Goal: Transaction & Acquisition: Purchase product/service

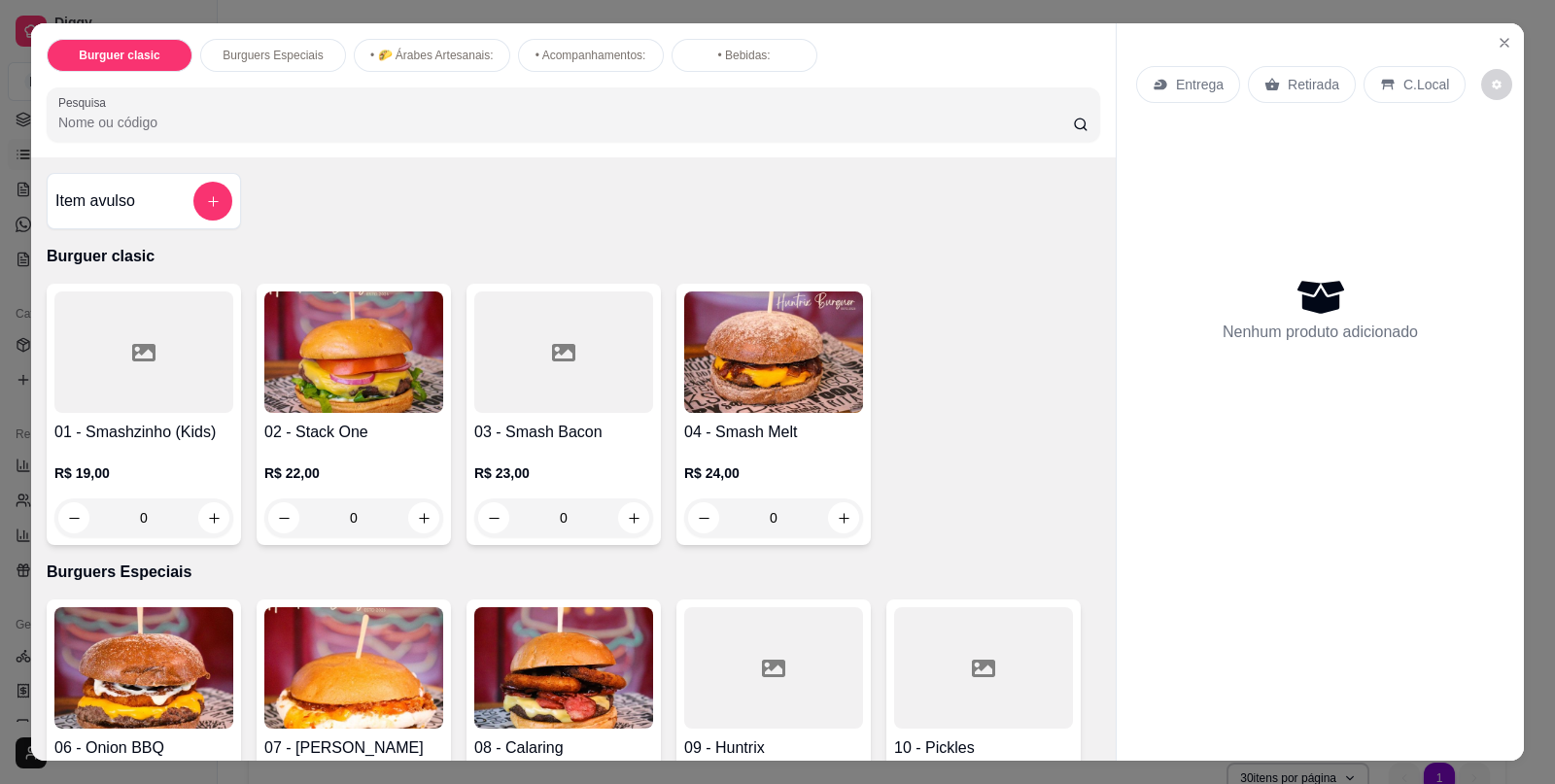
scroll to position [242, 0]
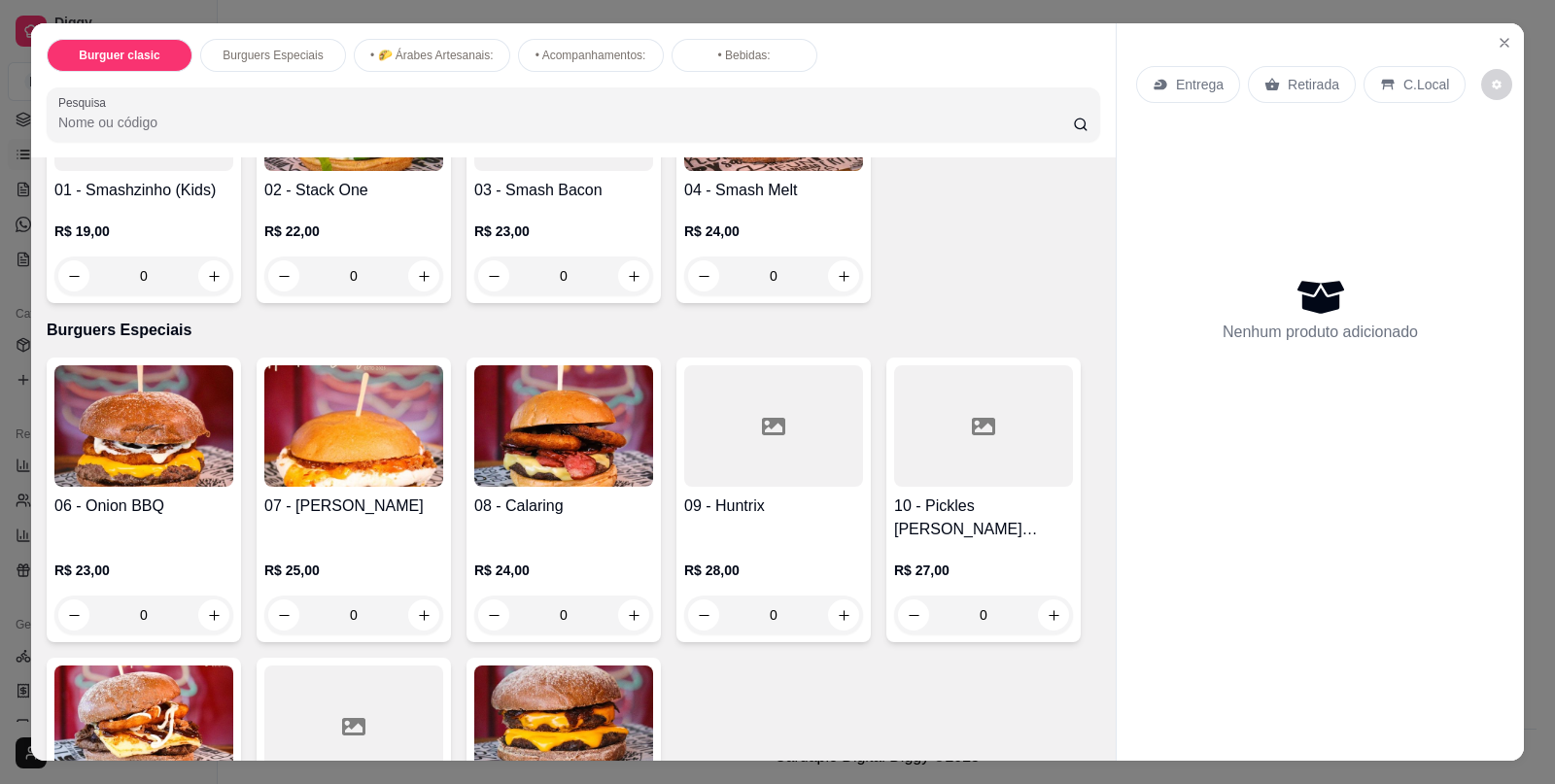
click at [1177, 729] on div at bounding box center [1320, 744] width 407 height 31
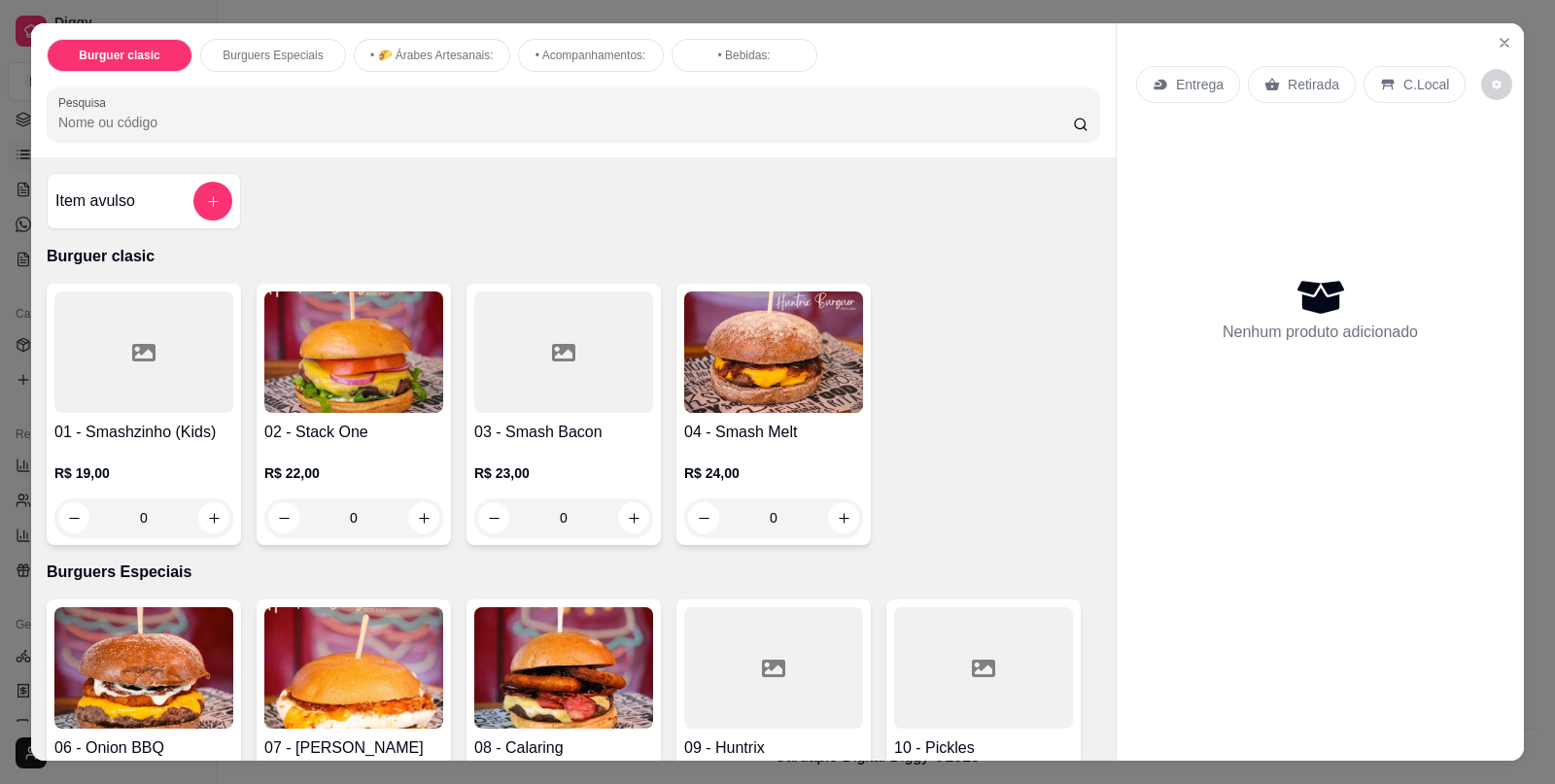
click at [206, 505] on div "0" at bounding box center [144, 518] width 179 height 39
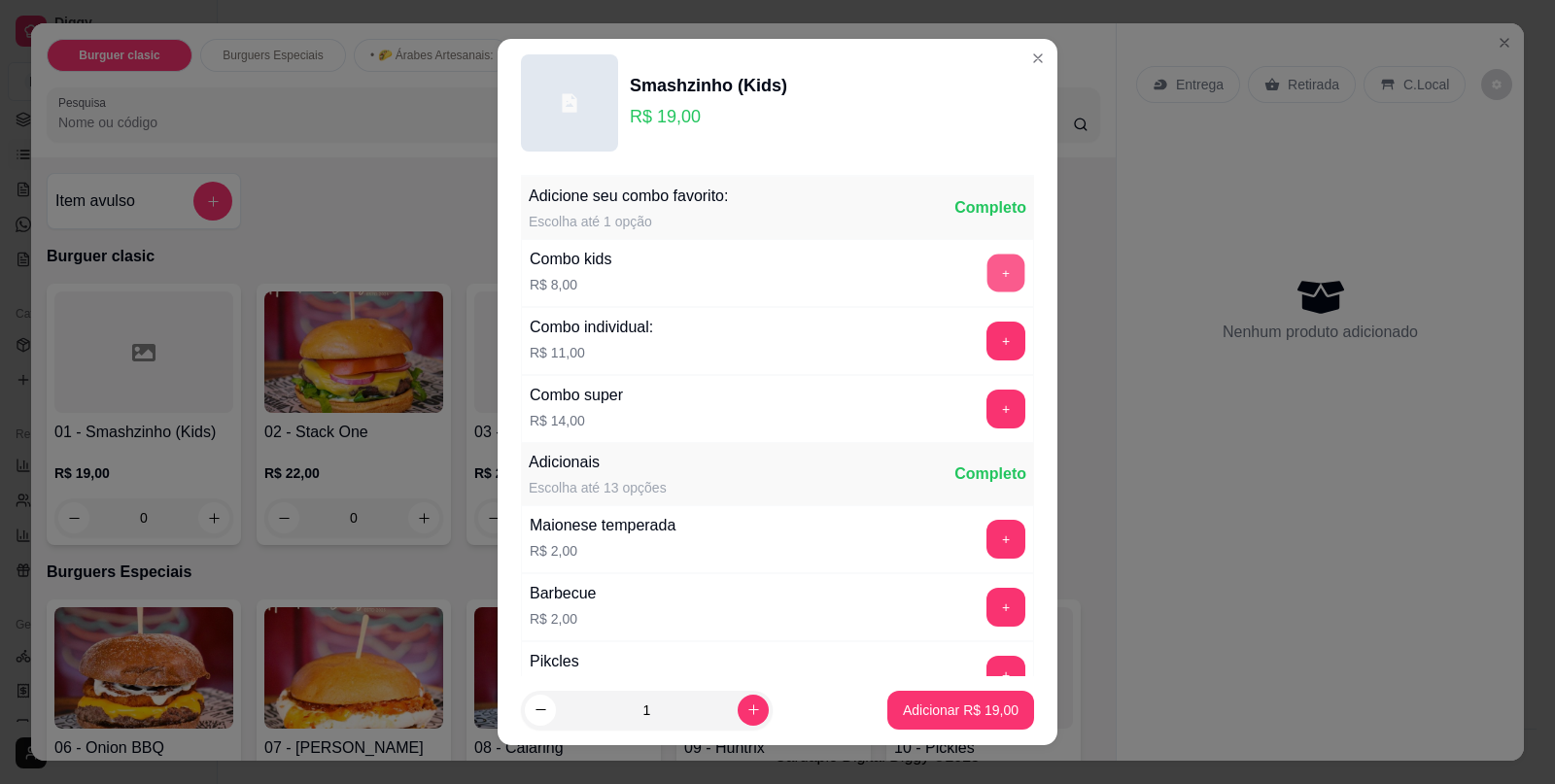
click at [988, 260] on button "+" at bounding box center [1007, 273] width 38 height 38
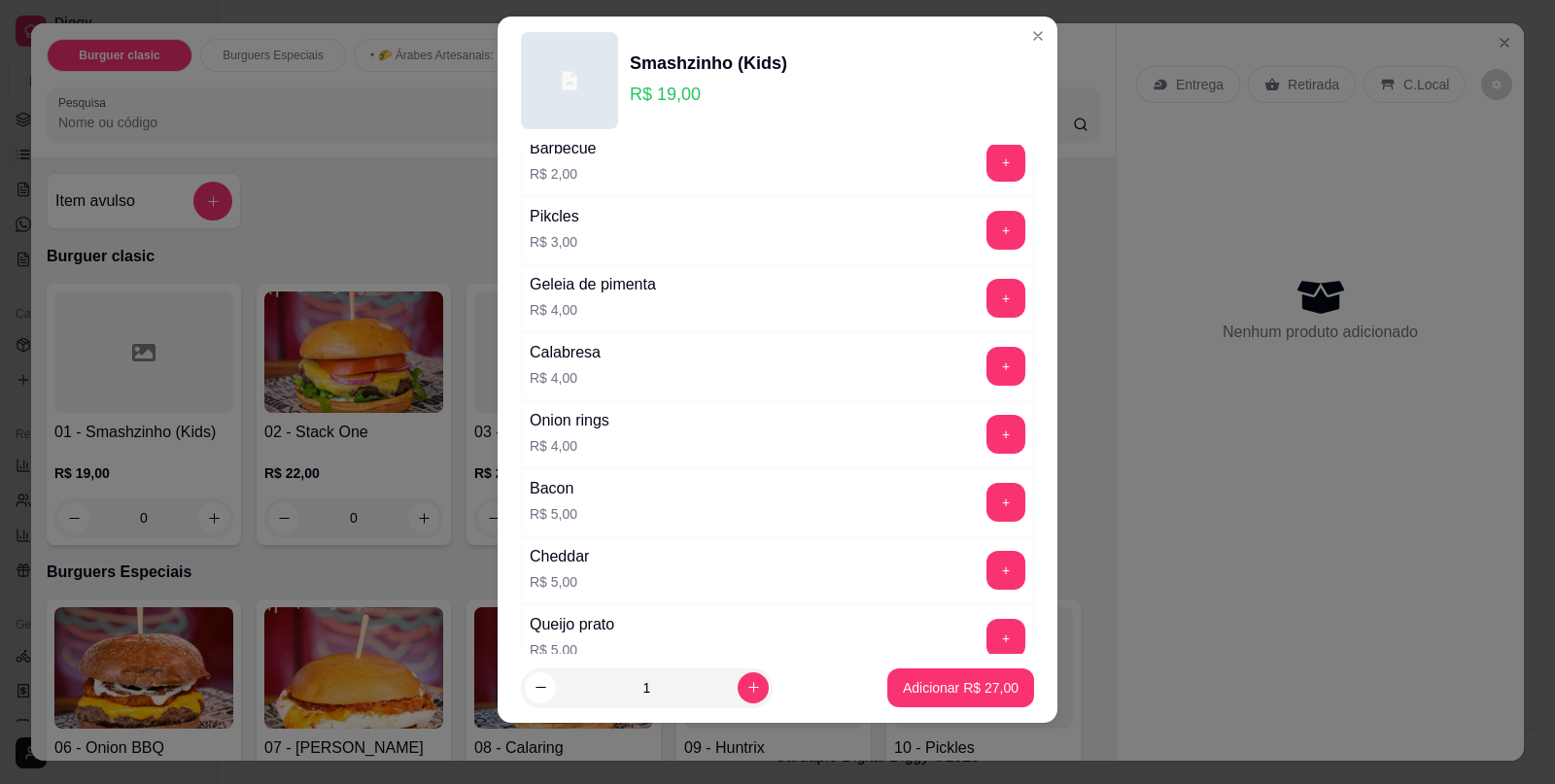
scroll to position [854, 0]
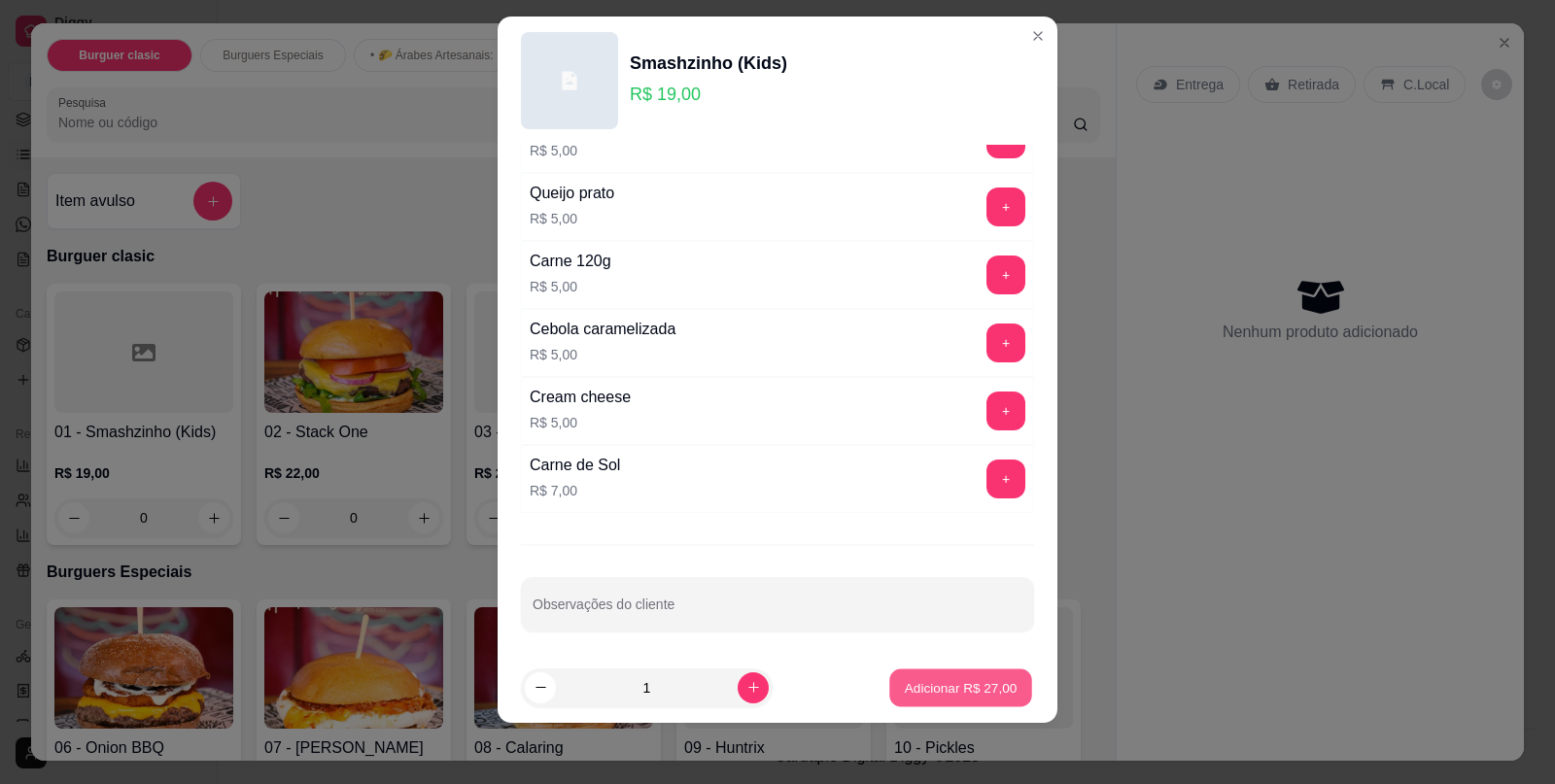
click at [947, 685] on p "Adicionar R$ 27,00" at bounding box center [961, 687] width 113 height 19
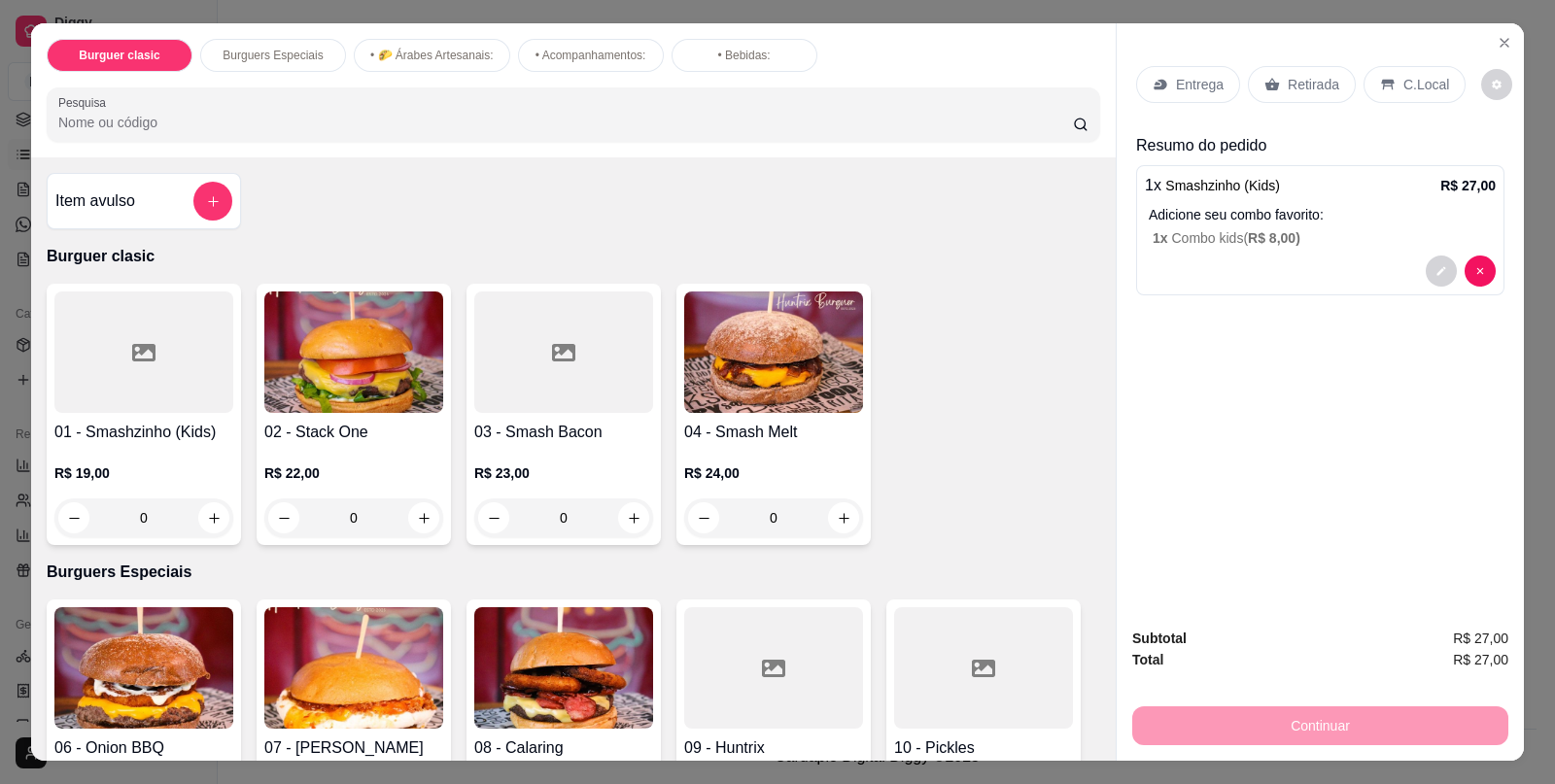
click at [1383, 68] on div "C.Local" at bounding box center [1415, 84] width 102 height 37
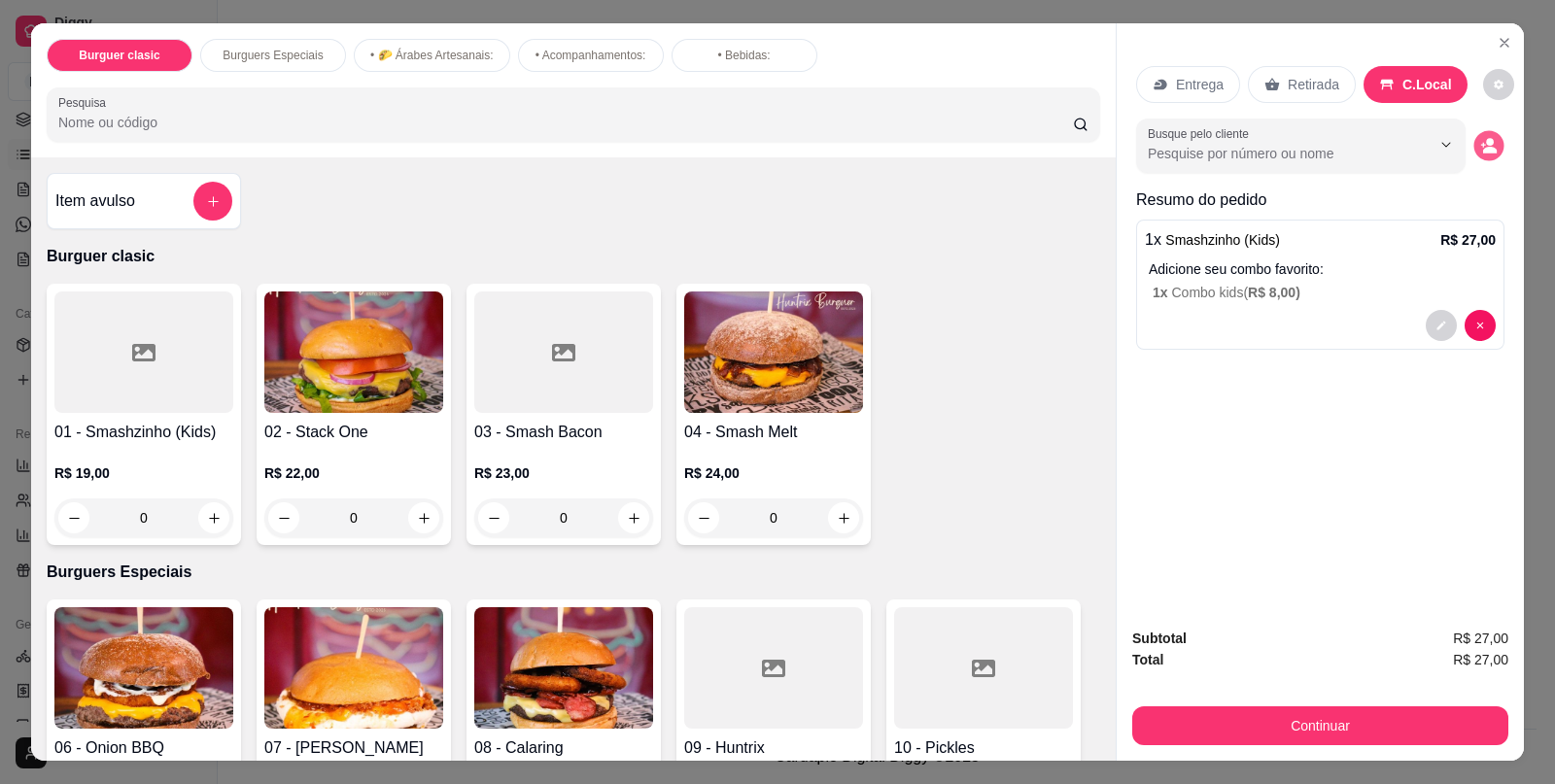
click at [1486, 139] on circle "decrease-product-quantity" at bounding box center [1490, 143] width 8 height 8
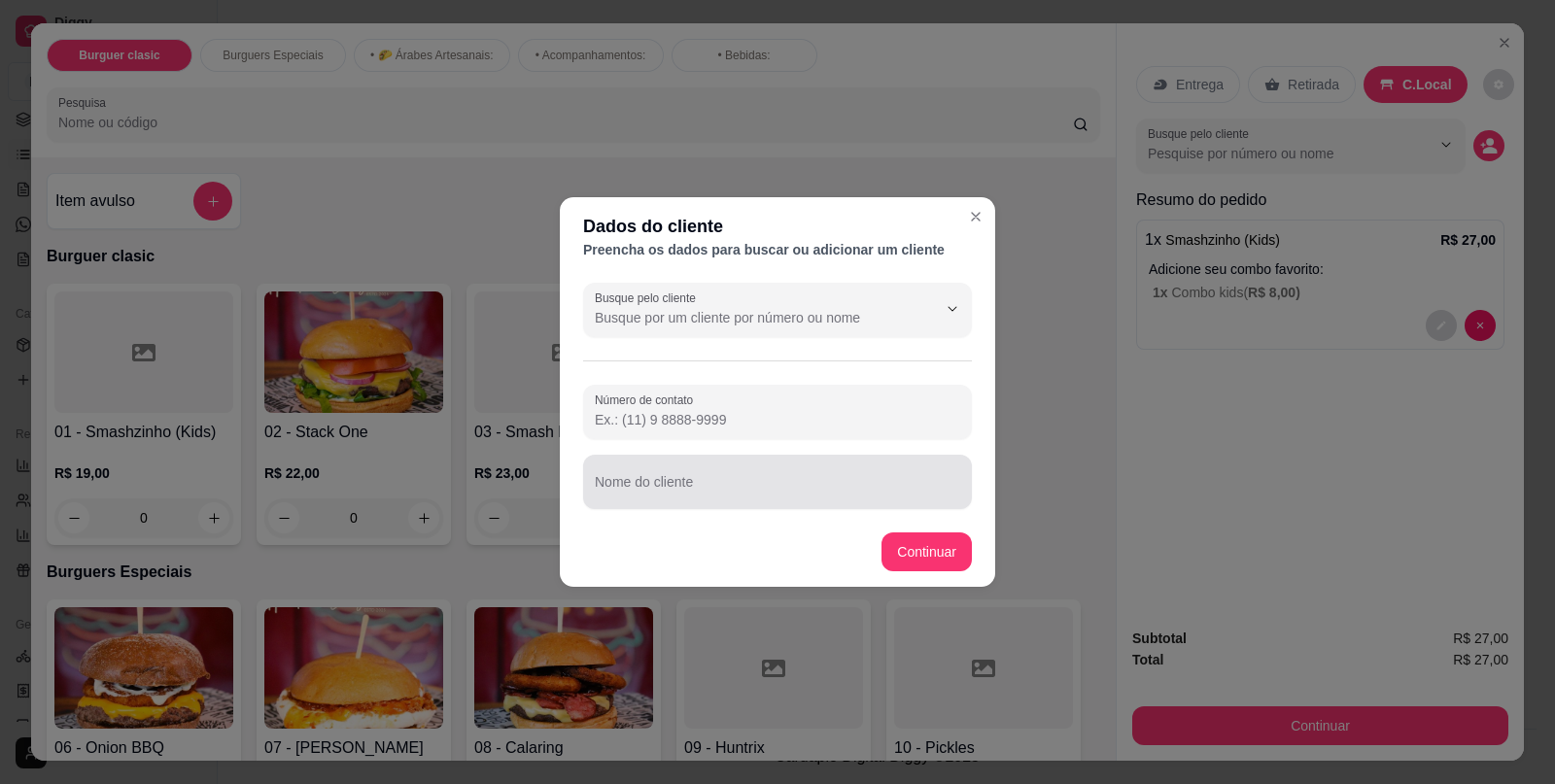
click at [899, 471] on div at bounding box center [778, 482] width 365 height 39
type input "[PERSON_NAME]"
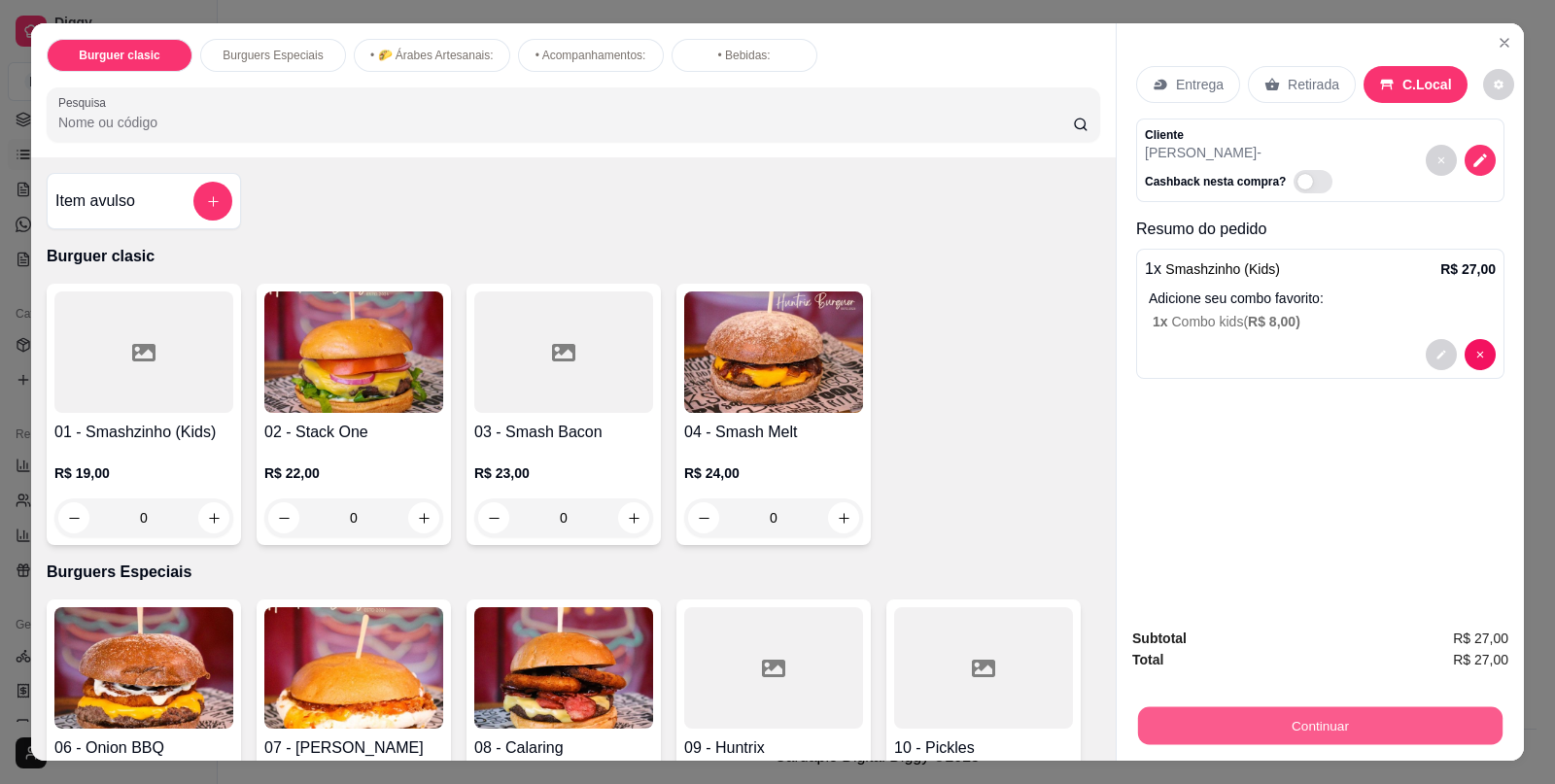
click at [1414, 713] on button "Continuar" at bounding box center [1320, 725] width 364 height 38
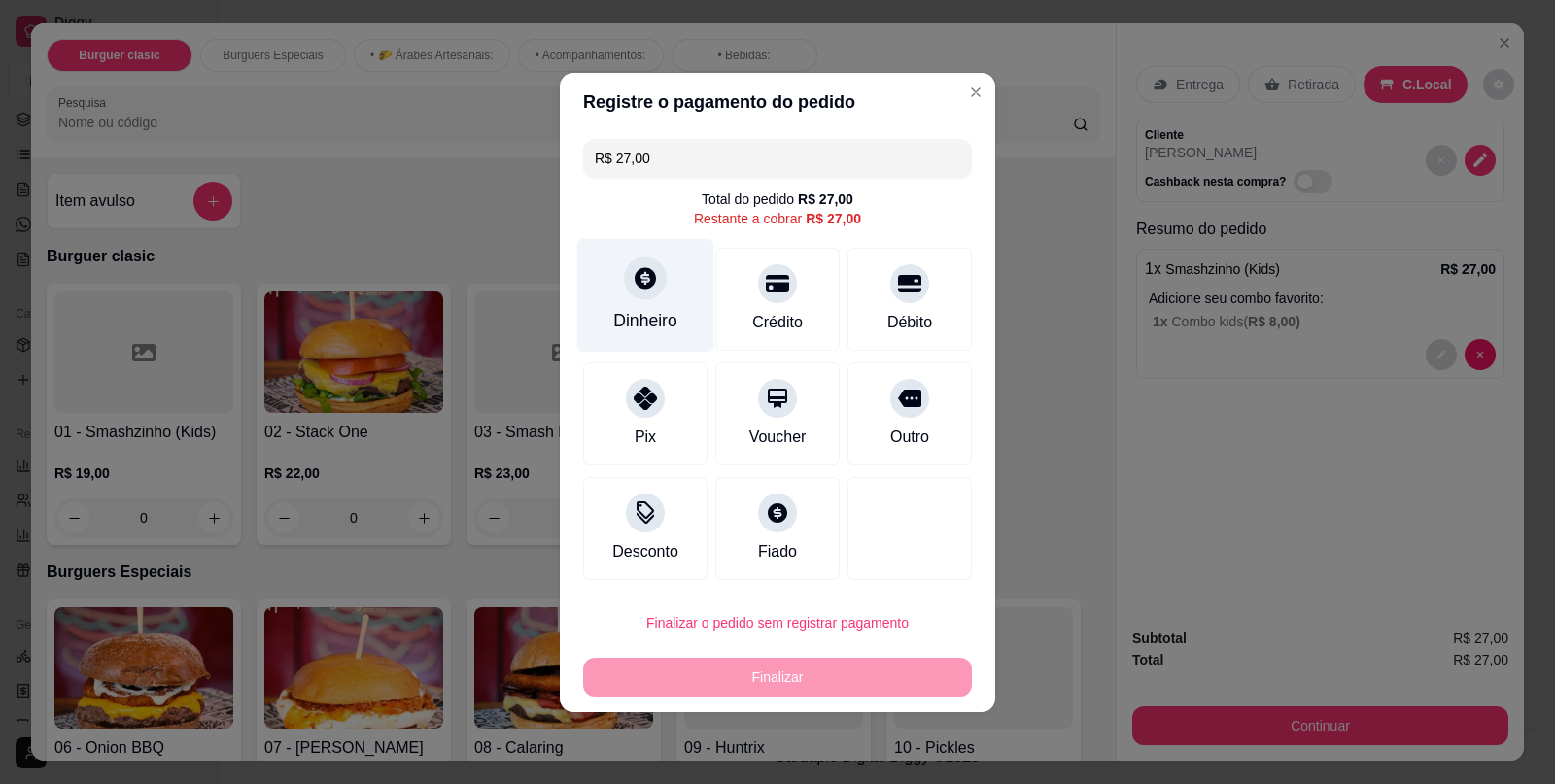
click at [665, 306] on div "Dinheiro" at bounding box center [646, 295] width 137 height 114
click at [644, 323] on div "Dinheiro" at bounding box center [646, 320] width 64 height 25
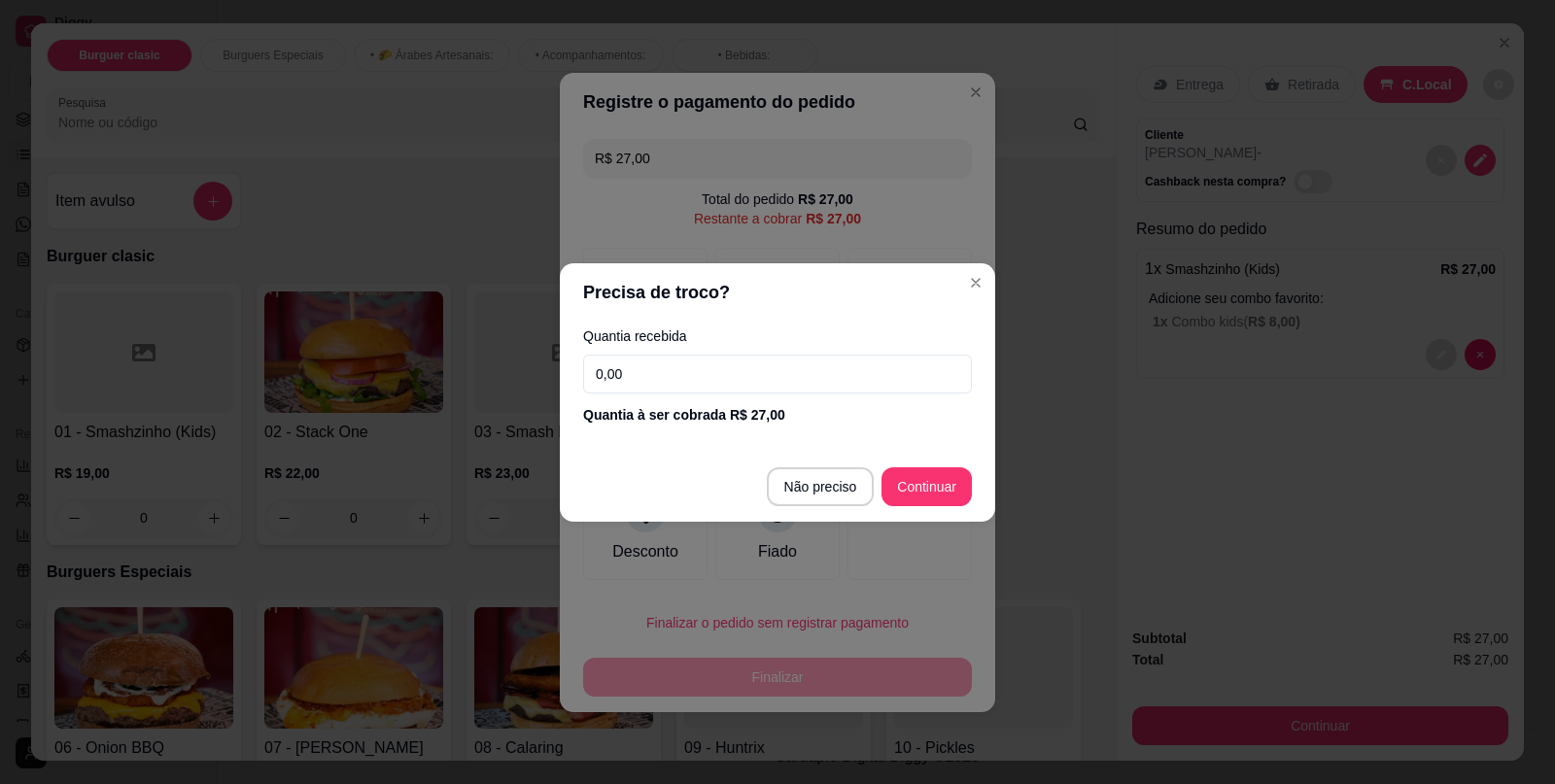
click at [750, 376] on input "0,00" at bounding box center [778, 374] width 389 height 39
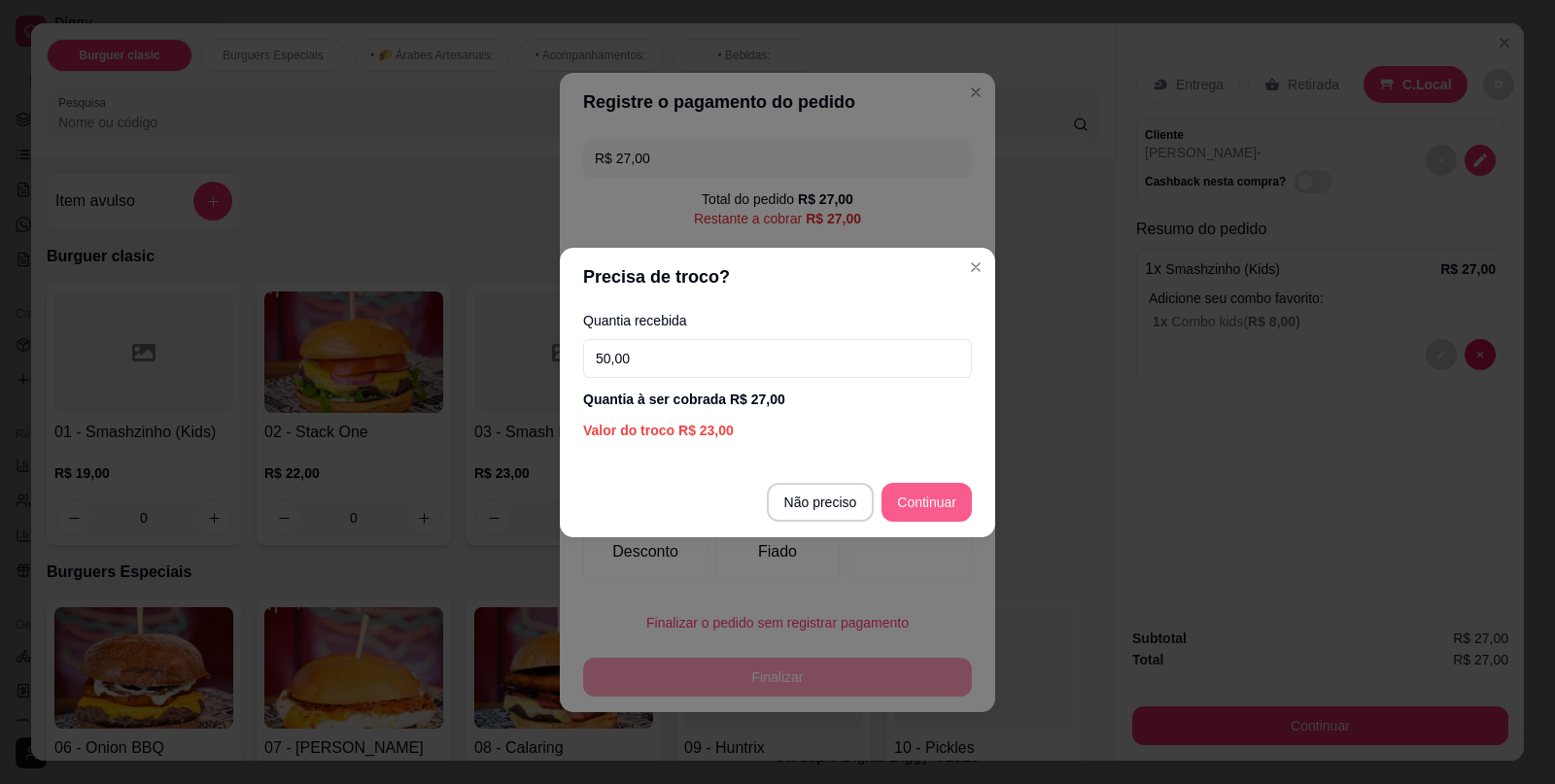
type input "50,00"
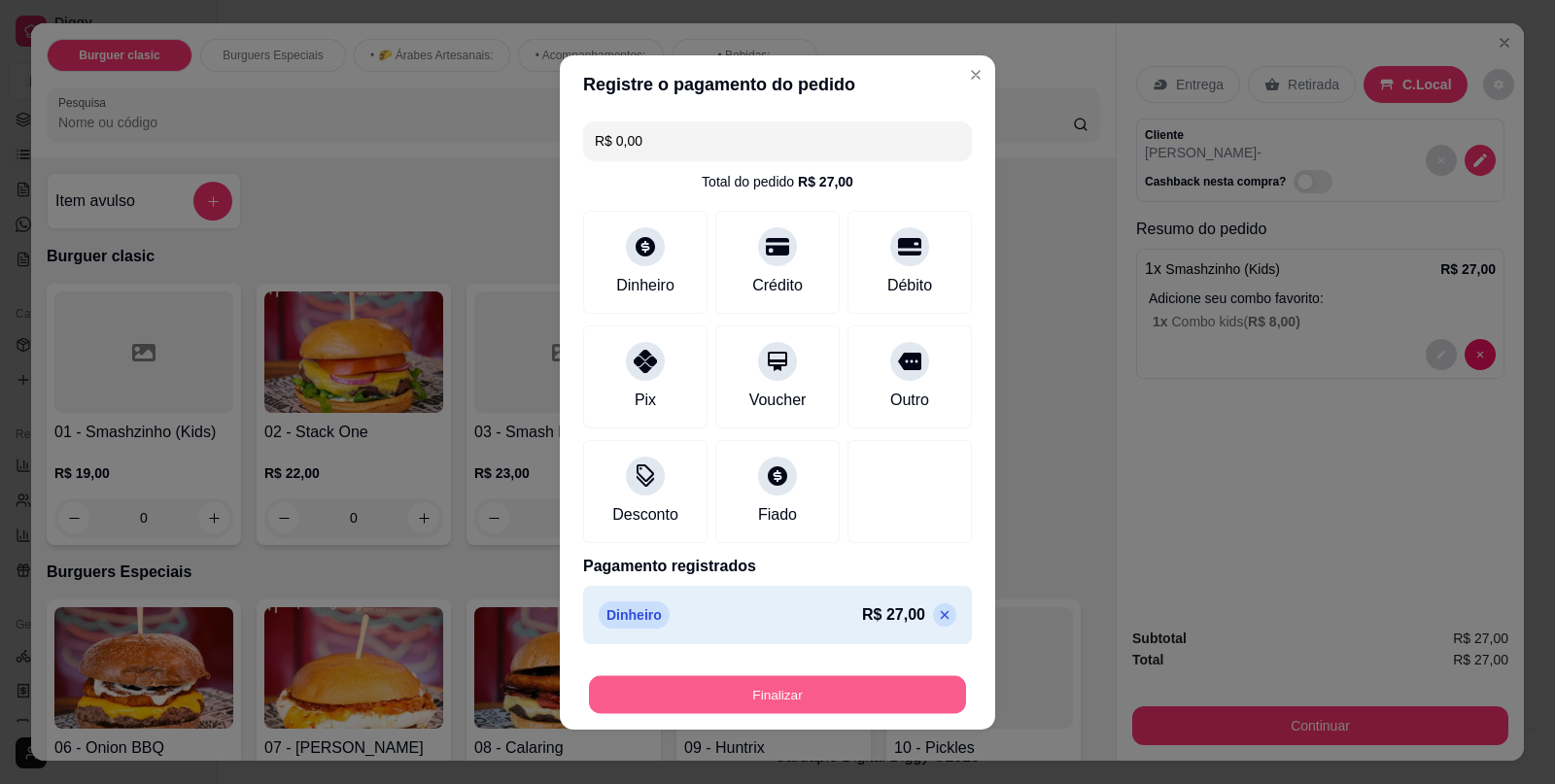
click at [739, 703] on button "Finalizar" at bounding box center [778, 694] width 377 height 38
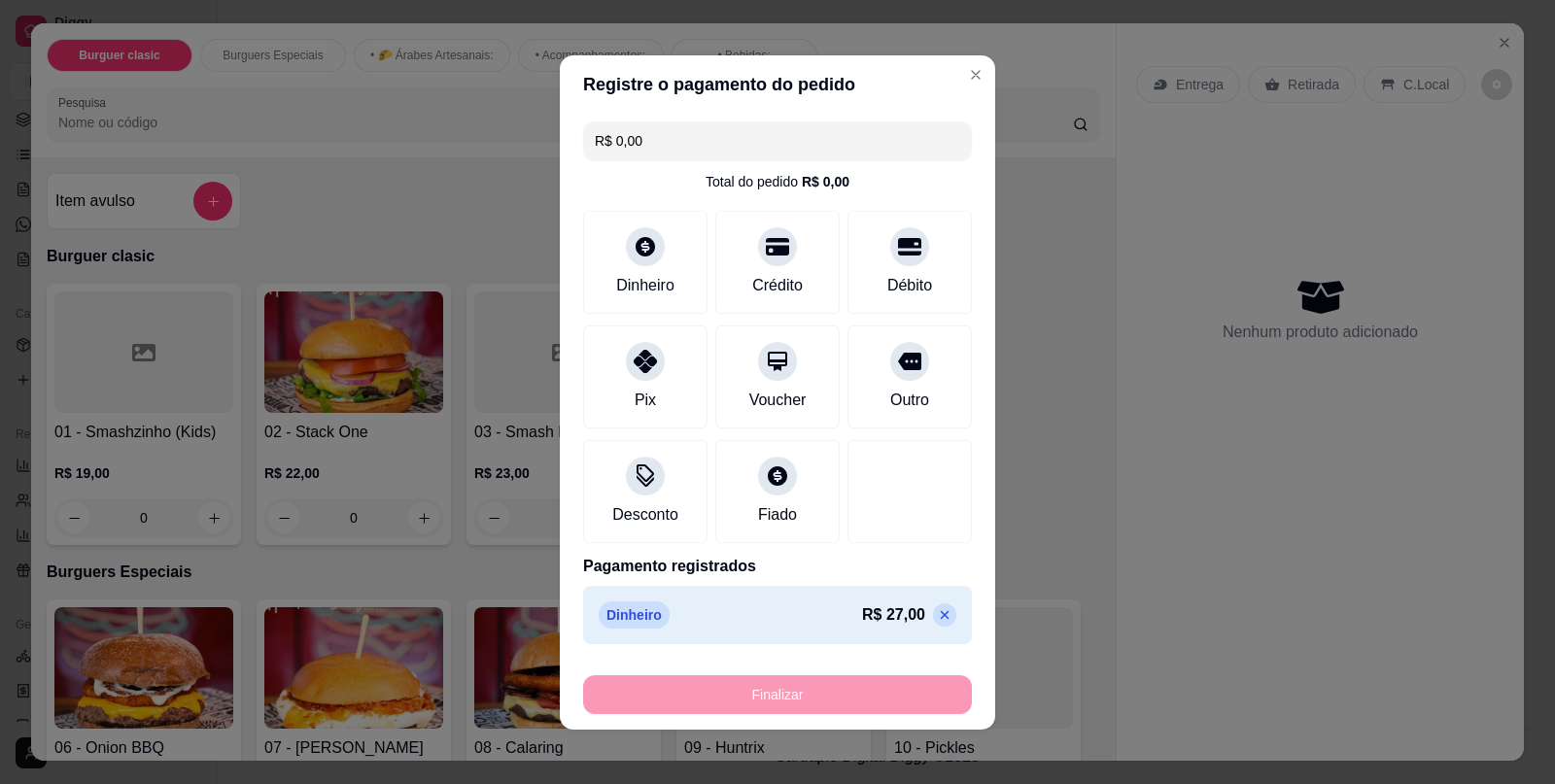
type input "-R$ 27,00"
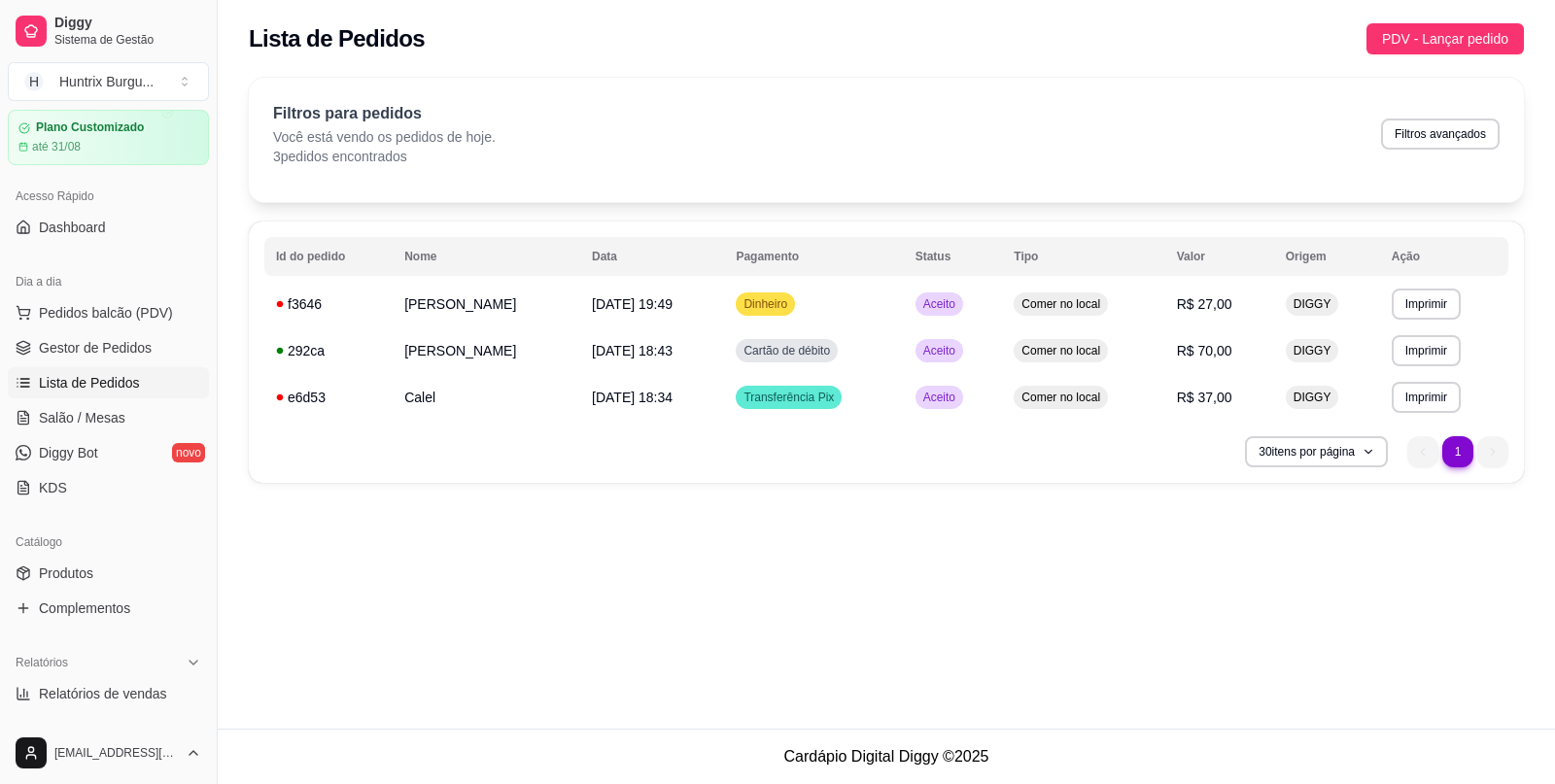
scroll to position [48, 0]
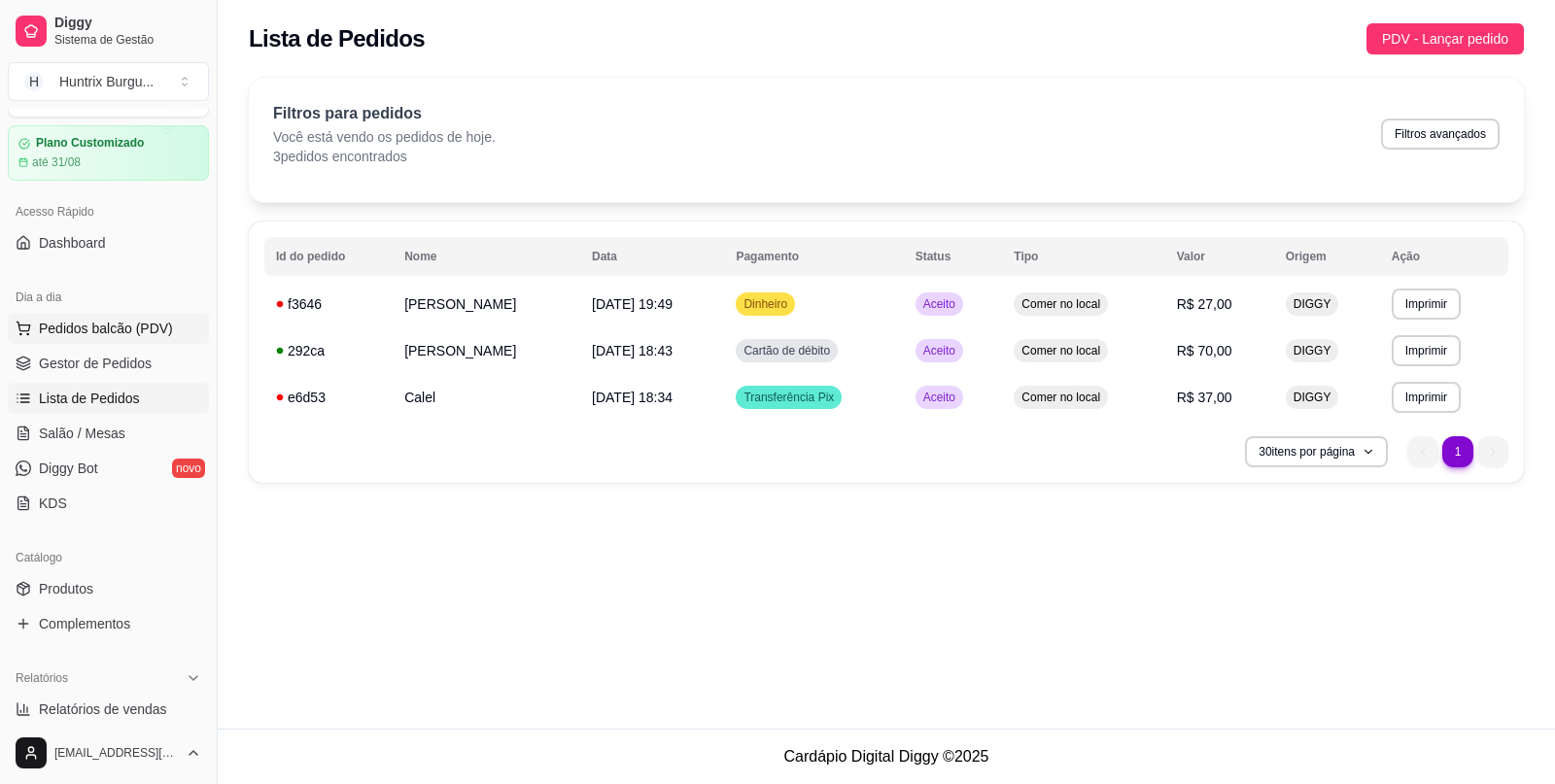
click at [62, 325] on span "Pedidos balcão (PDV)" at bounding box center [106, 327] width 134 height 19
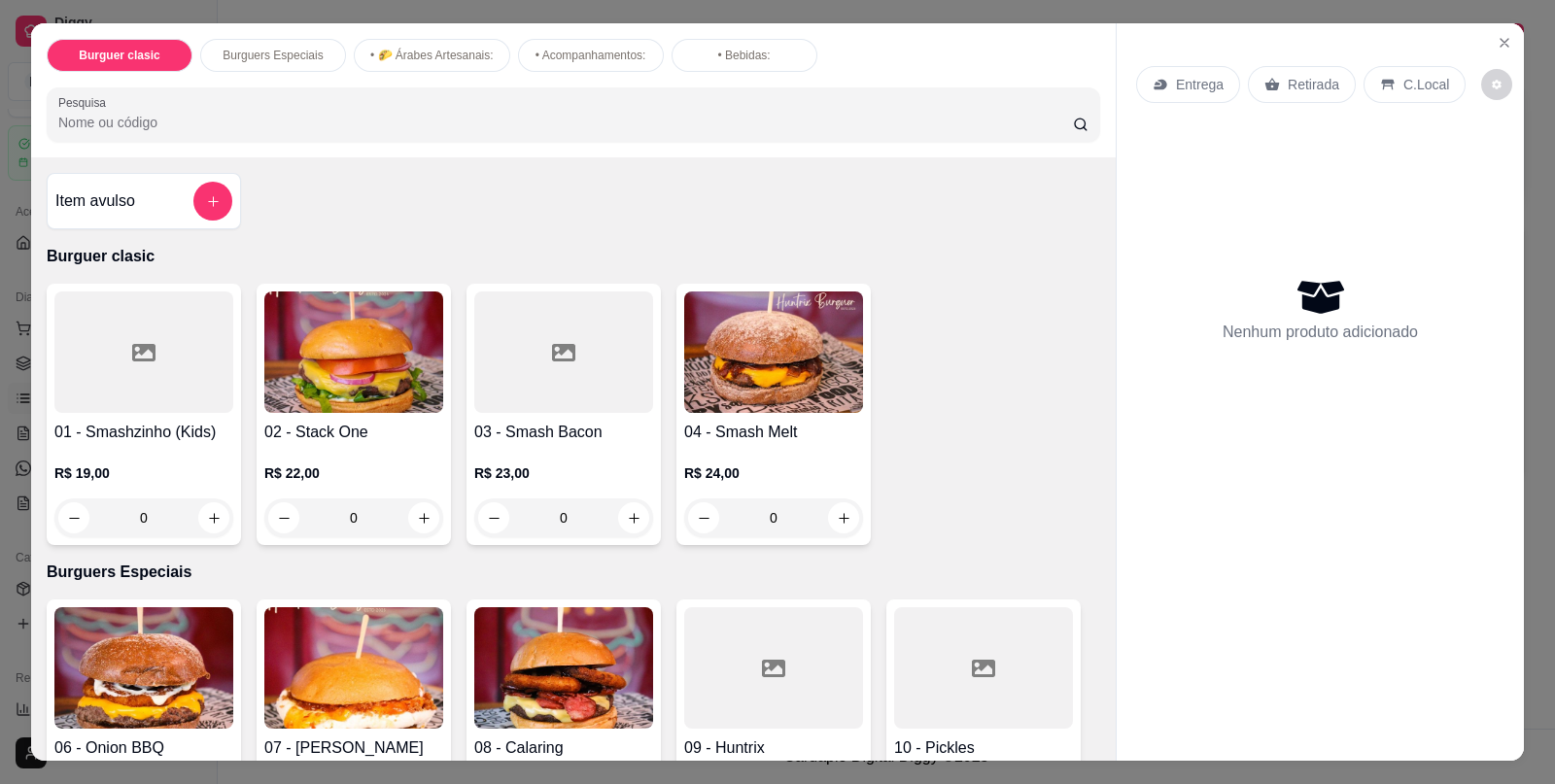
click at [76, 392] on div at bounding box center [144, 352] width 179 height 122
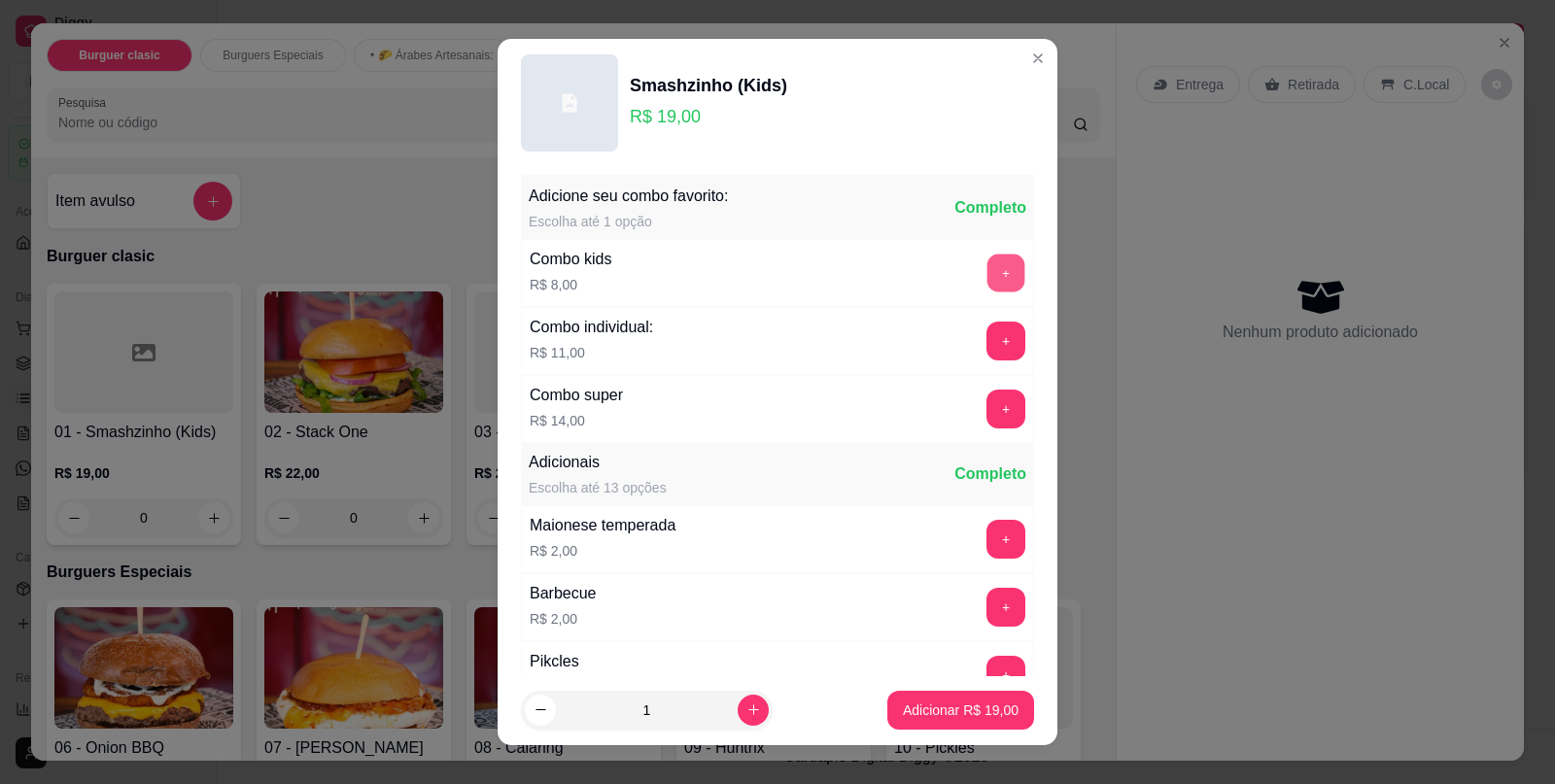
click at [988, 257] on button "+" at bounding box center [1007, 273] width 38 height 38
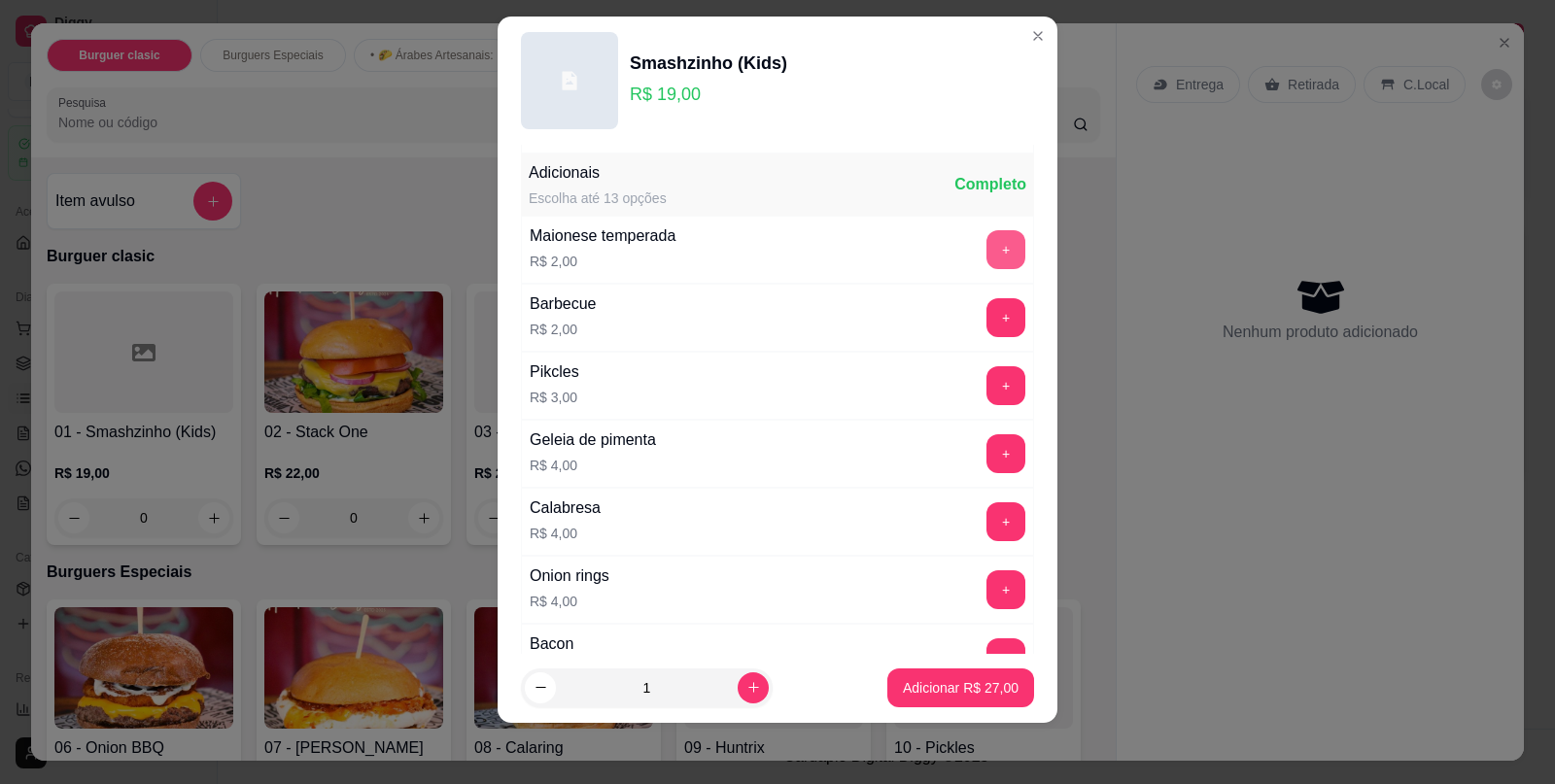
scroll to position [274, 0]
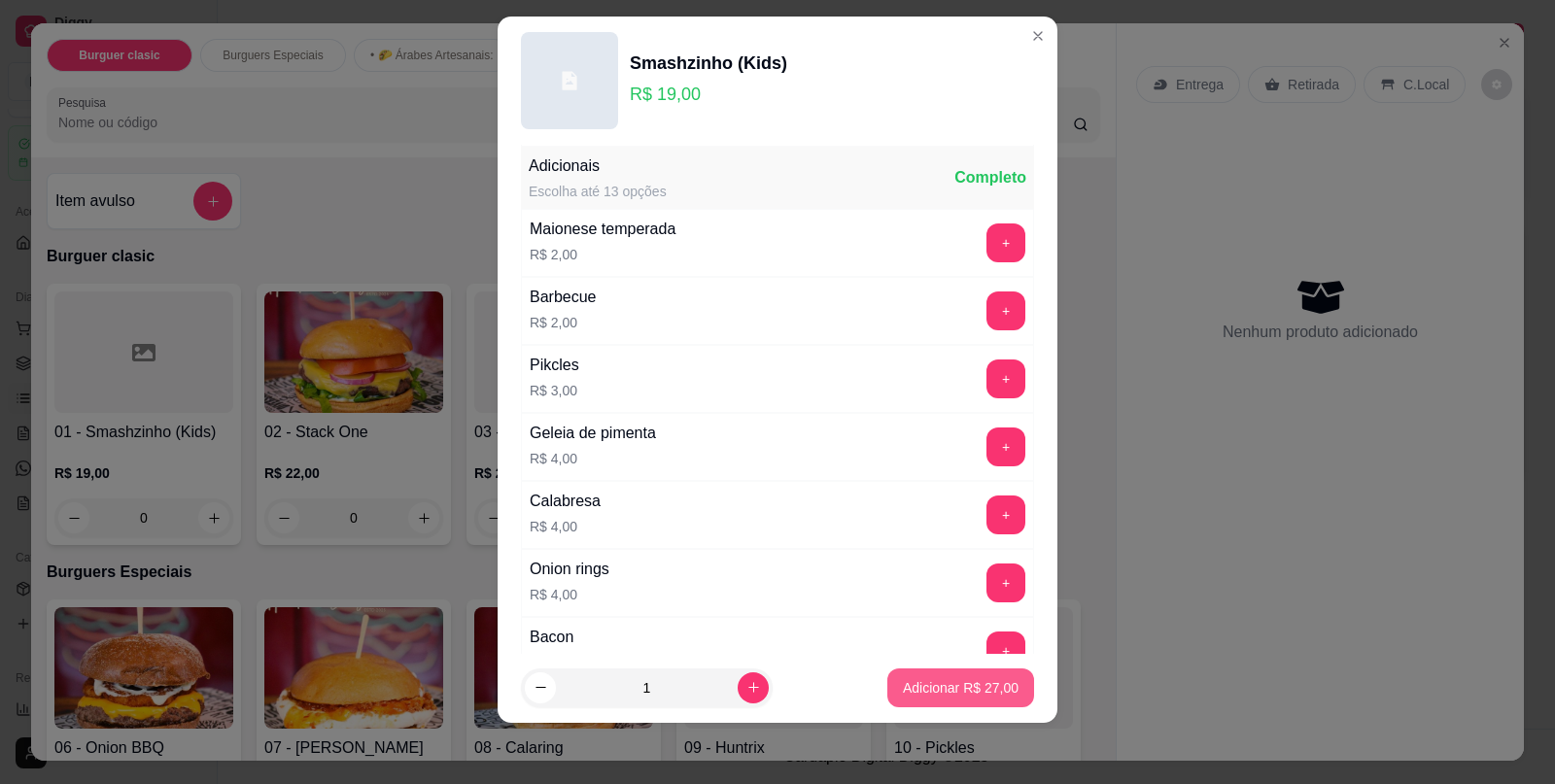
click at [903, 685] on p "Adicionar R$ 27,00" at bounding box center [961, 687] width 116 height 19
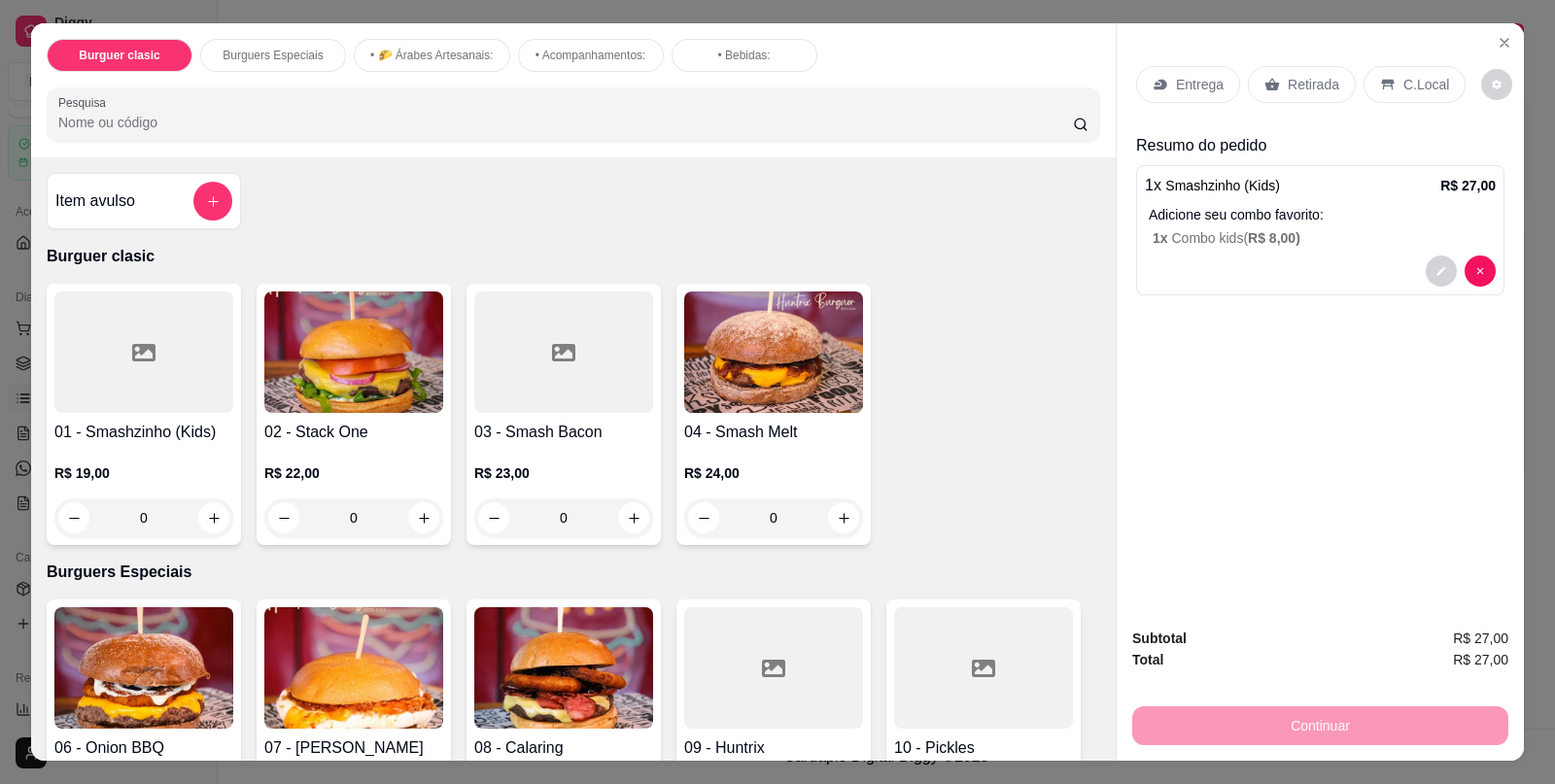
click at [1424, 75] on p "C.Local" at bounding box center [1426, 84] width 46 height 19
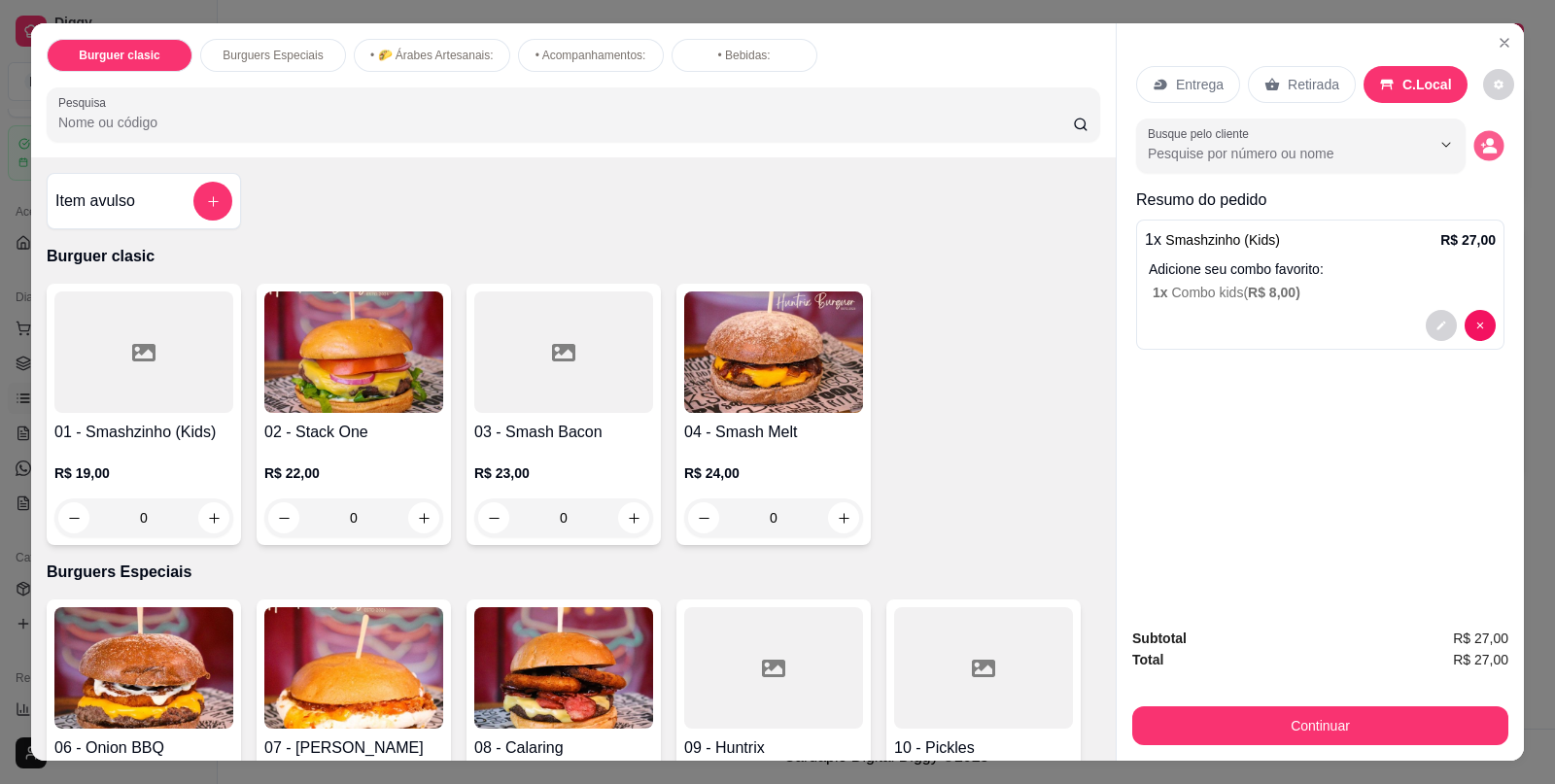
click at [1487, 140] on icon "decrease-product-quantity" at bounding box center [1488, 145] width 17 height 17
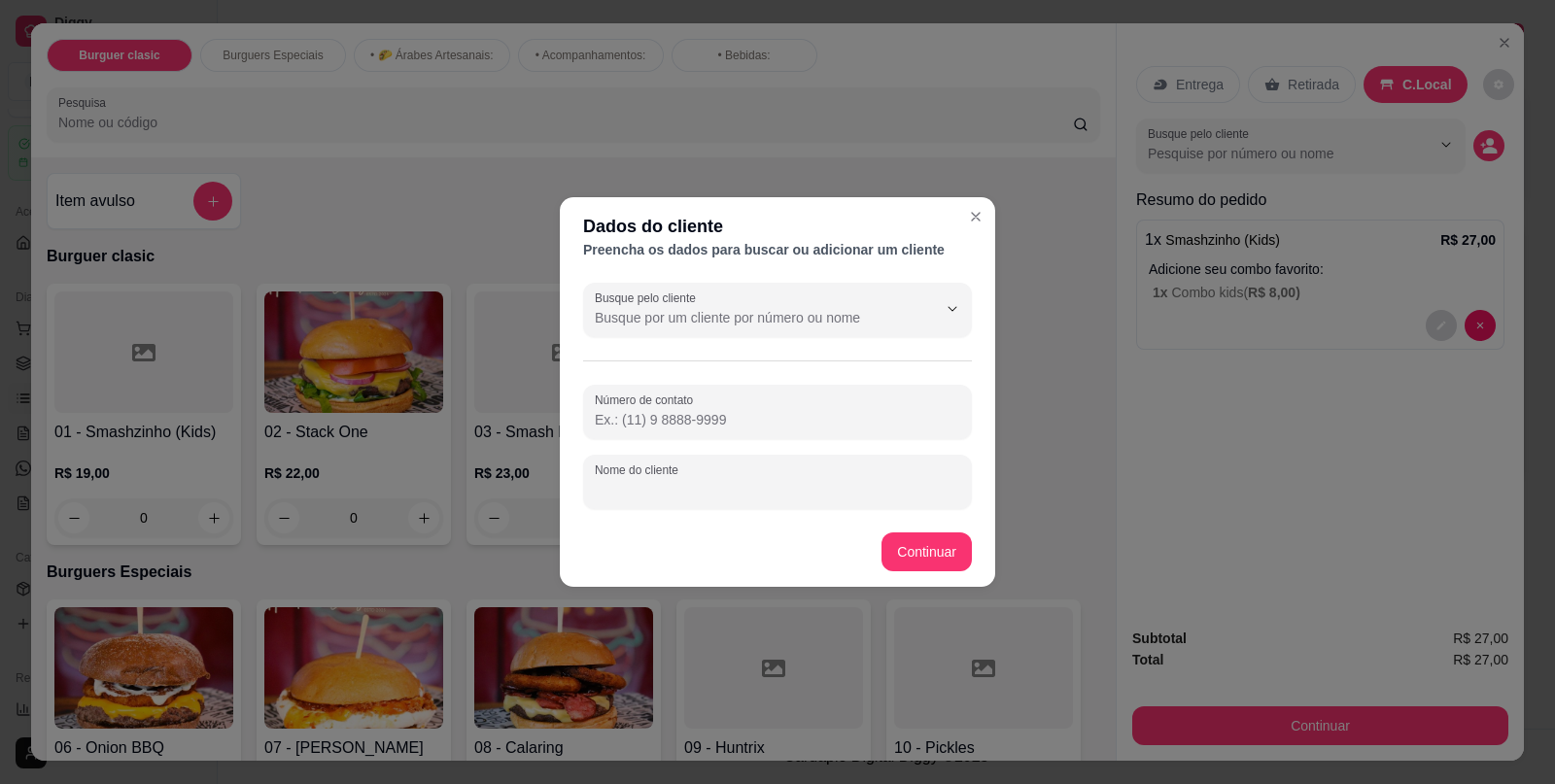
click at [649, 491] on input "Nome do cliente" at bounding box center [778, 489] width 365 height 19
type input "[PERSON_NAME]"
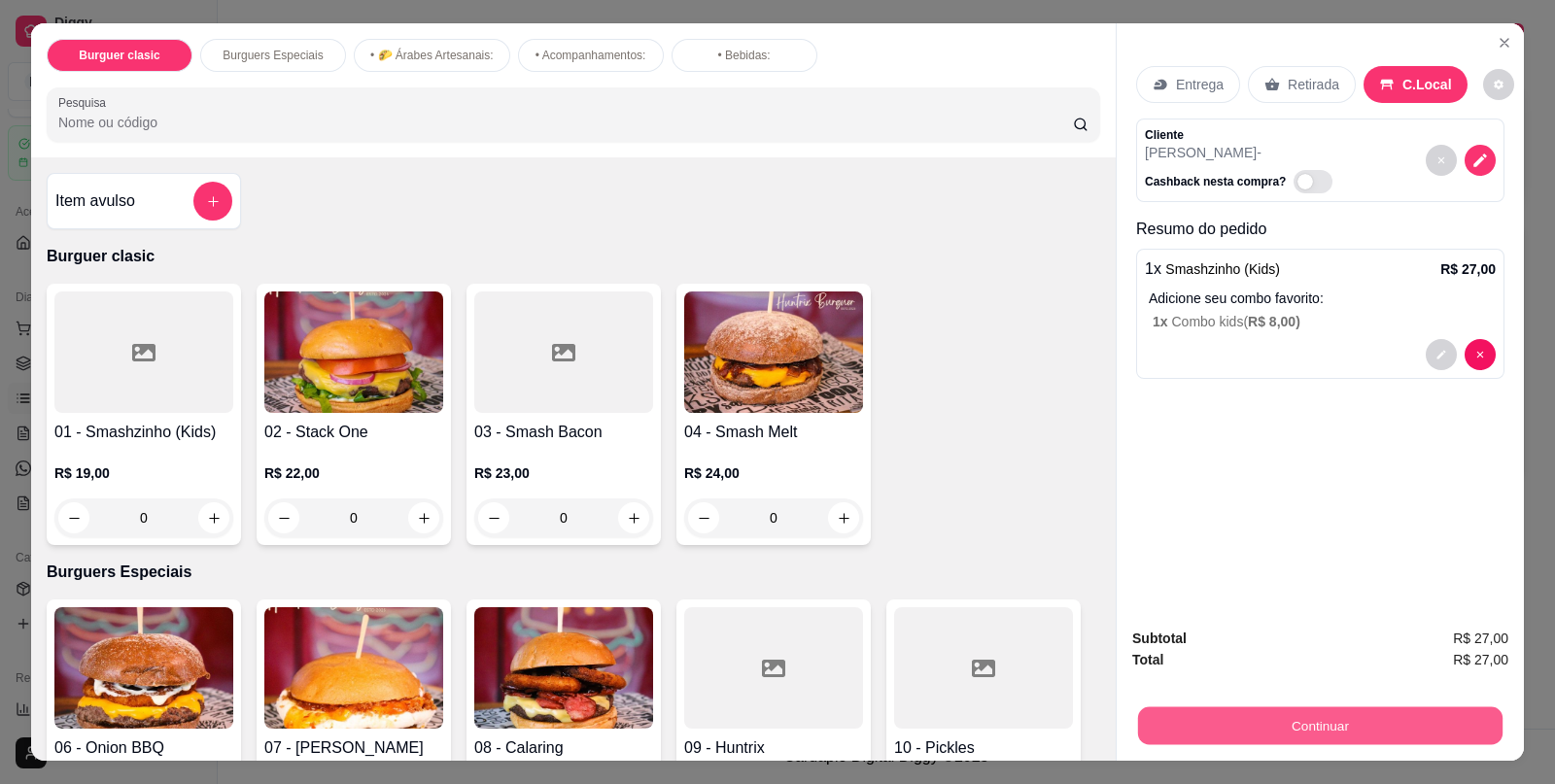
click at [1358, 717] on button "Continuar" at bounding box center [1320, 725] width 364 height 38
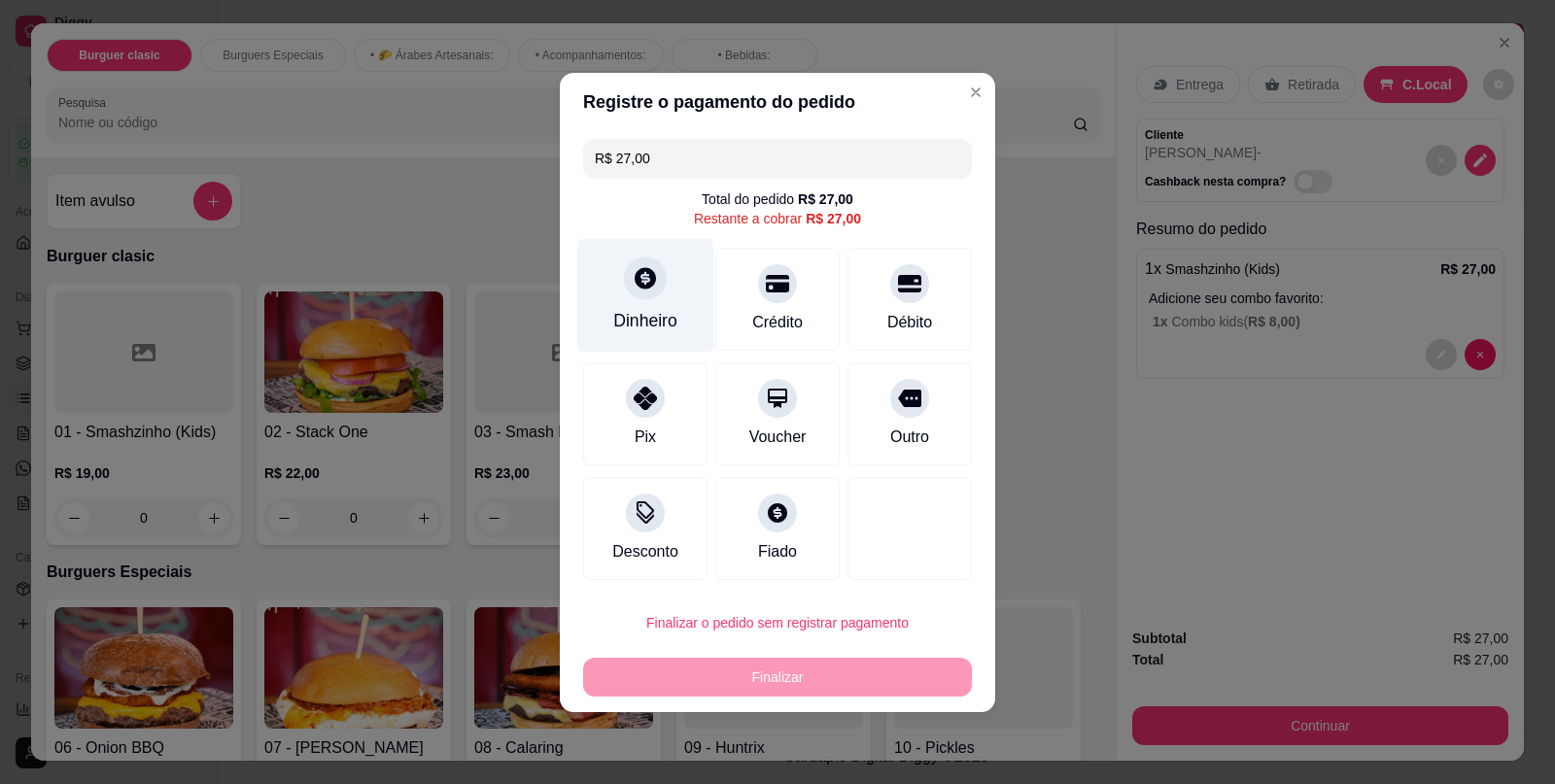
click at [655, 335] on div "Dinheiro" at bounding box center [646, 295] width 137 height 114
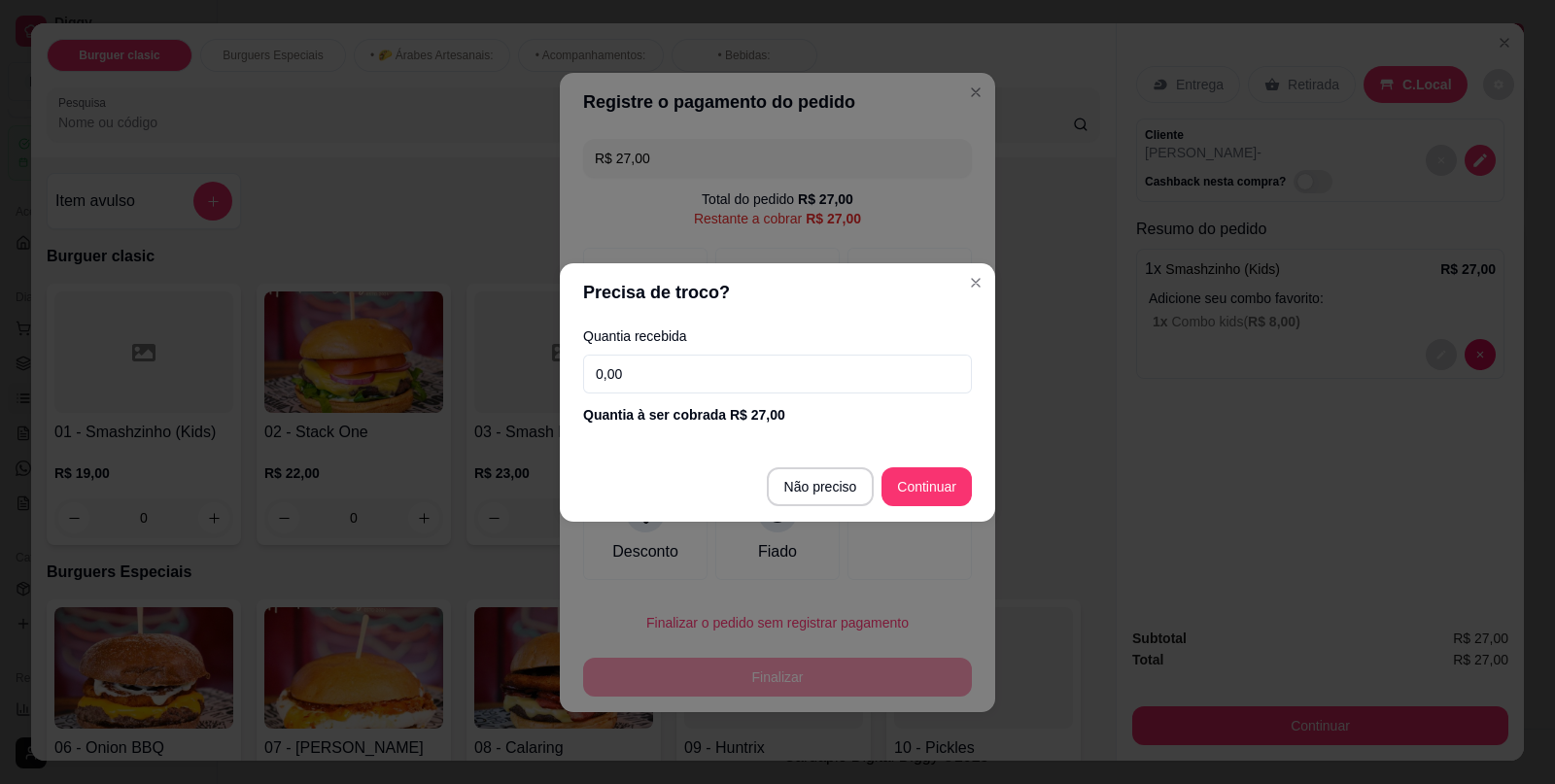
click at [676, 362] on input "0,00" at bounding box center [778, 374] width 389 height 39
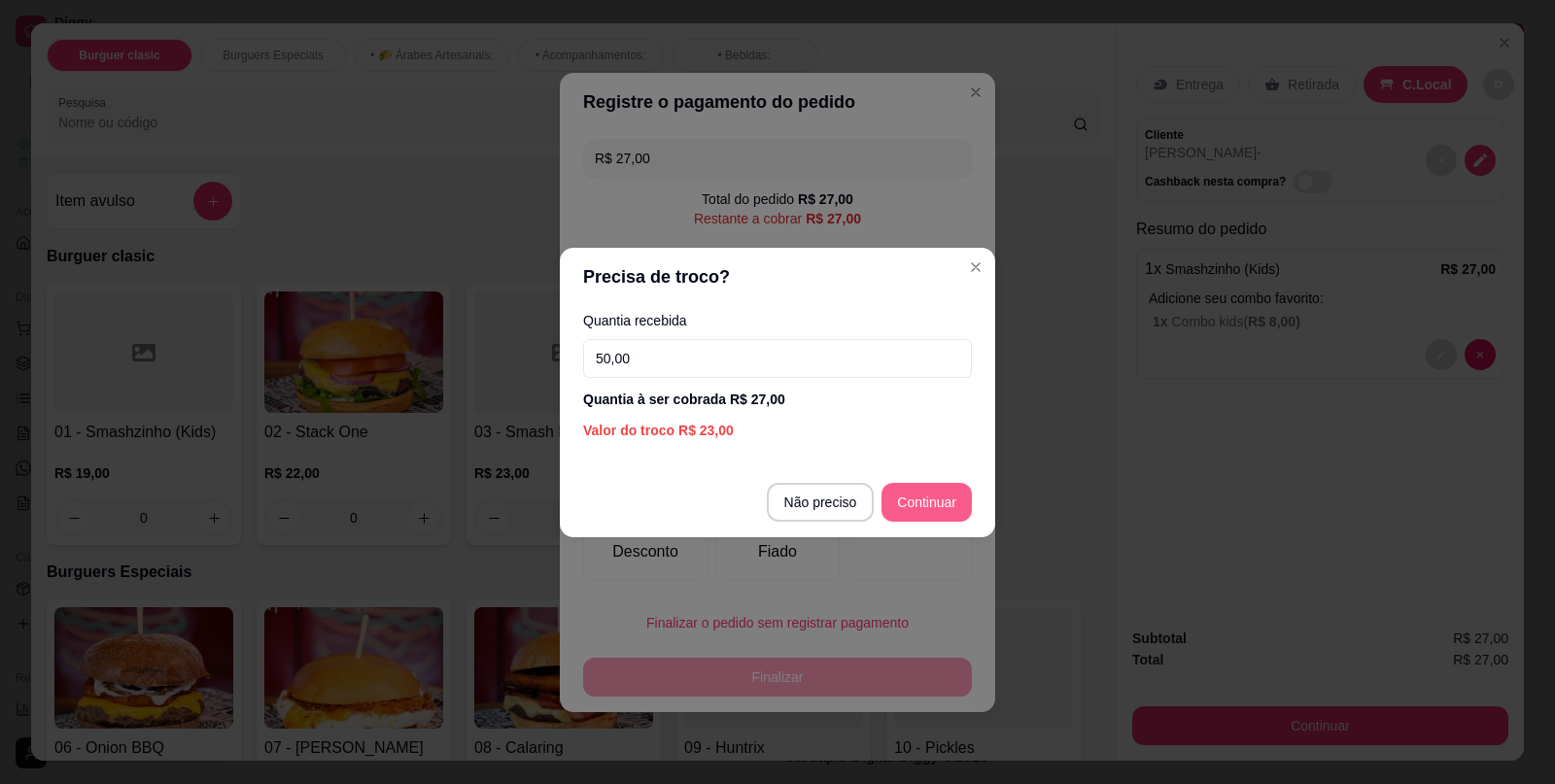
type input "50,00"
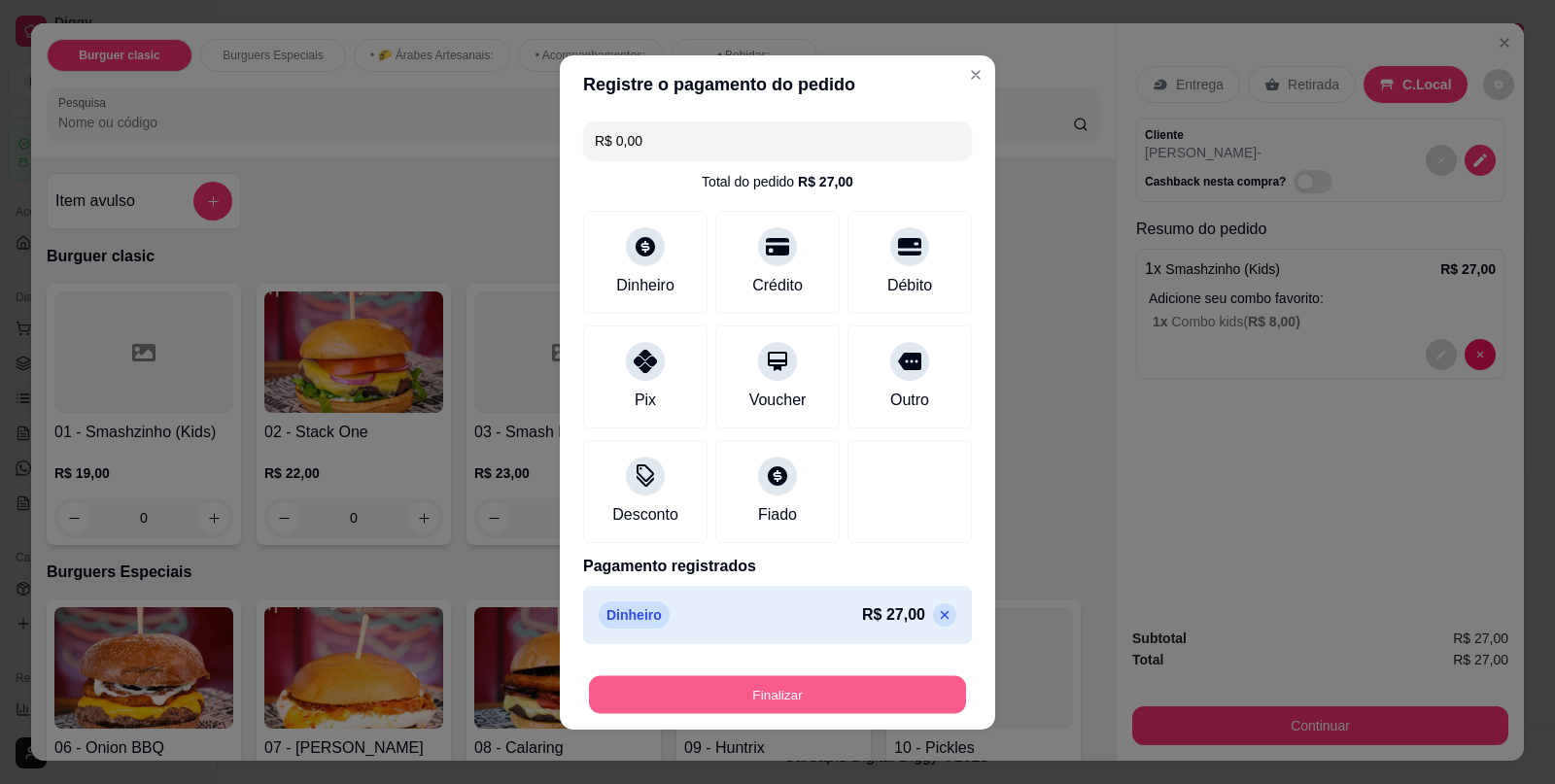
click at [802, 707] on button "Finalizar" at bounding box center [778, 694] width 377 height 38
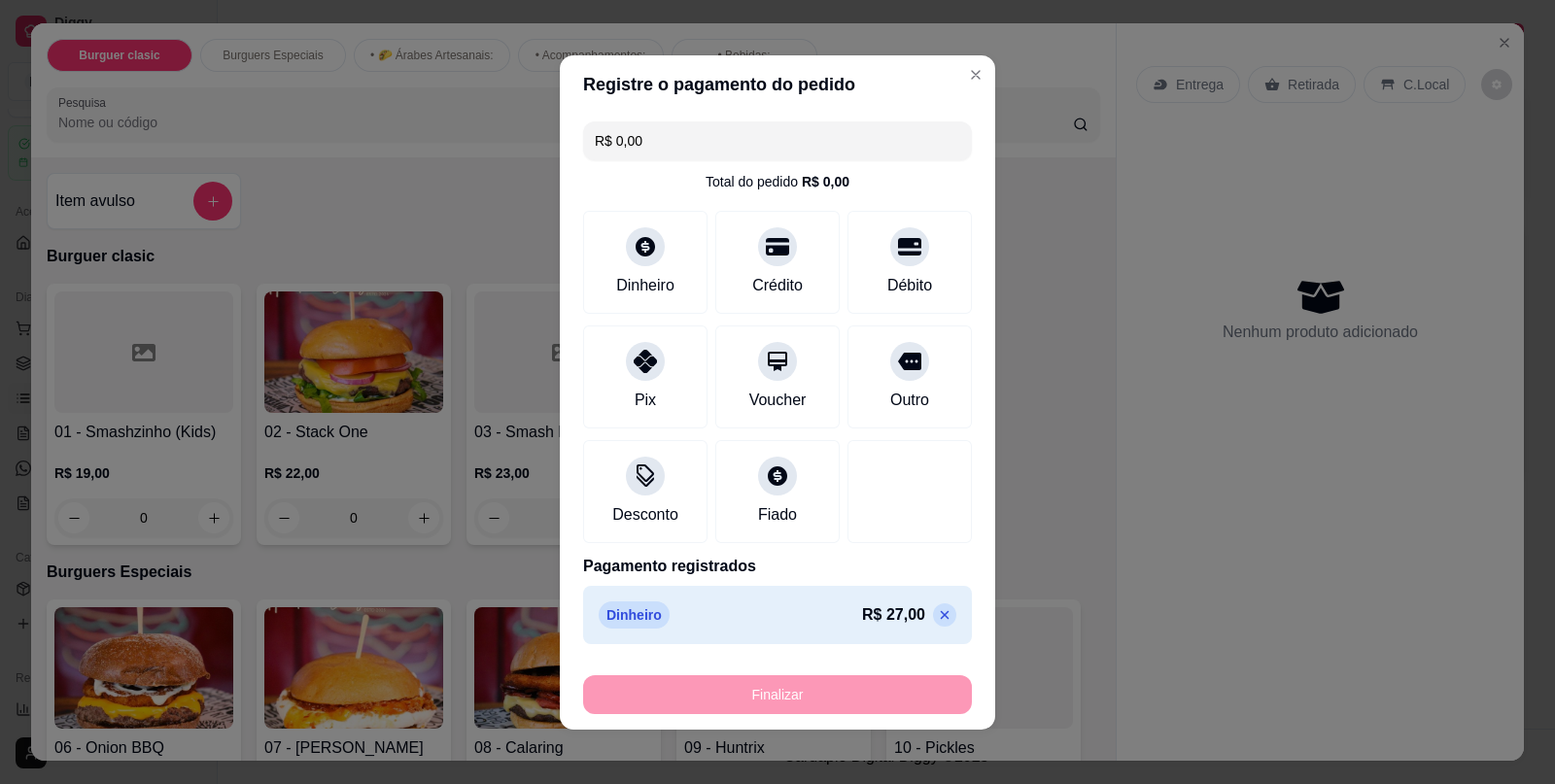
type input "-R$ 27,00"
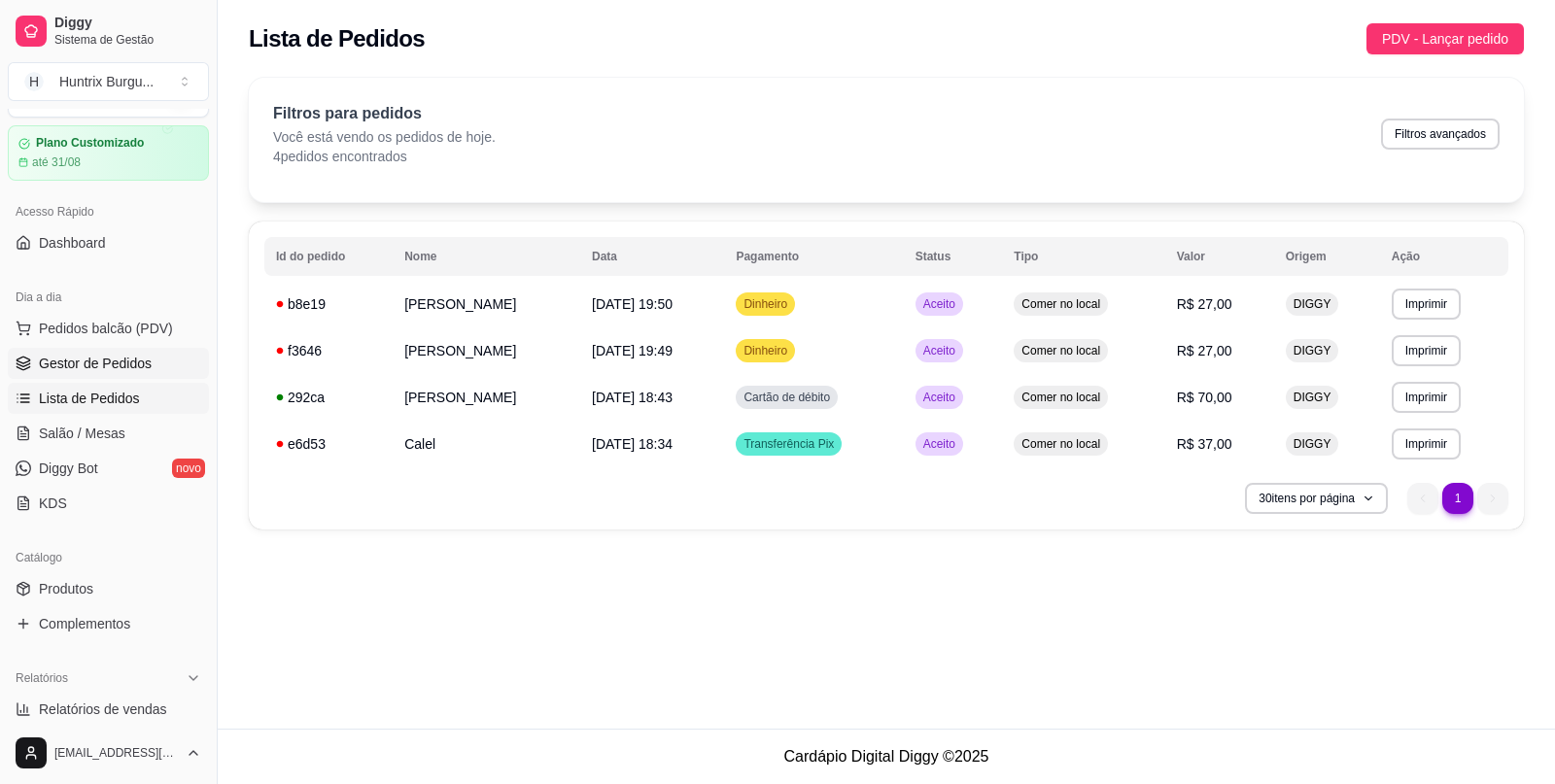
click at [93, 354] on span "Gestor de Pedidos" at bounding box center [95, 363] width 113 height 19
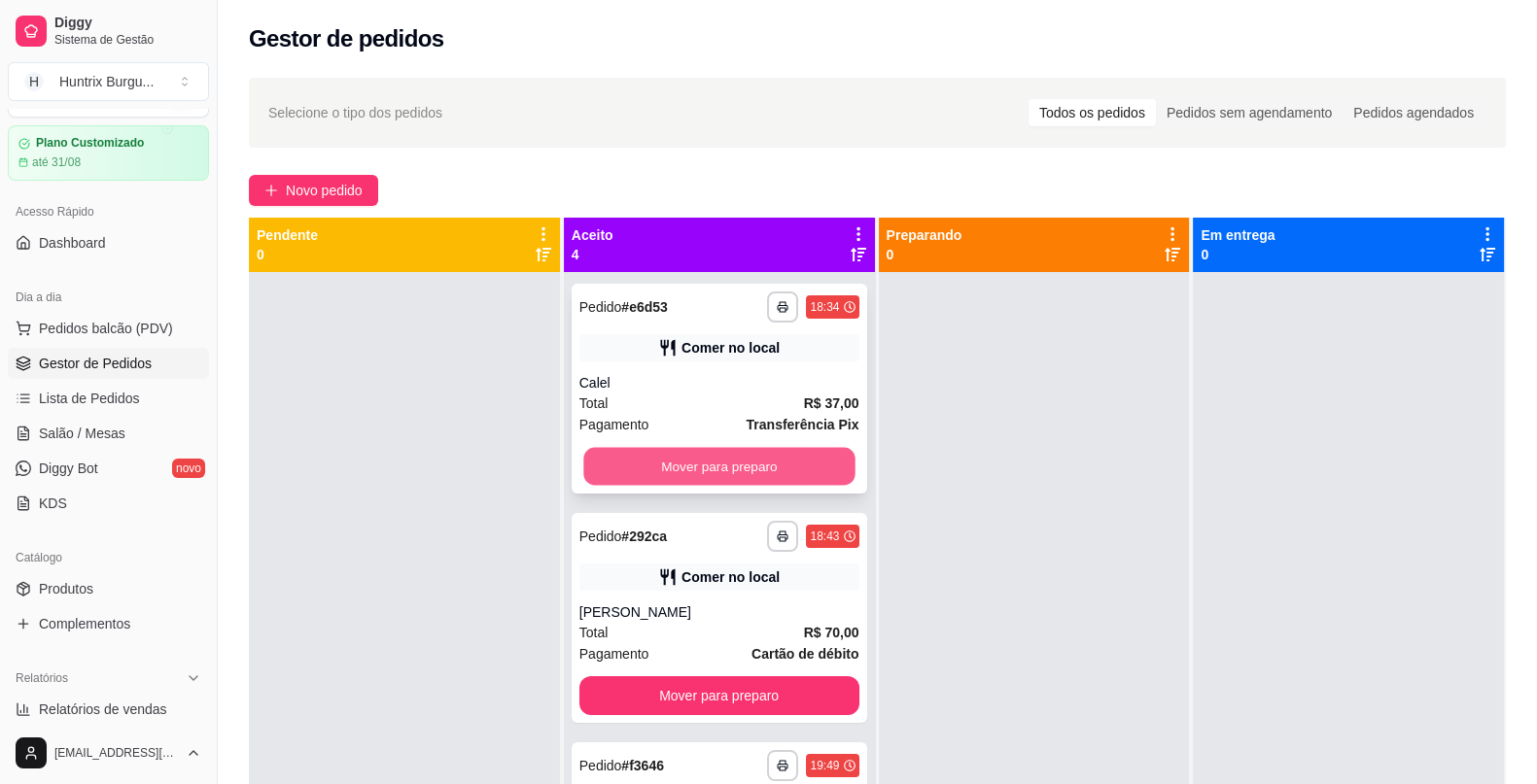
click at [754, 469] on button "Mover para preparo" at bounding box center [719, 467] width 271 height 38
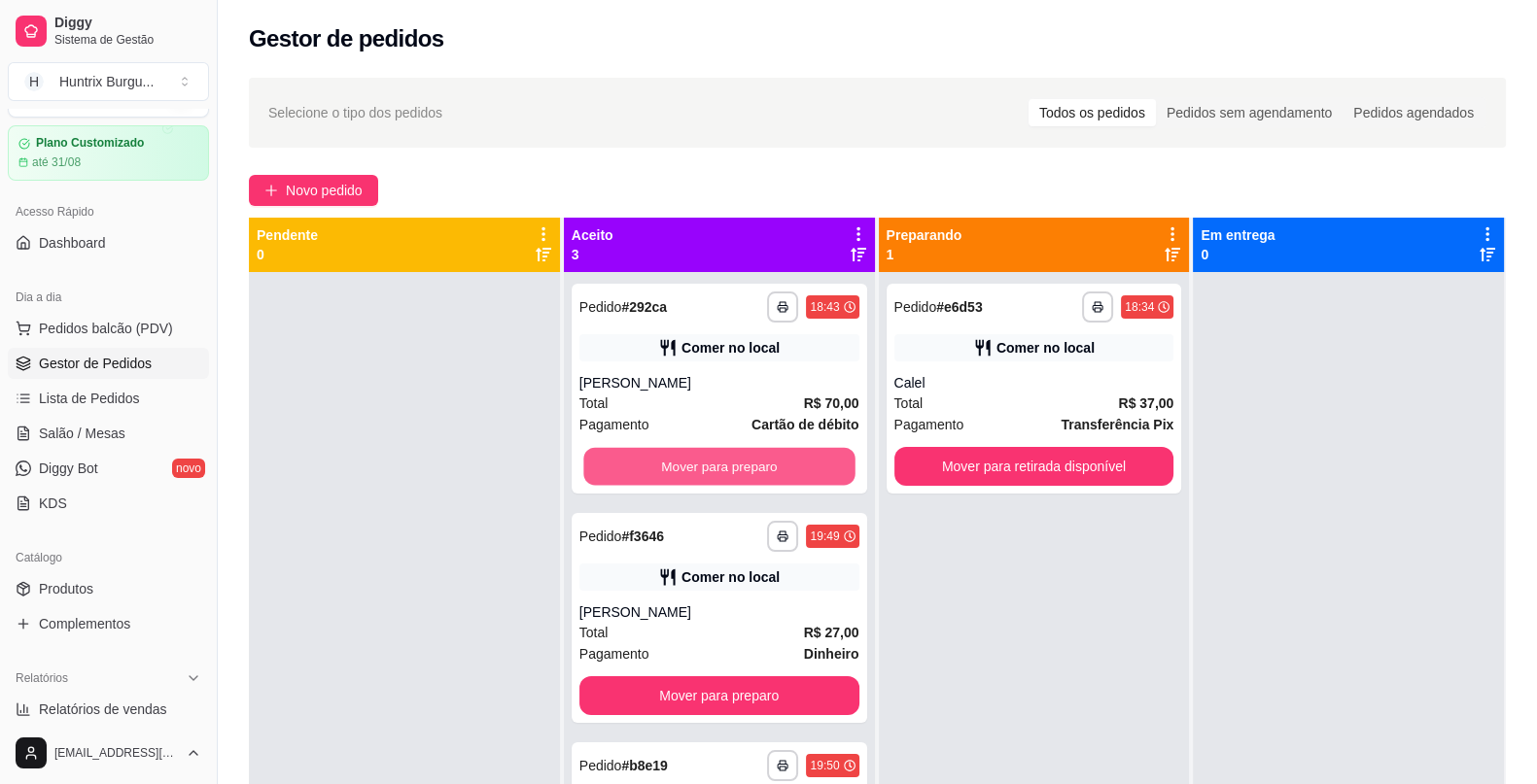
click at [754, 469] on button "Mover para preparo" at bounding box center [719, 467] width 271 height 38
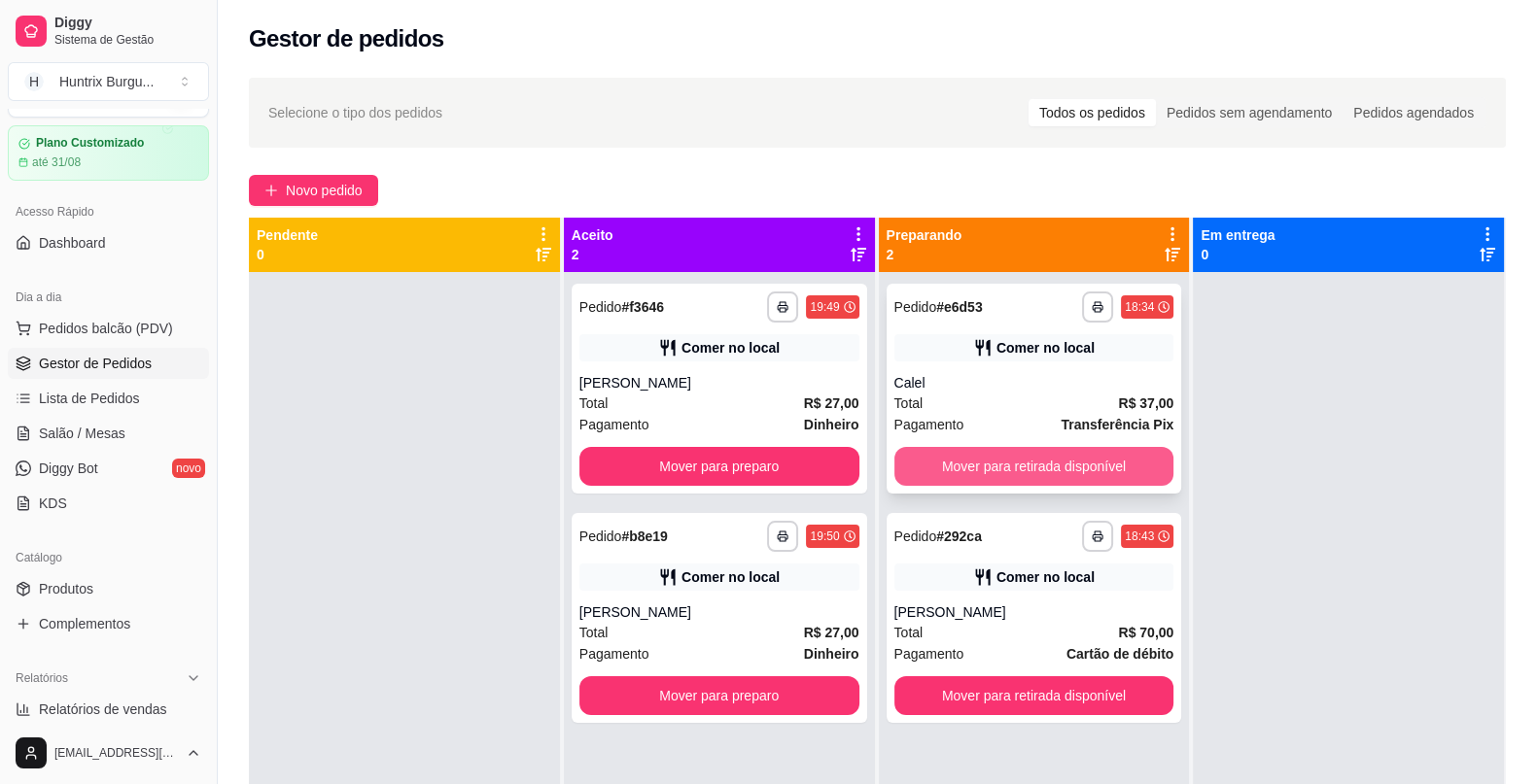
click at [1089, 460] on button "Mover para retirada disponível" at bounding box center [1034, 466] width 280 height 39
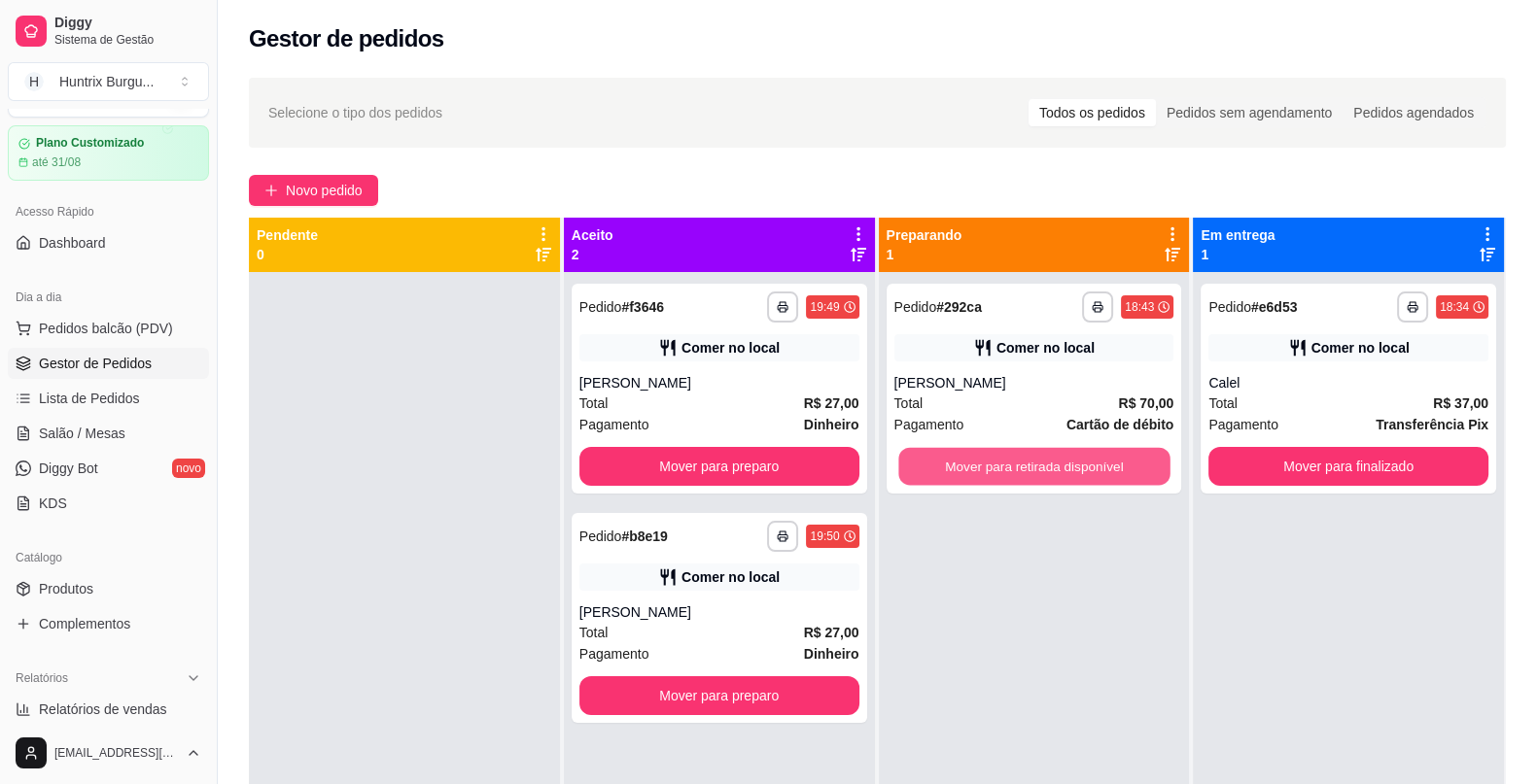
click at [1089, 460] on button "Mover para retirada disponível" at bounding box center [1034, 467] width 271 height 38
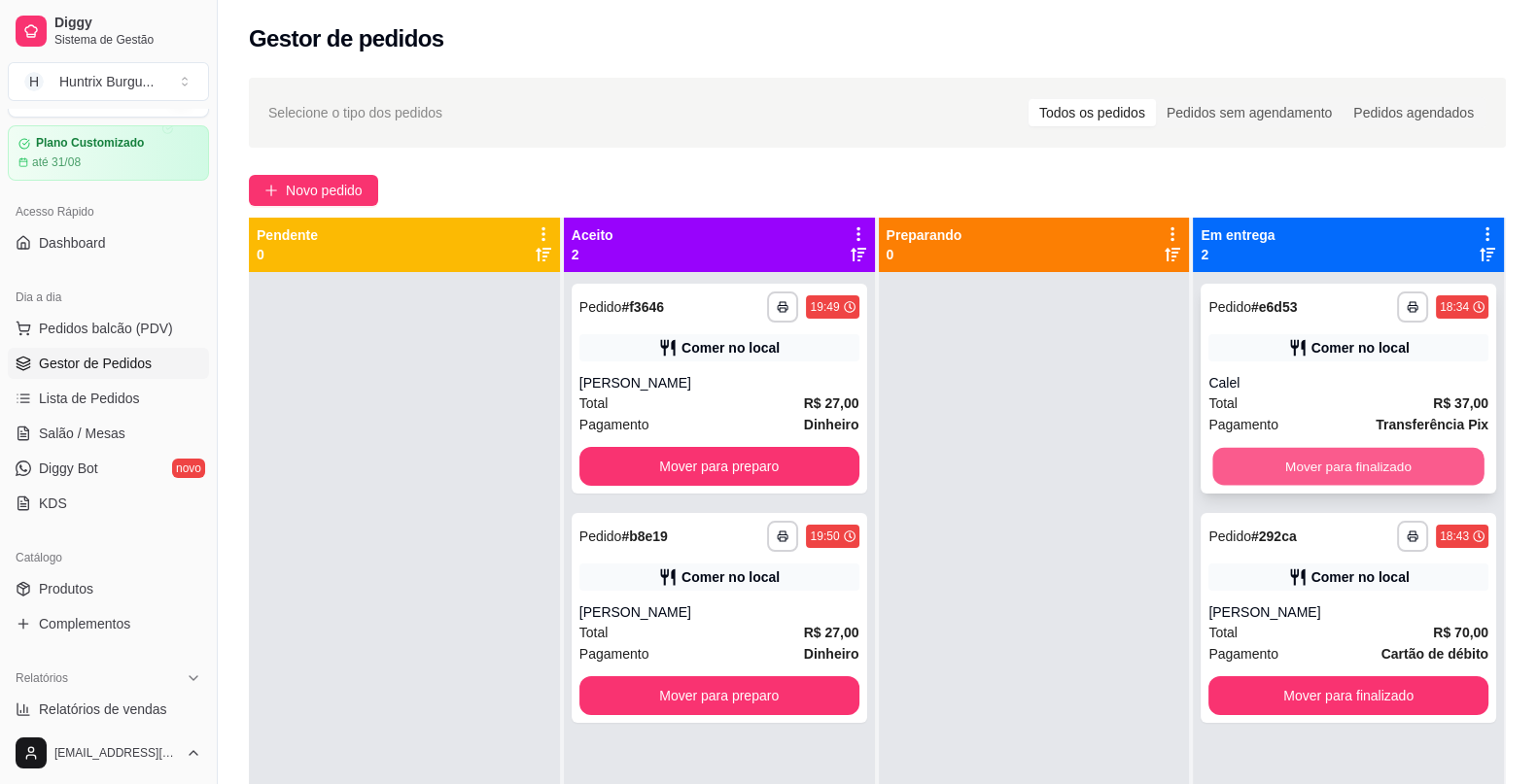
click at [1379, 472] on button "Mover para finalizado" at bounding box center [1349, 467] width 271 height 38
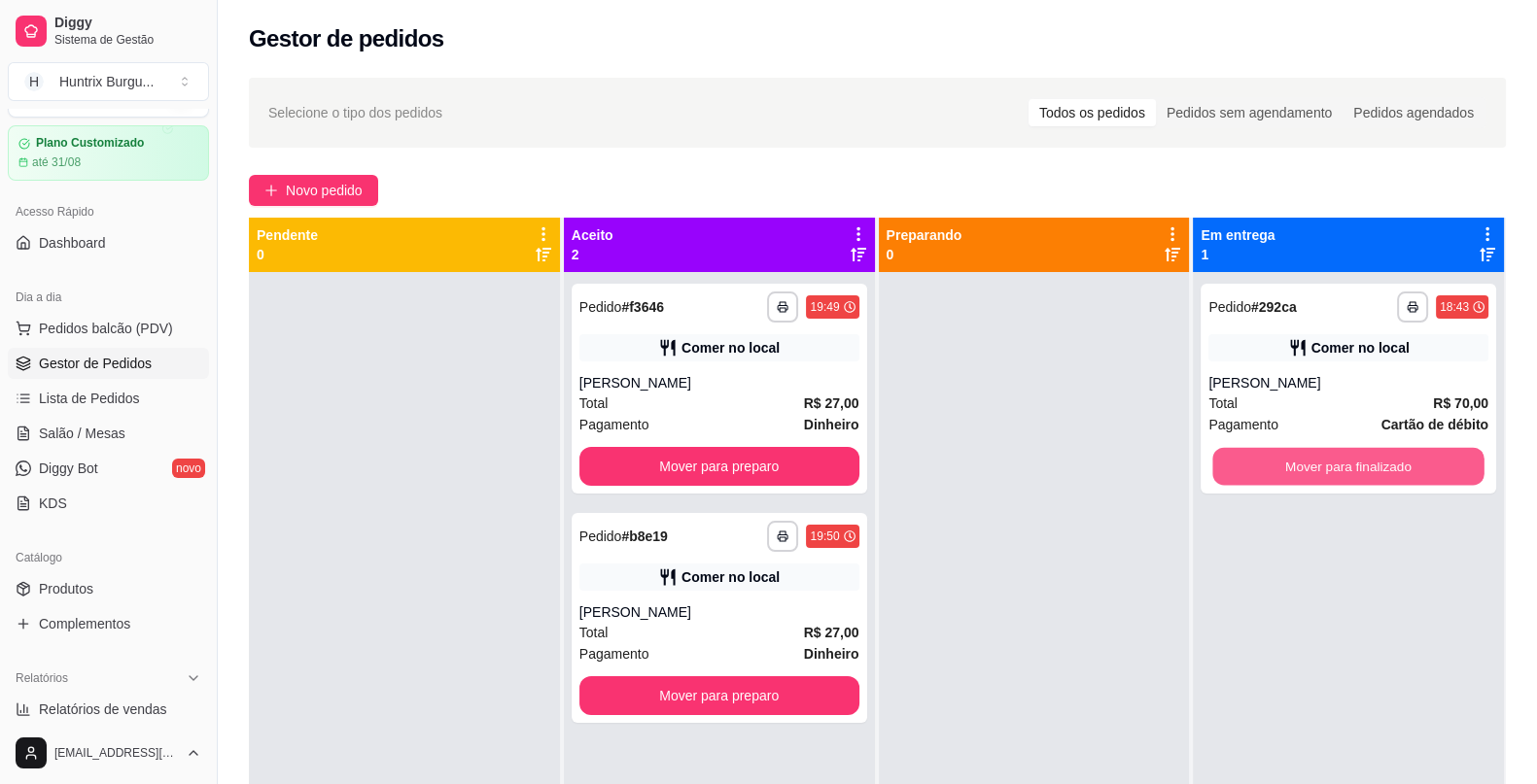
click at [1379, 472] on button "Mover para finalizado" at bounding box center [1349, 467] width 271 height 38
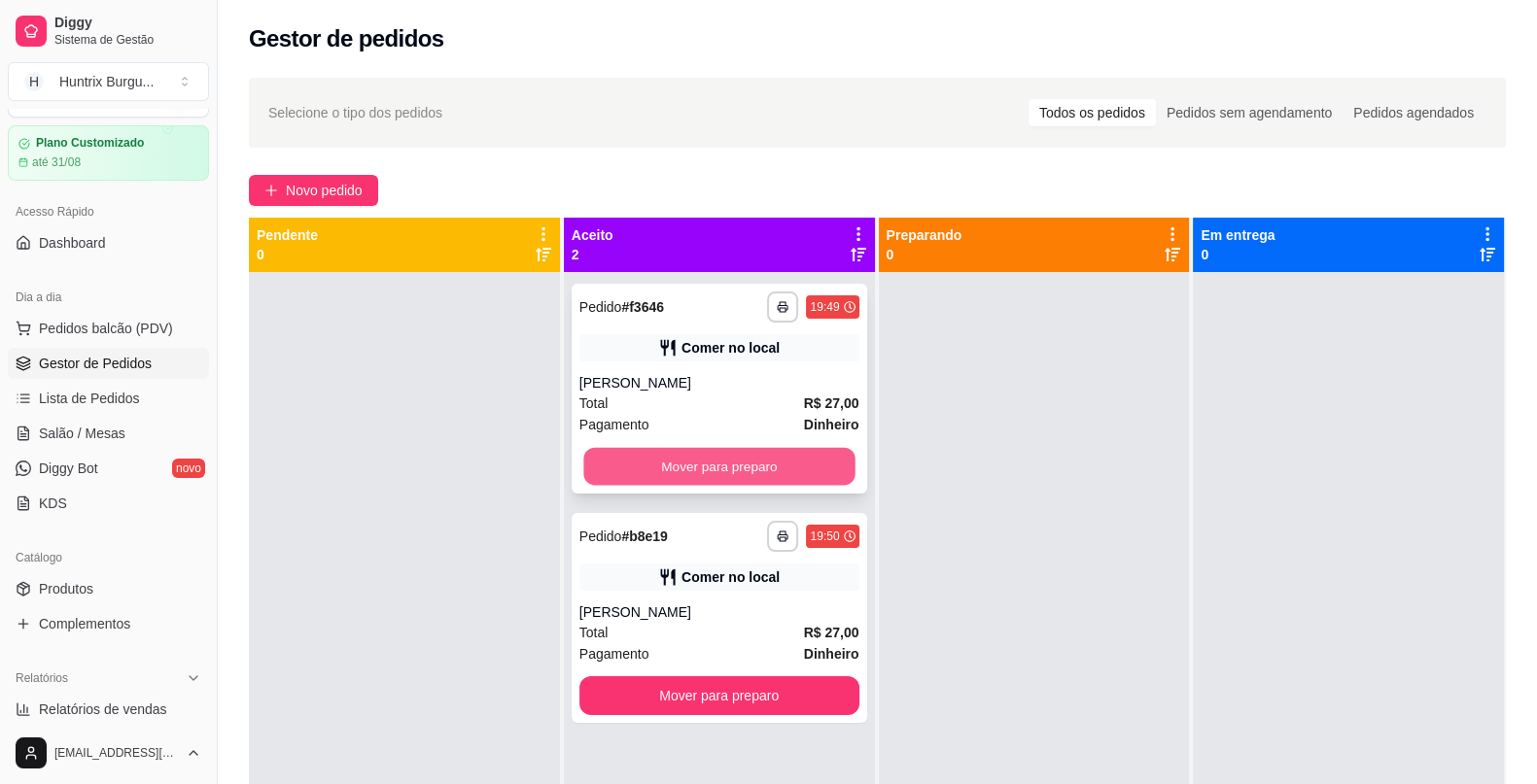
click at [701, 480] on button "Mover para preparo" at bounding box center [719, 467] width 271 height 38
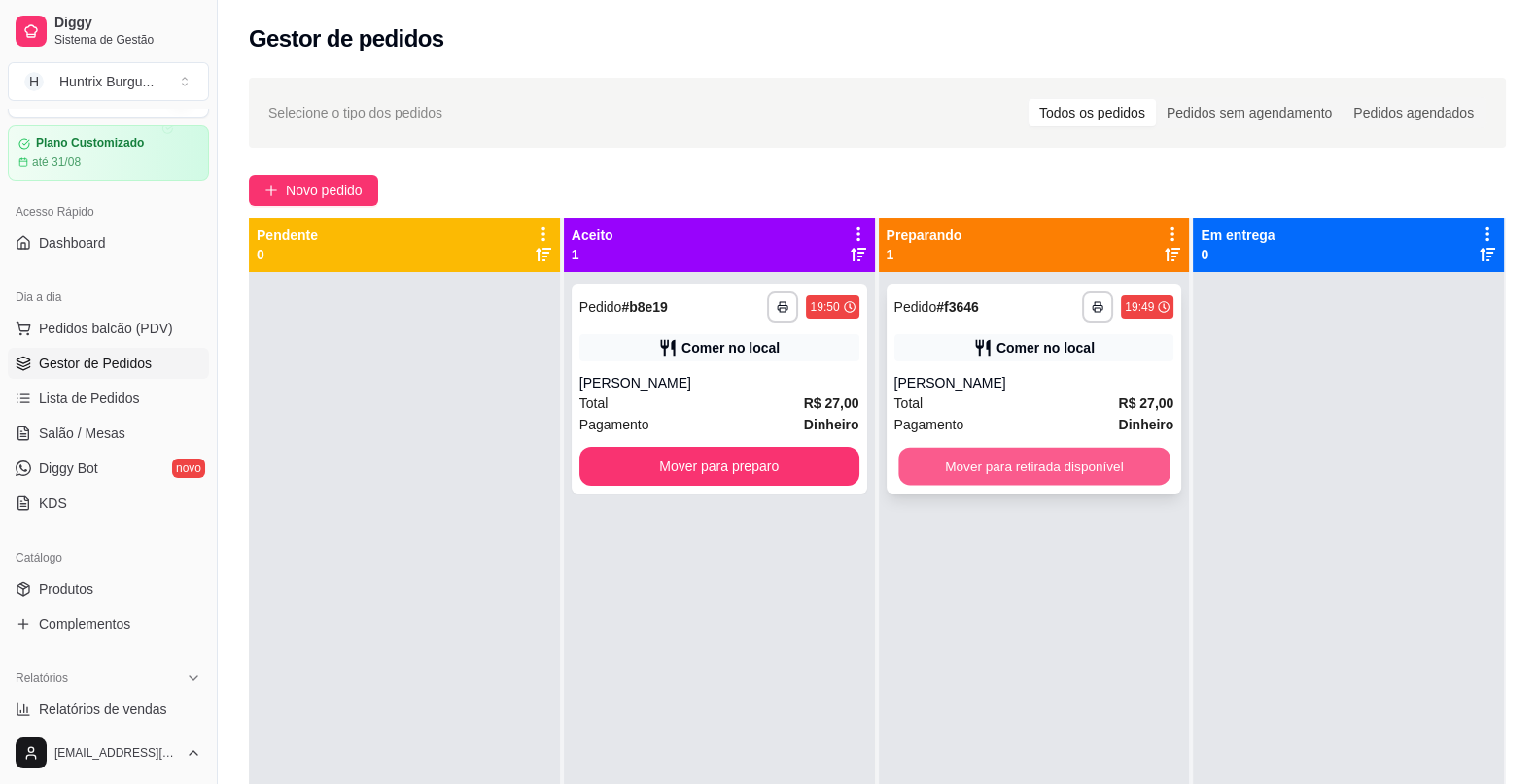
click at [1005, 460] on button "Mover para retirada disponível" at bounding box center [1034, 467] width 271 height 38
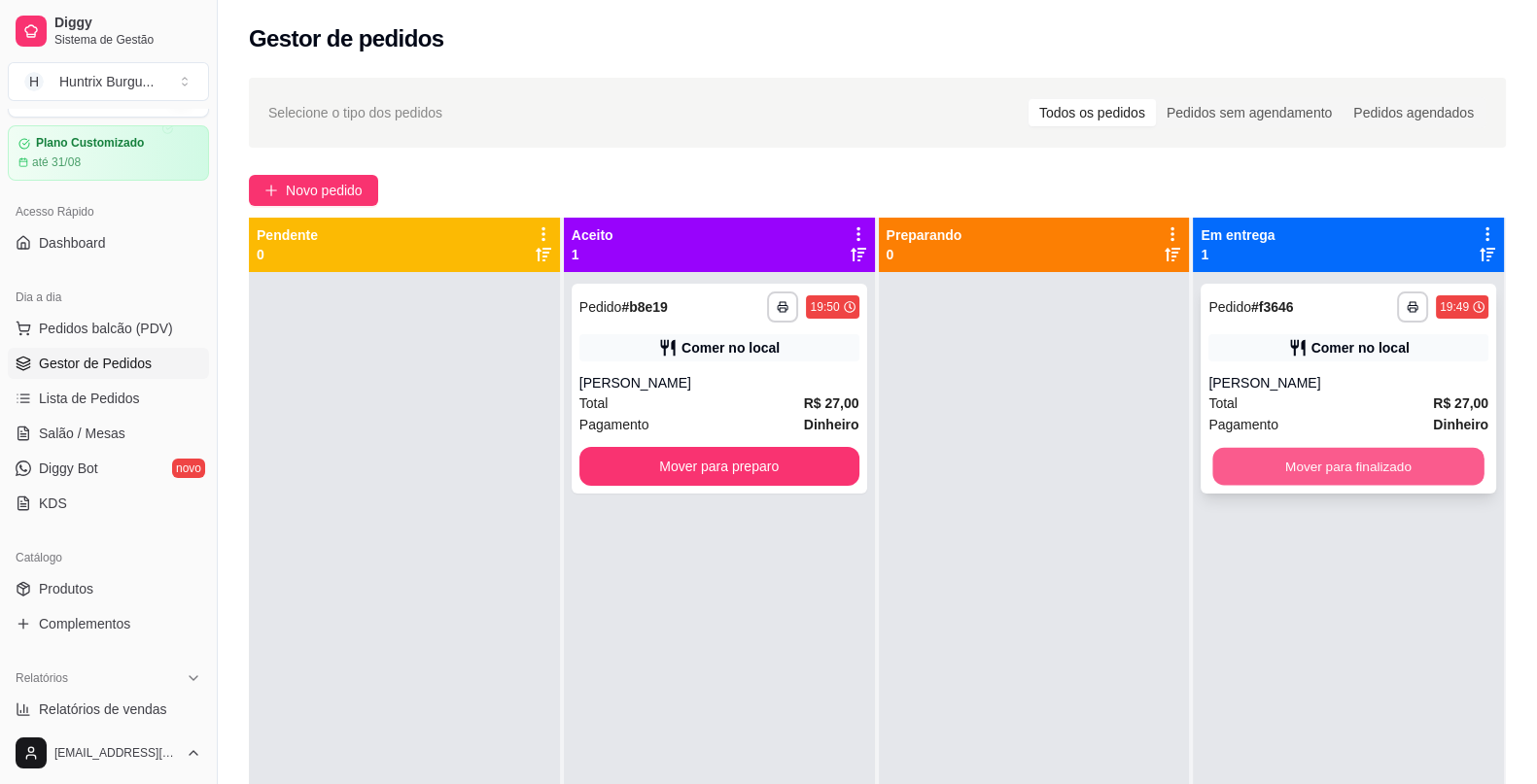
click at [1331, 457] on button "Mover para finalizado" at bounding box center [1349, 467] width 271 height 38
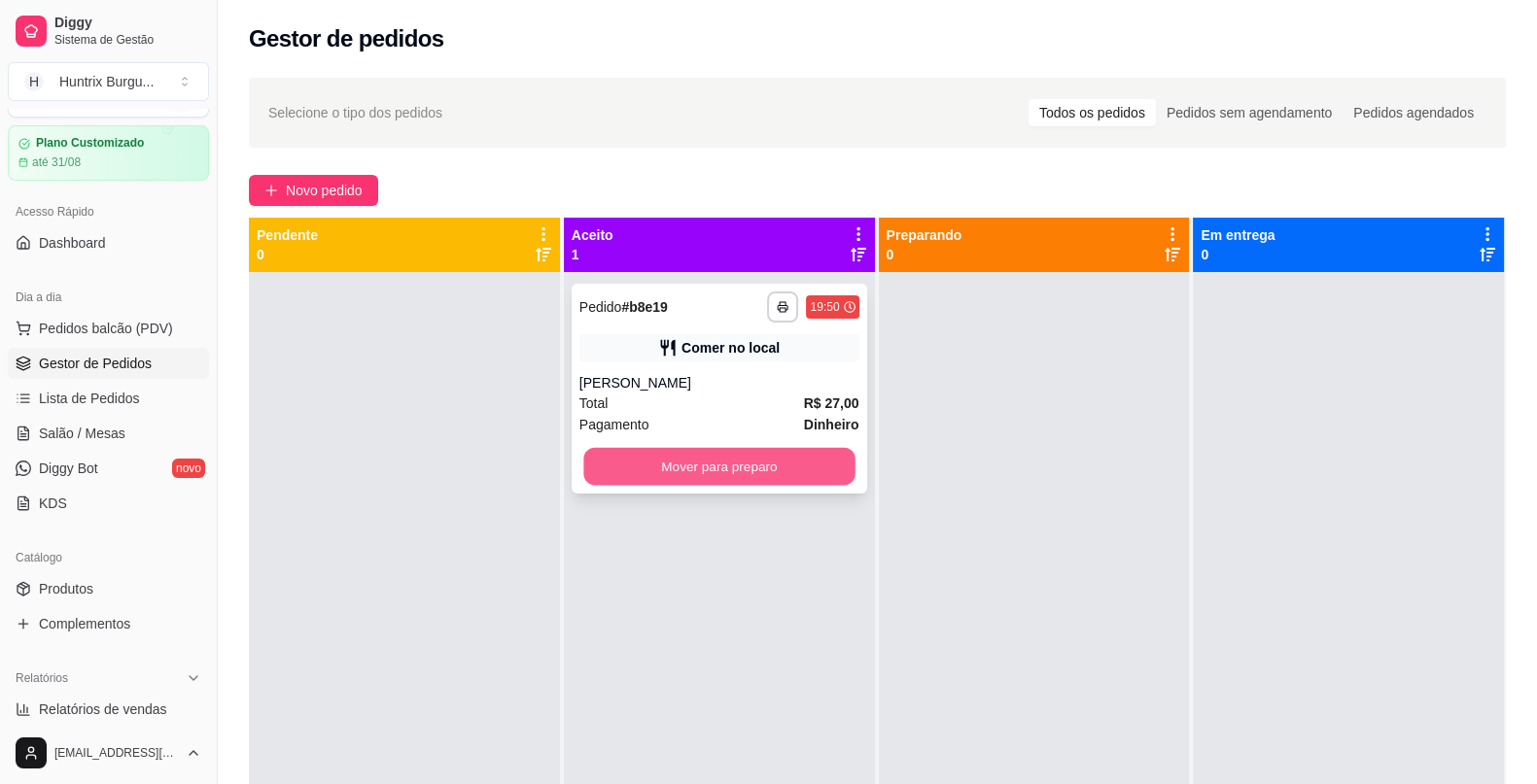
click at [798, 463] on button "Mover para preparo" at bounding box center [719, 467] width 271 height 38
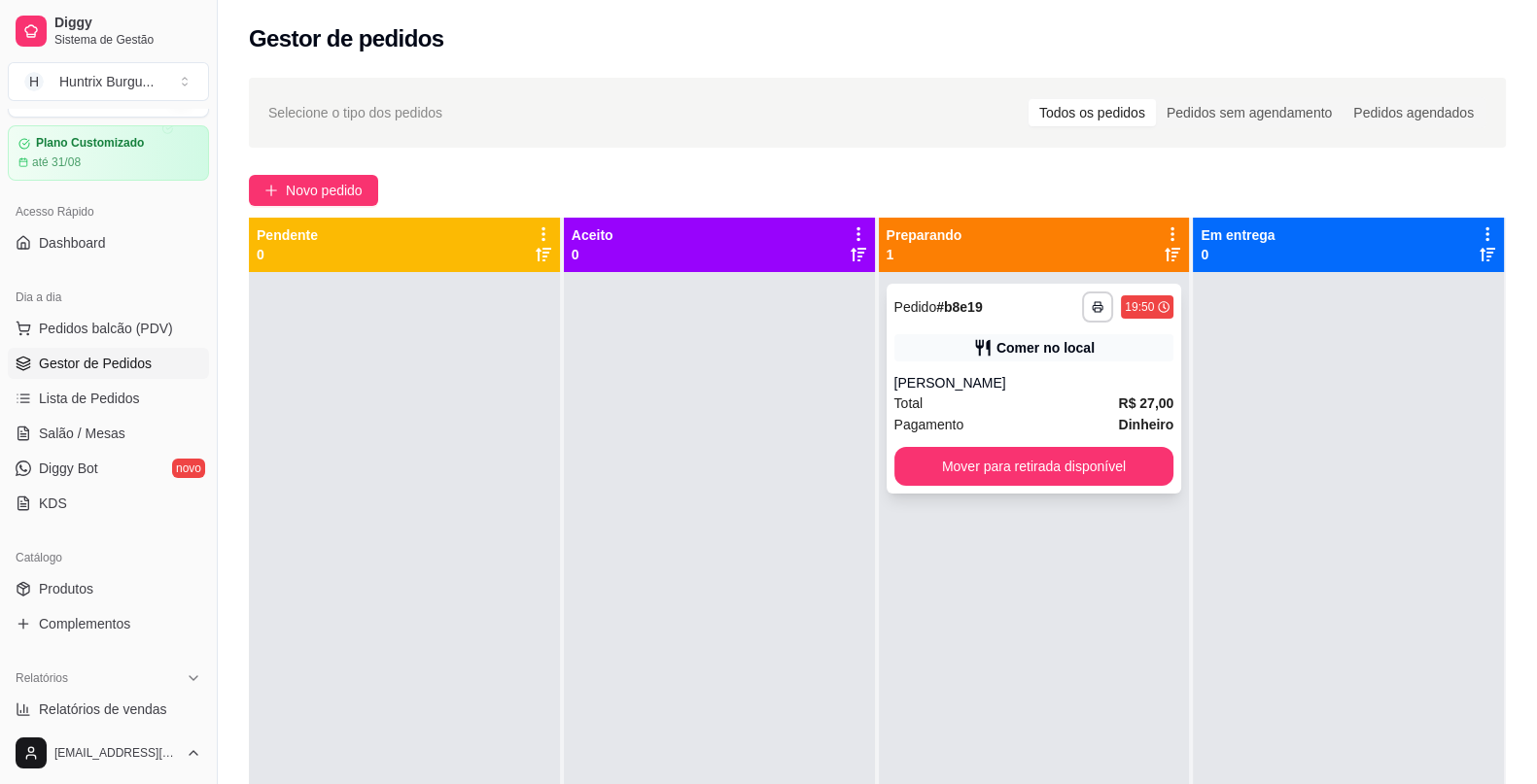
click at [986, 457] on button "Mover para retirada disponível" at bounding box center [1034, 466] width 280 height 39
click at [1035, 476] on button "Mover para retirada disponível" at bounding box center [1034, 466] width 280 height 39
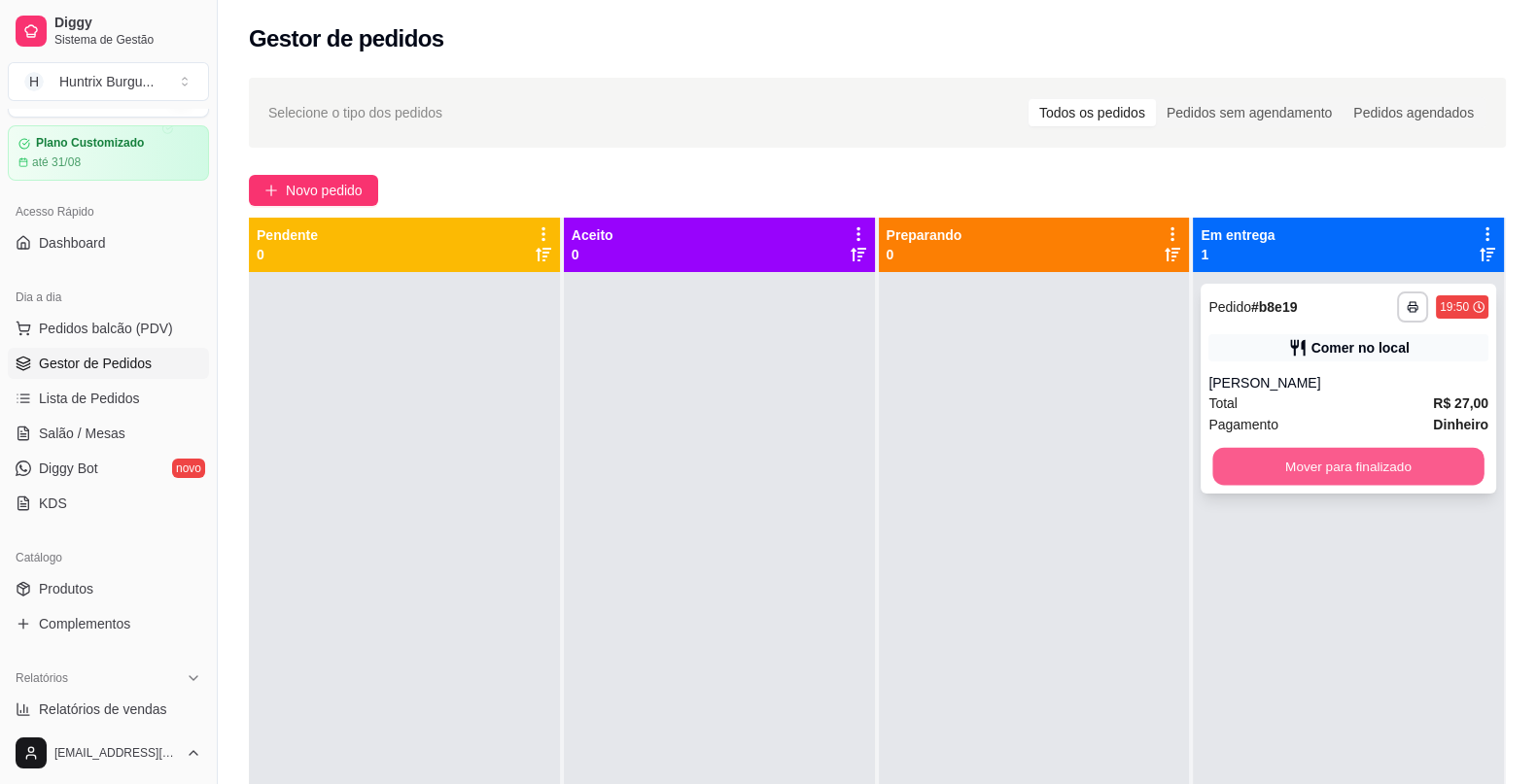
click at [1306, 461] on button "Mover para finalizado" at bounding box center [1349, 467] width 271 height 38
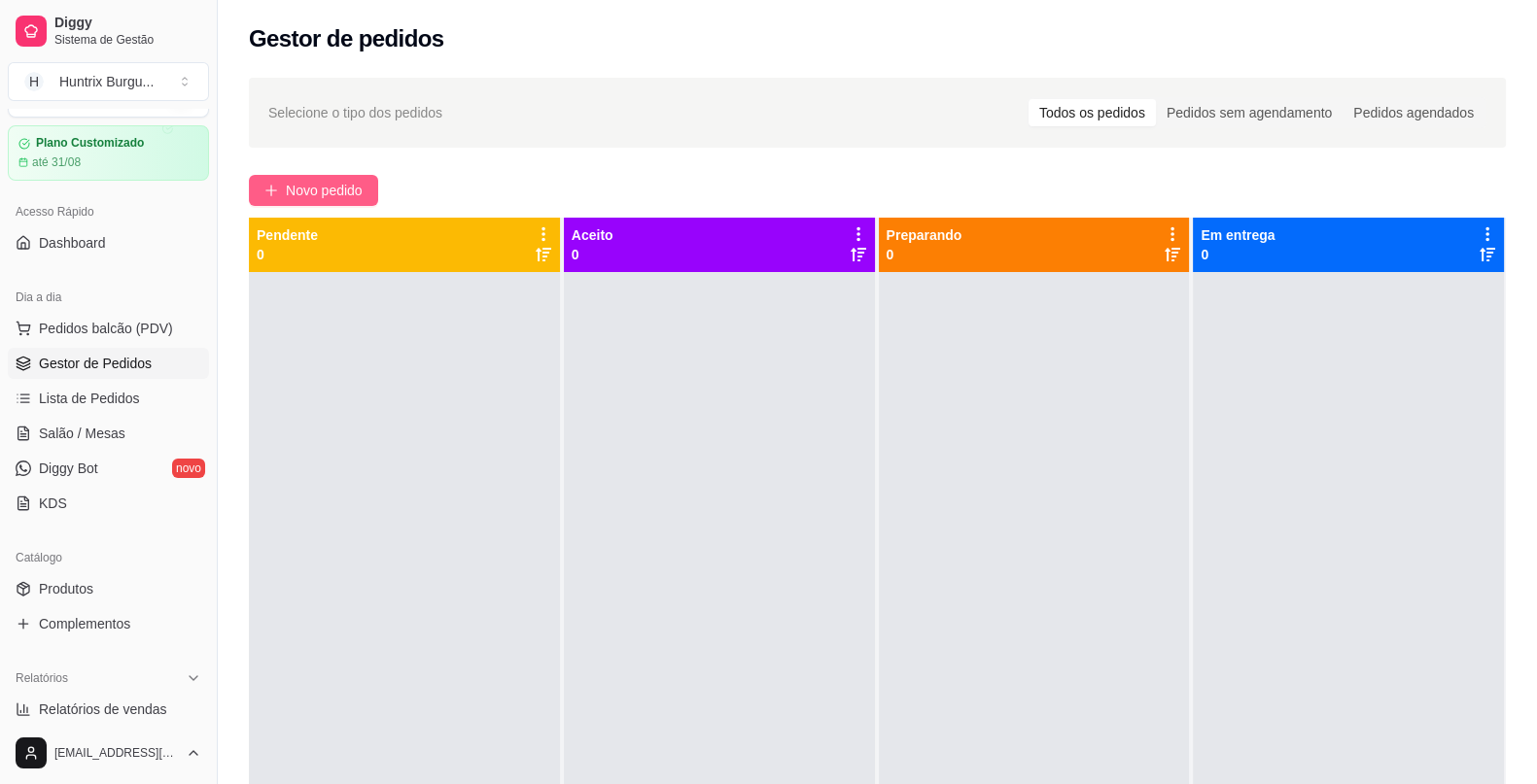
click at [285, 196] on span "Novo pedido" at bounding box center [323, 190] width 77 height 21
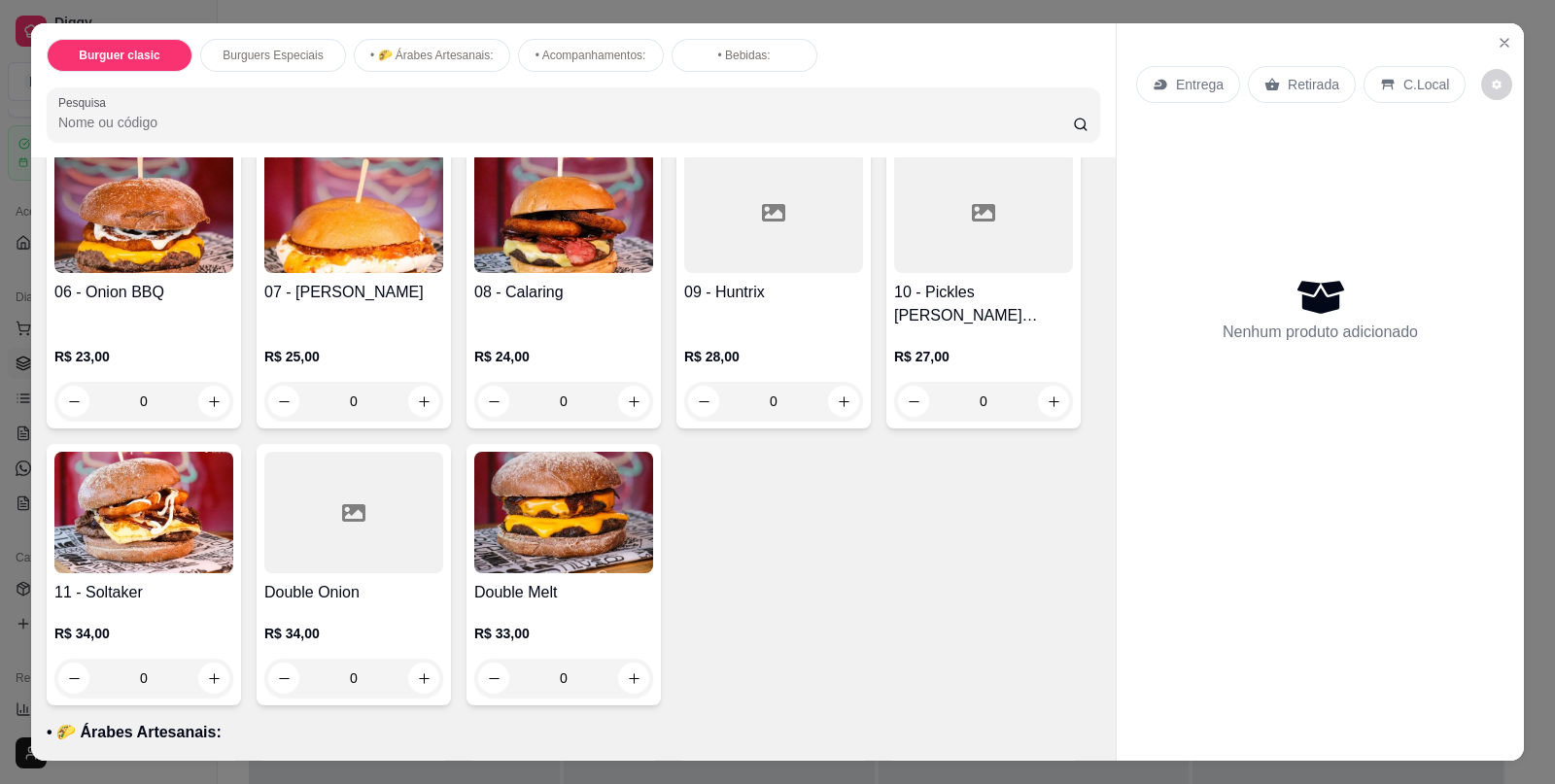
scroll to position [397, 0]
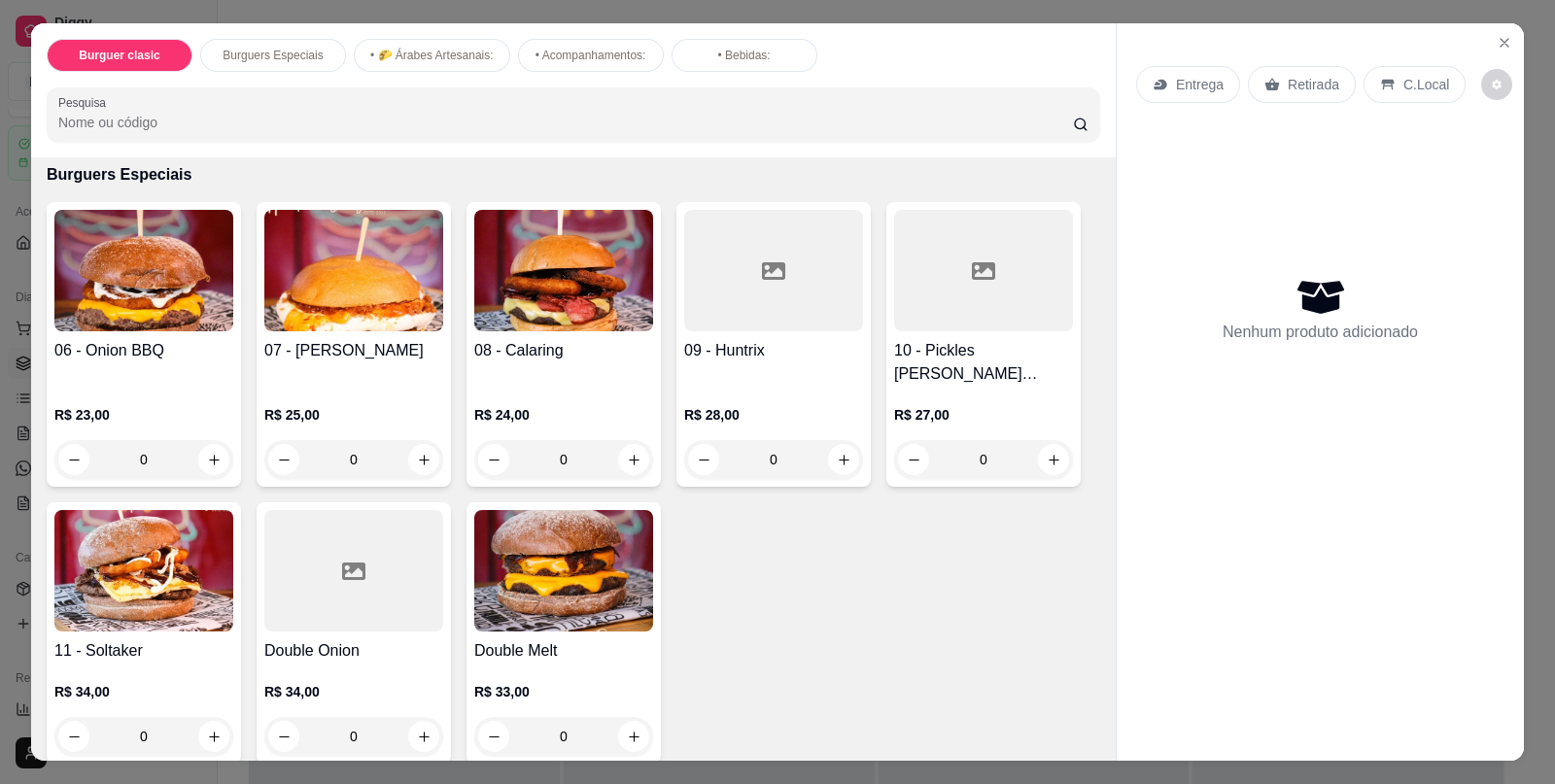
click at [836, 456] on div "0" at bounding box center [774, 459] width 179 height 39
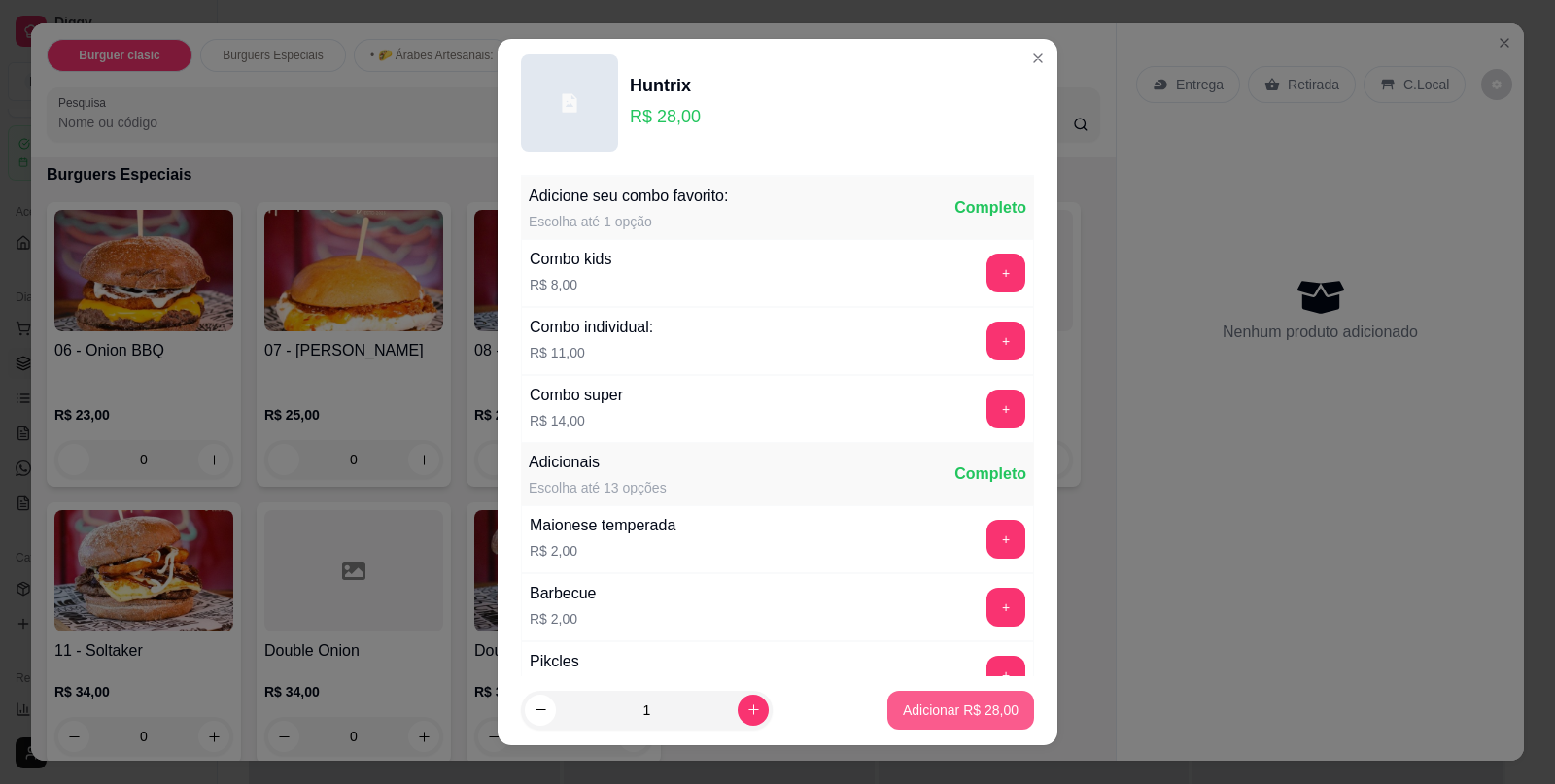
click at [912, 698] on button "Adicionar R$ 28,00" at bounding box center [960, 710] width 147 height 39
type input "1"
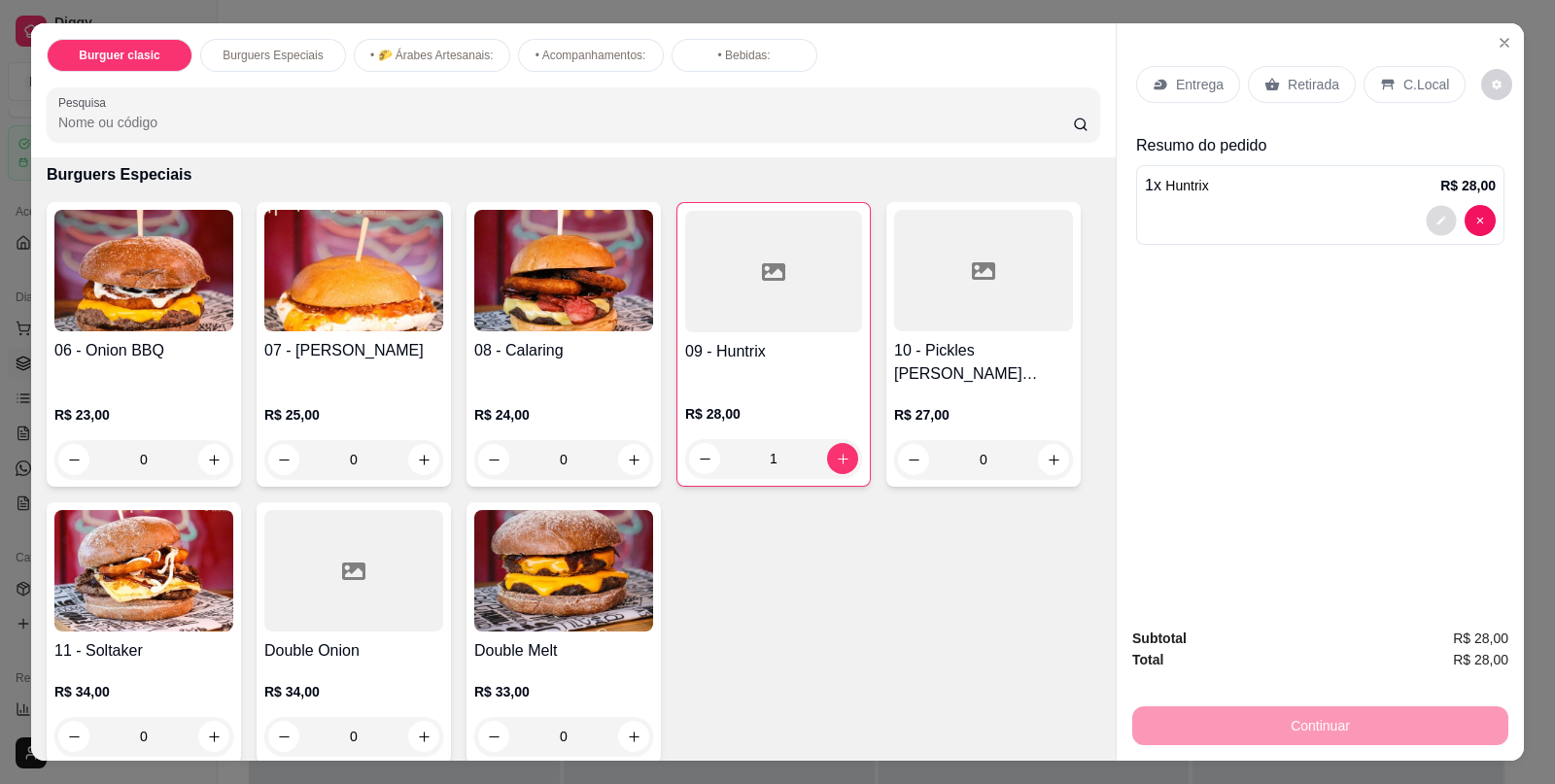
click at [1434, 218] on button "decrease-product-quantity" at bounding box center [1441, 220] width 30 height 30
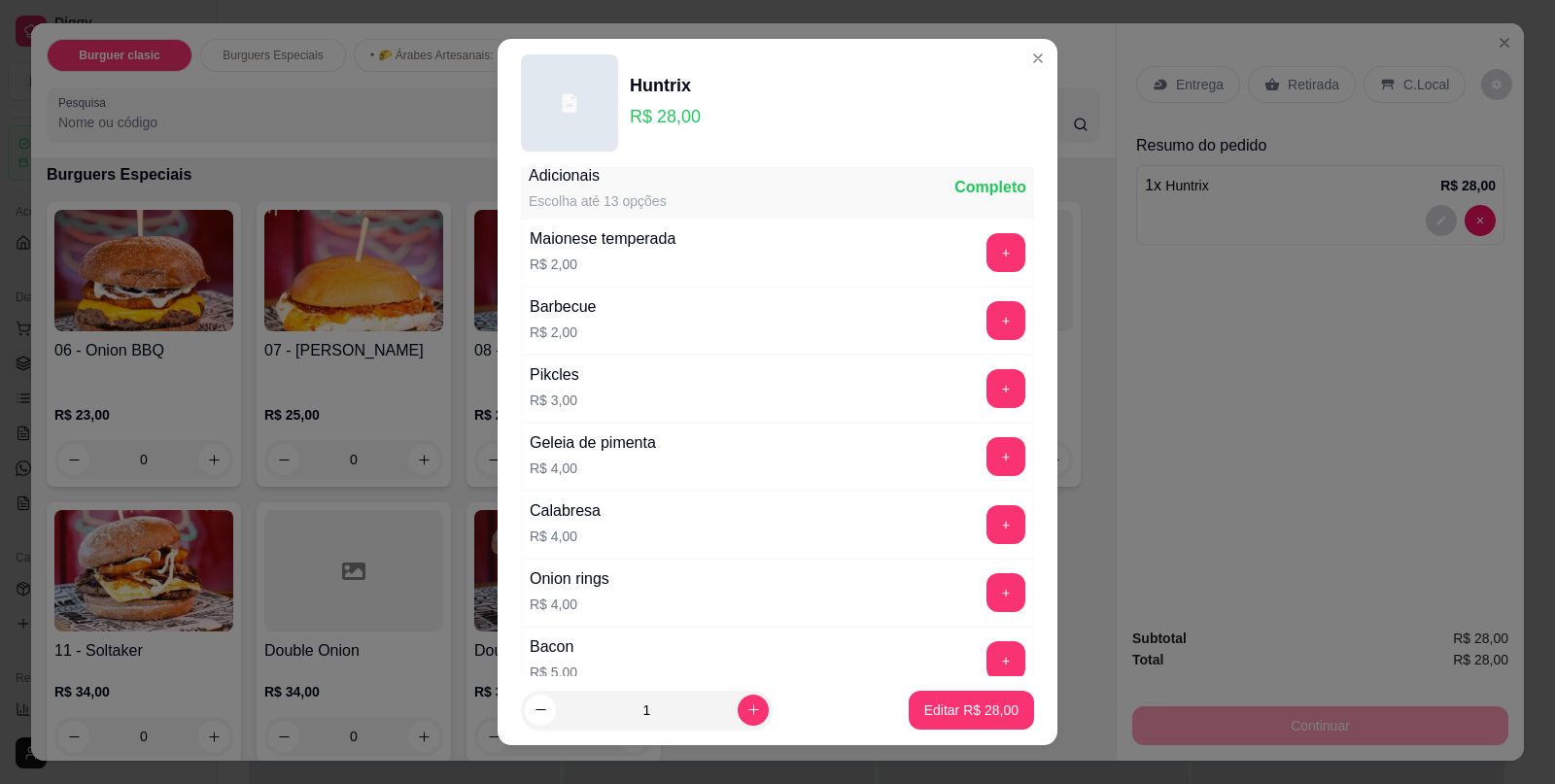
scroll to position [854, 0]
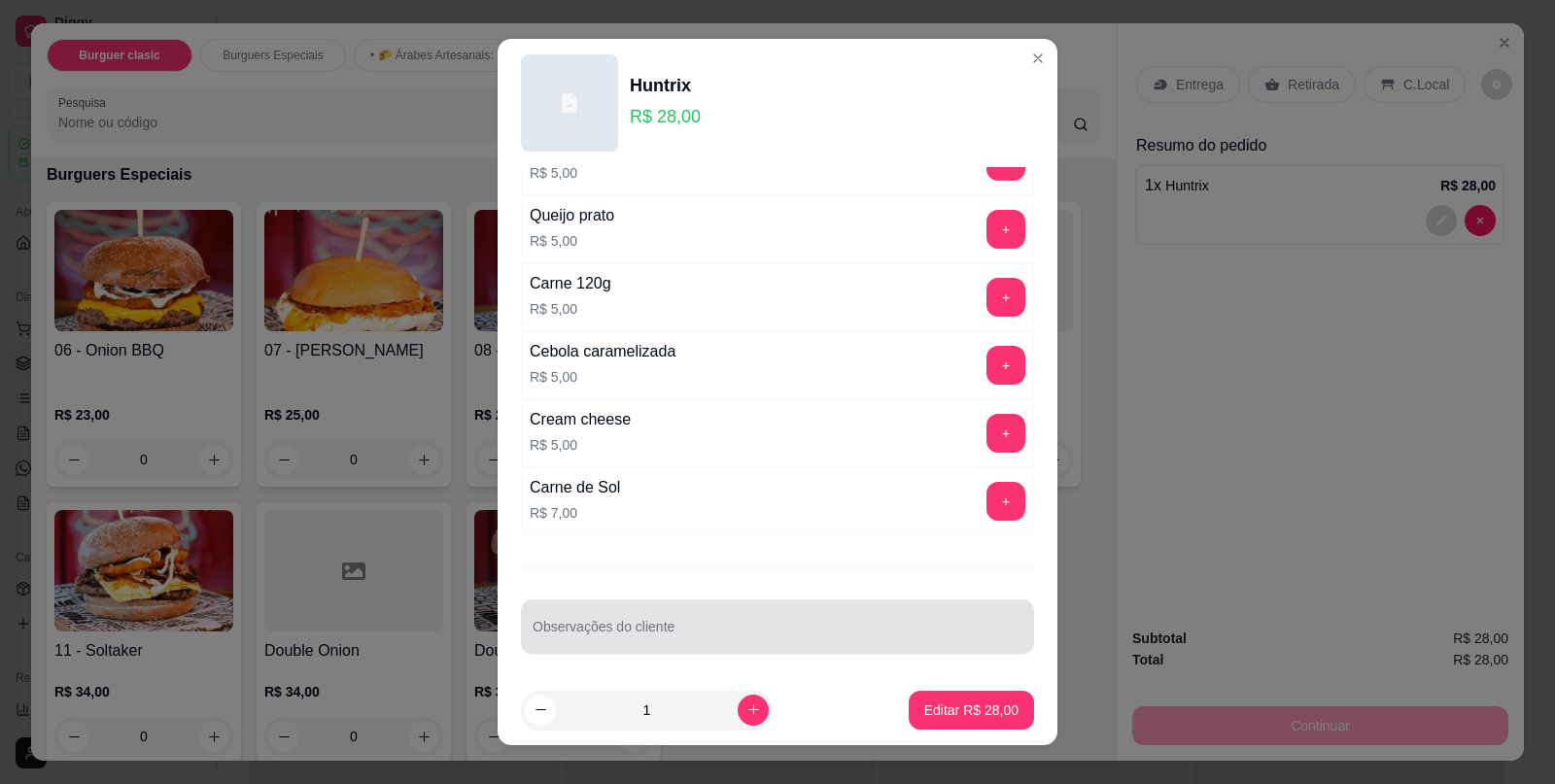
click at [772, 608] on div at bounding box center [778, 626] width 490 height 39
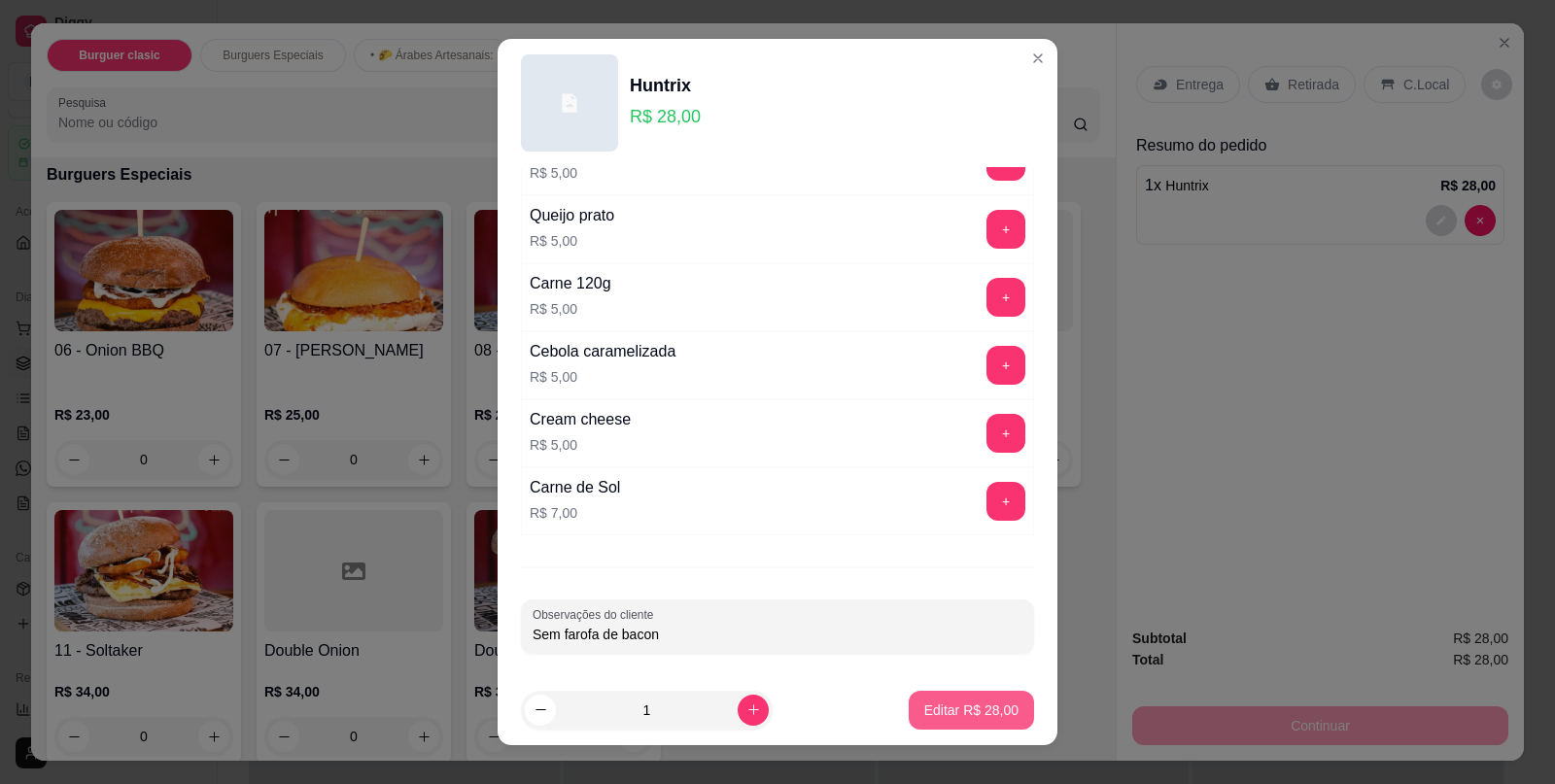
type input "Sem farofa de bacon"
click at [942, 710] on p "Editar R$ 28,00" at bounding box center [971, 709] width 92 height 19
type input "0"
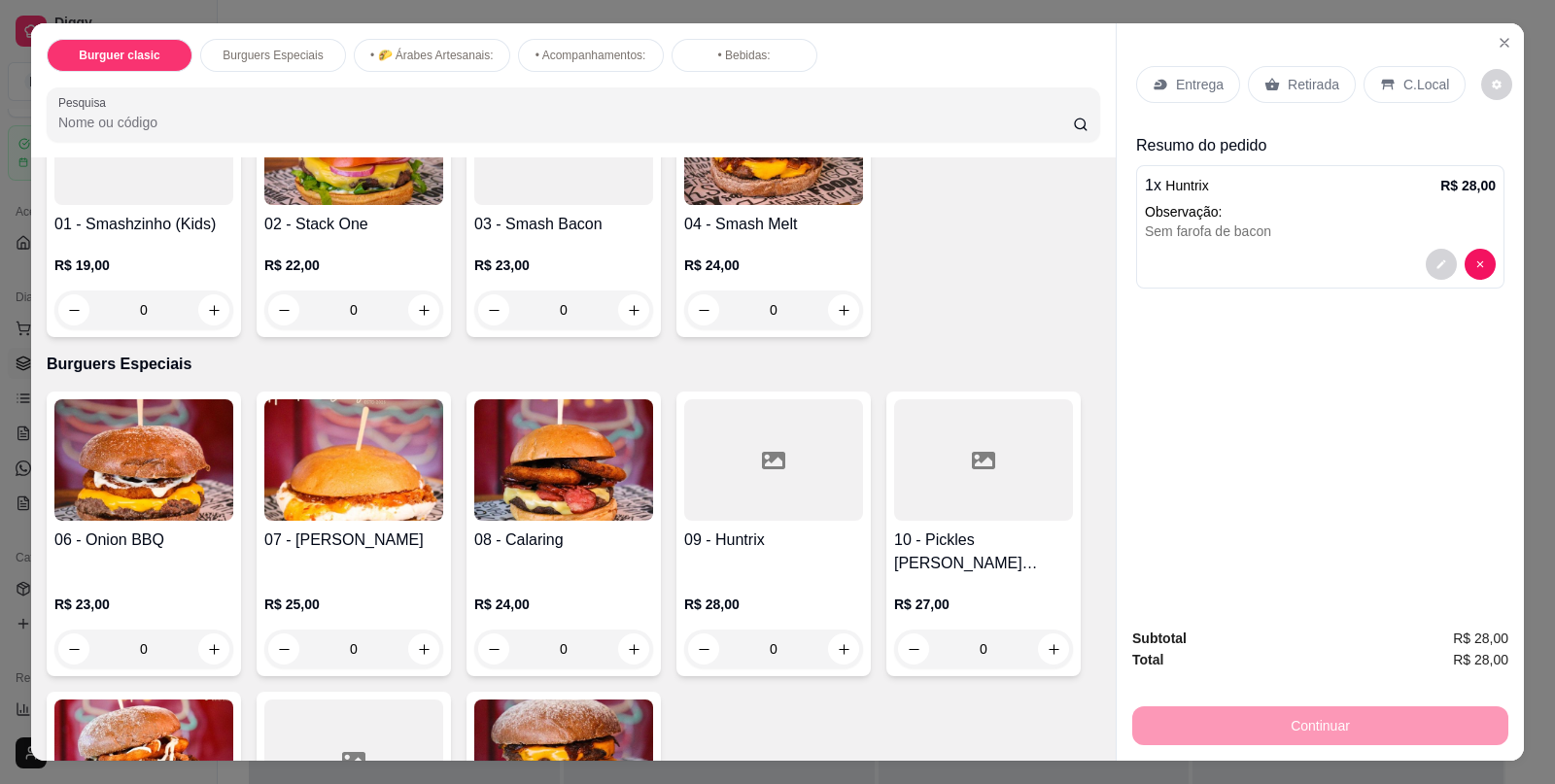
scroll to position [148, 0]
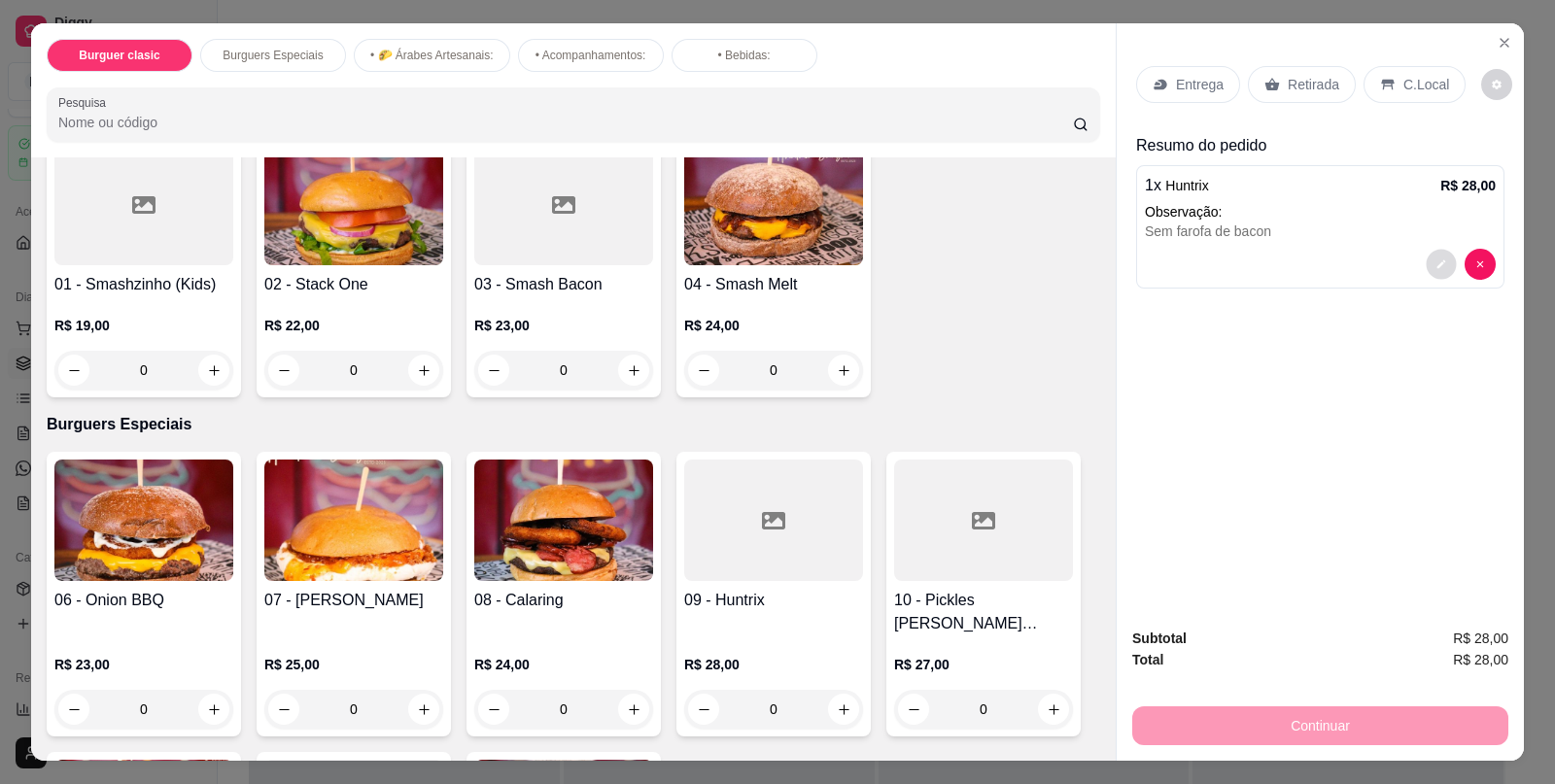
click at [1426, 249] on button "decrease-product-quantity" at bounding box center [1441, 264] width 30 height 30
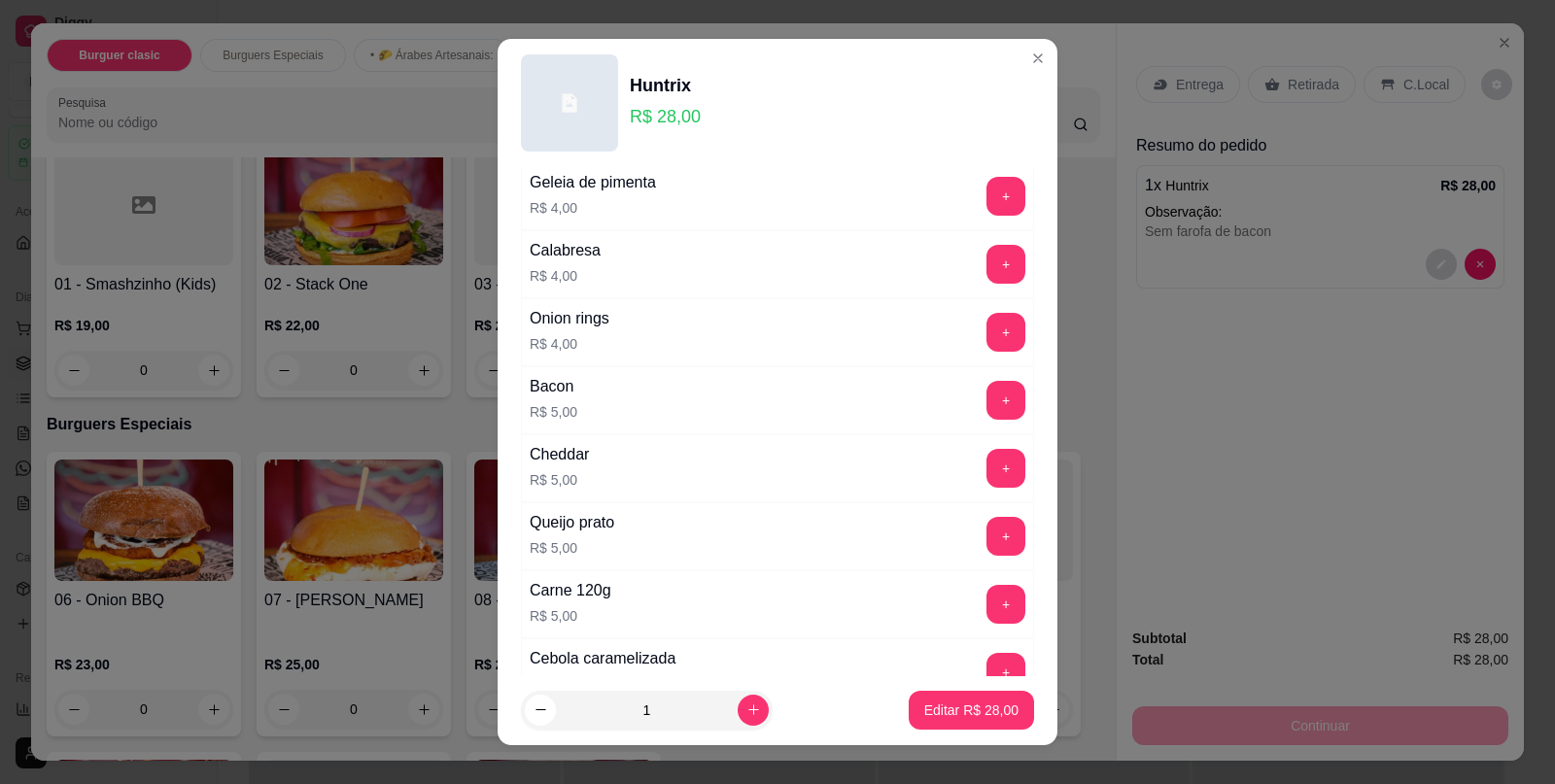
scroll to position [854, 0]
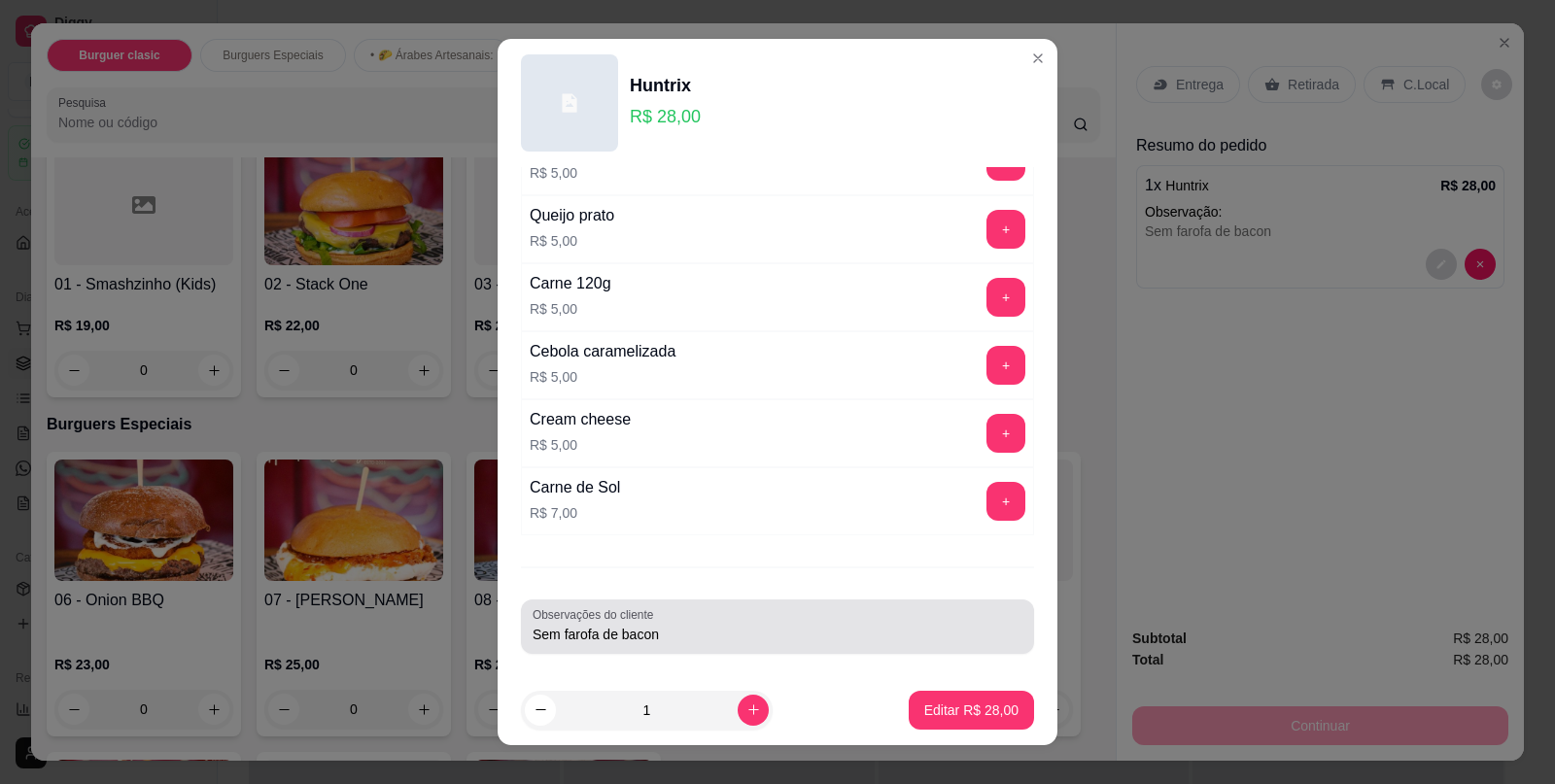
click at [727, 646] on div "Observações do cliente Sem farofa de bacon" at bounding box center [778, 626] width 513 height 55
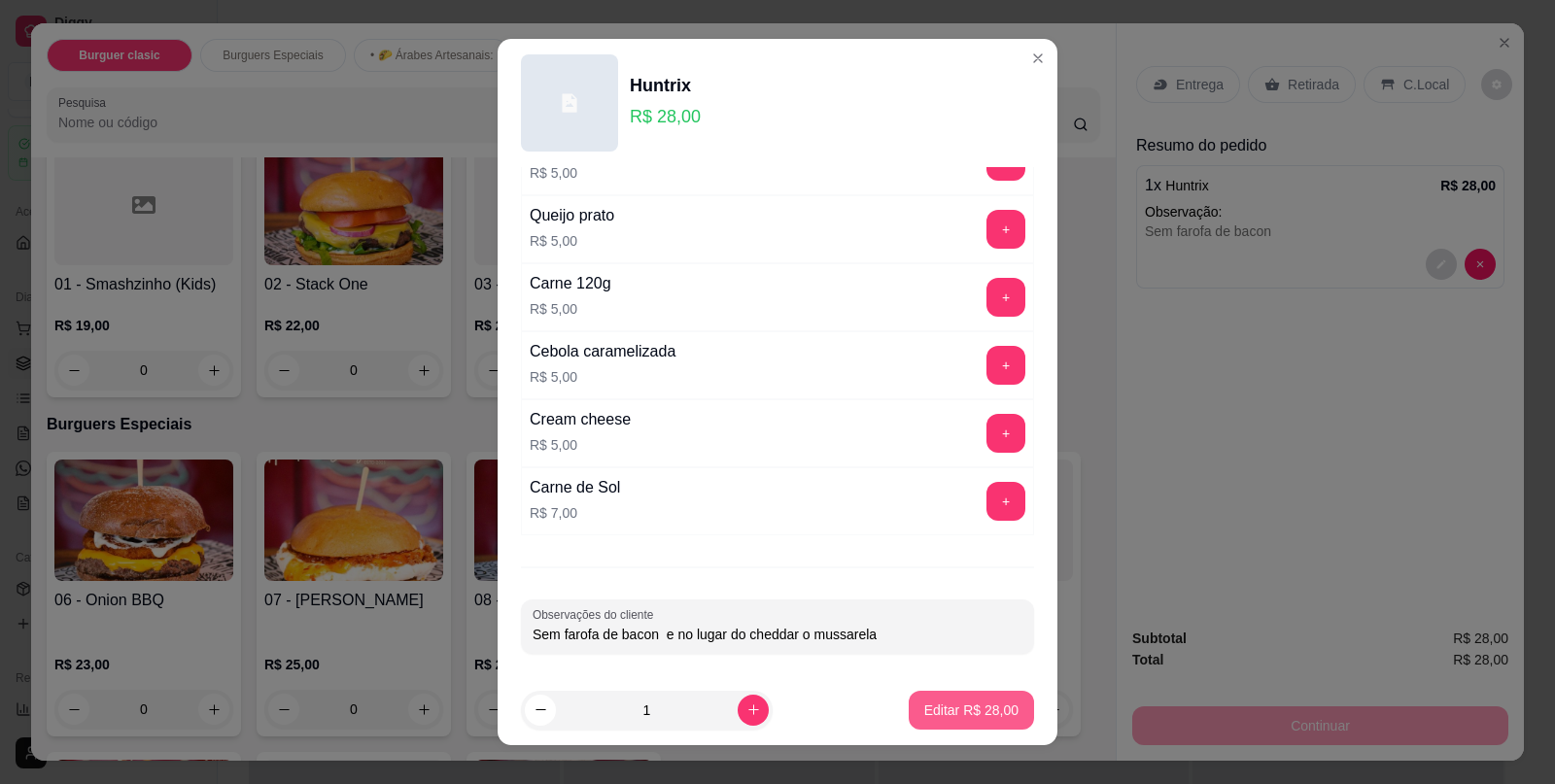
type input "Sem farofa de bacon e no lugar do cheddar o mussarela"
click at [925, 709] on p "Editar R$ 28,00" at bounding box center [971, 709] width 92 height 19
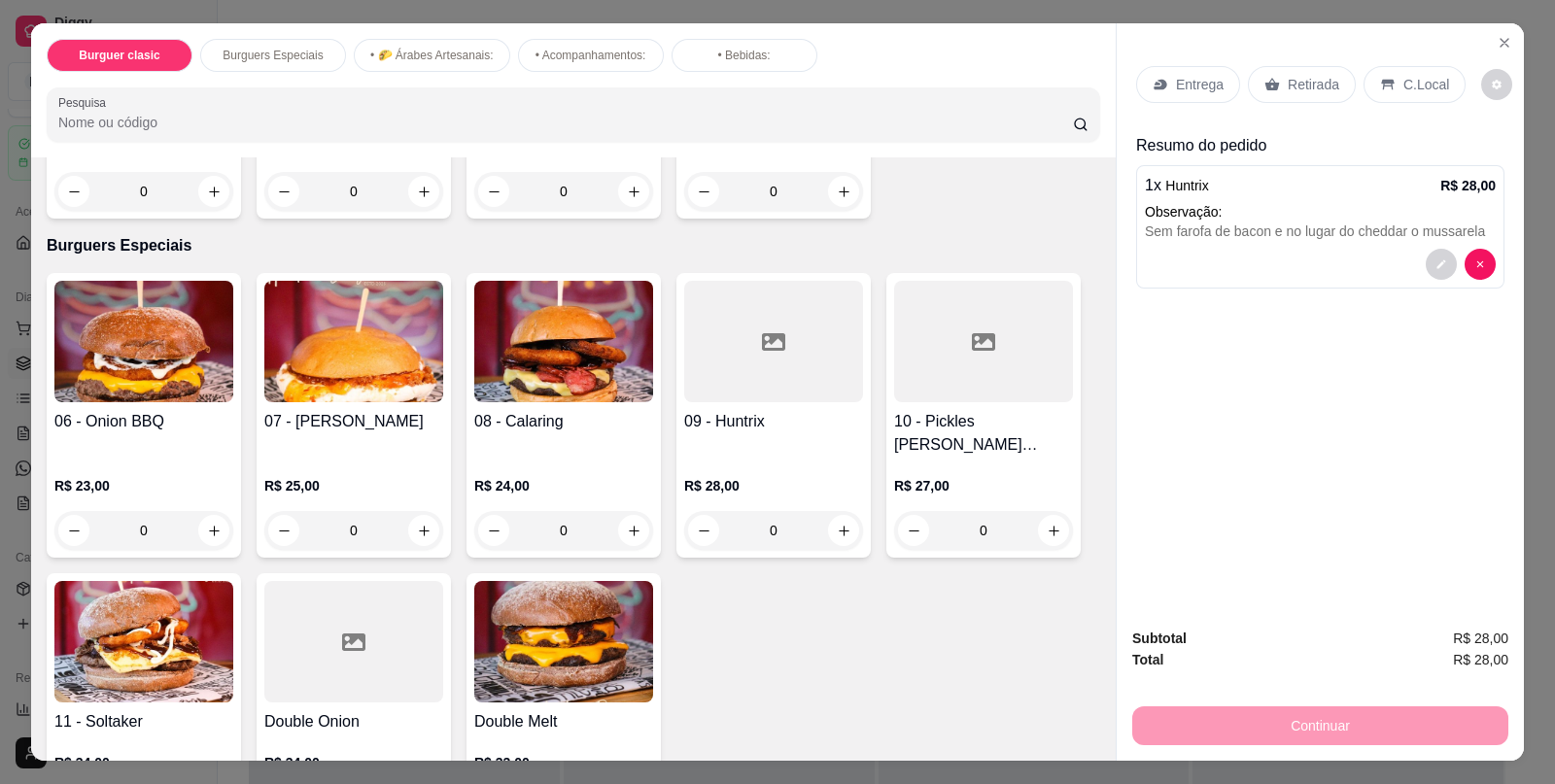
scroll to position [334, 0]
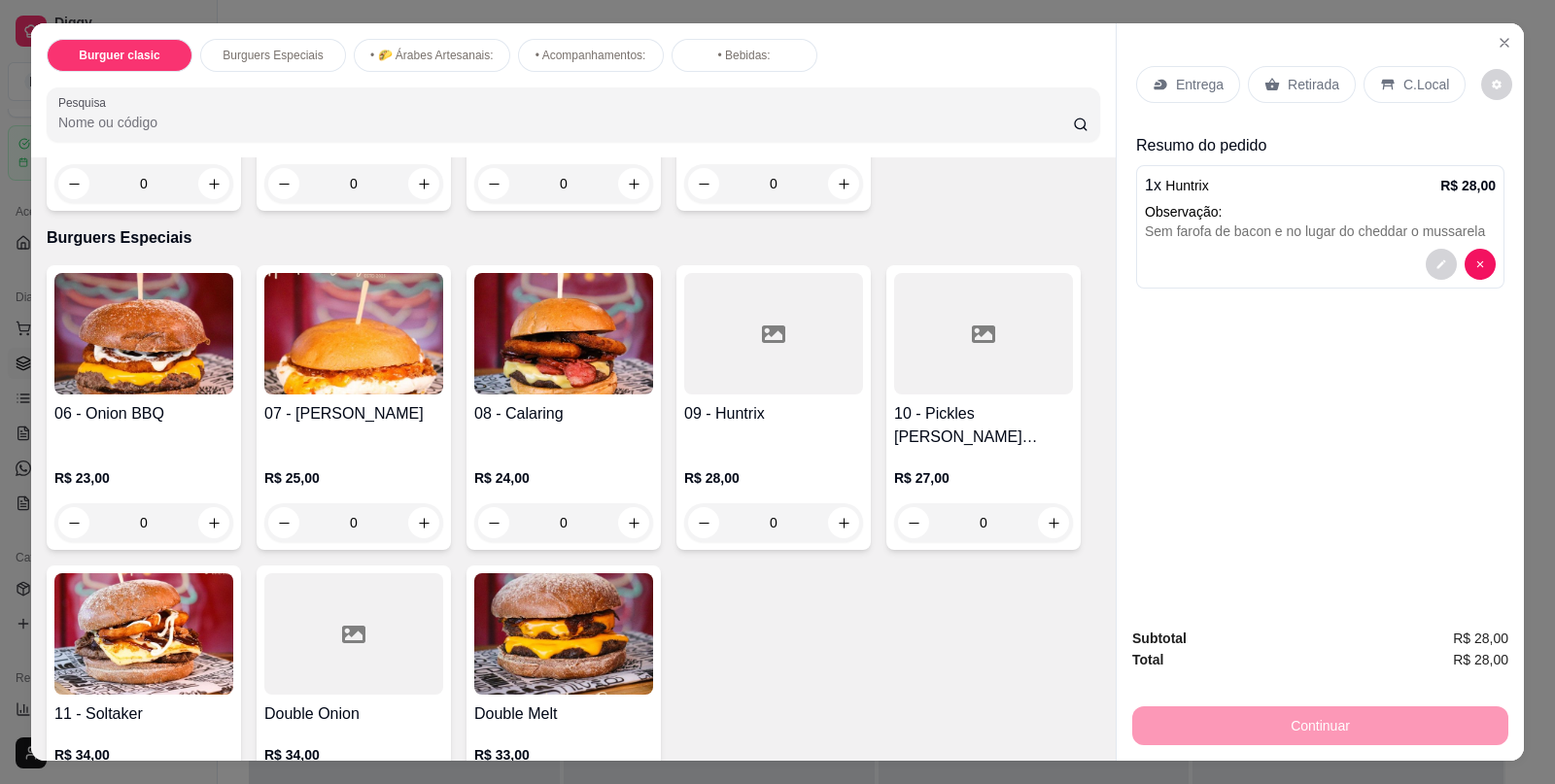
click at [195, 512] on div "0" at bounding box center [144, 523] width 179 height 39
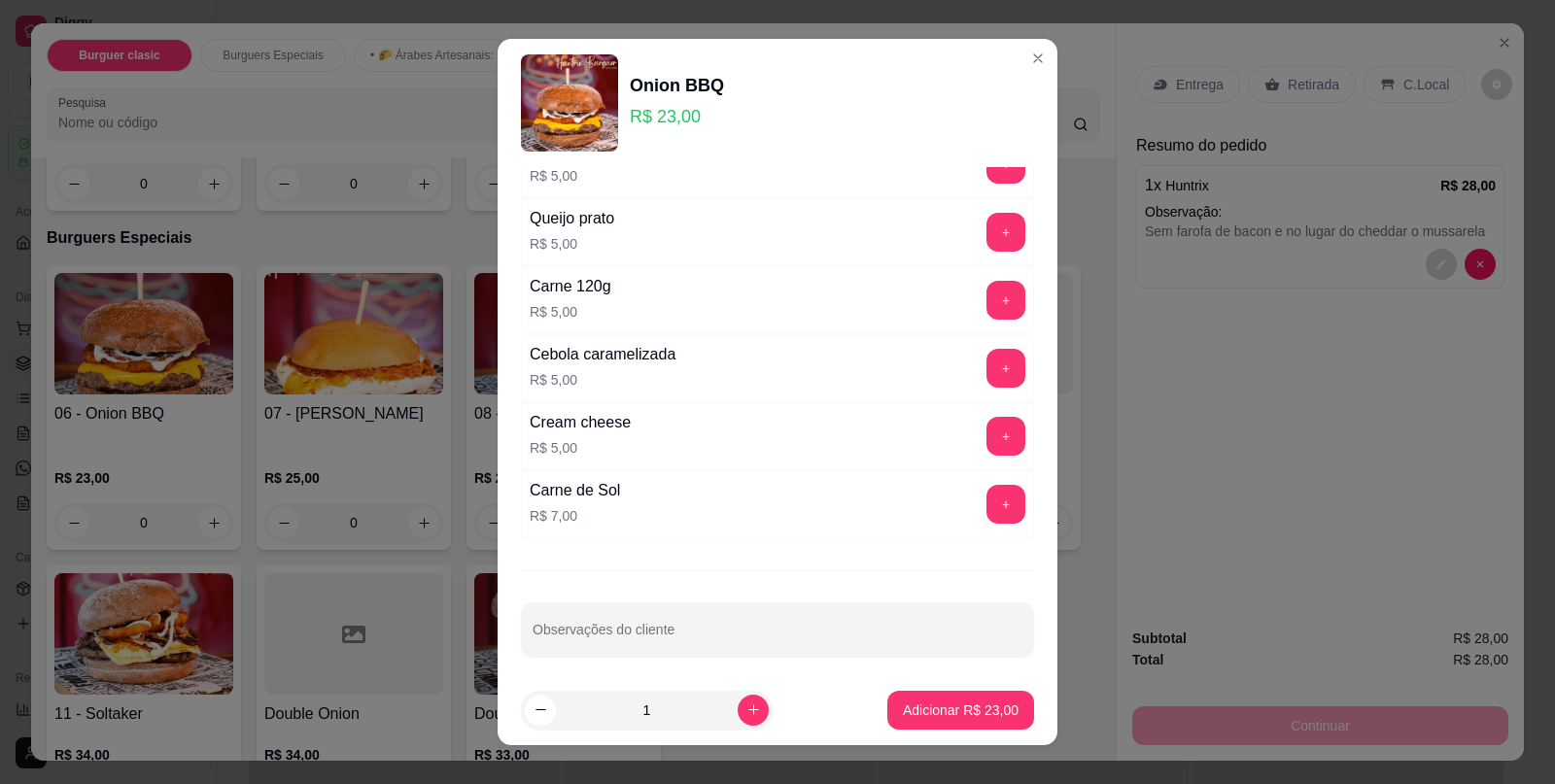
scroll to position [854, 0]
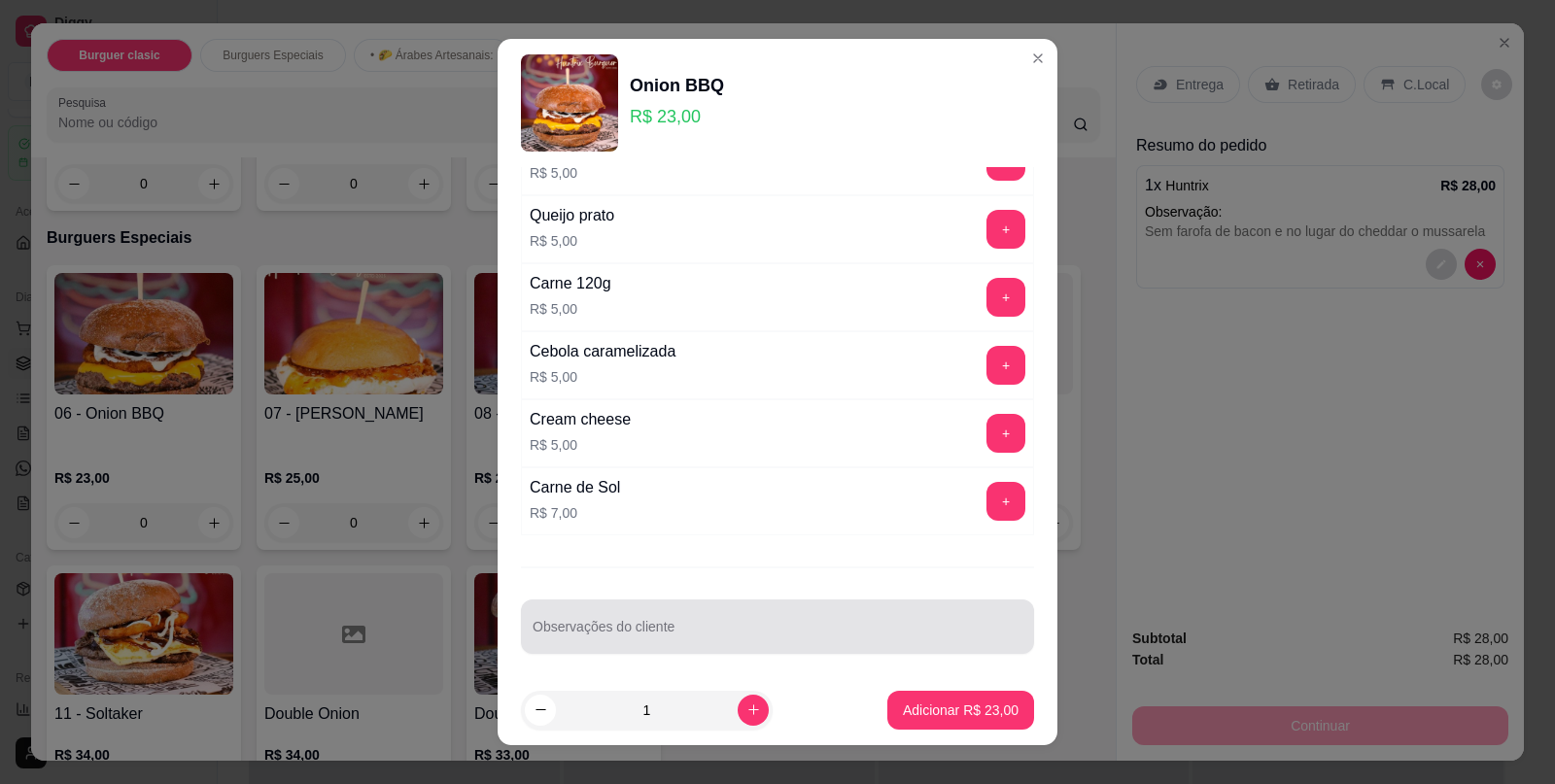
click at [826, 599] on div "Observações do cliente" at bounding box center [778, 626] width 513 height 55
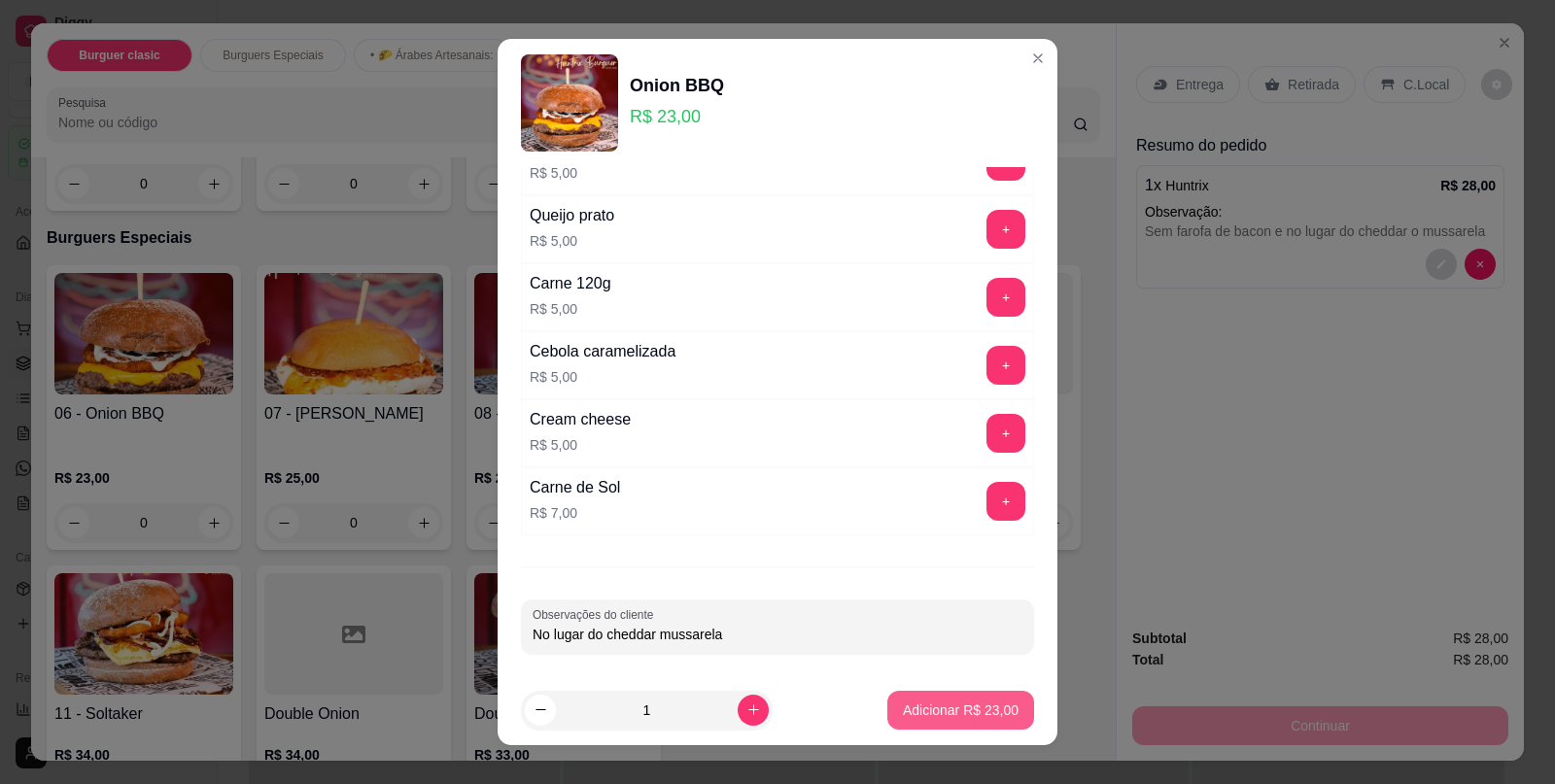
type input "No lugar do cheddar mussarela"
click at [962, 704] on p "Adicionar R$ 23,00" at bounding box center [961, 709] width 113 height 19
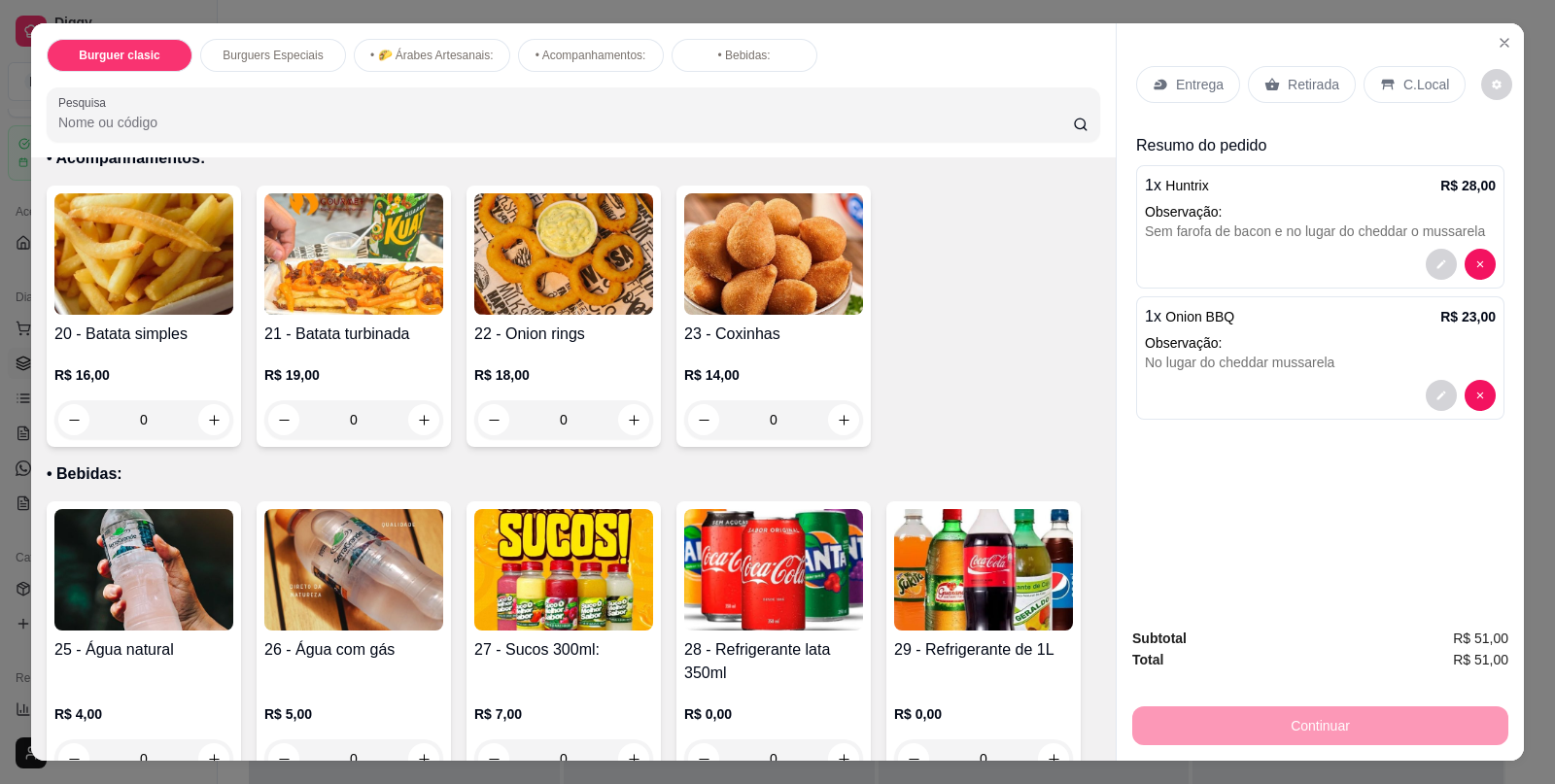
scroll to position [1798, 0]
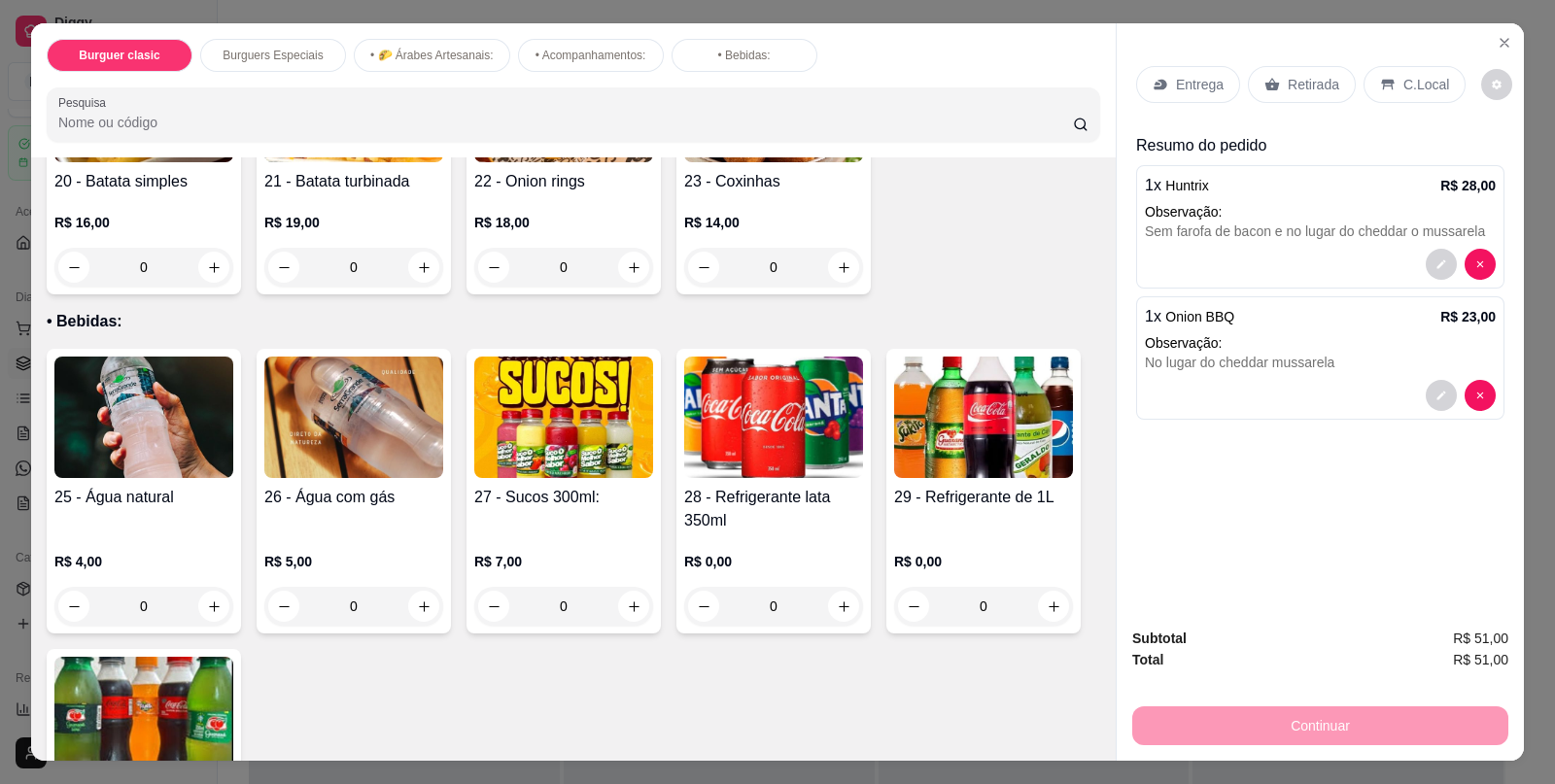
click at [715, 533] on div "R$ 0,00 0" at bounding box center [774, 580] width 179 height 94
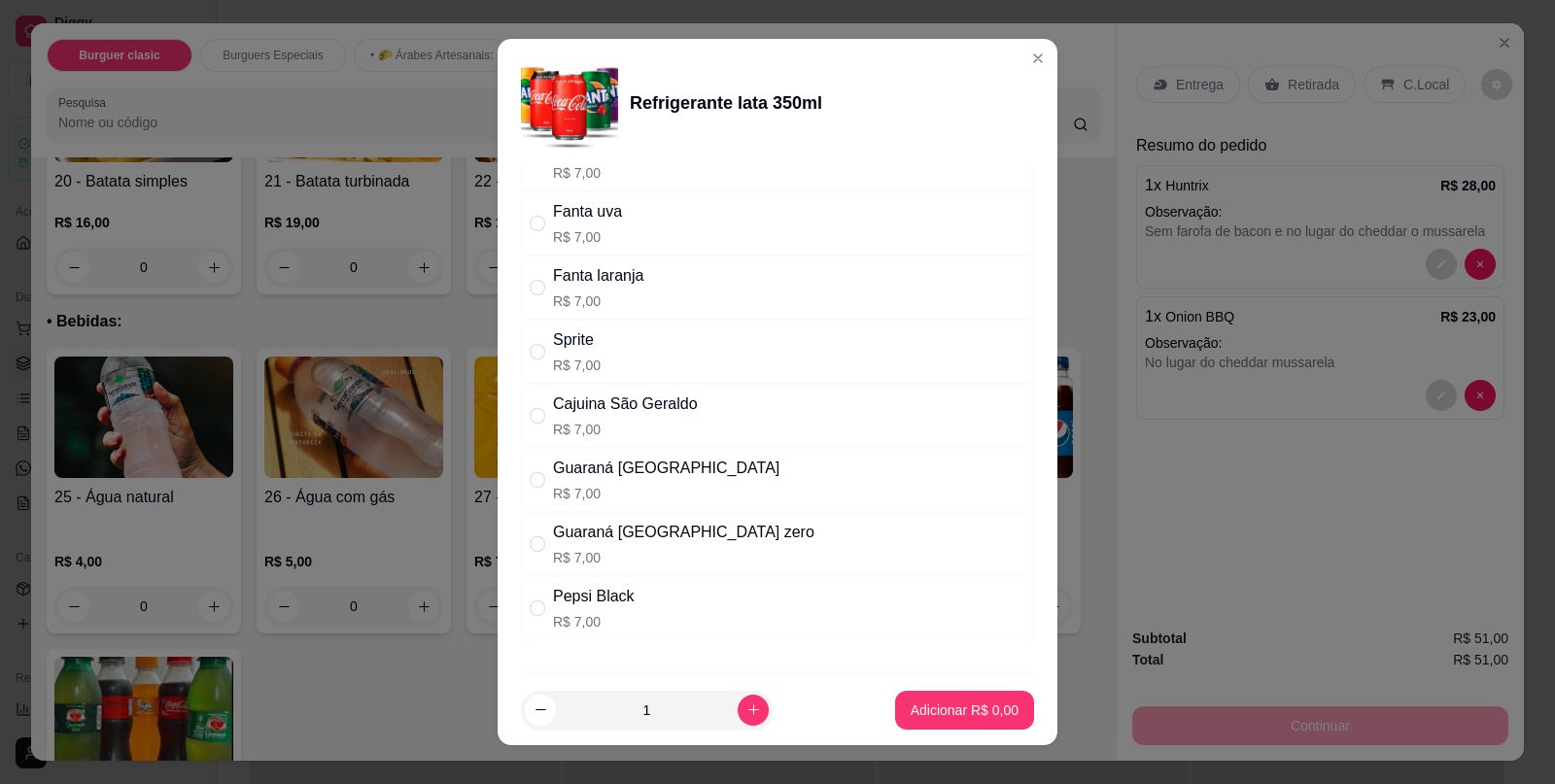
scroll to position [151, 0]
click at [671, 345] on div "Sprite R$ 7,00" at bounding box center [778, 355] width 513 height 64
radio input "true"
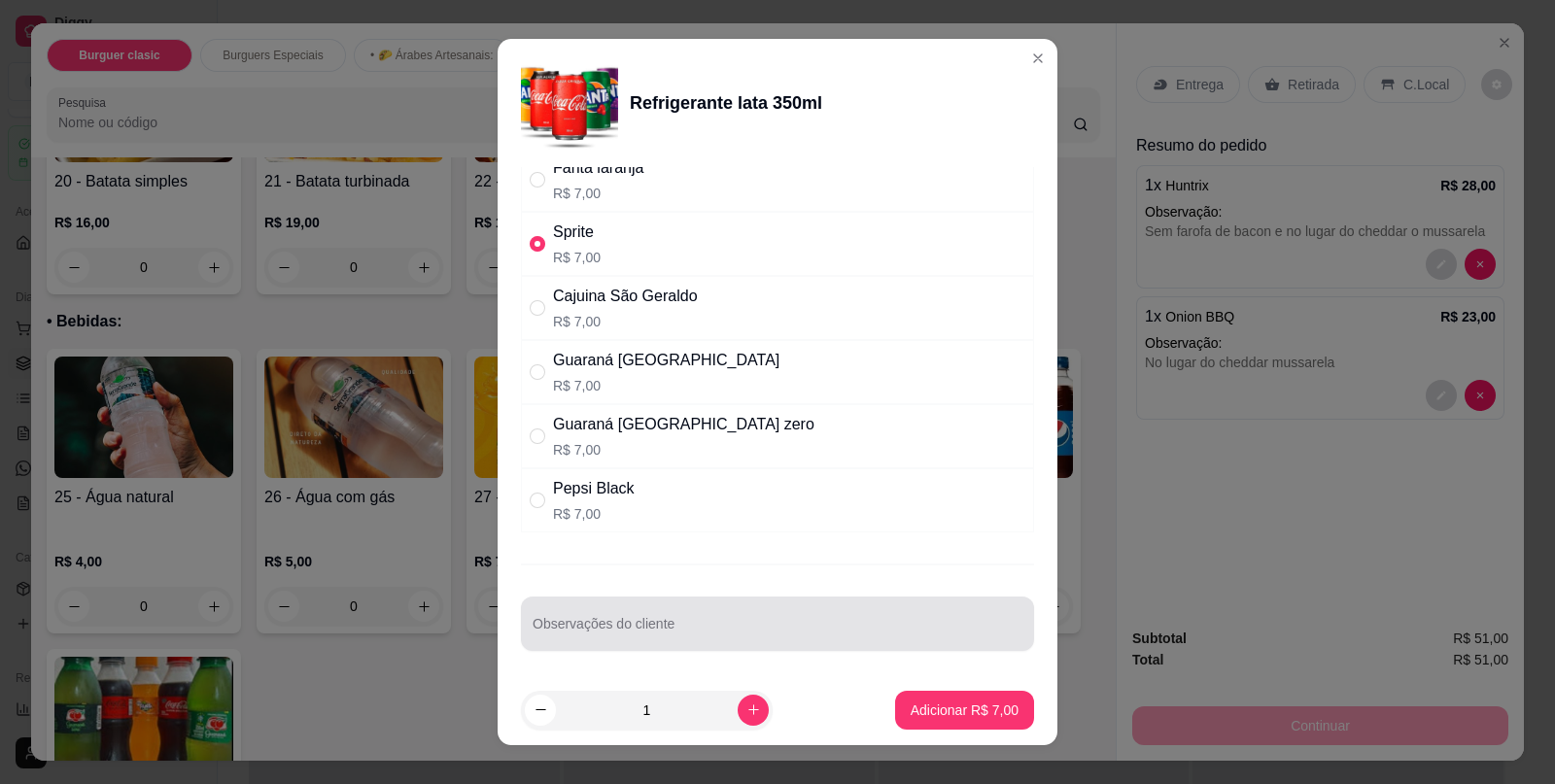
click at [801, 633] on input "Observações do cliente" at bounding box center [778, 630] width 490 height 19
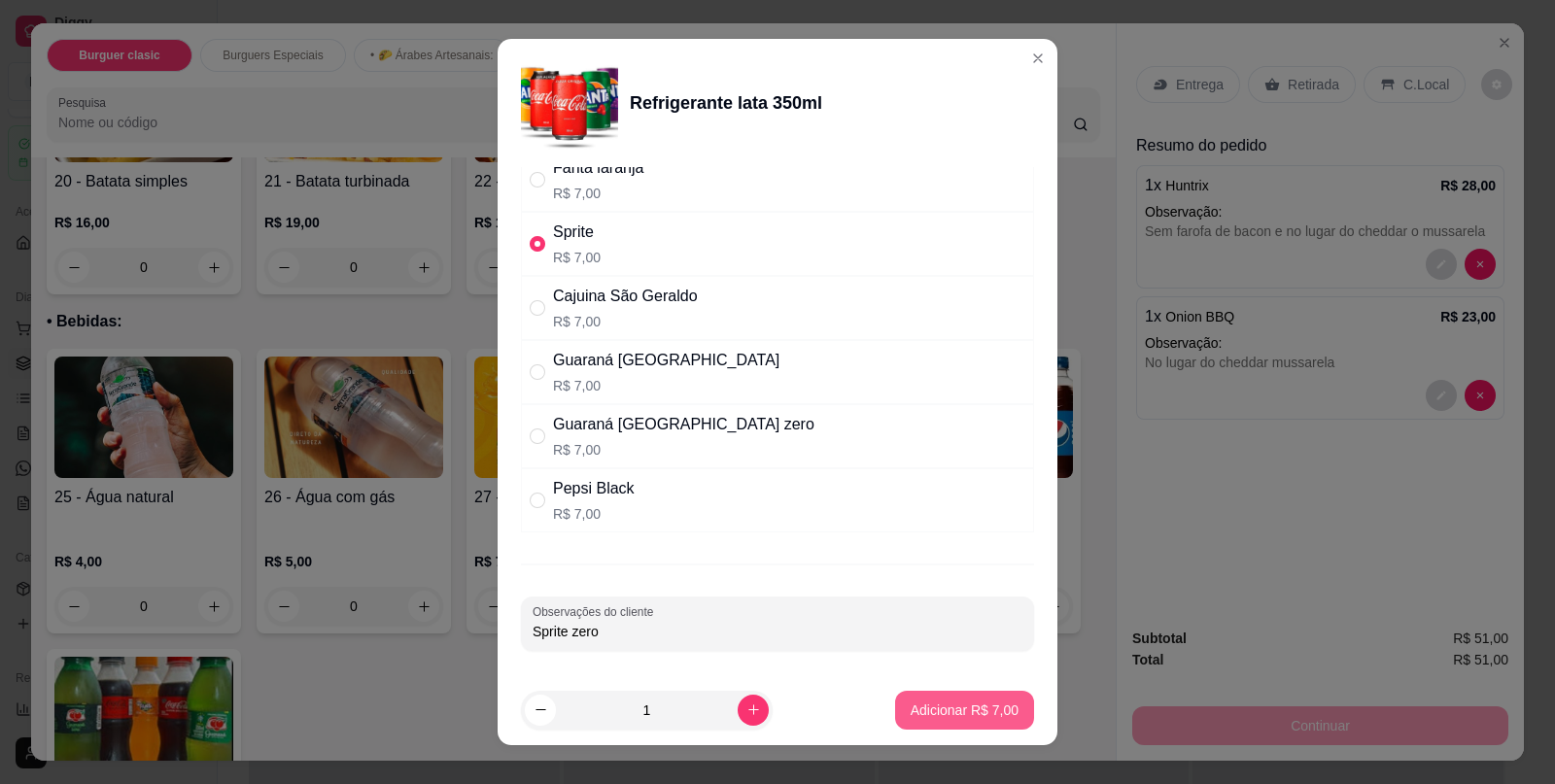
type input "Sprite zero"
click at [962, 719] on button "Adicionar R$ 7,00" at bounding box center [964, 710] width 135 height 38
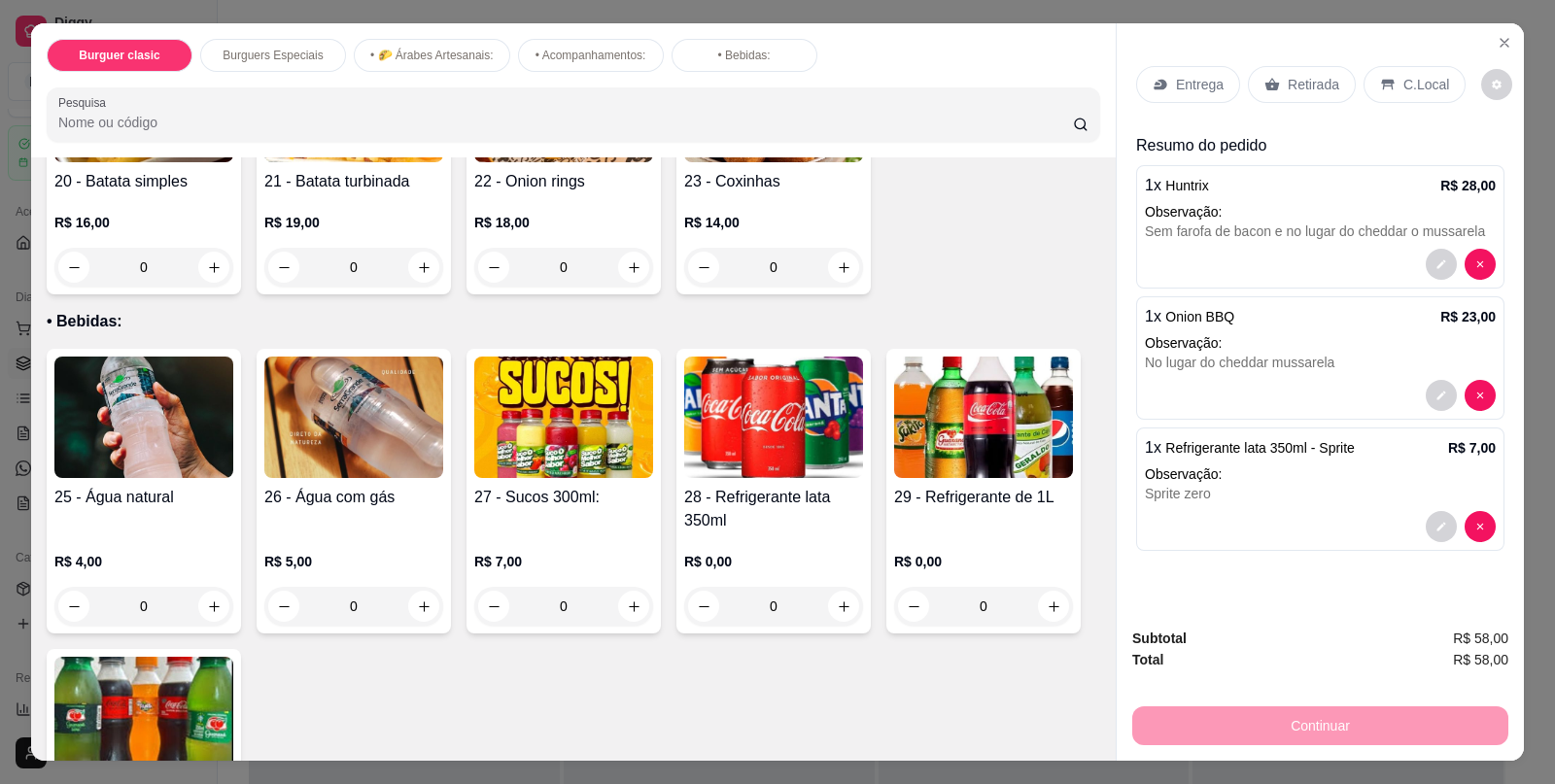
click at [1395, 91] on div "C.Local" at bounding box center [1415, 84] width 102 height 37
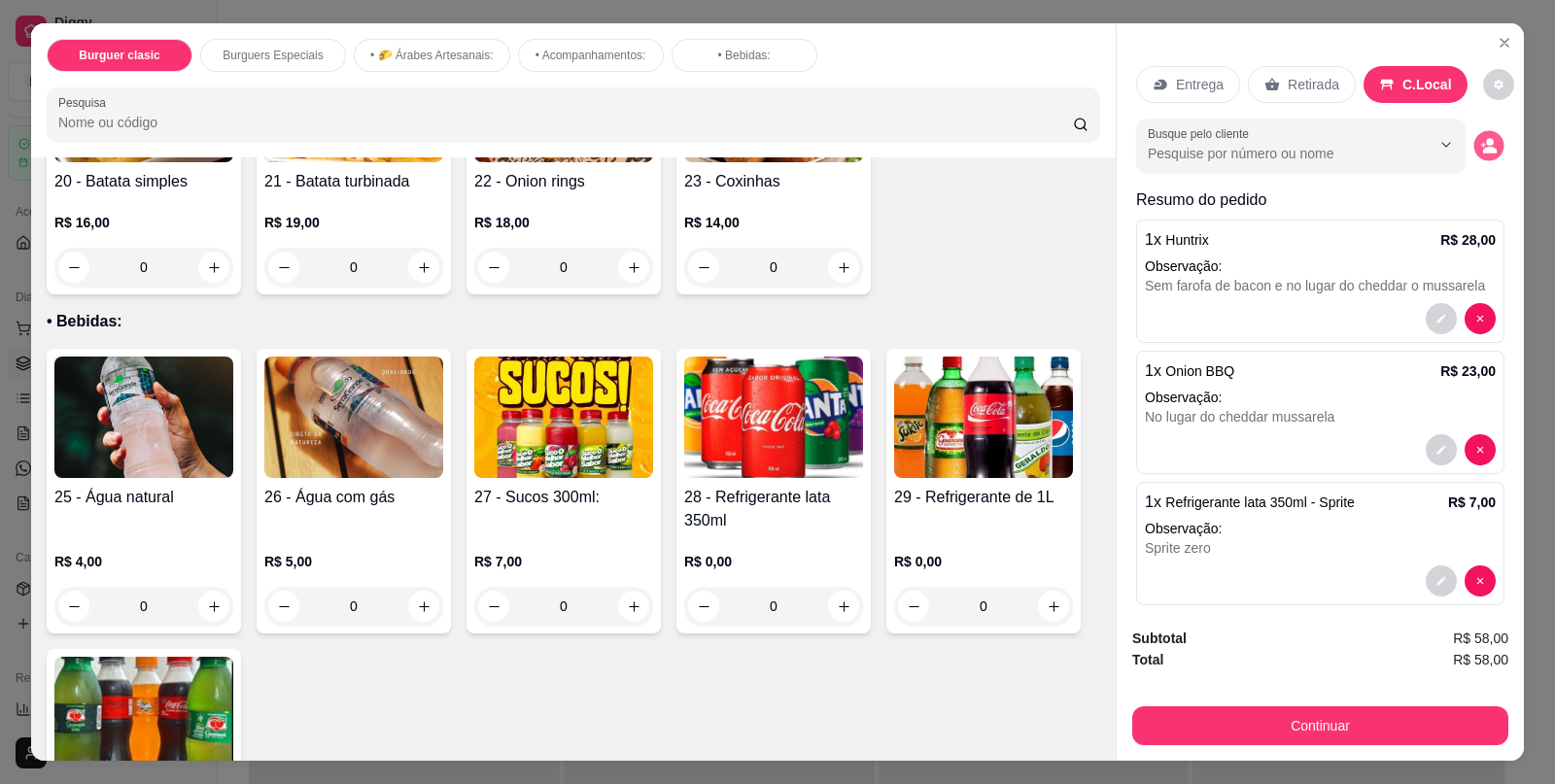
click at [1480, 140] on icon "decrease-product-quantity" at bounding box center [1488, 145] width 17 height 17
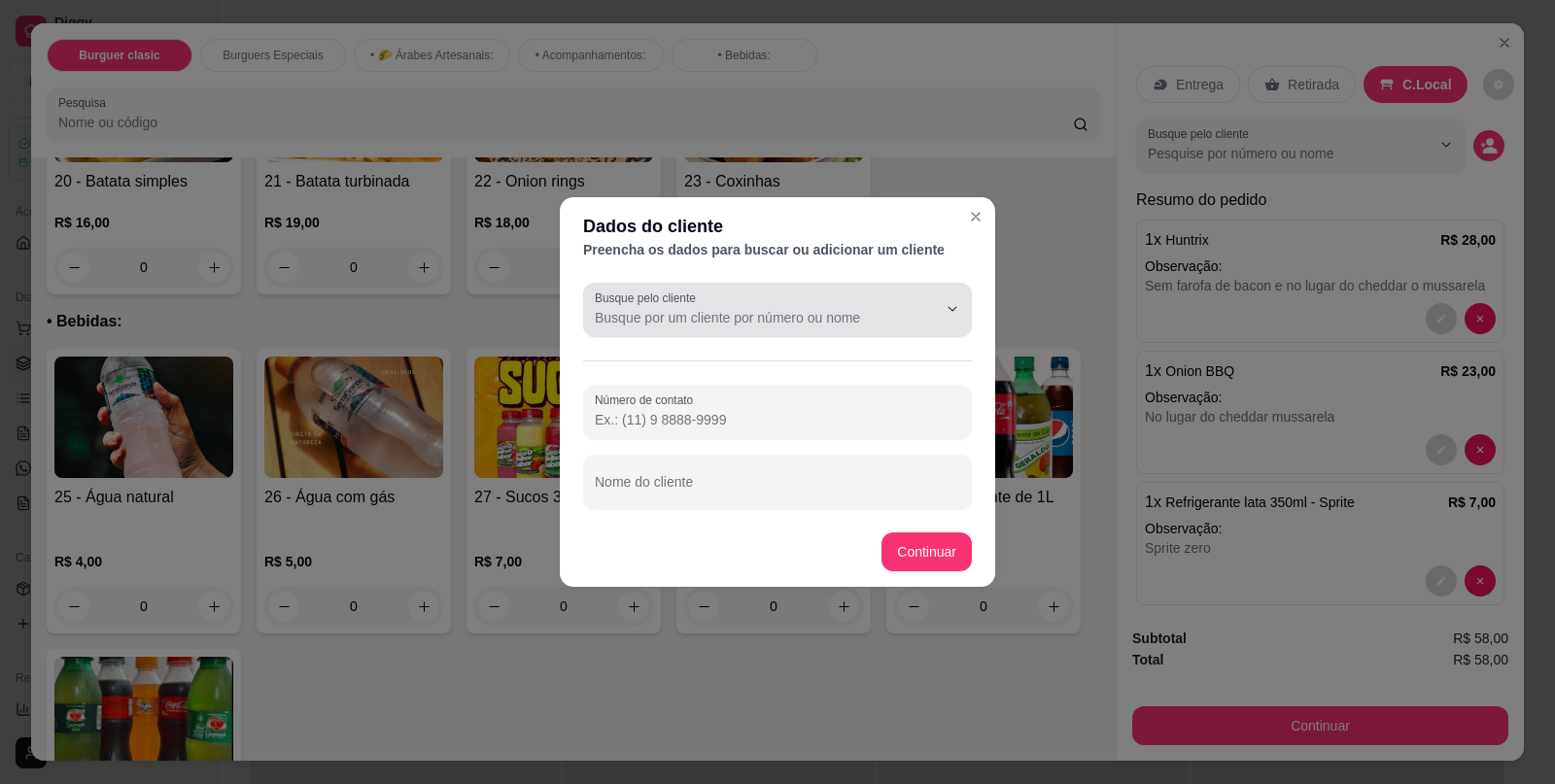
click at [826, 334] on div "Busque pelo cliente" at bounding box center [778, 309] width 389 height 55
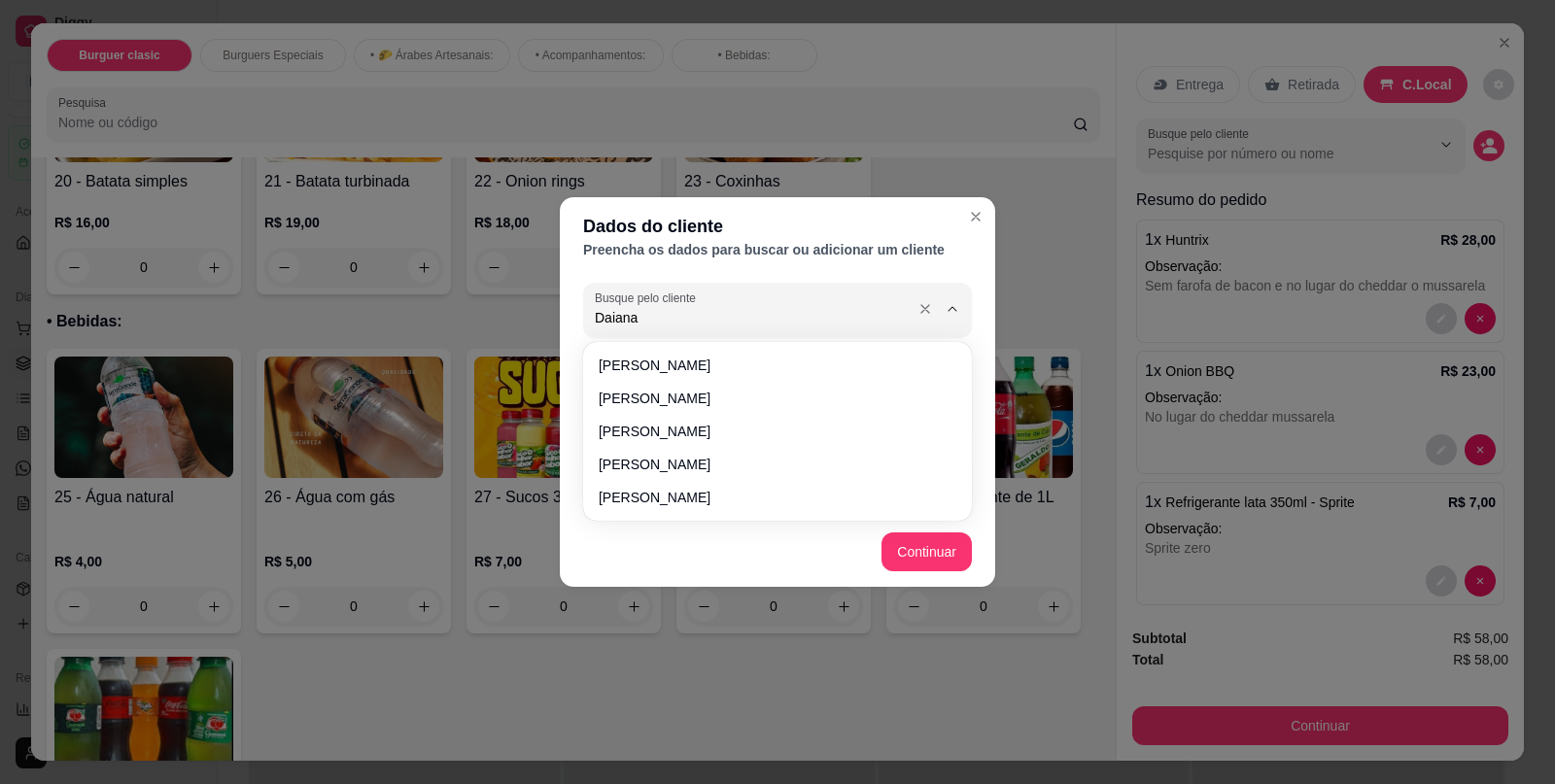
type input "Daiana"
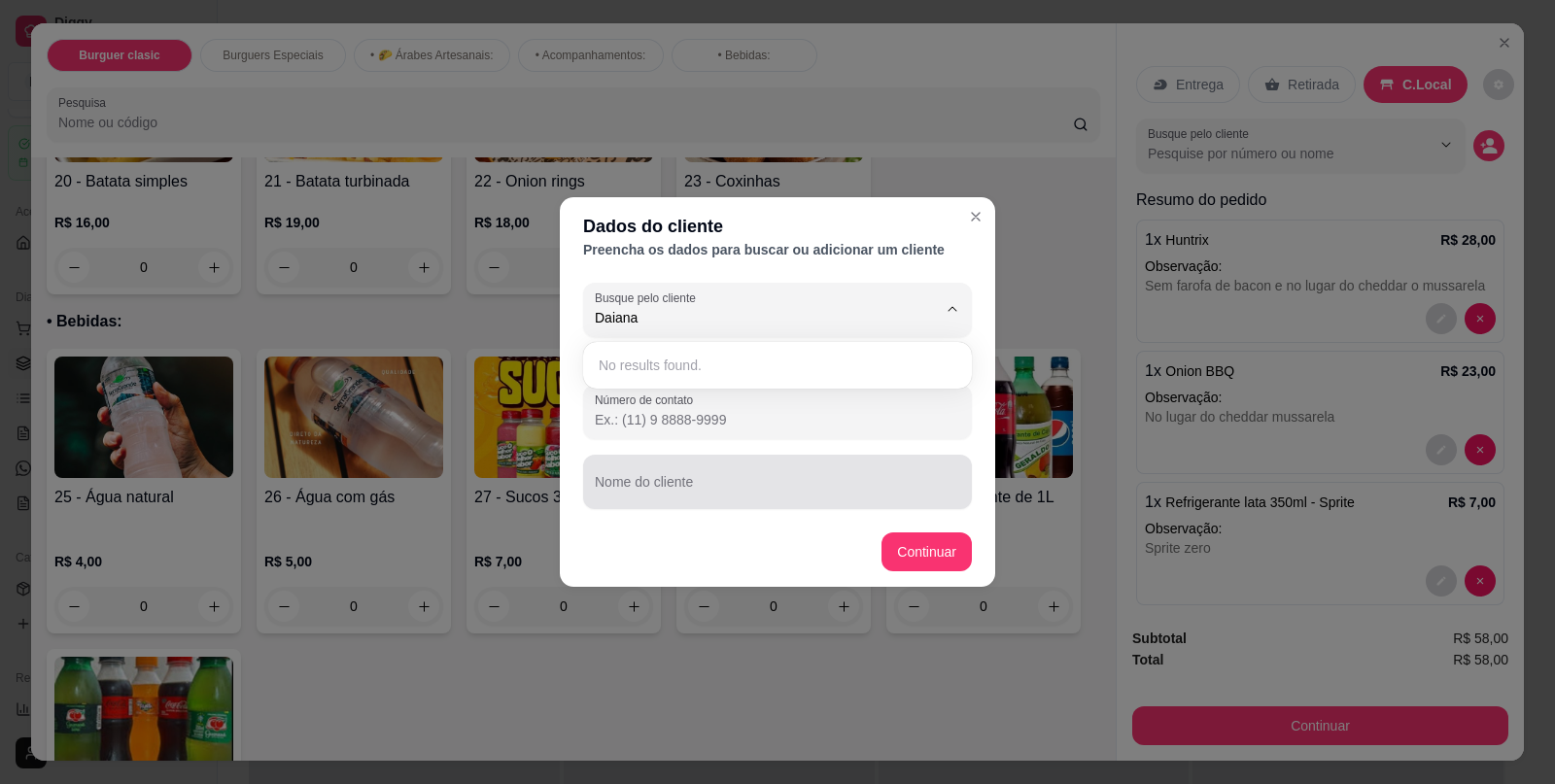
click at [693, 493] on input "Nome do cliente" at bounding box center [778, 489] width 365 height 19
type input "DA"
click at [693, 493] on input "Nome do cliente" at bounding box center [778, 489] width 365 height 19
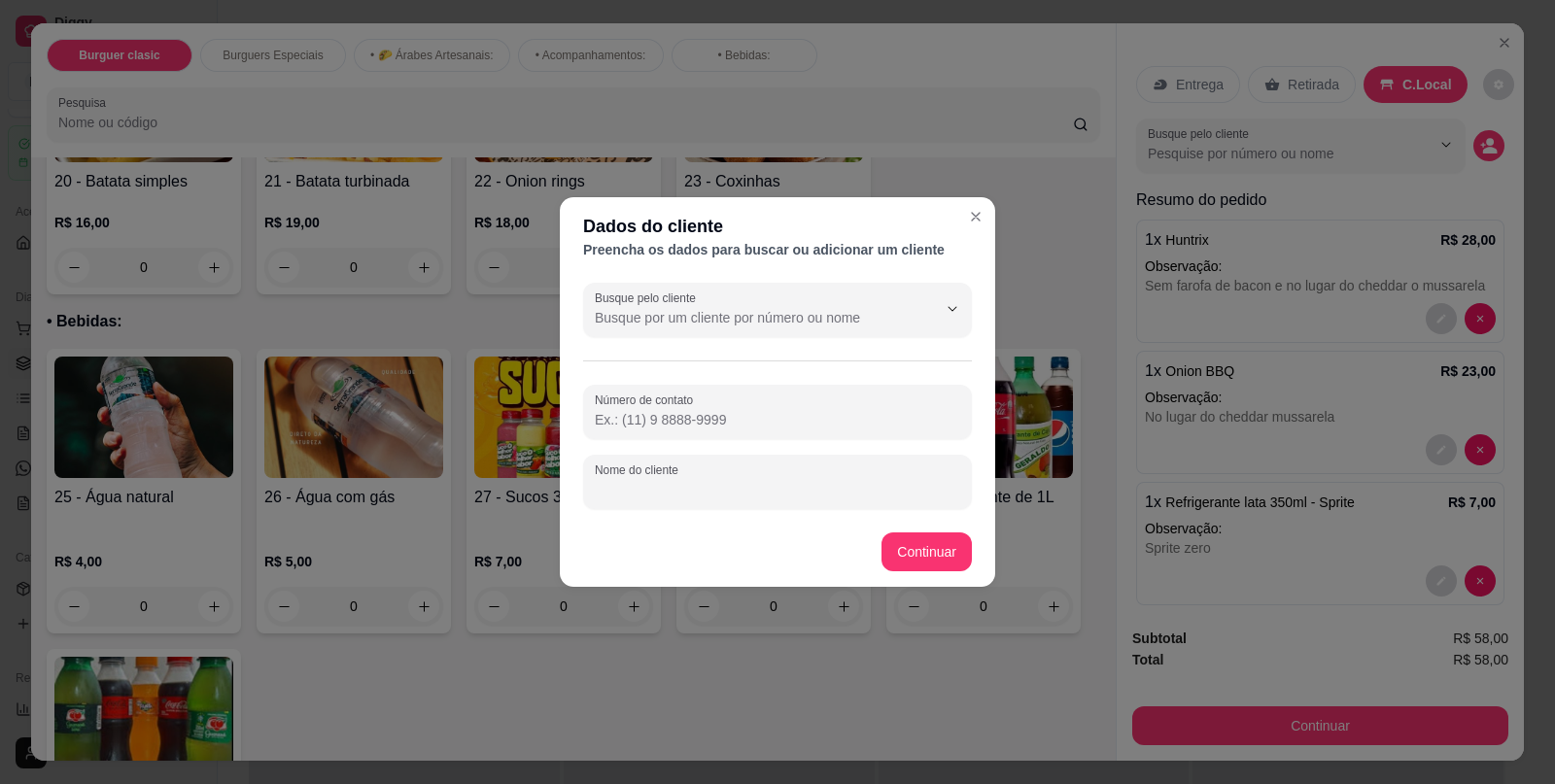
click at [693, 493] on input "Nome do cliente" at bounding box center [778, 489] width 365 height 19
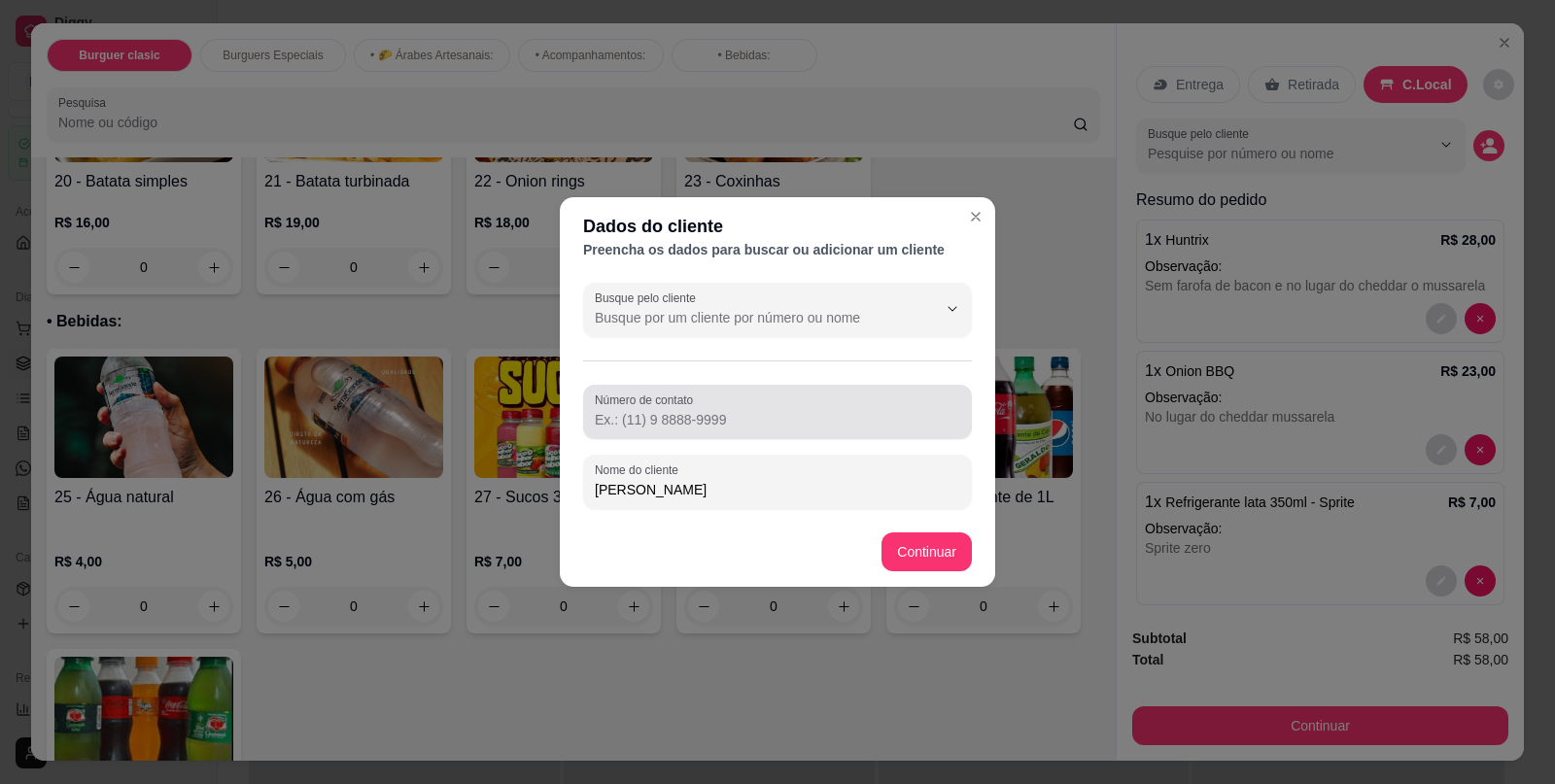
type input "[PERSON_NAME]"
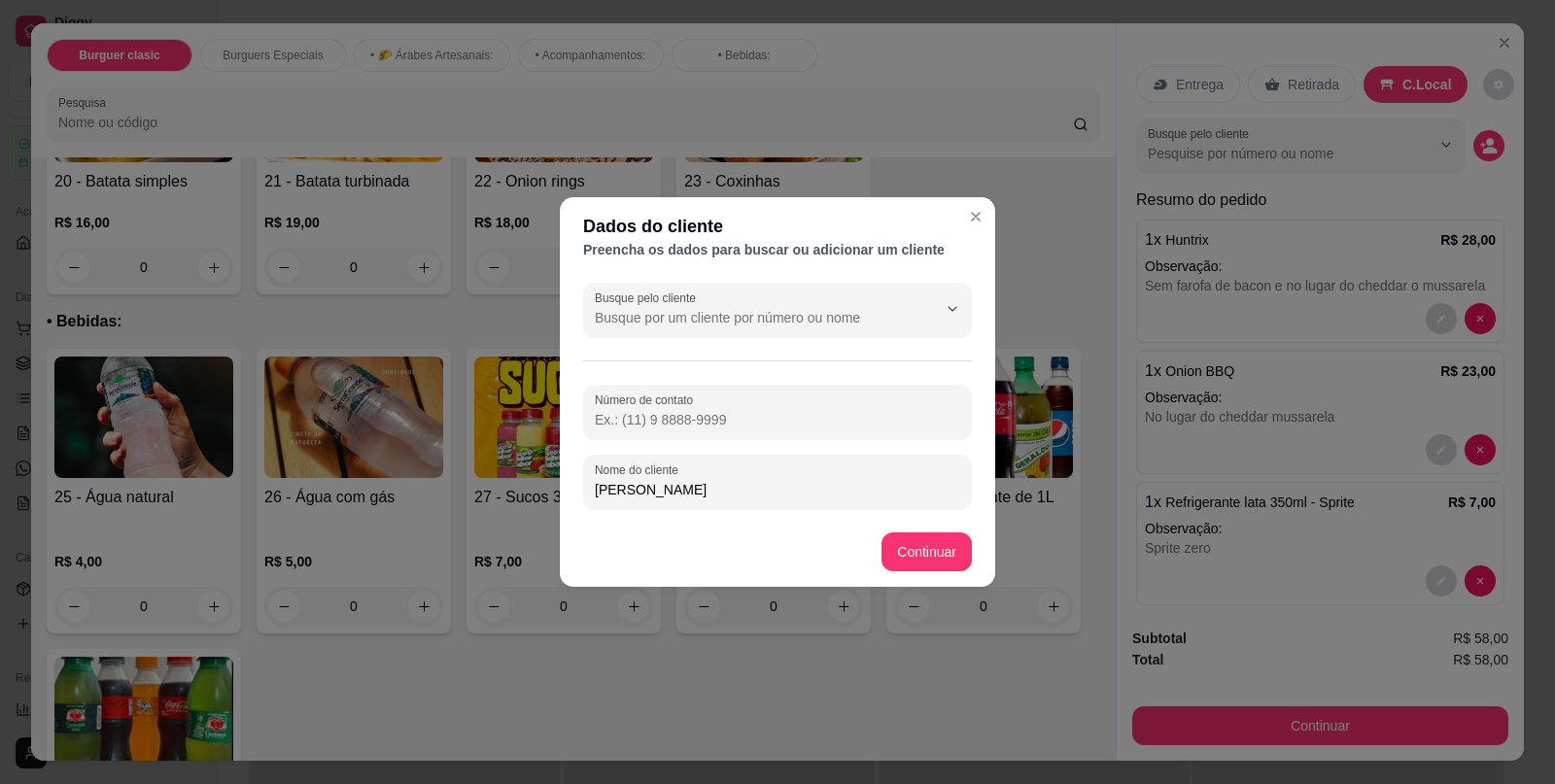
click at [716, 417] on input "Número de contato" at bounding box center [778, 419] width 365 height 19
click at [716, 417] on input "85988-0555" at bounding box center [778, 419] width 365 height 19
type input "[PHONE_NUMBER]"
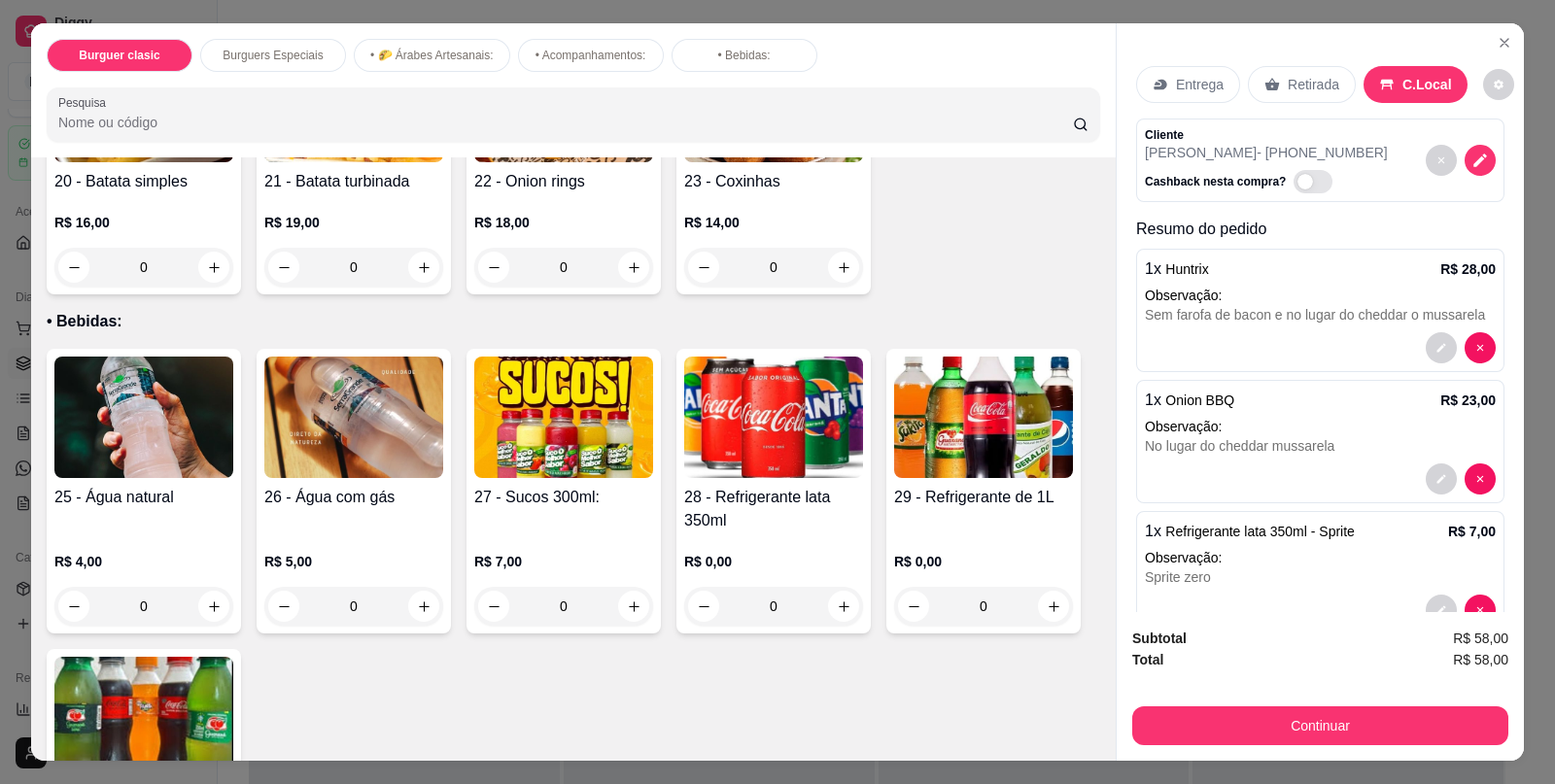
scroll to position [67, 0]
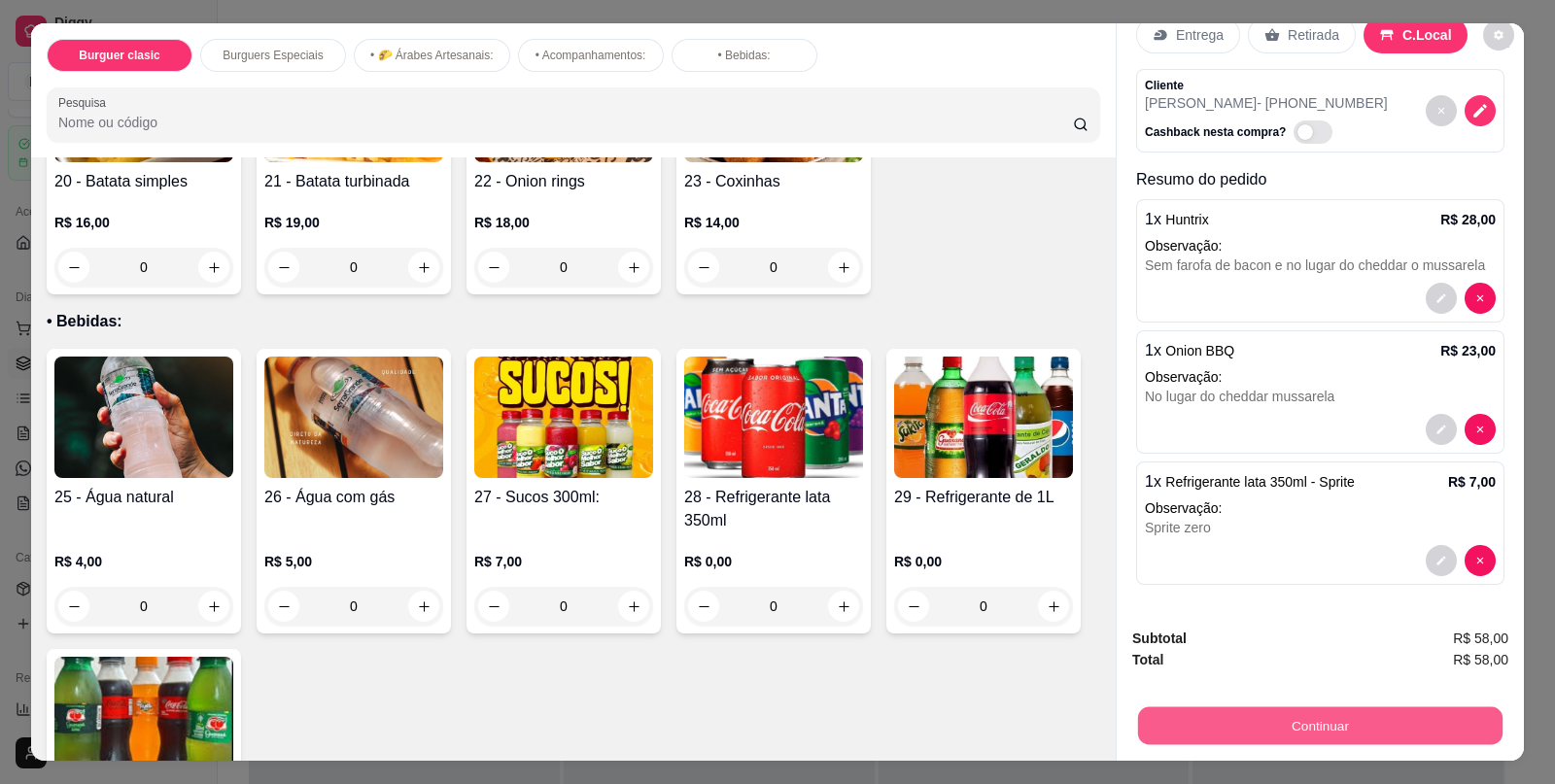
click at [1311, 708] on button "Continuar" at bounding box center [1320, 725] width 364 height 38
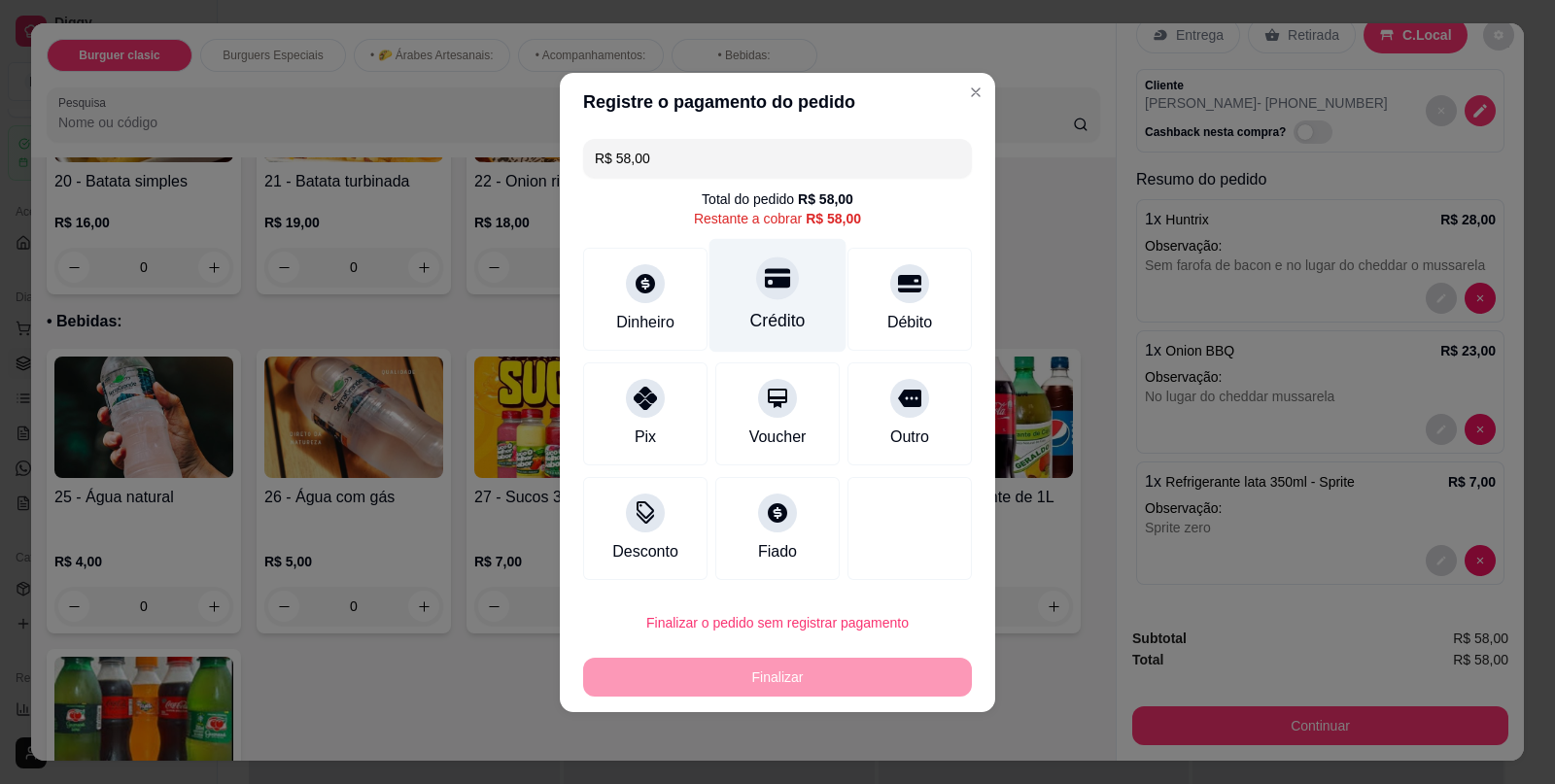
click at [767, 290] on icon at bounding box center [778, 277] width 25 height 25
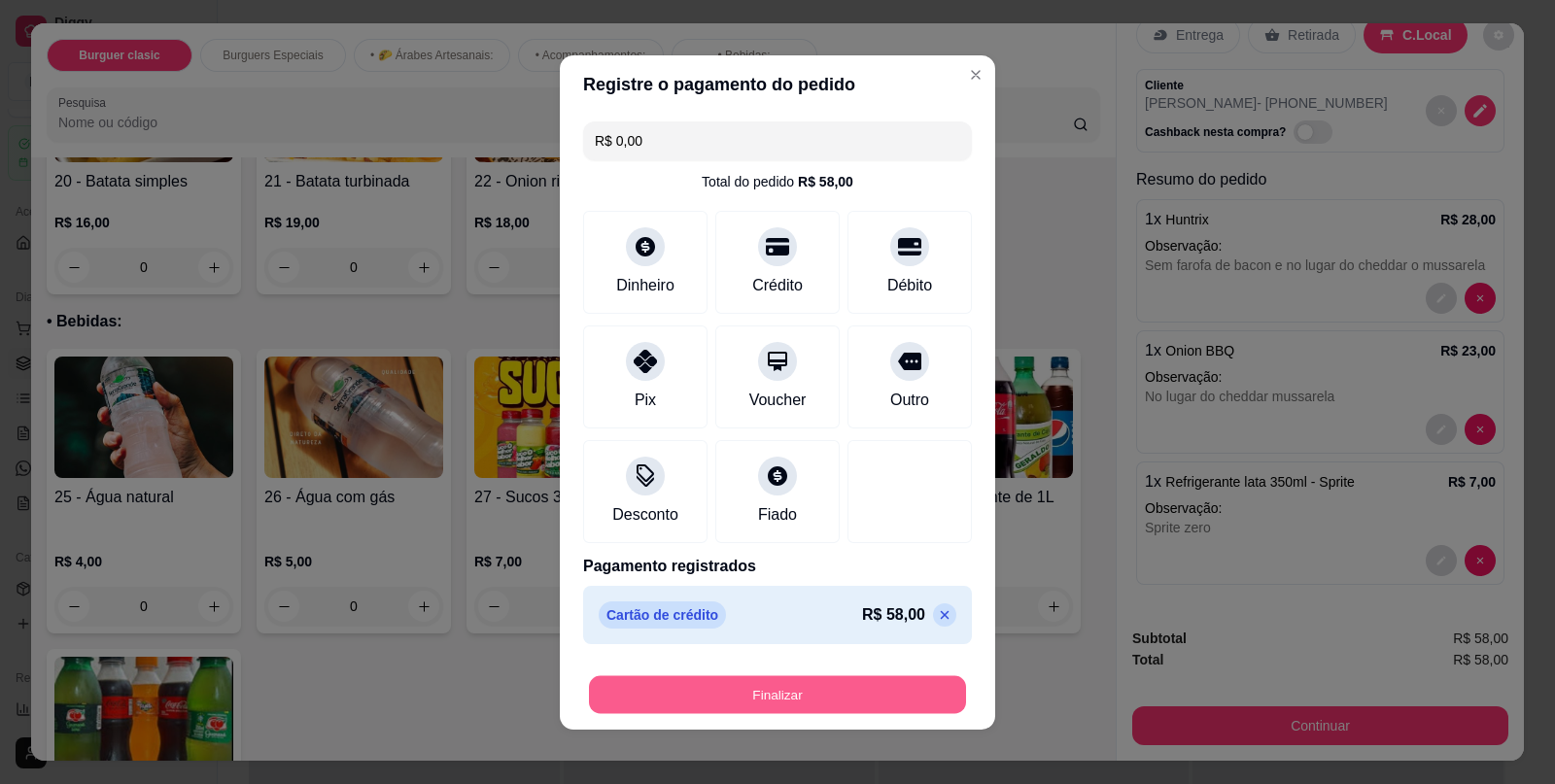
click at [783, 693] on button "Finalizar" at bounding box center [778, 694] width 377 height 38
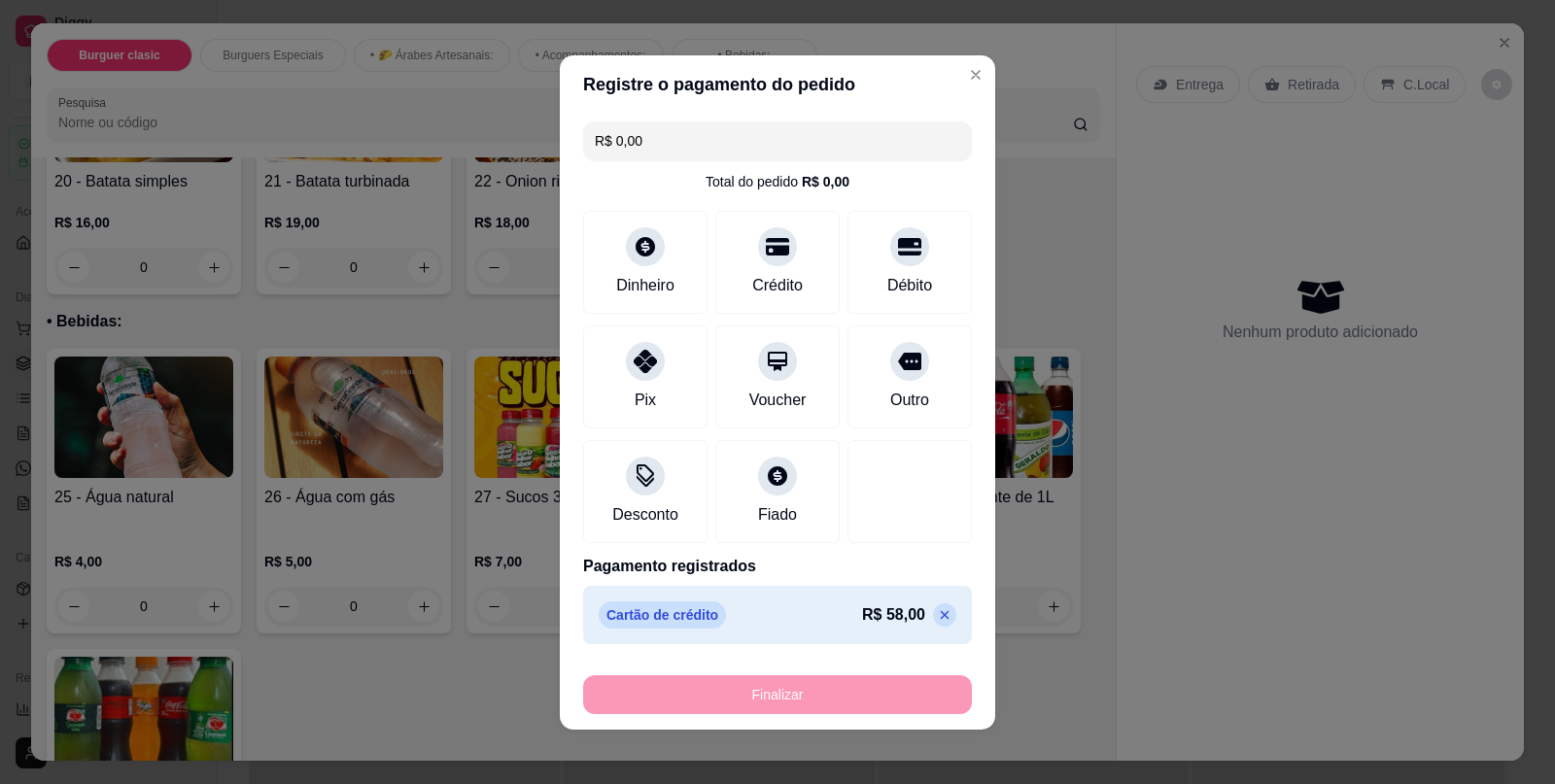
type input "-R$ 58,00"
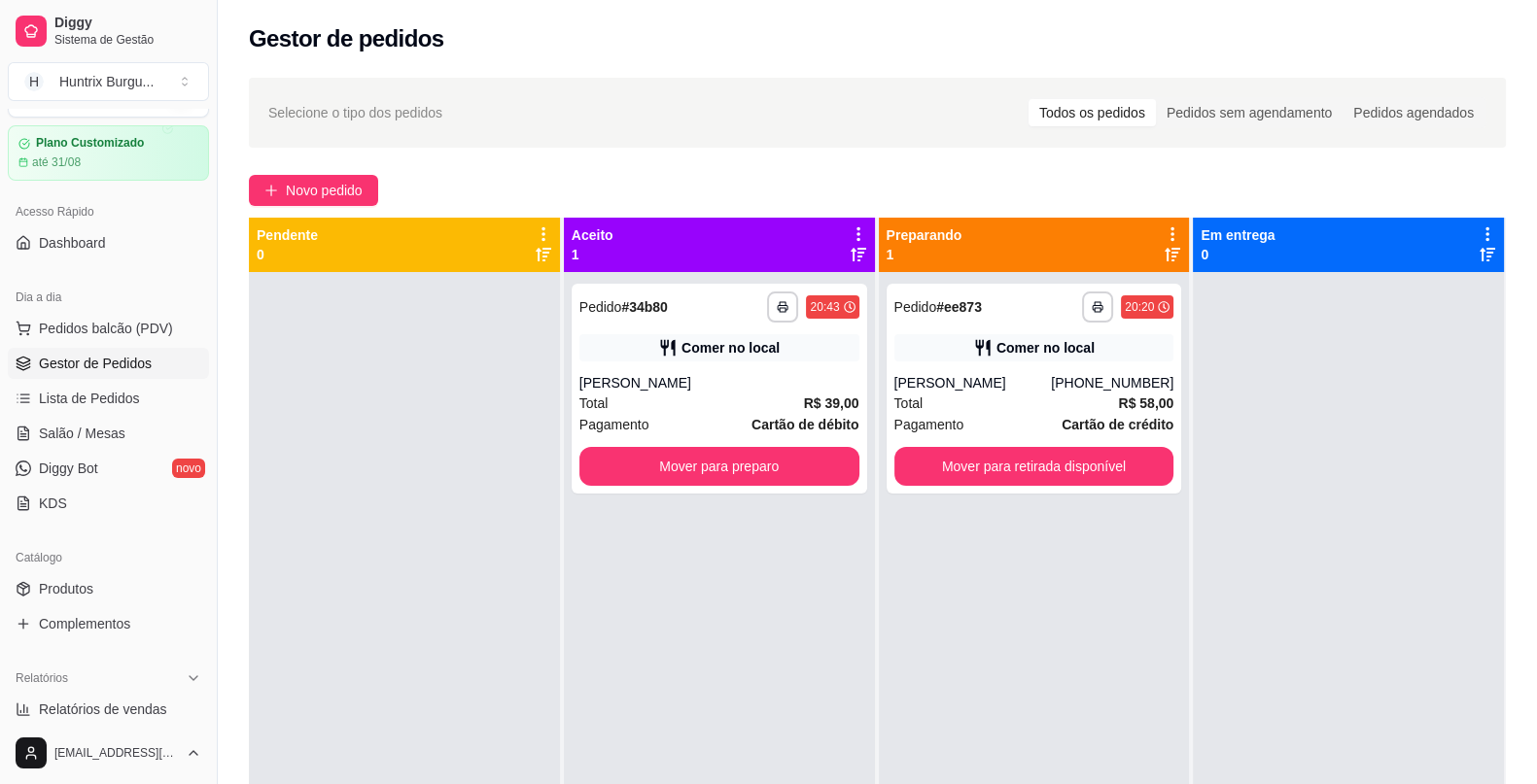
click at [676, 459] on button "Mover para preparo" at bounding box center [720, 466] width 280 height 39
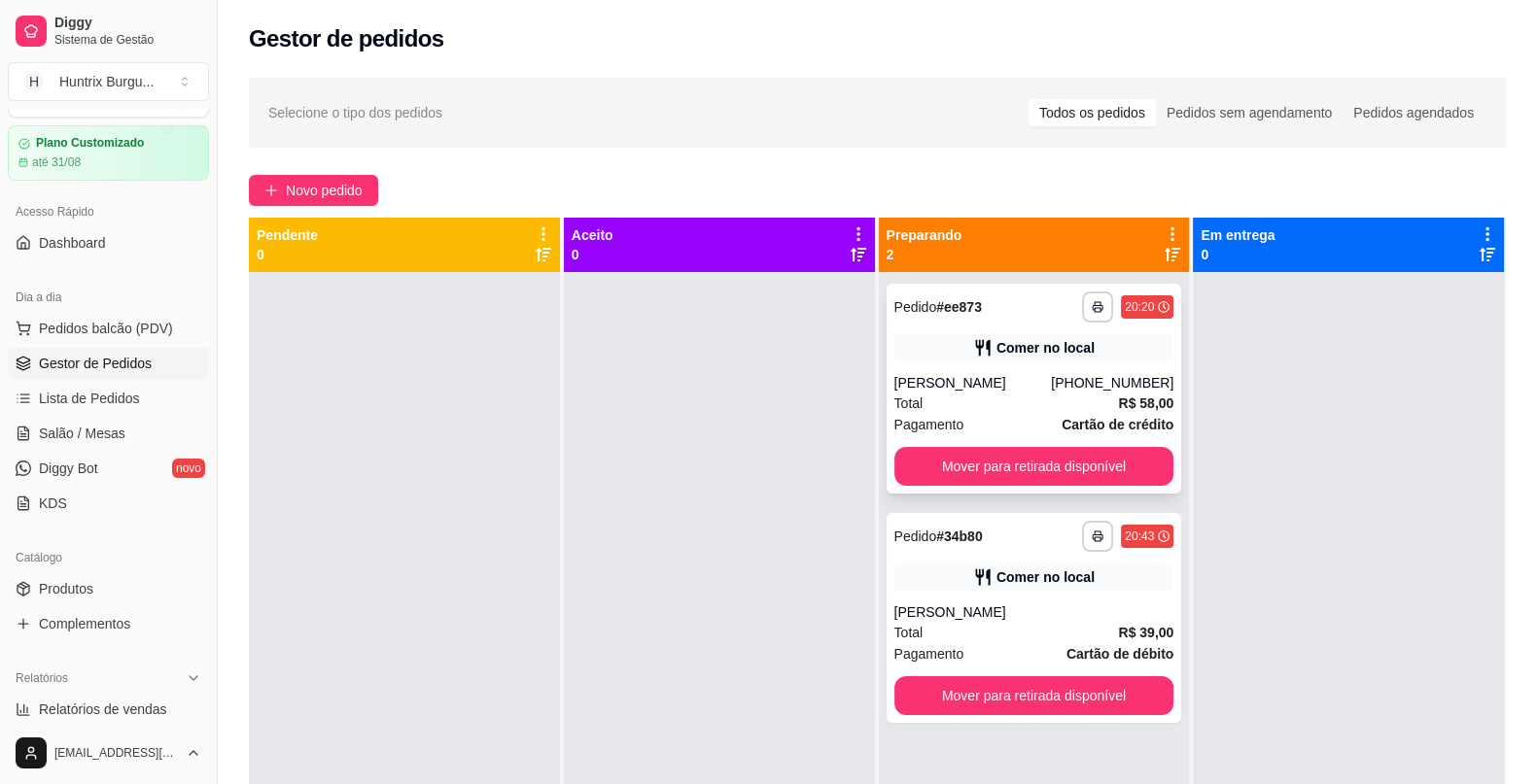
click at [991, 487] on div "**********" at bounding box center [1034, 388] width 295 height 209
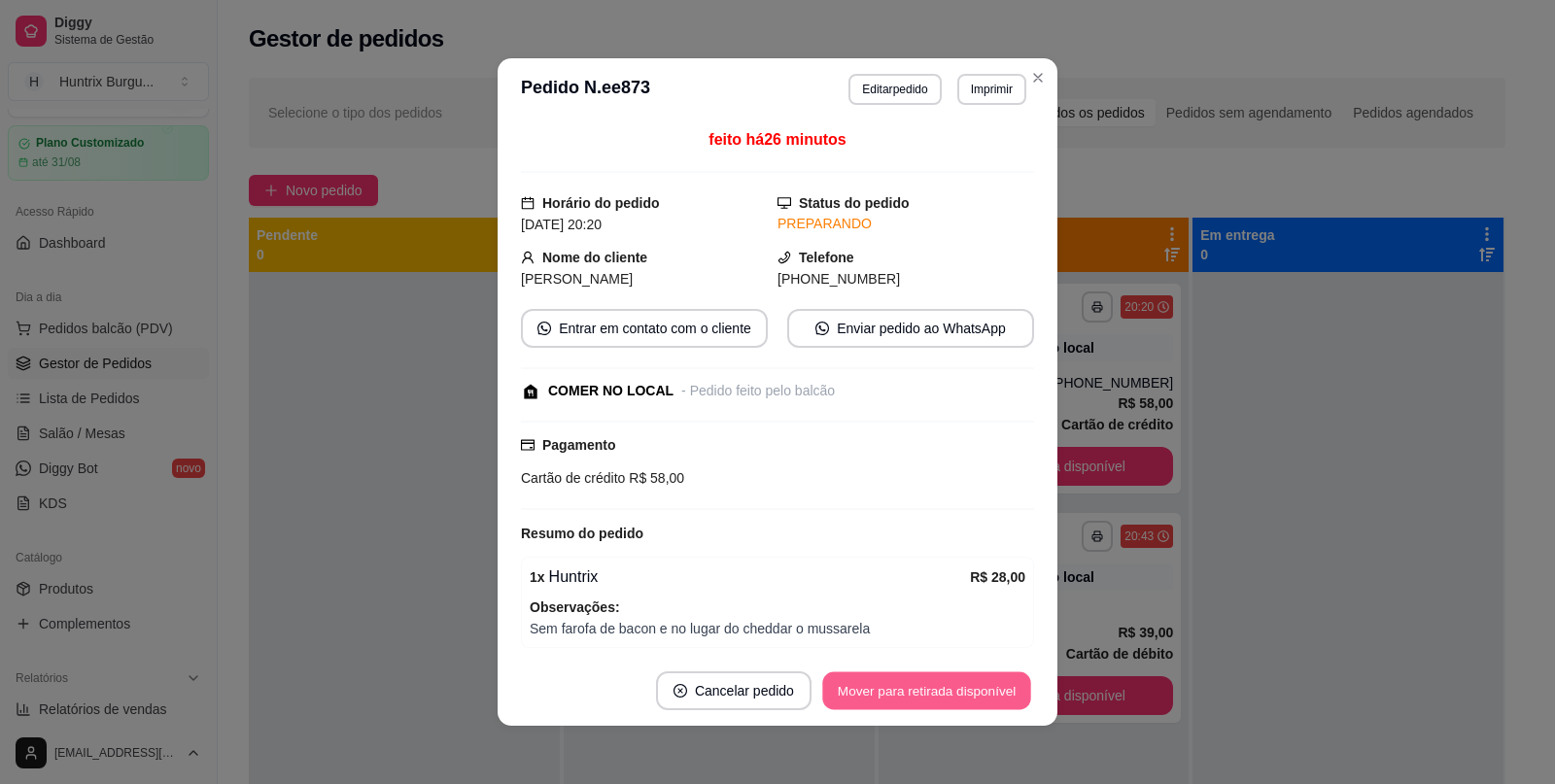
click at [980, 678] on button "Mover para retirada disponível" at bounding box center [926, 691] width 208 height 38
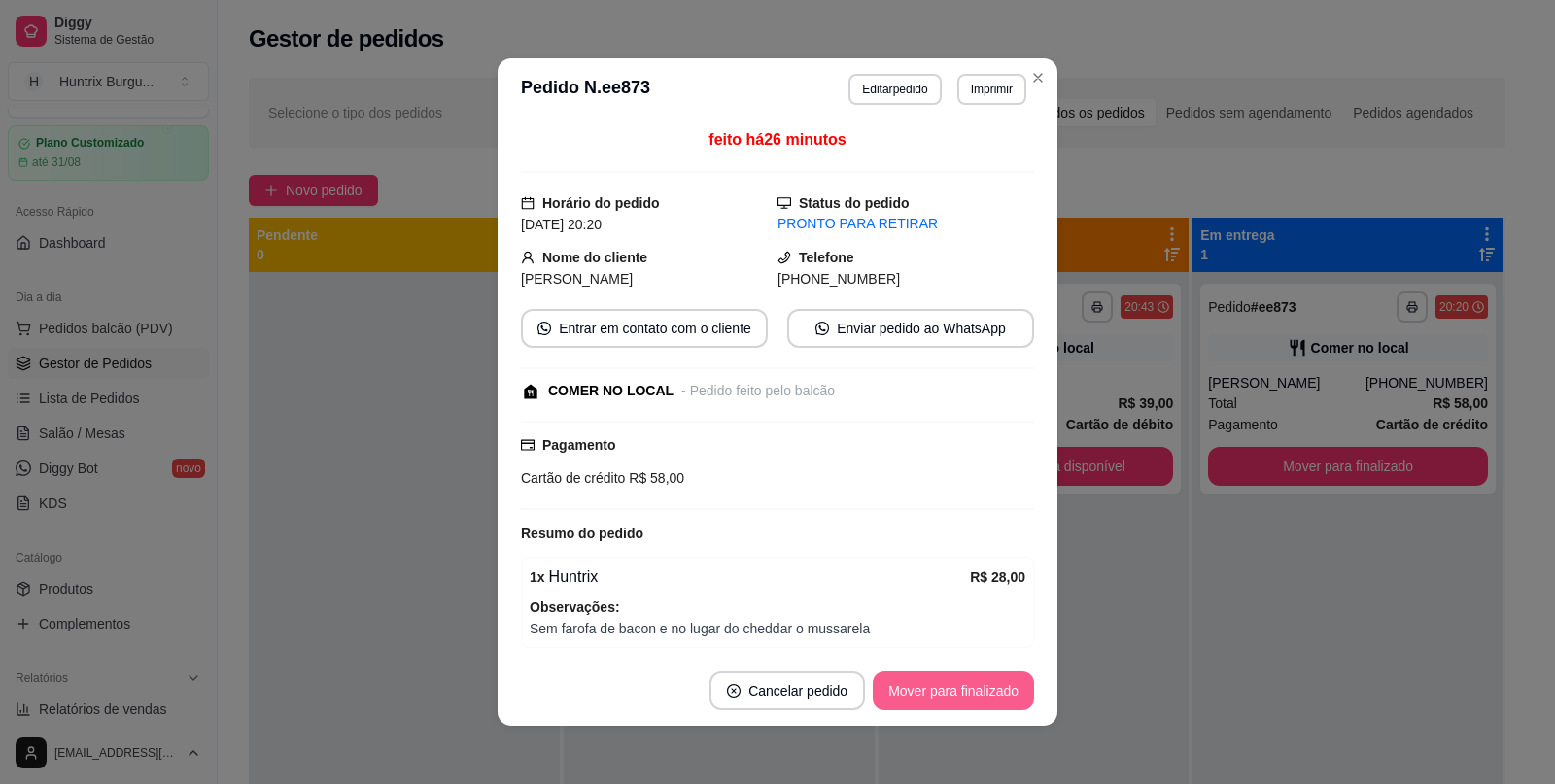
drag, startPoint x: 1009, startPoint y: 669, endPoint x: 975, endPoint y: 690, distance: 40.0
click at [975, 690] on footer "Cancelar pedido Mover para finalizado" at bounding box center [778, 690] width 560 height 70
click at [975, 690] on button "Mover para finalizado" at bounding box center [954, 691] width 157 height 38
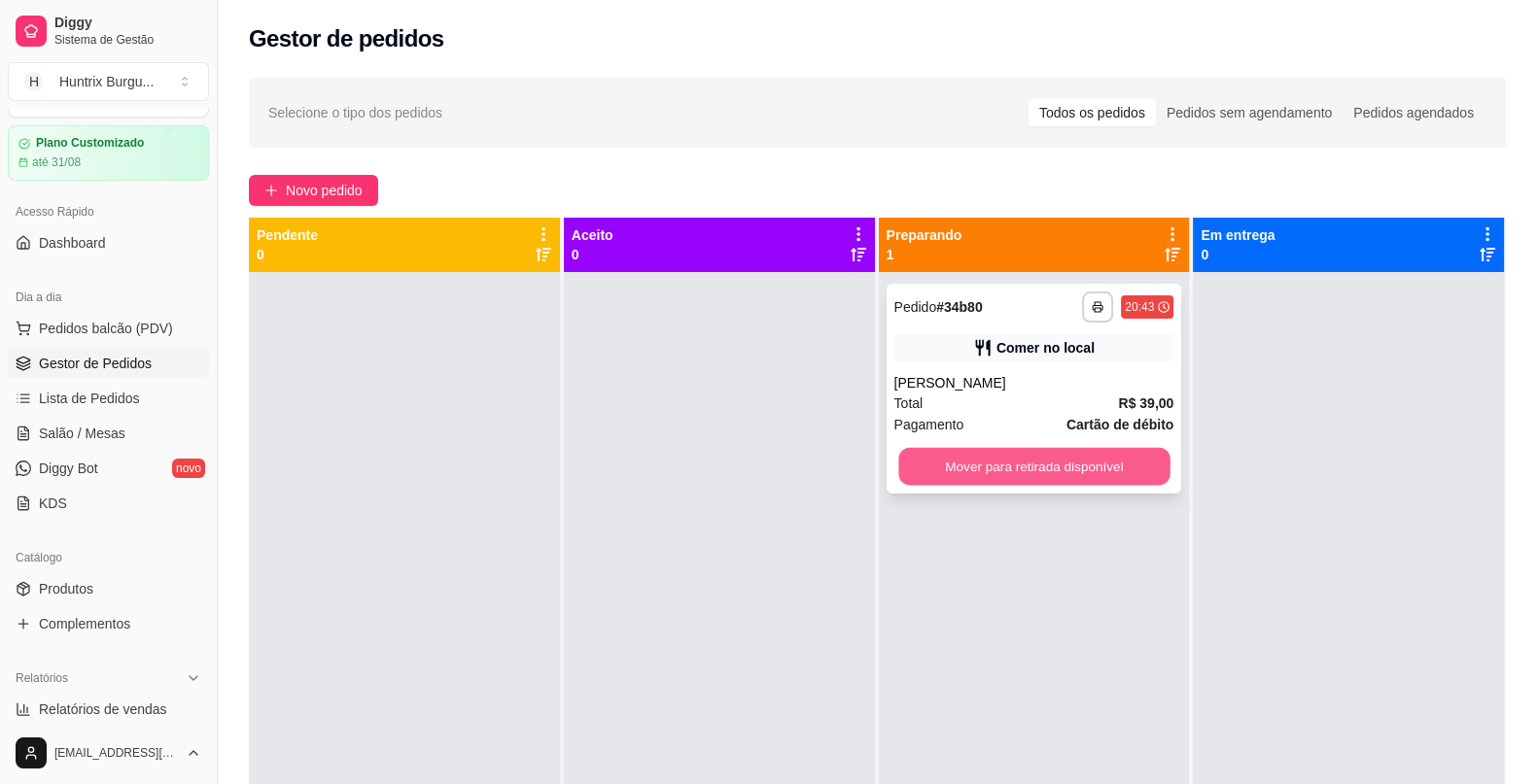
click at [1056, 468] on button "Mover para retirada disponível" at bounding box center [1034, 467] width 271 height 38
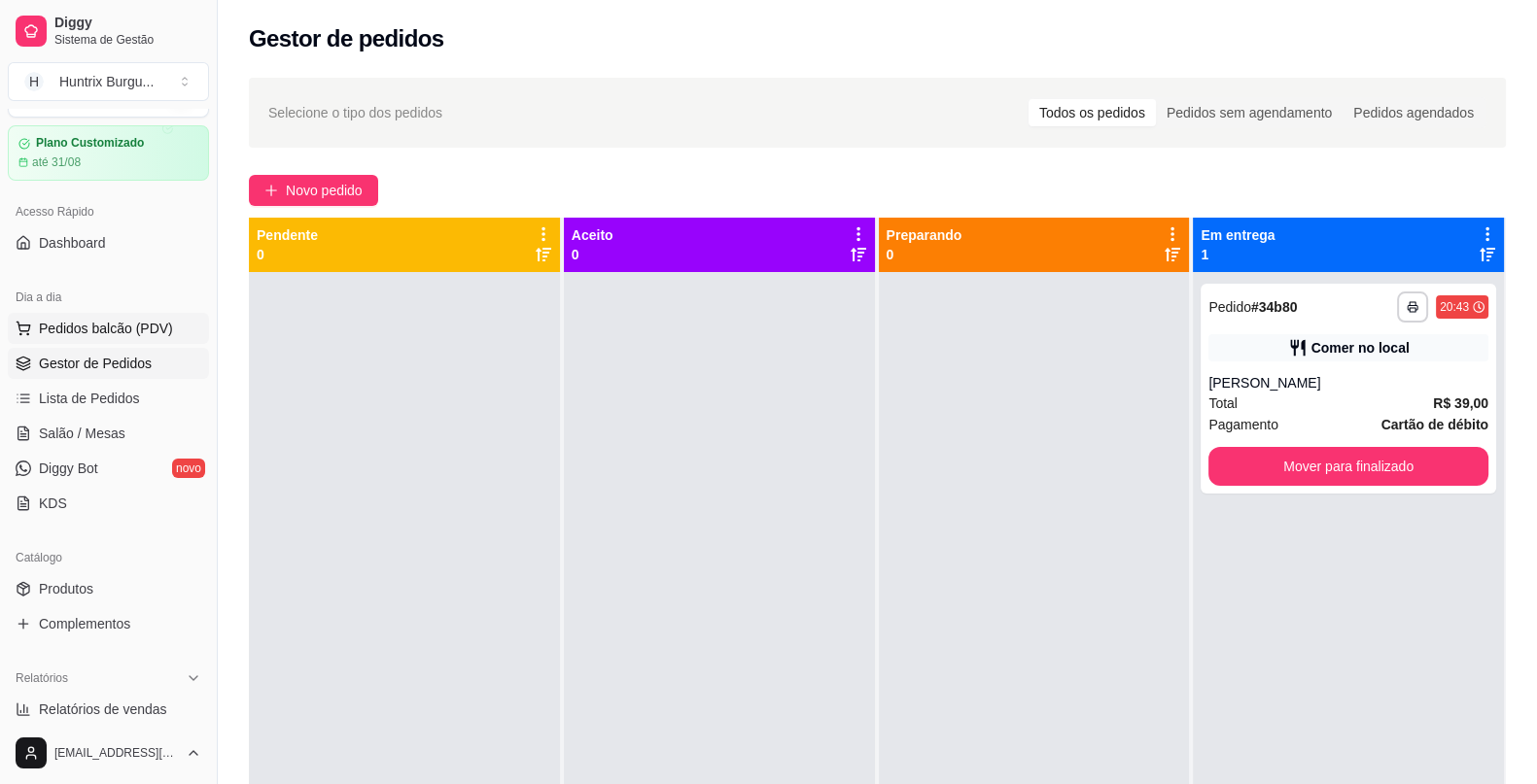
click at [140, 329] on span "Pedidos balcão (PDV)" at bounding box center [106, 327] width 134 height 19
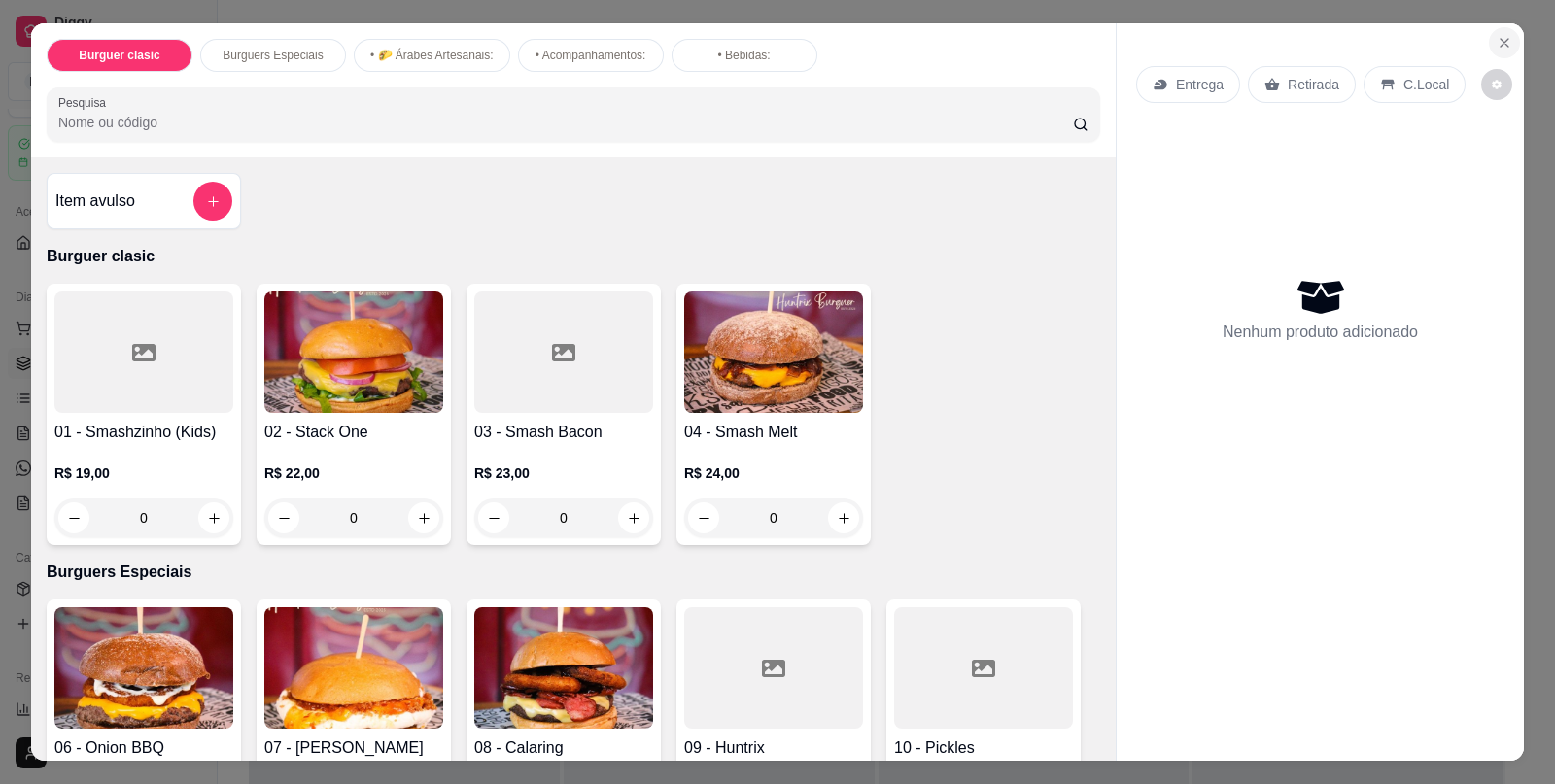
click at [1501, 36] on icon "Close" at bounding box center [1505, 43] width 16 height 16
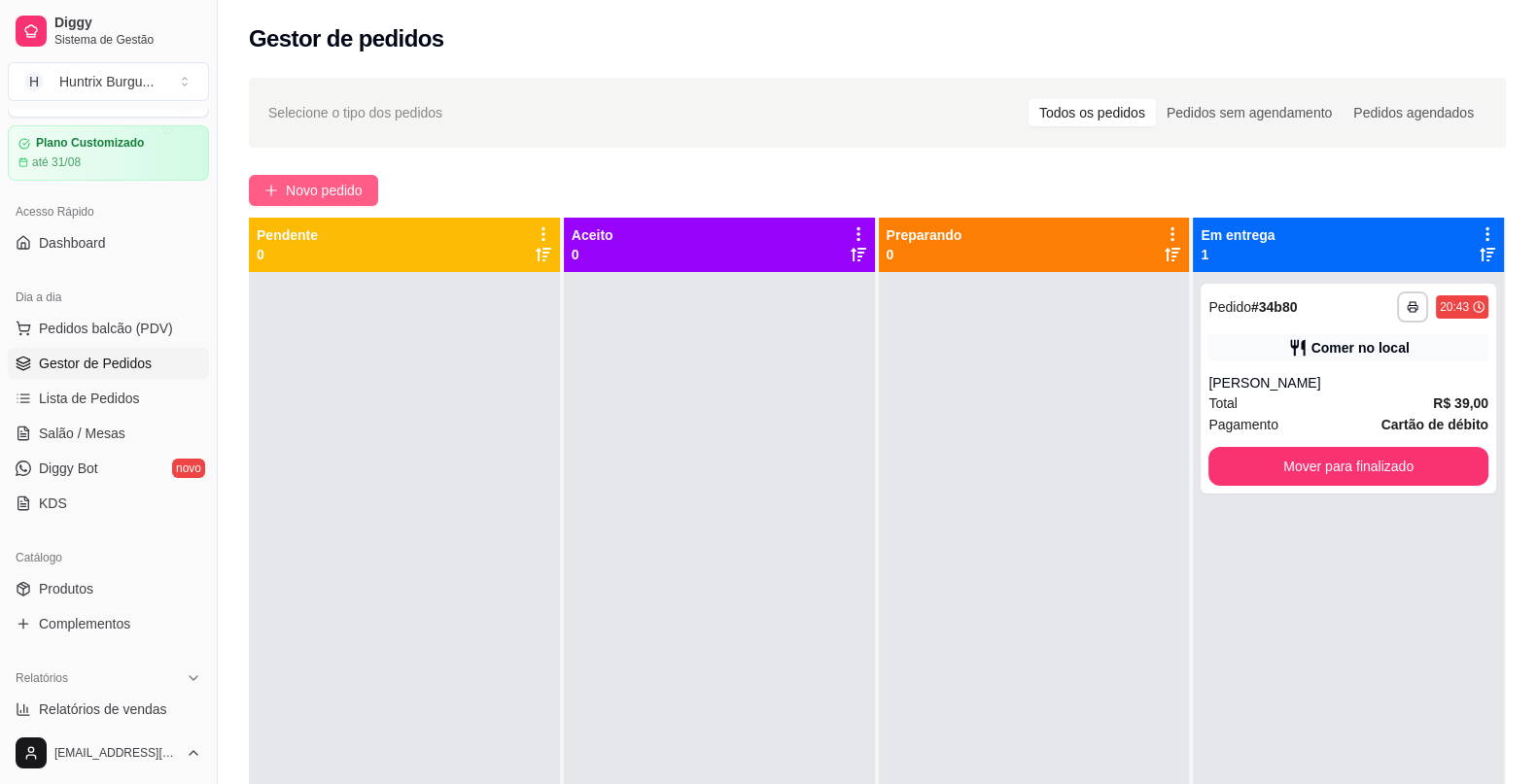
click at [359, 191] on span "Novo pedido" at bounding box center [323, 190] width 77 height 21
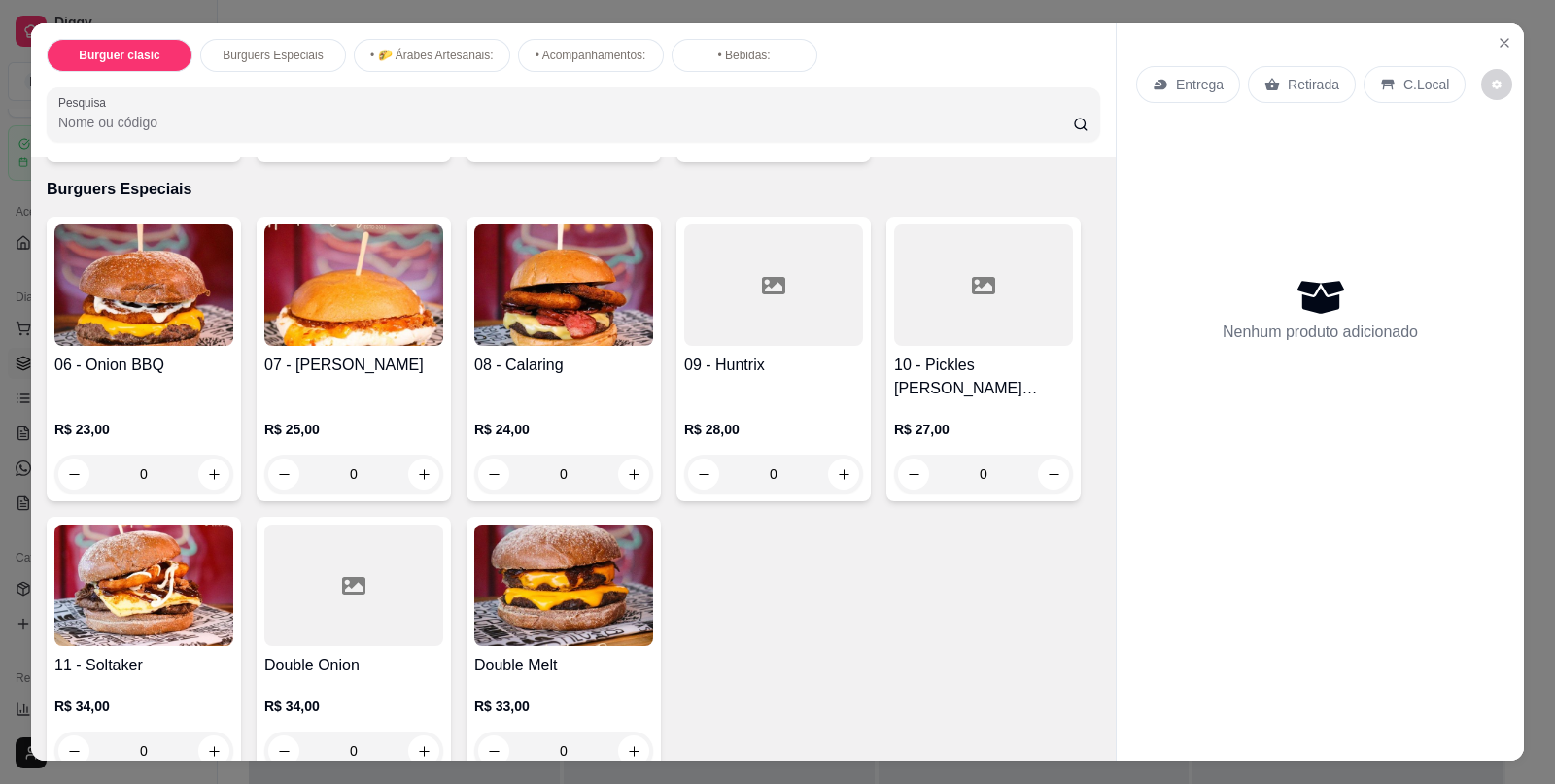
scroll to position [364, 0]
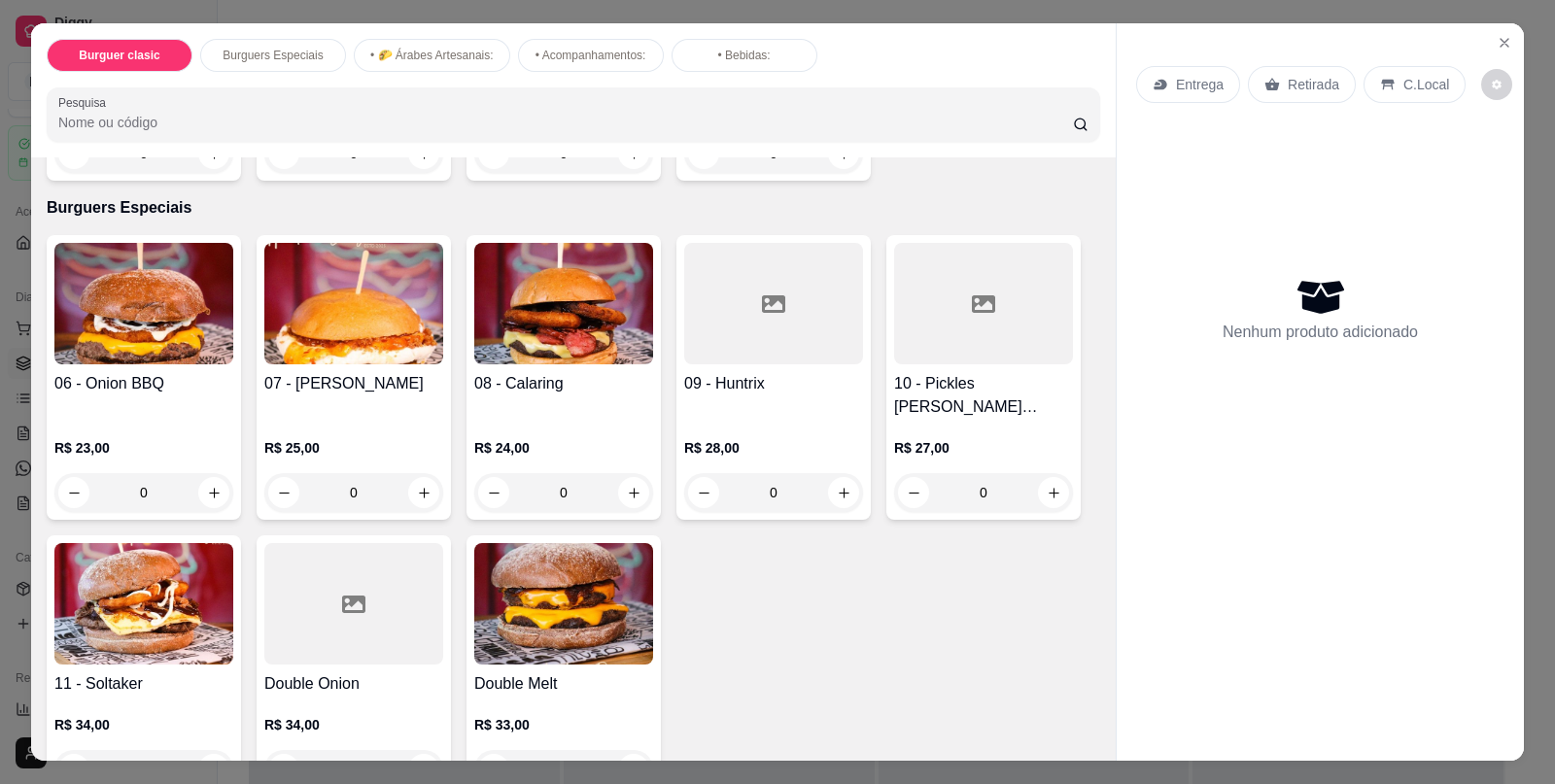
click at [414, 475] on div "0" at bounding box center [353, 492] width 179 height 39
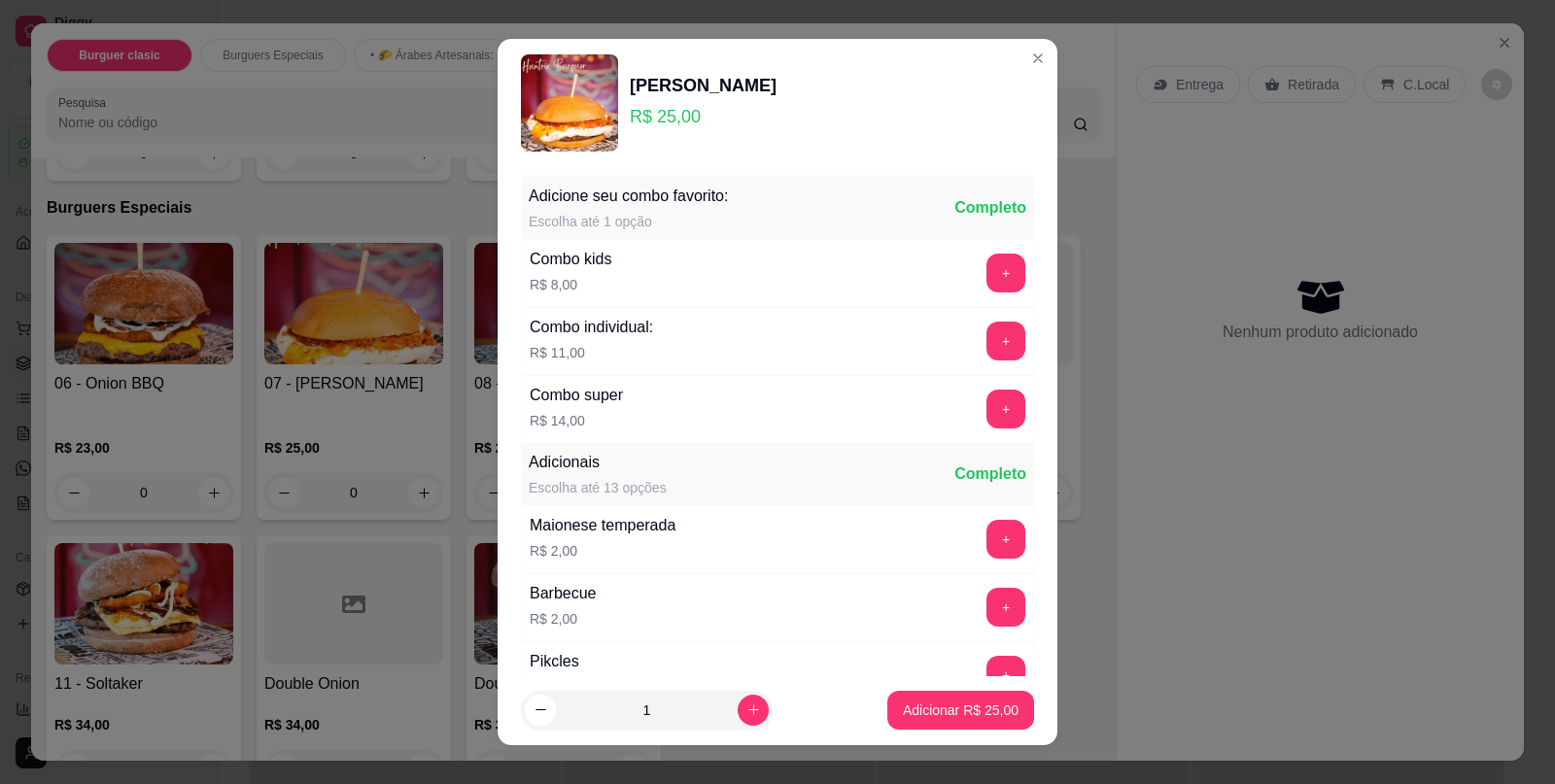
click at [1026, 55] on header "Chilli Bacon R$ 25,00" at bounding box center [778, 103] width 560 height 129
click at [923, 713] on p "Adicionar R$ 25,00" at bounding box center [961, 709] width 113 height 19
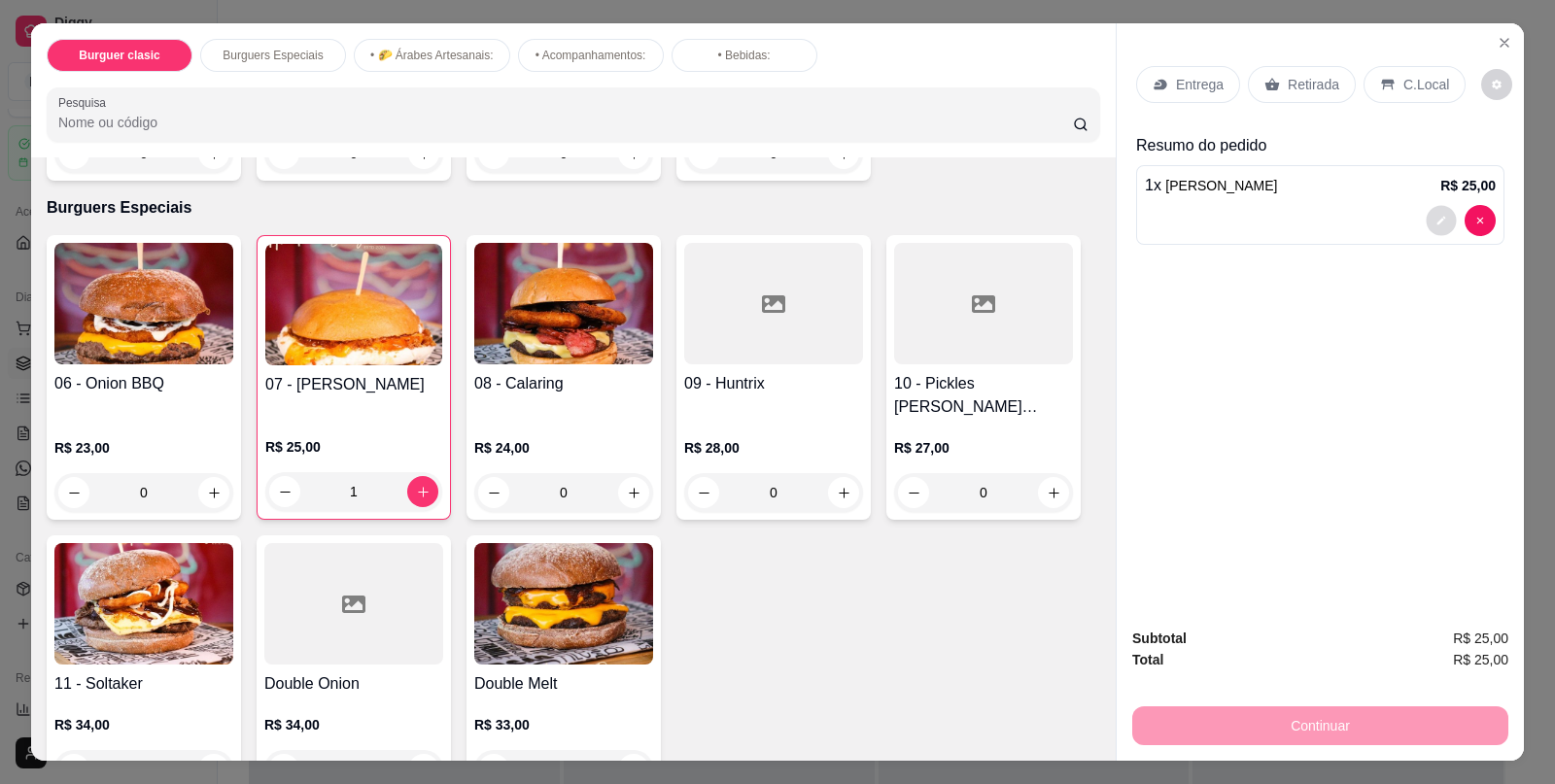
click at [1436, 214] on icon "decrease-product-quantity" at bounding box center [1442, 220] width 12 height 12
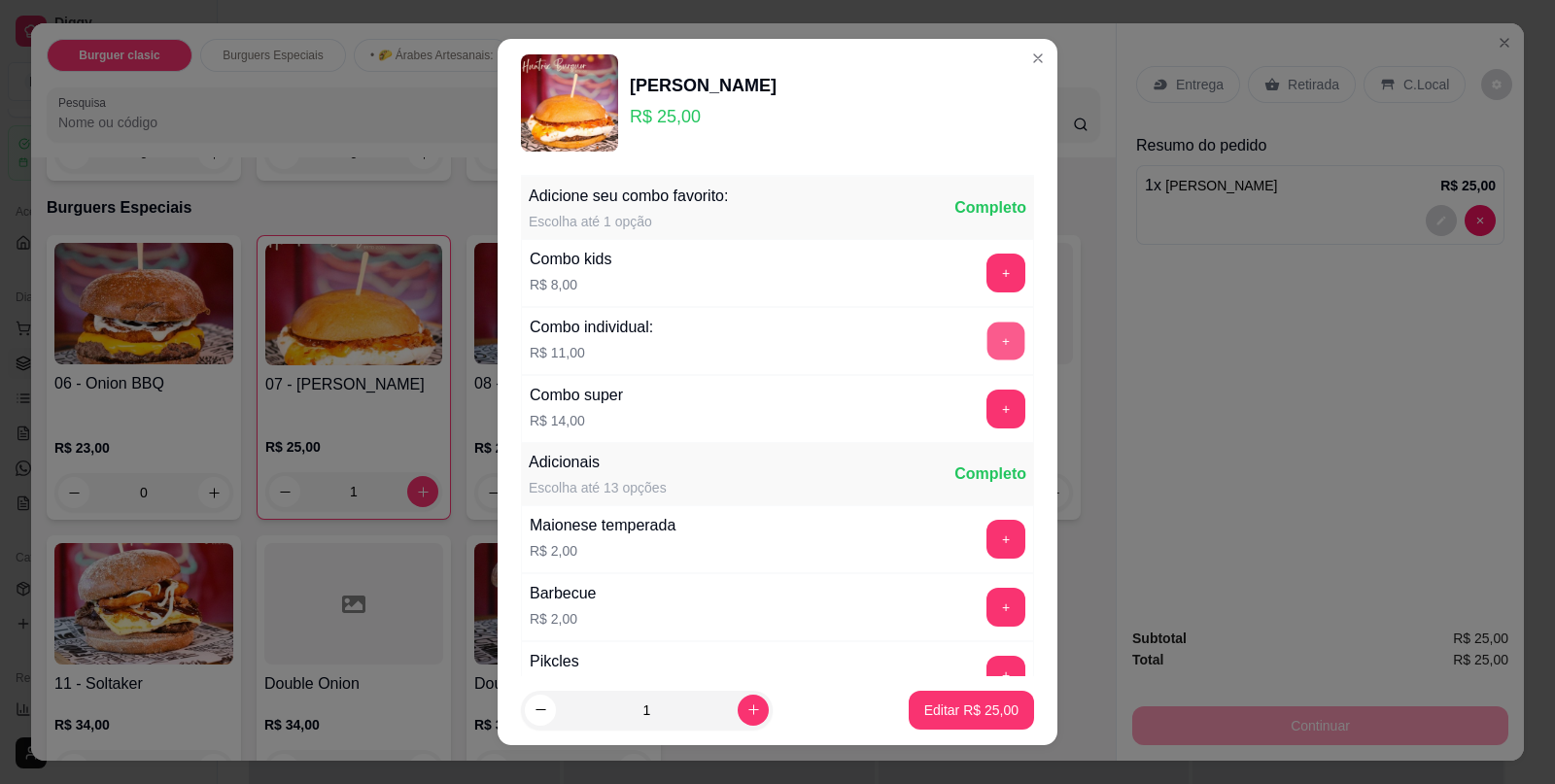
click at [988, 340] on button "+" at bounding box center [1007, 341] width 38 height 38
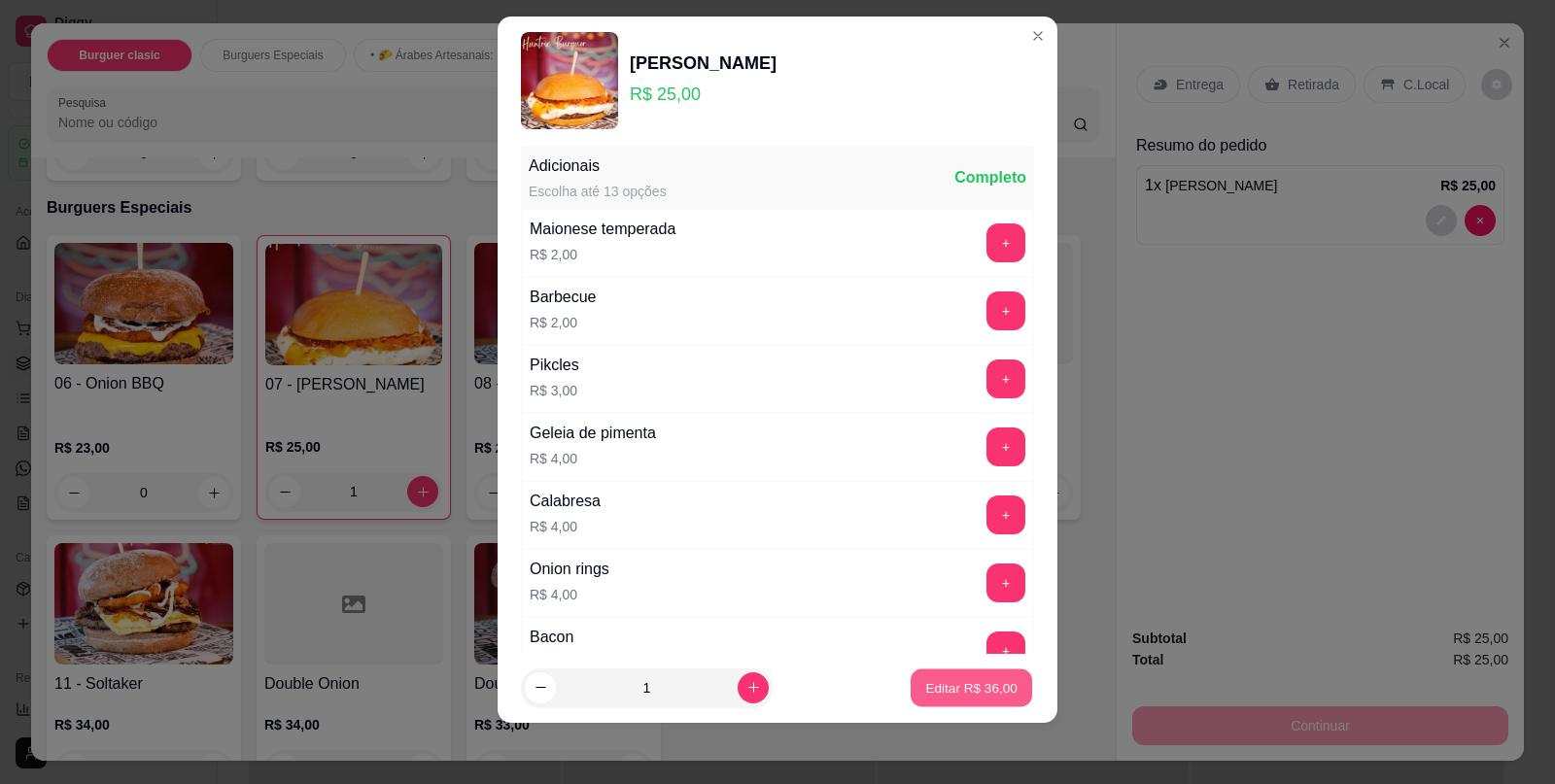
click at [987, 680] on p "Editar R$ 36,00" at bounding box center [971, 687] width 92 height 19
type input "0"
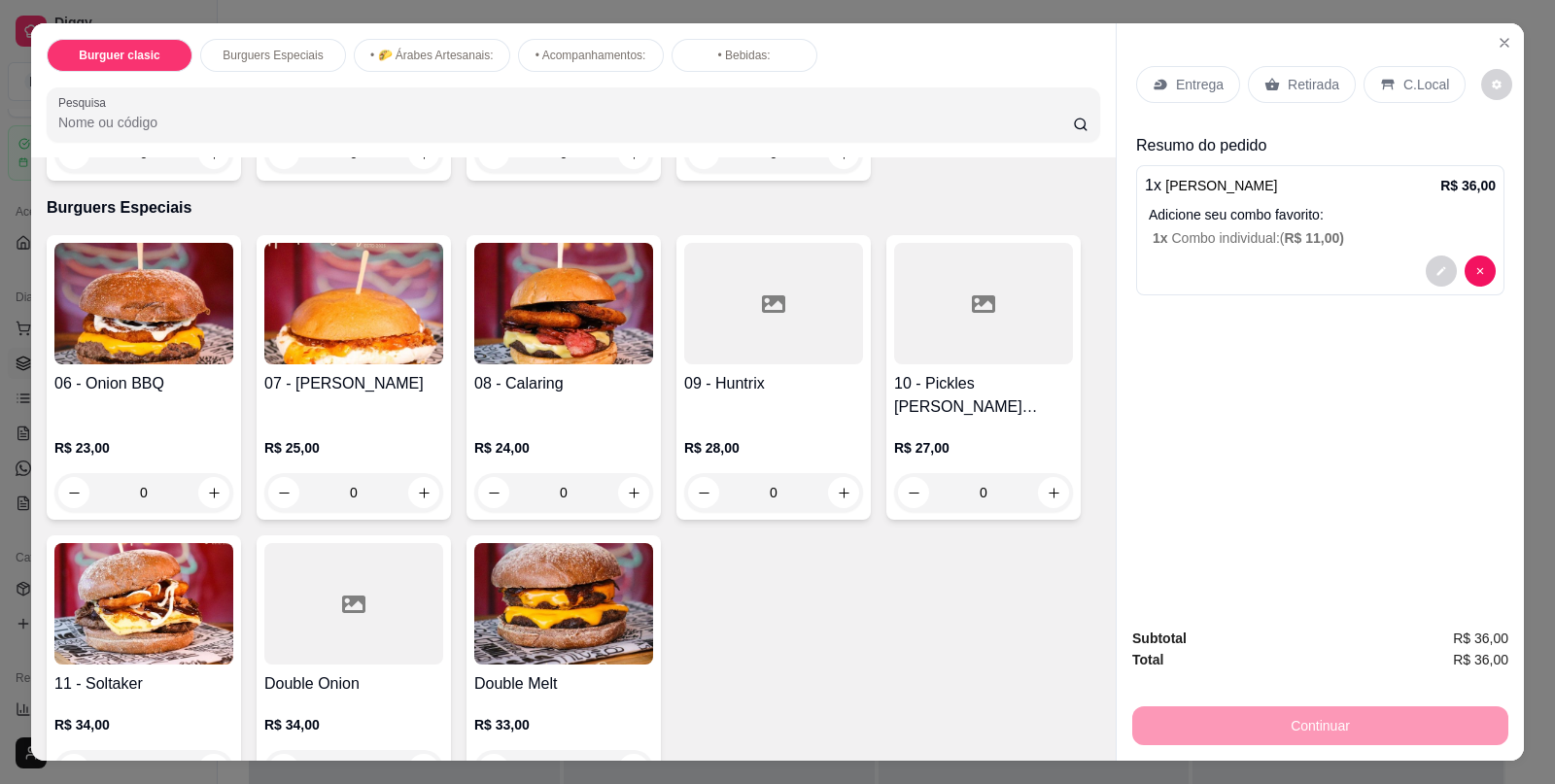
click at [617, 483] on div "0" at bounding box center [563, 492] width 179 height 39
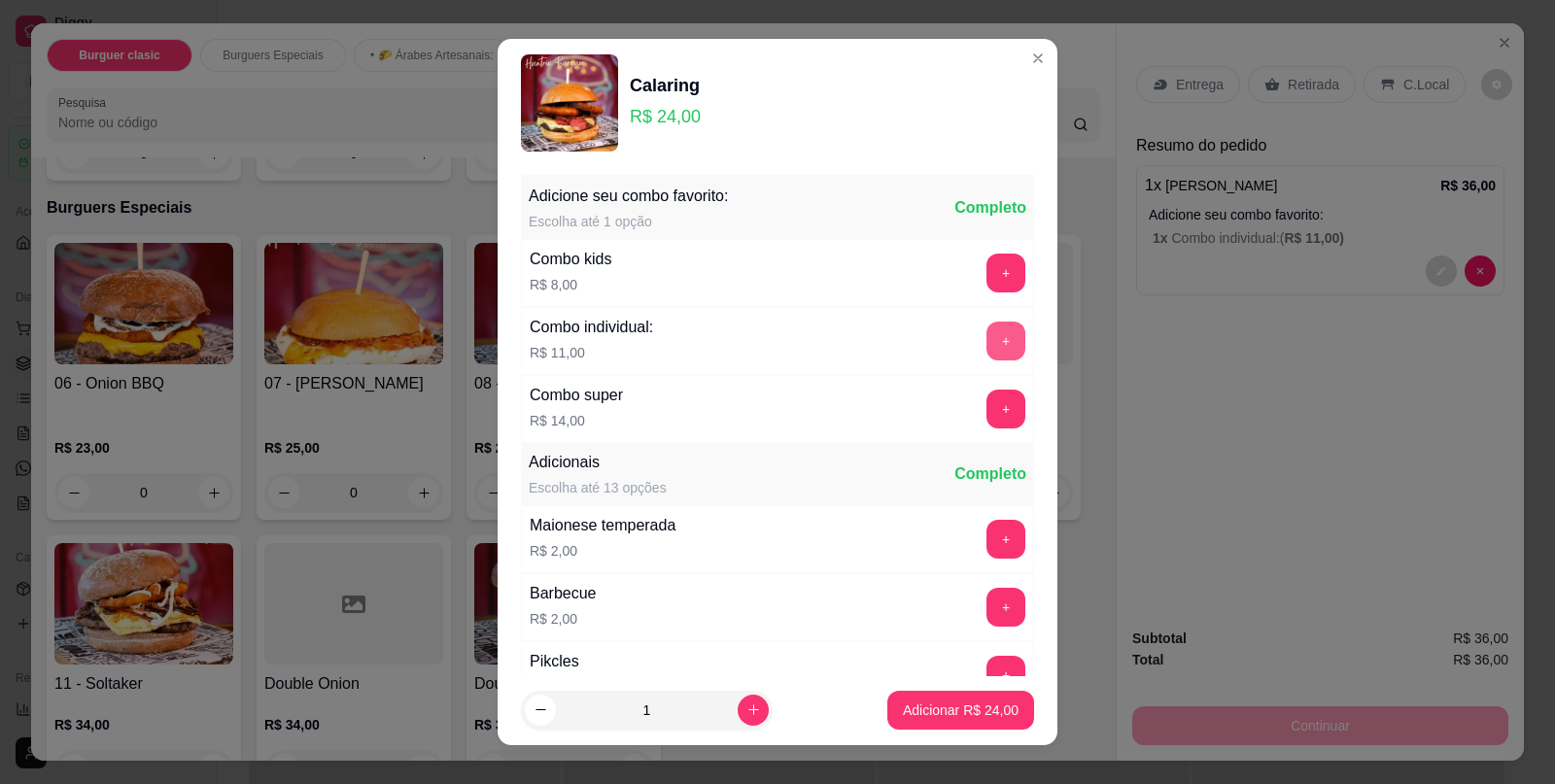
click at [987, 330] on button "+" at bounding box center [1006, 340] width 39 height 39
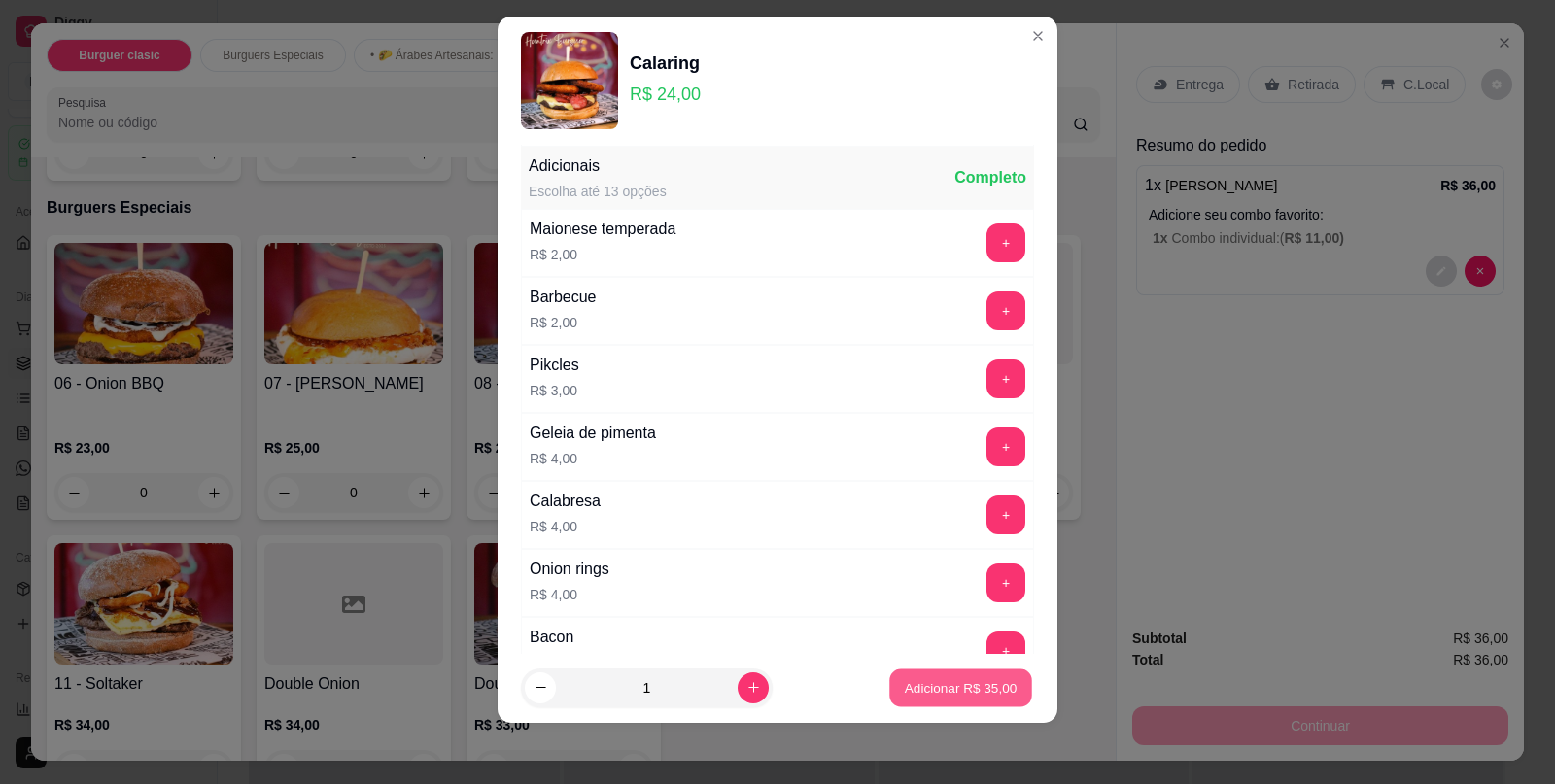
click at [967, 673] on button "Adicionar R$ 35,00" at bounding box center [960, 687] width 143 height 38
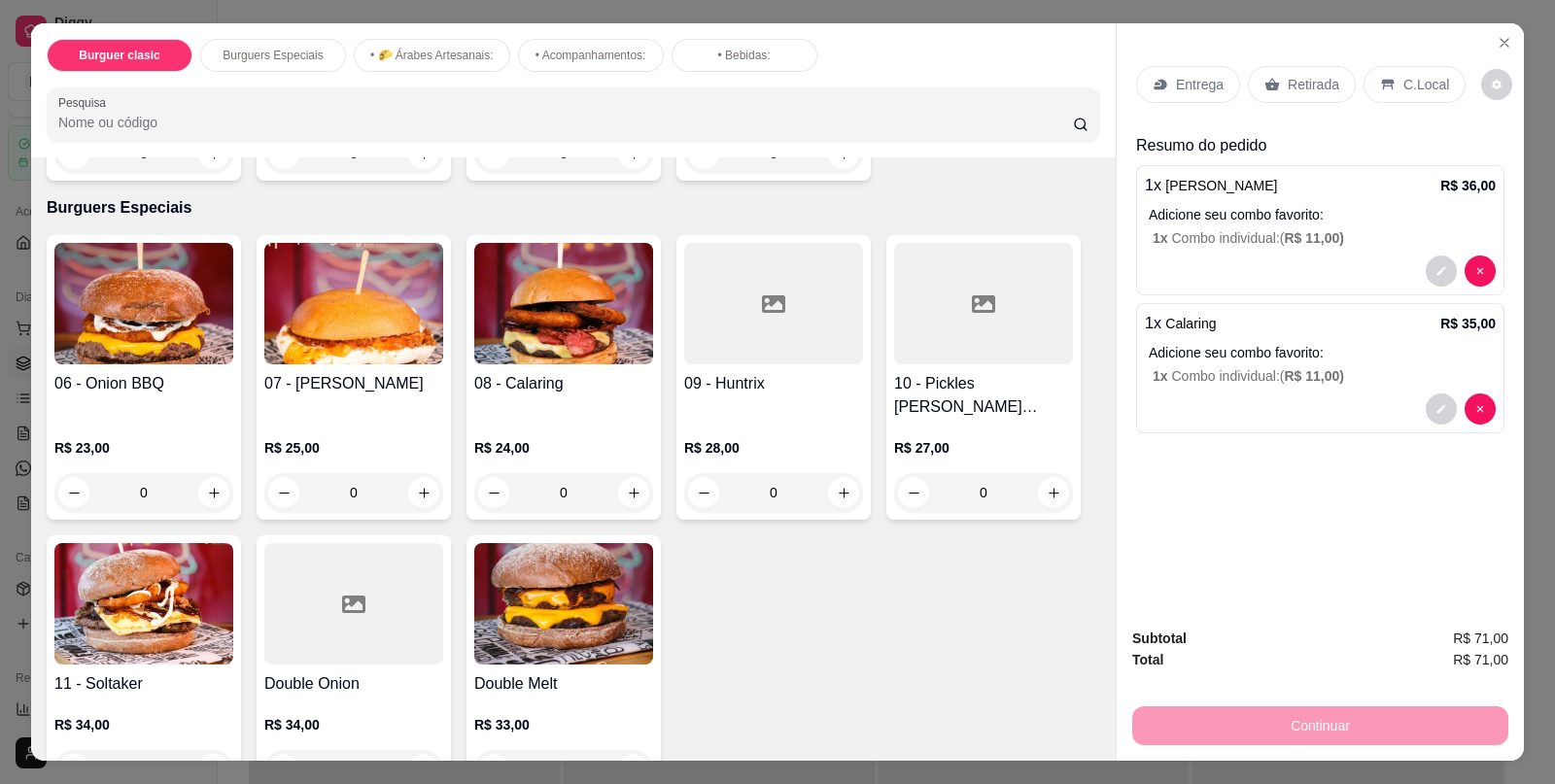
click at [1395, 66] on div "C.Local" at bounding box center [1415, 84] width 102 height 37
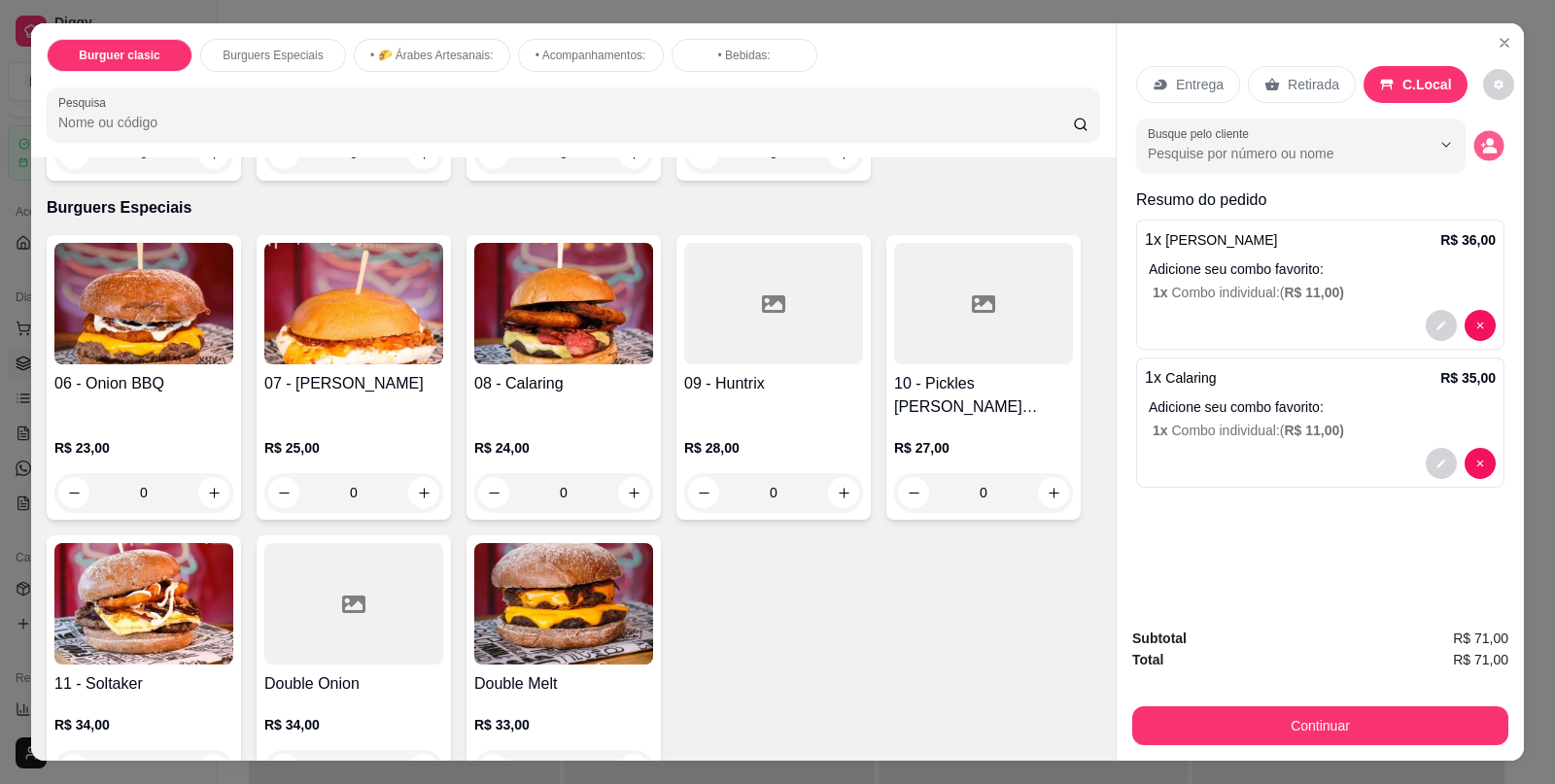
click at [1484, 144] on icon "decrease-product-quantity" at bounding box center [1488, 145] width 17 height 17
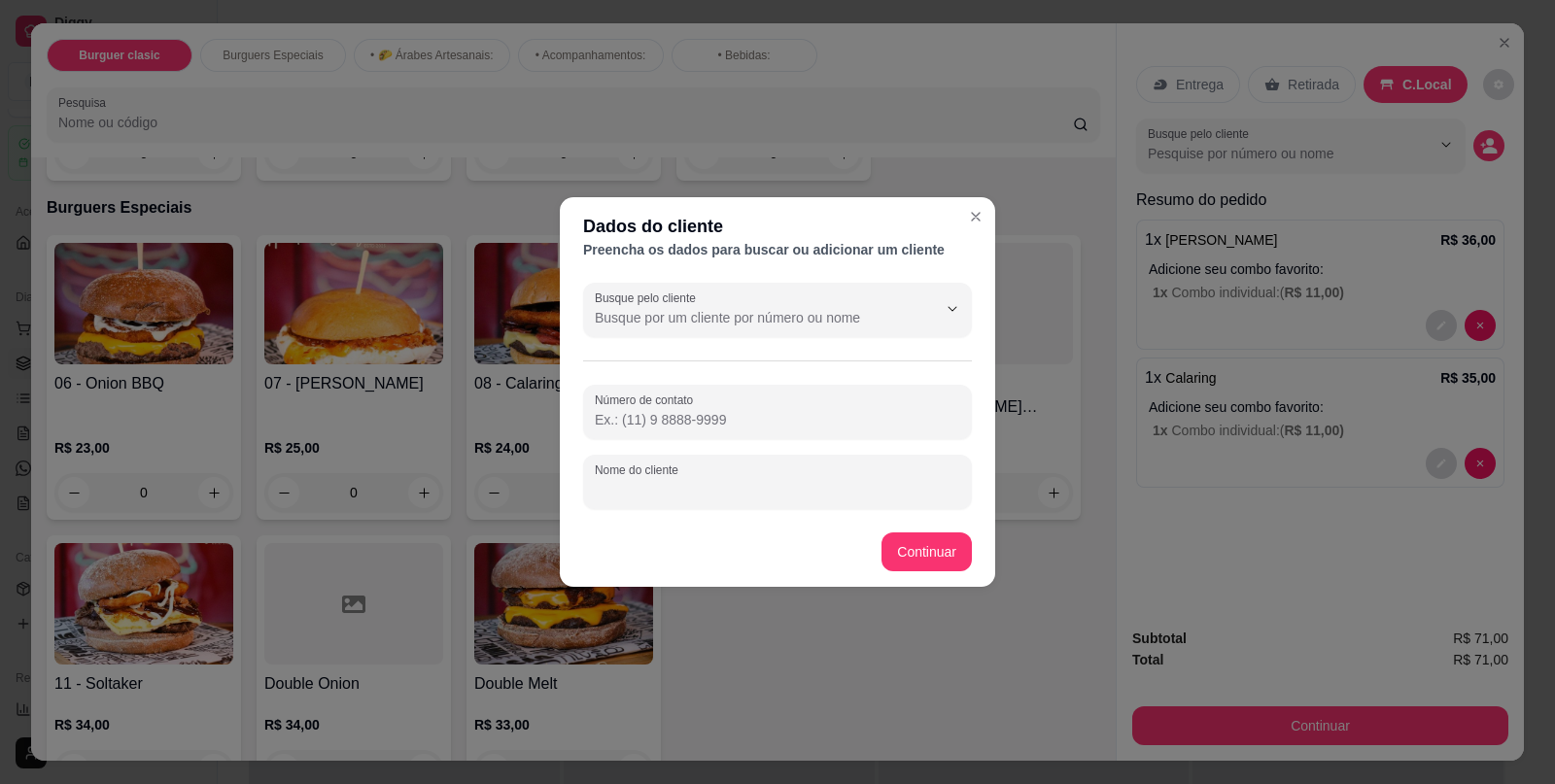
click at [746, 492] on input "Nome do cliente" at bounding box center [778, 489] width 365 height 19
type input "[PERSON_NAME] e [PERSON_NAME]"
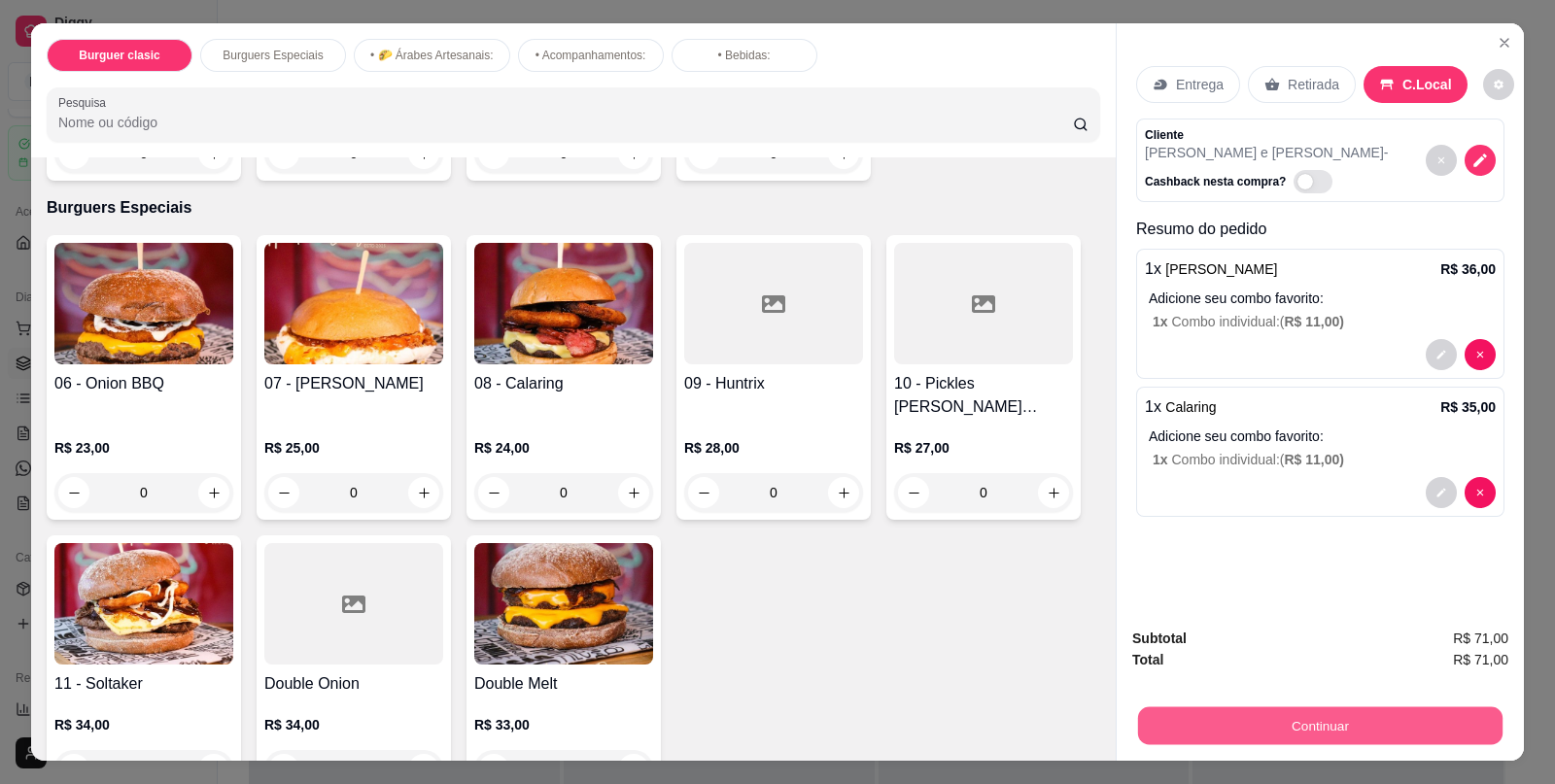
click at [1269, 715] on button "Continuar" at bounding box center [1320, 725] width 364 height 38
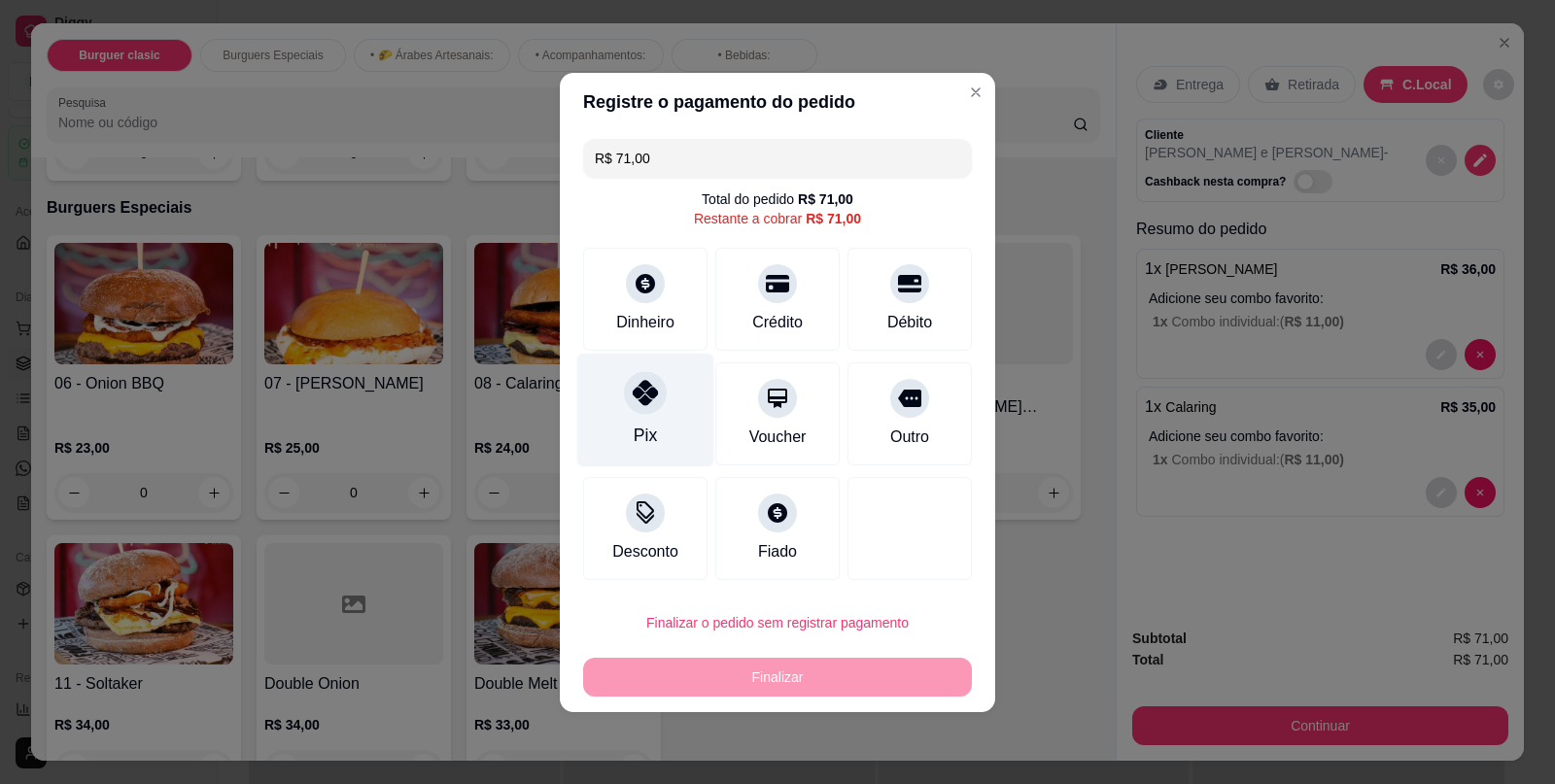
click at [658, 430] on div "Pix" at bounding box center [646, 410] width 137 height 114
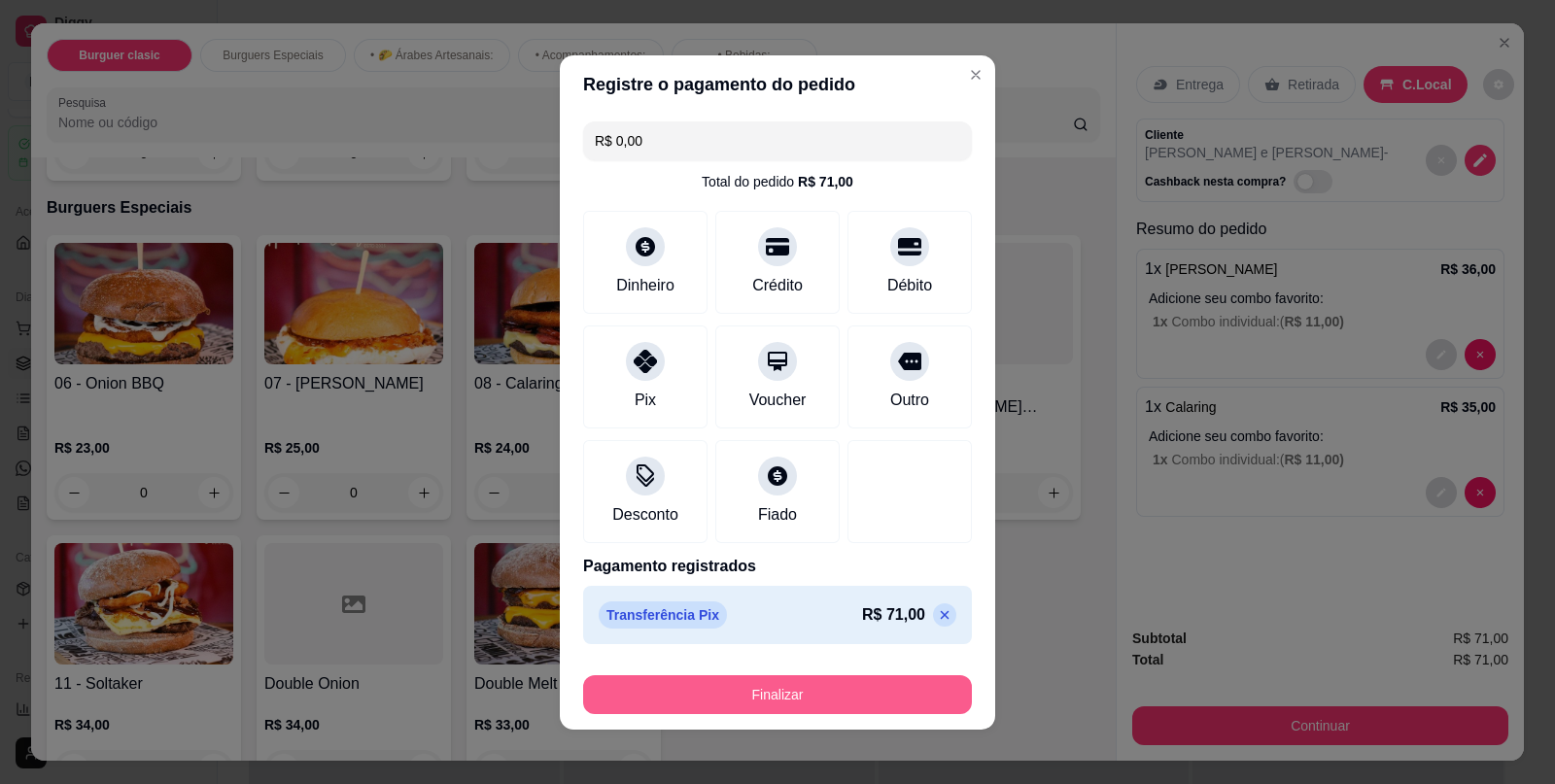
click at [860, 695] on button "Finalizar" at bounding box center [778, 694] width 389 height 39
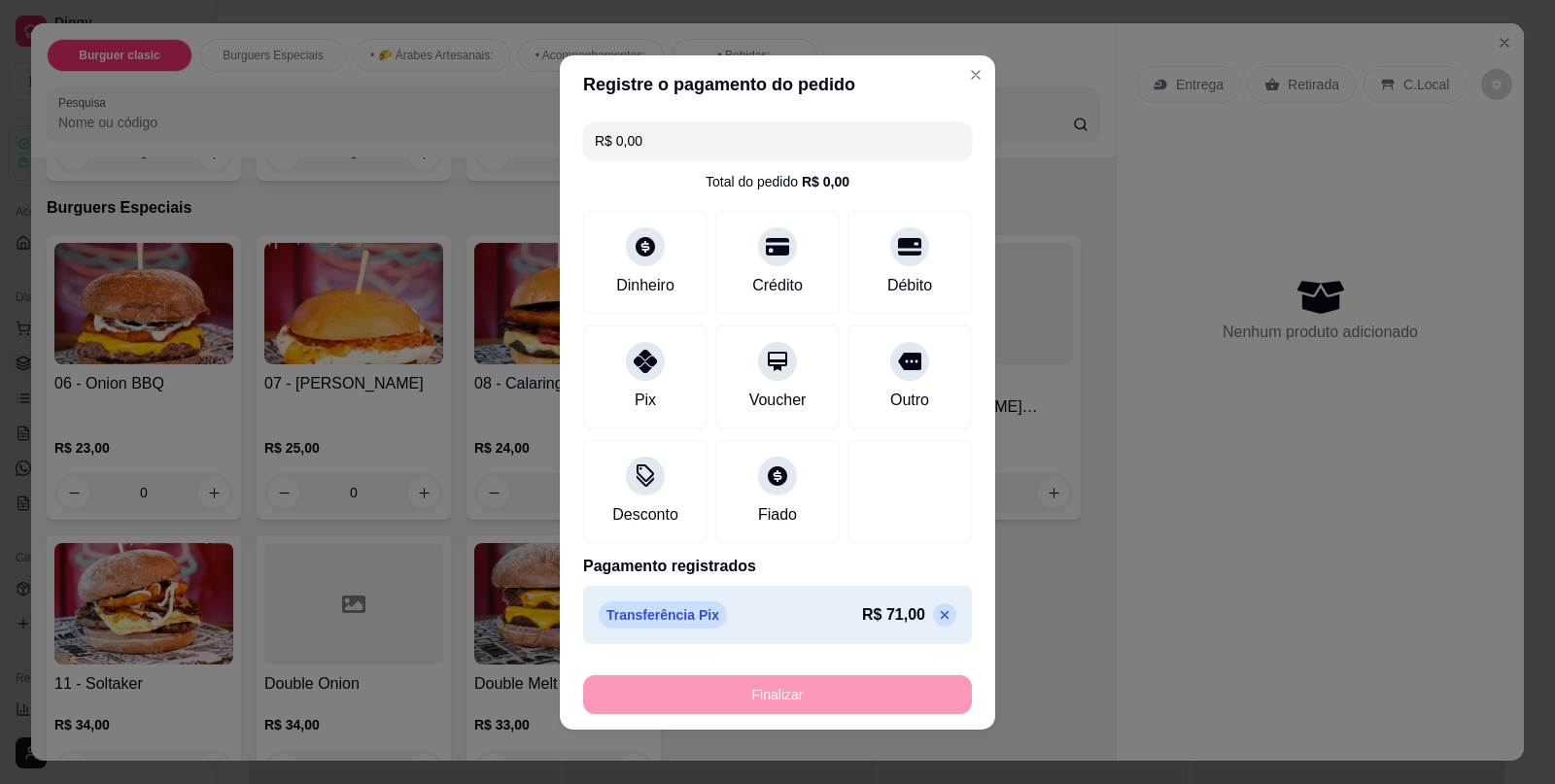
type input "-R$ 71,00"
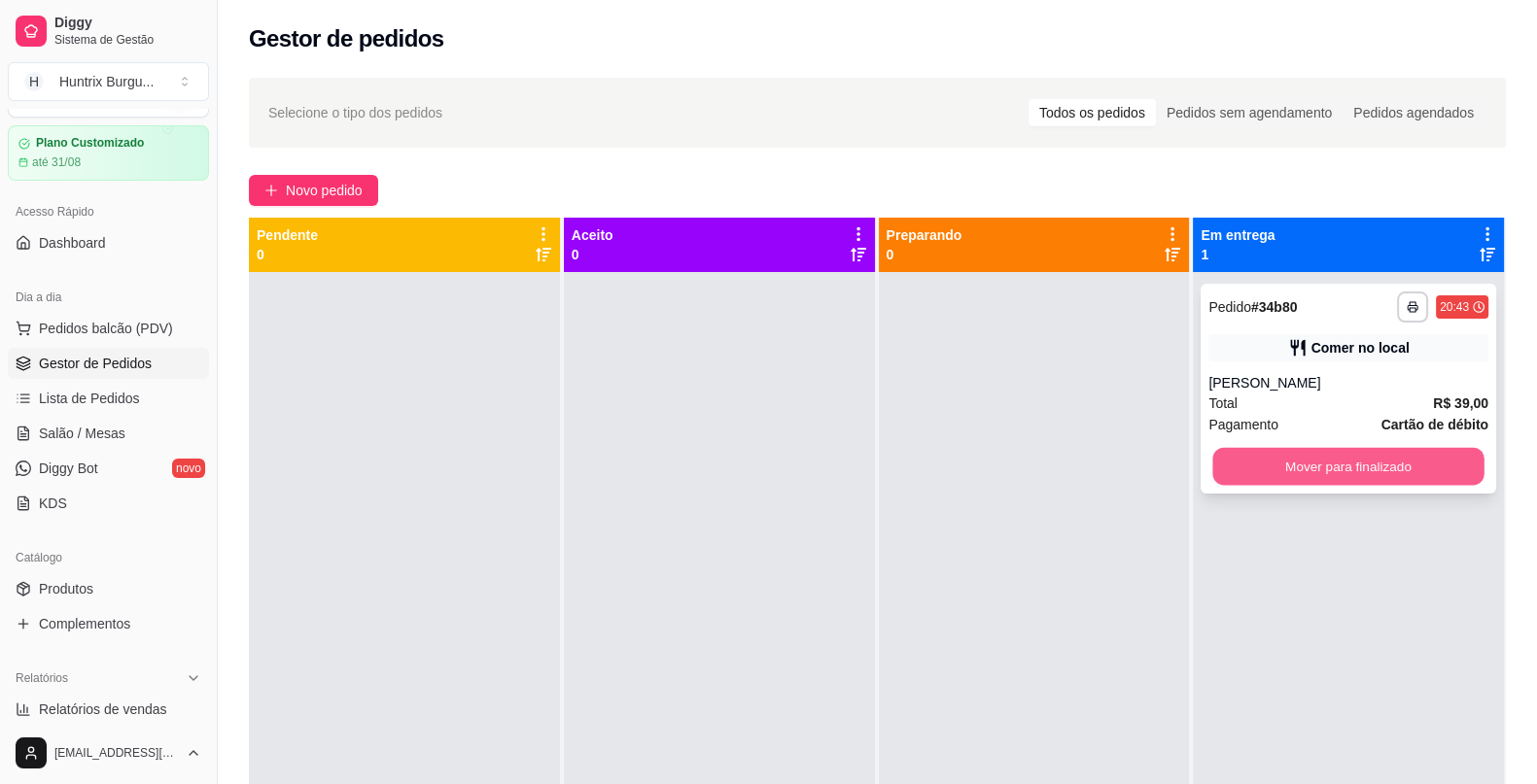
click at [1276, 478] on button "Mover para finalizado" at bounding box center [1349, 467] width 271 height 38
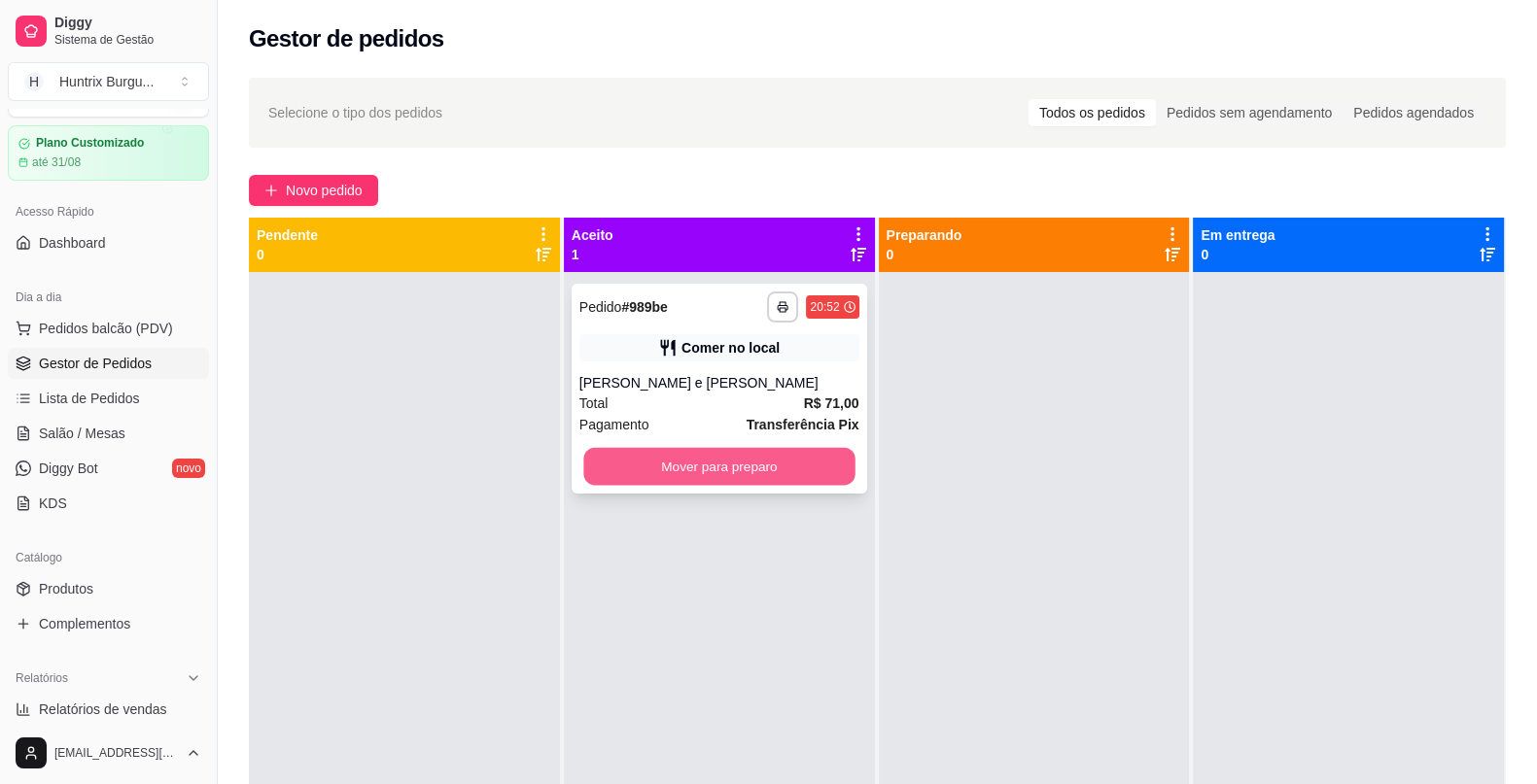
click at [730, 470] on button "Mover para preparo" at bounding box center [719, 467] width 271 height 38
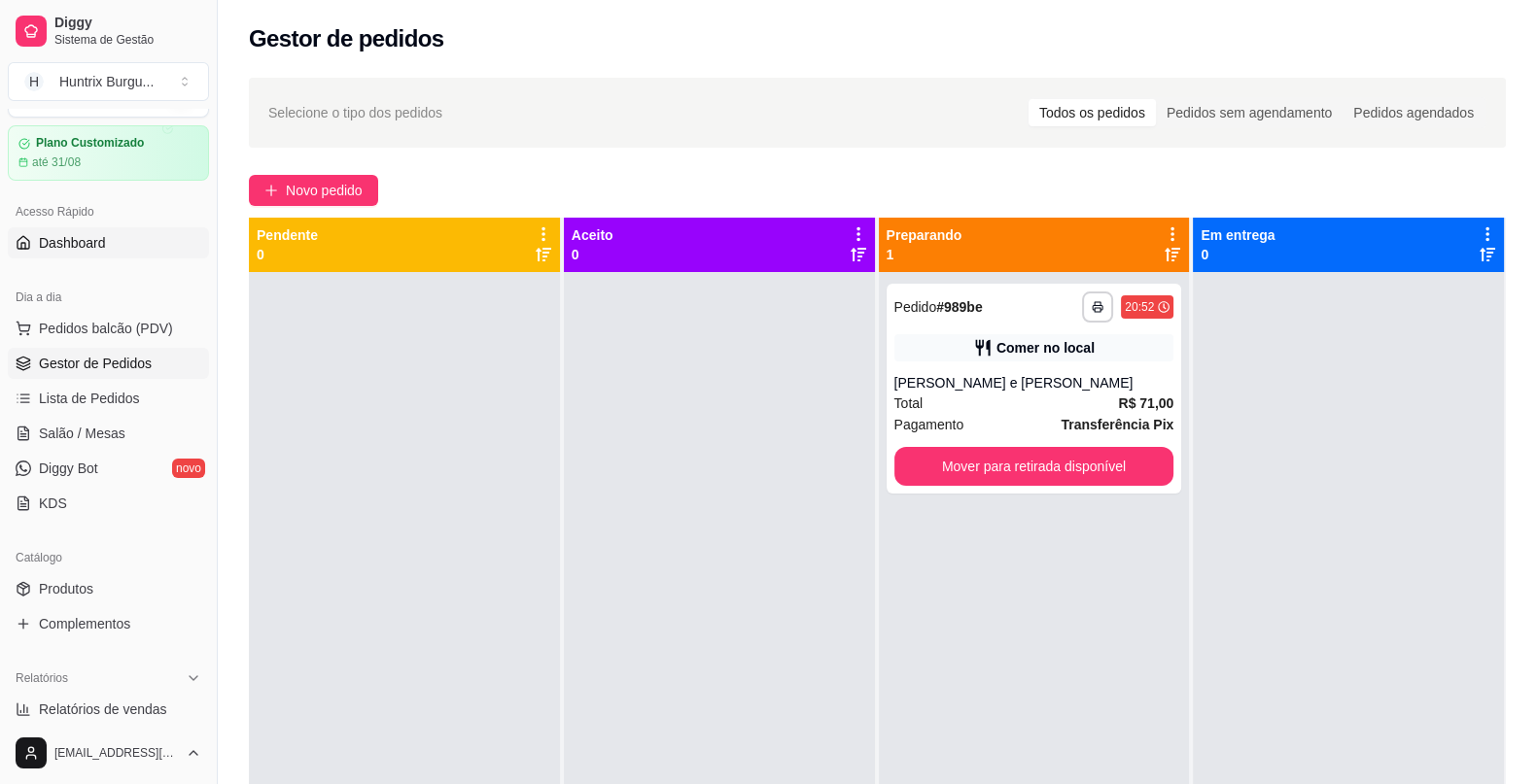
click at [148, 233] on link "Dashboard" at bounding box center [109, 242] width 202 height 31
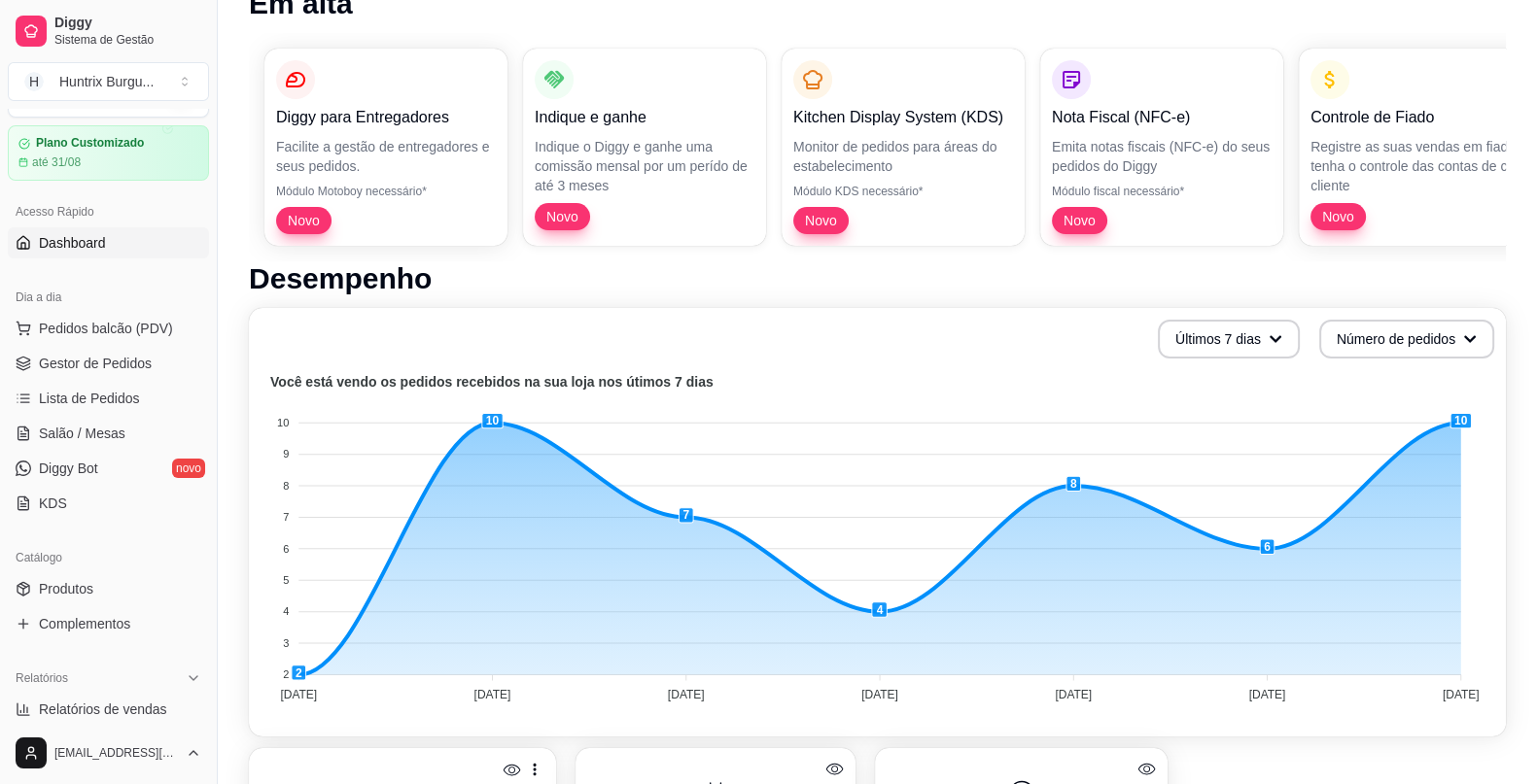
scroll to position [172, 0]
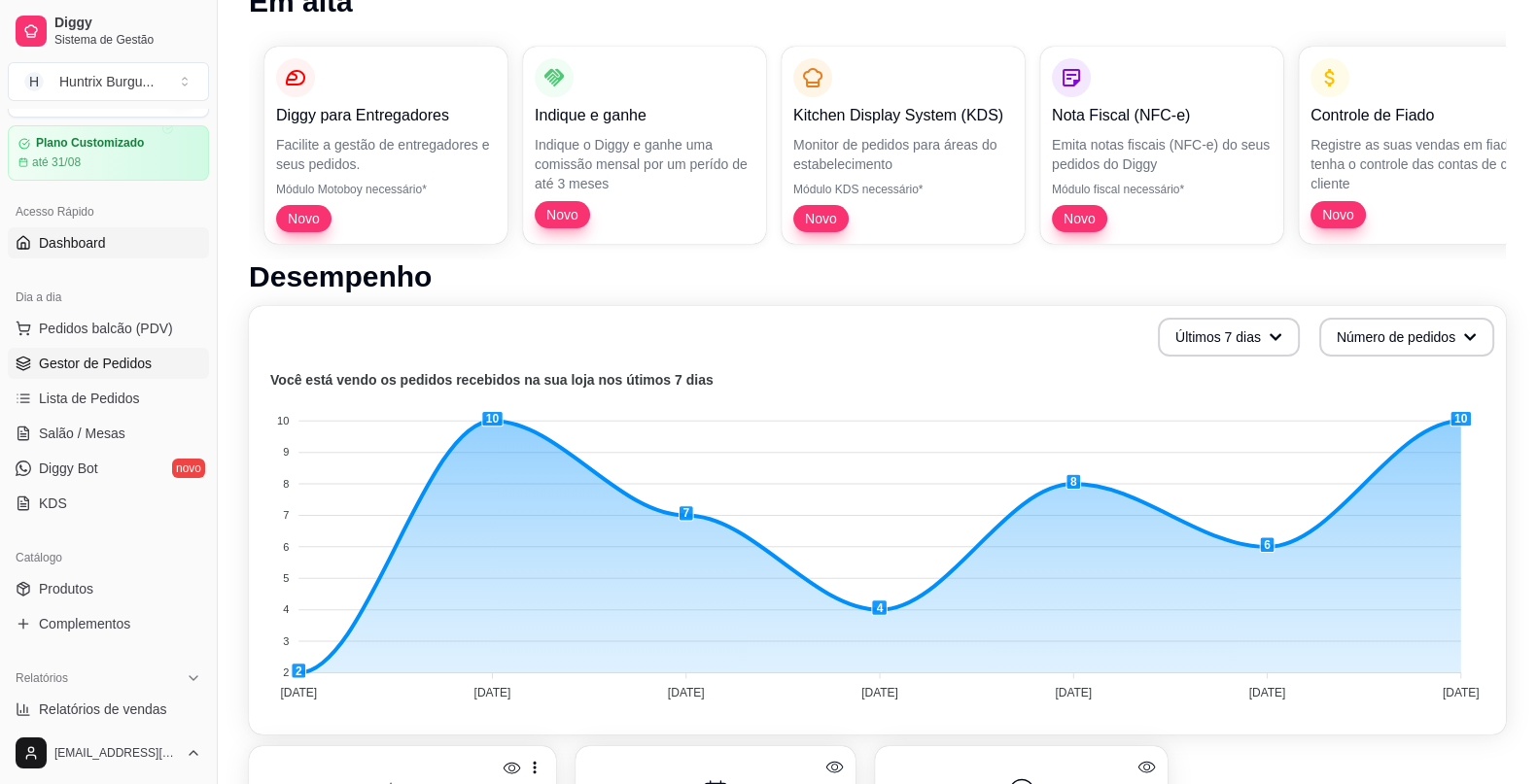
click at [94, 357] on span "Gestor de Pedidos" at bounding box center [95, 363] width 113 height 19
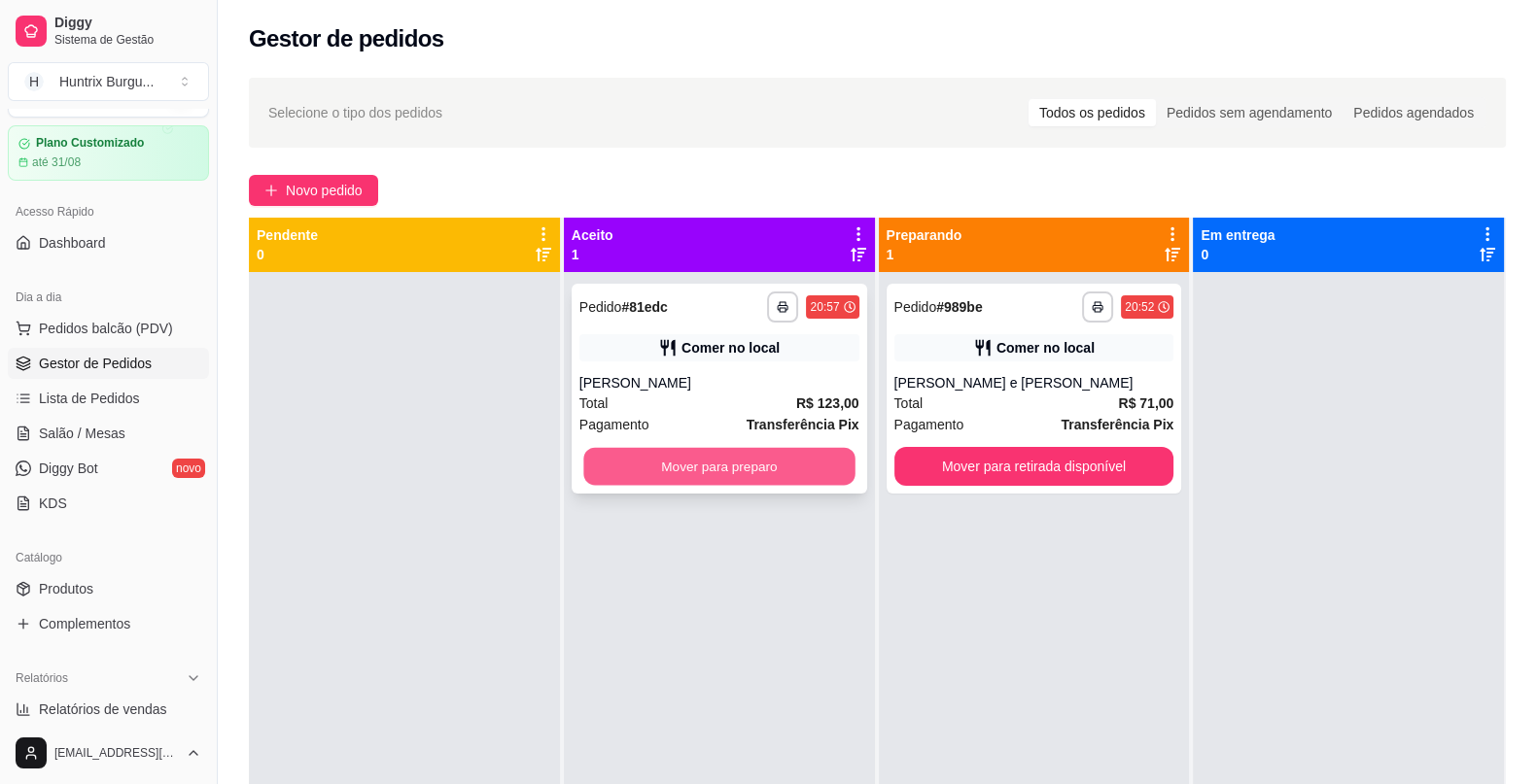
click at [655, 474] on button "Mover para preparo" at bounding box center [719, 467] width 271 height 38
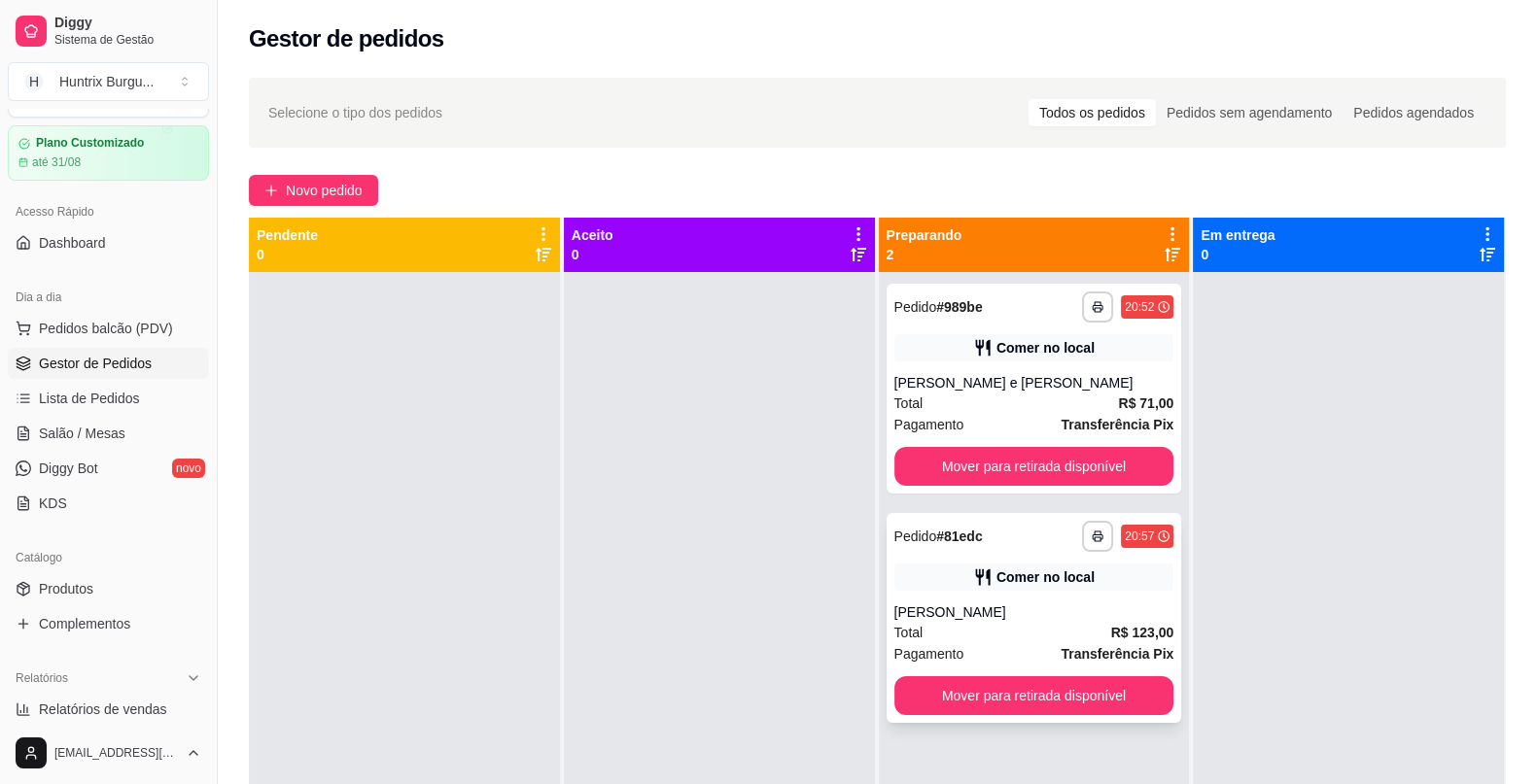
click at [967, 592] on div "**********" at bounding box center [1034, 617] width 295 height 209
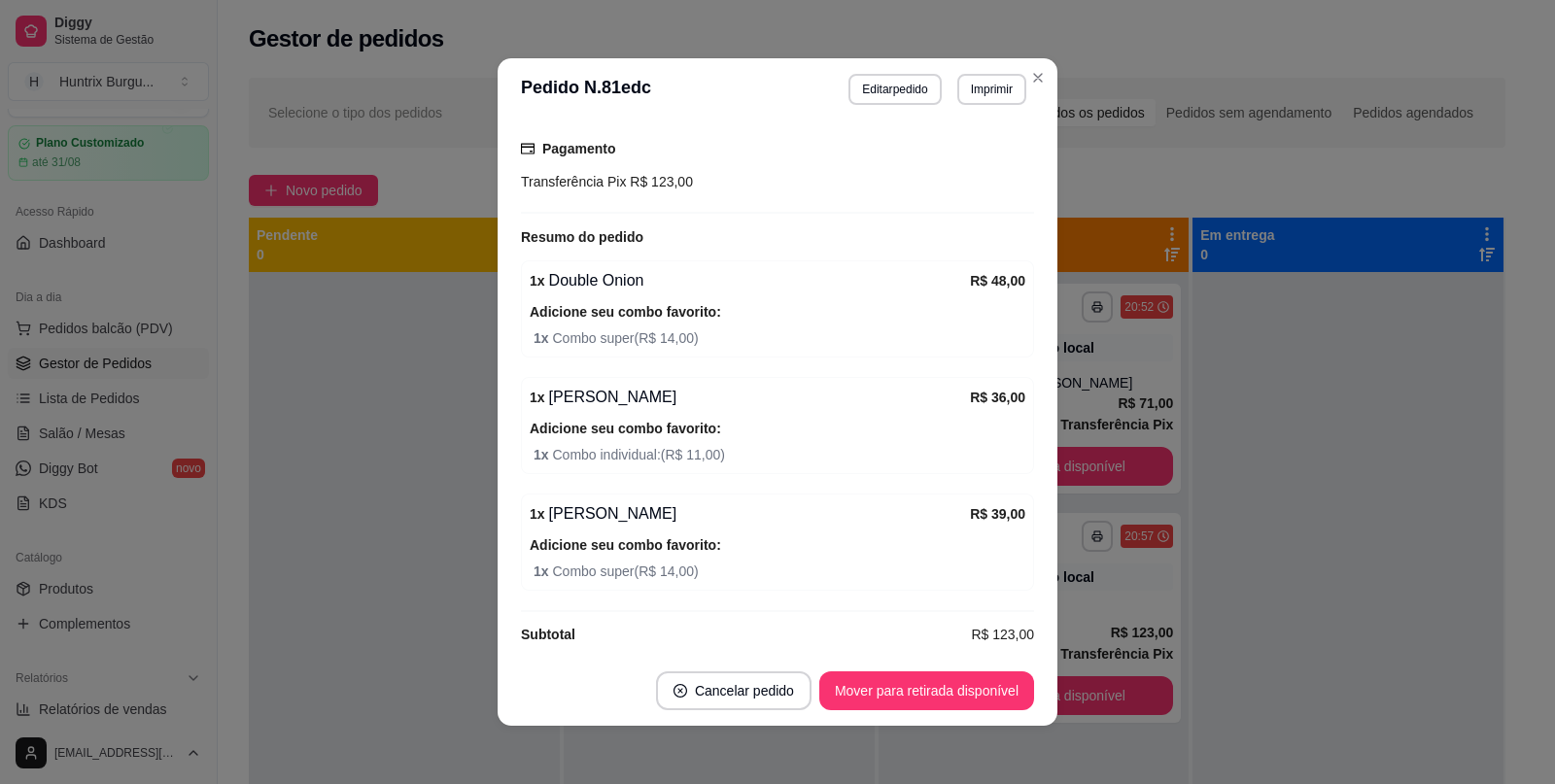
scroll to position [311, 0]
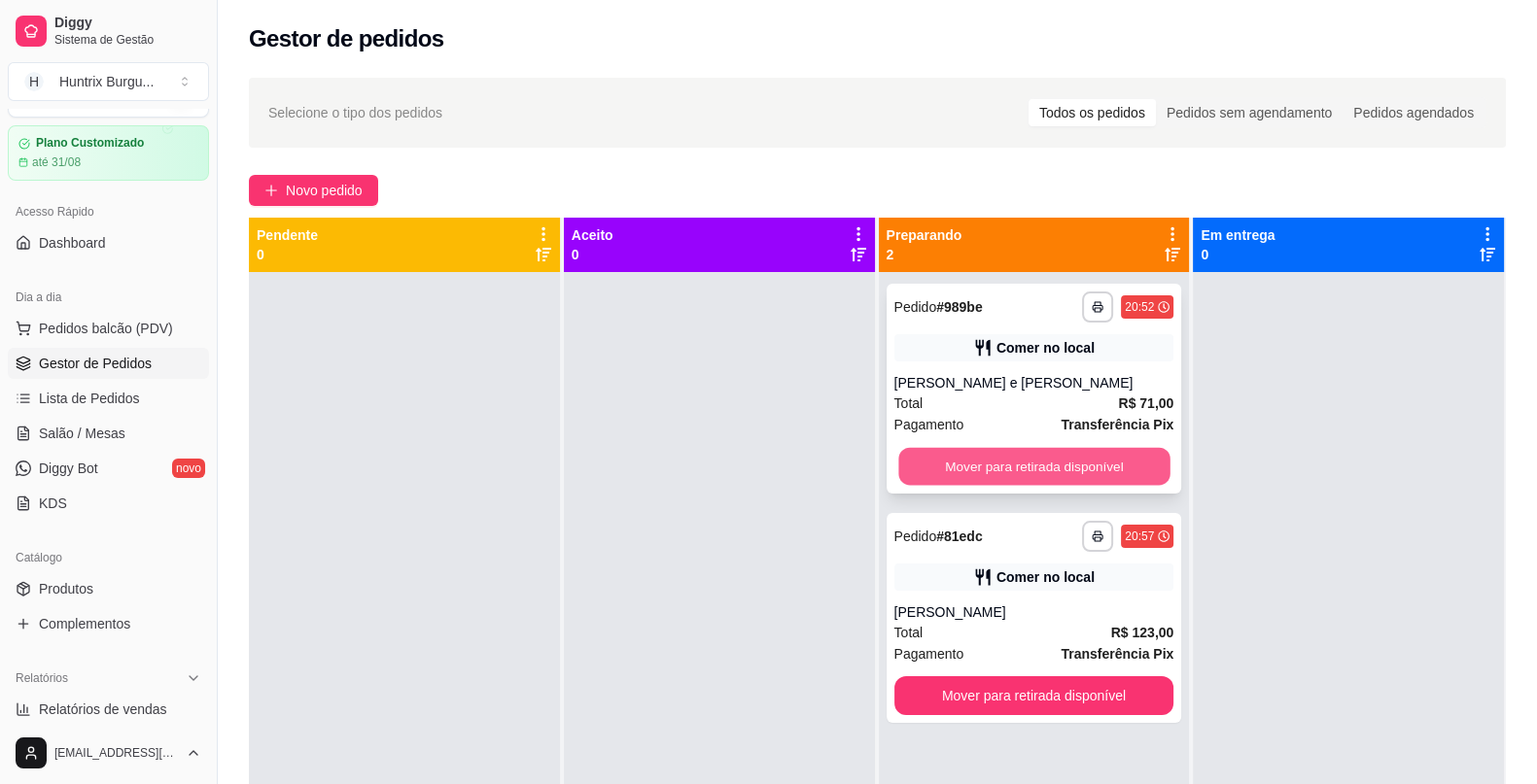
click at [1034, 457] on button "Mover para retirada disponível" at bounding box center [1034, 467] width 271 height 38
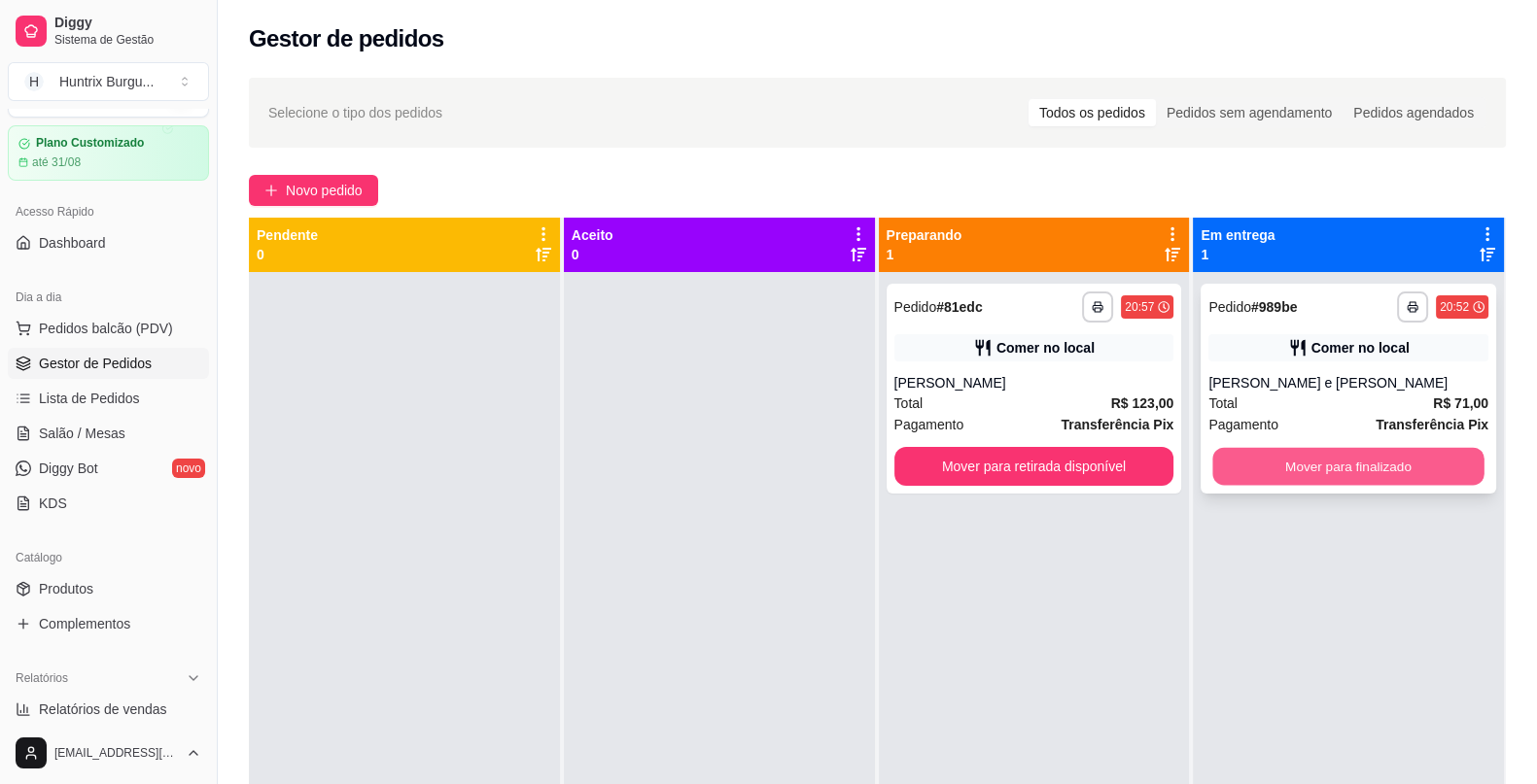
click at [1324, 454] on button "Mover para finalizado" at bounding box center [1349, 467] width 271 height 38
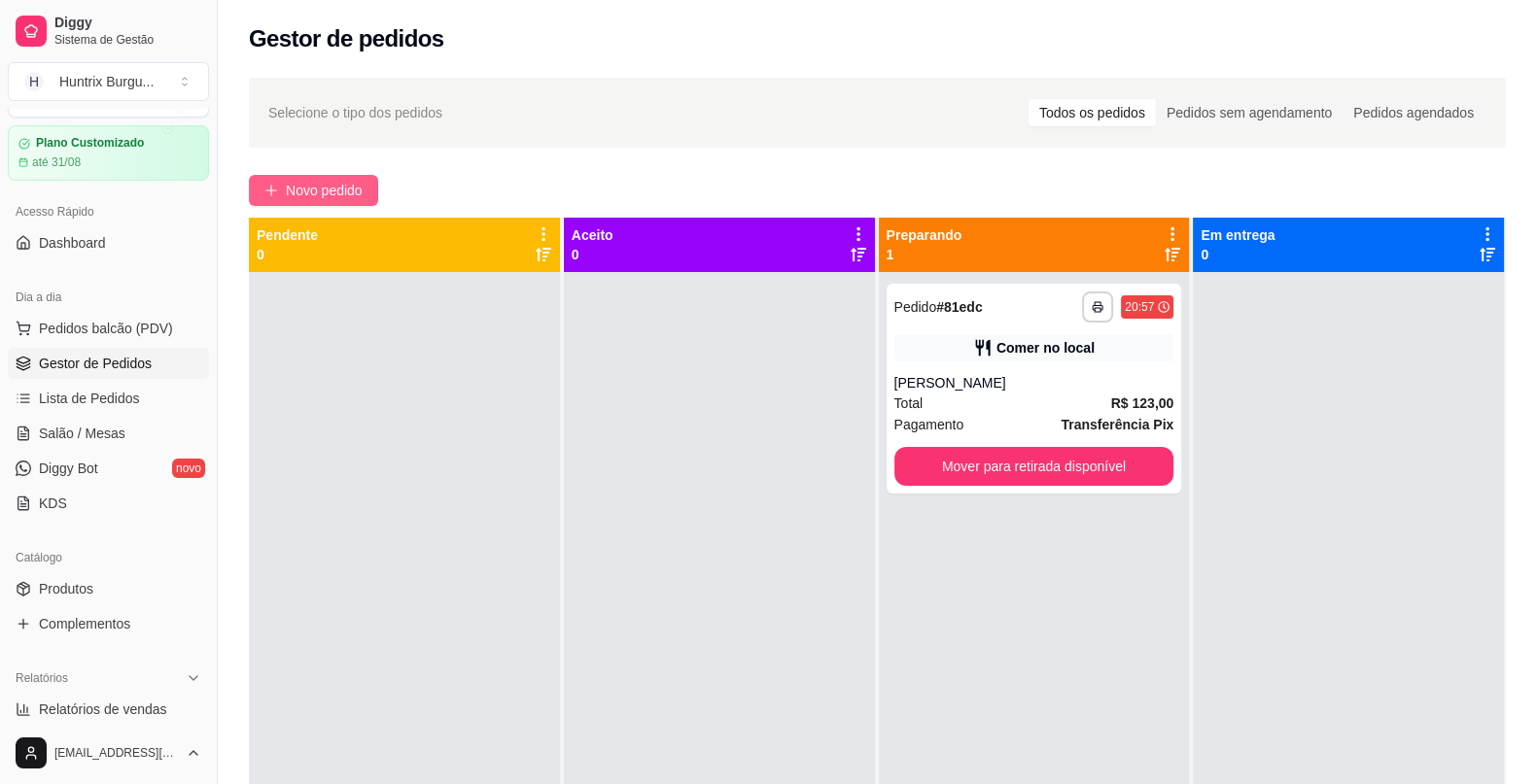
click at [315, 178] on button "Novo pedido" at bounding box center [313, 190] width 130 height 31
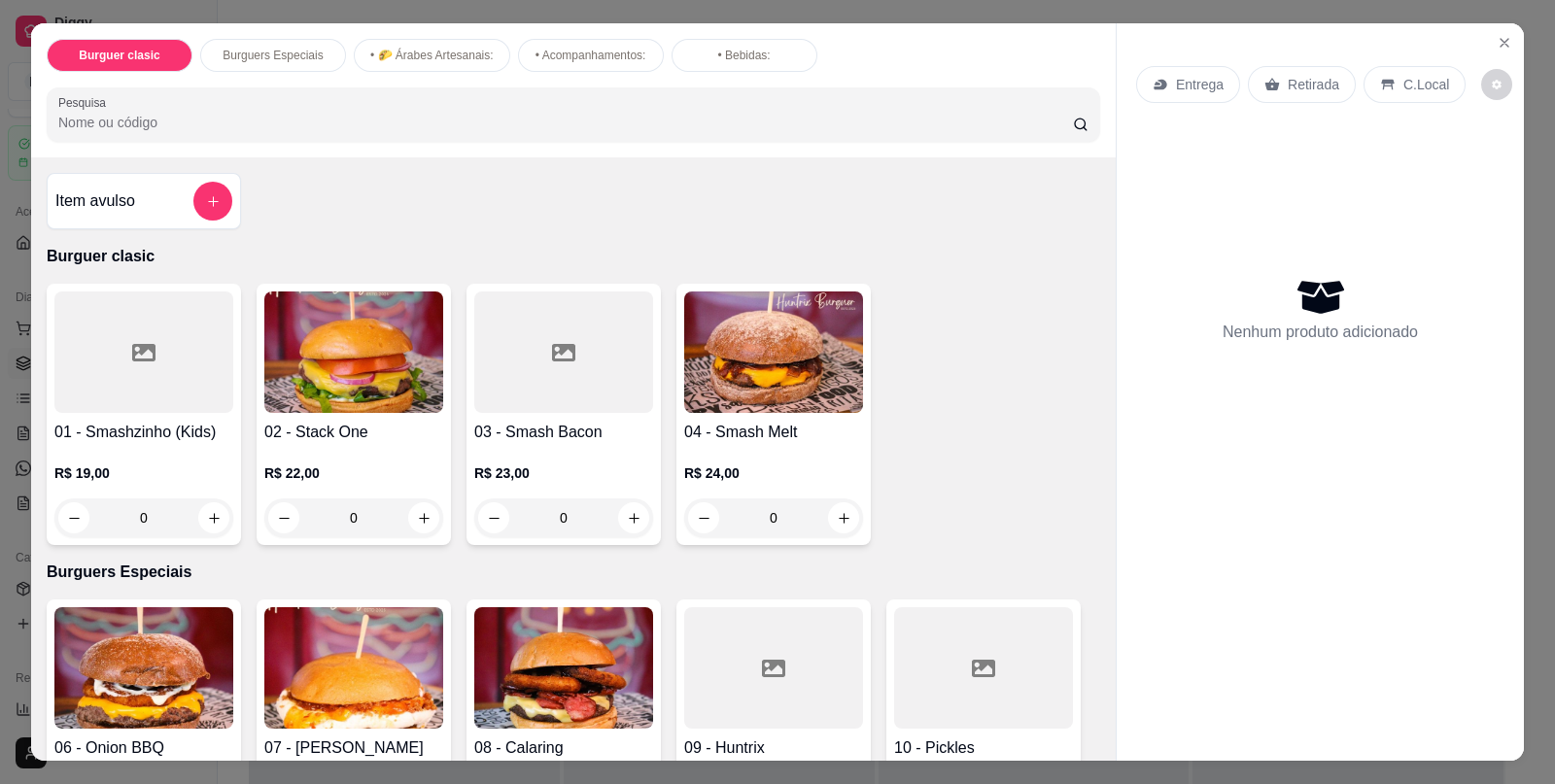
drag, startPoint x: 1087, startPoint y: 220, endPoint x: 1088, endPoint y: 271, distance: 51.0
click at [1088, 271] on div "Item avulso Burguer clasic 01 - Smashzinho (Kids) R$ 19,00 0 02 - Stack One R$ …" at bounding box center [573, 459] width 1085 height 603
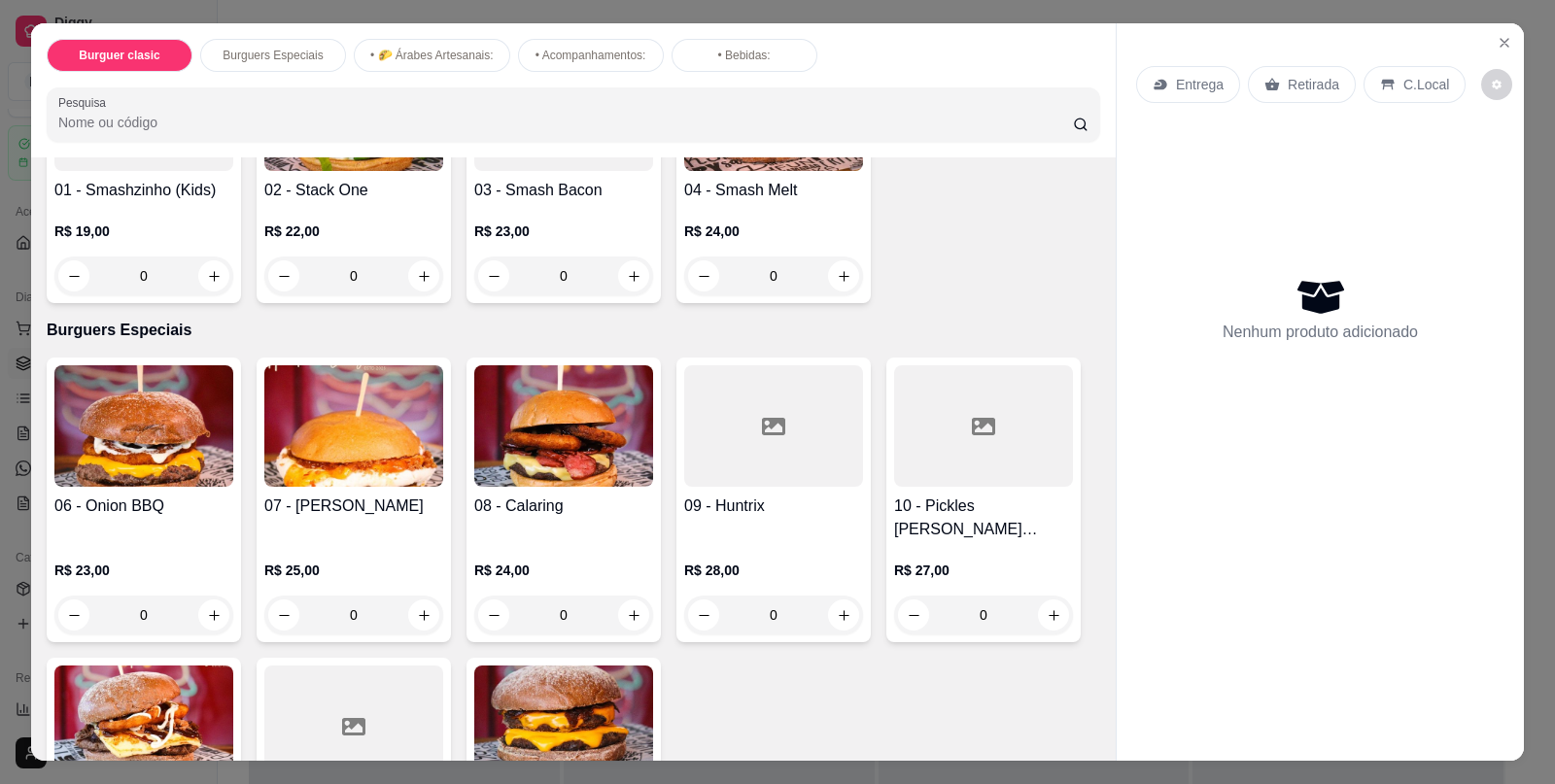
scroll to position [259, 0]
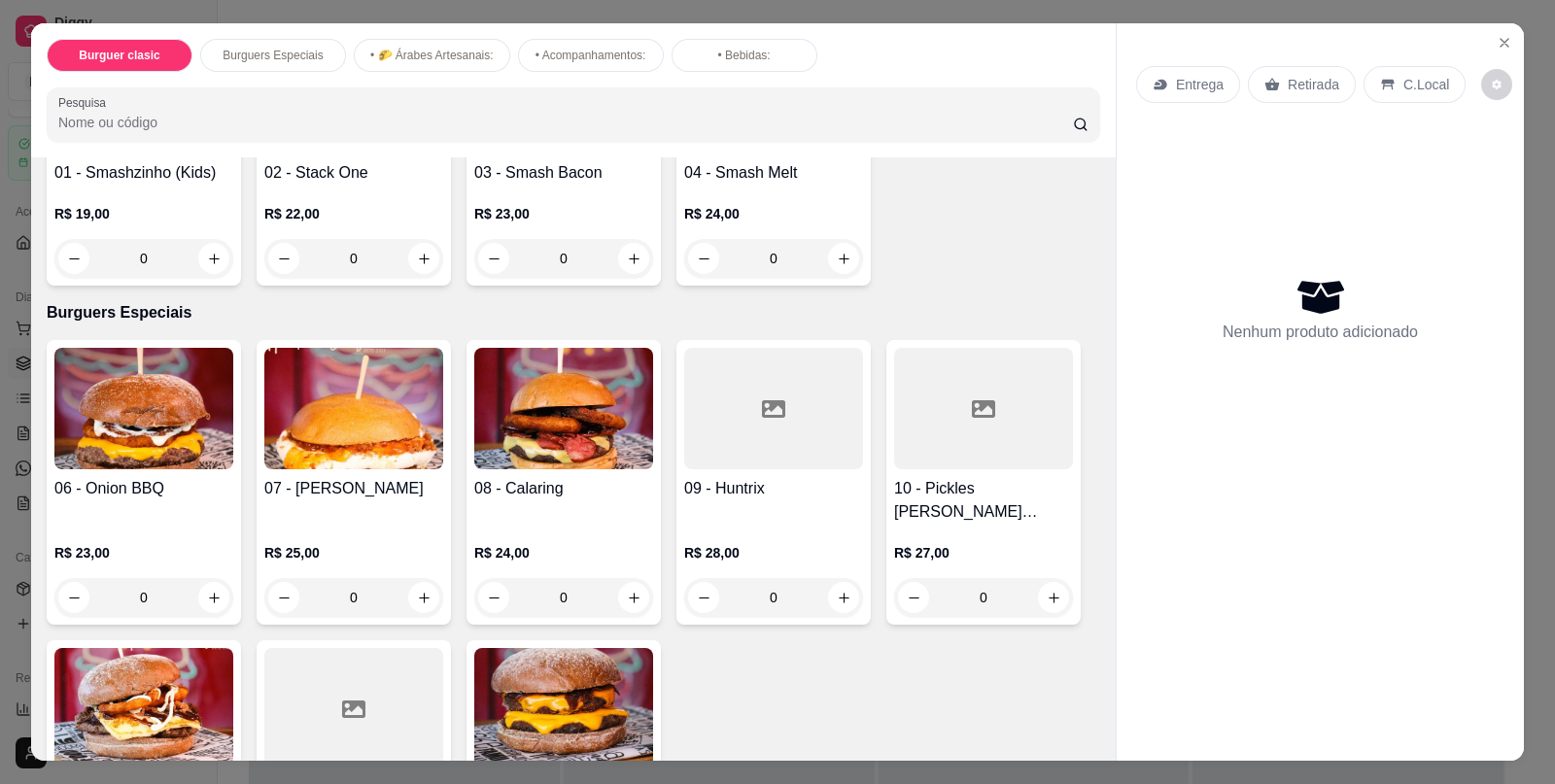
click at [207, 587] on div "0" at bounding box center [144, 597] width 179 height 39
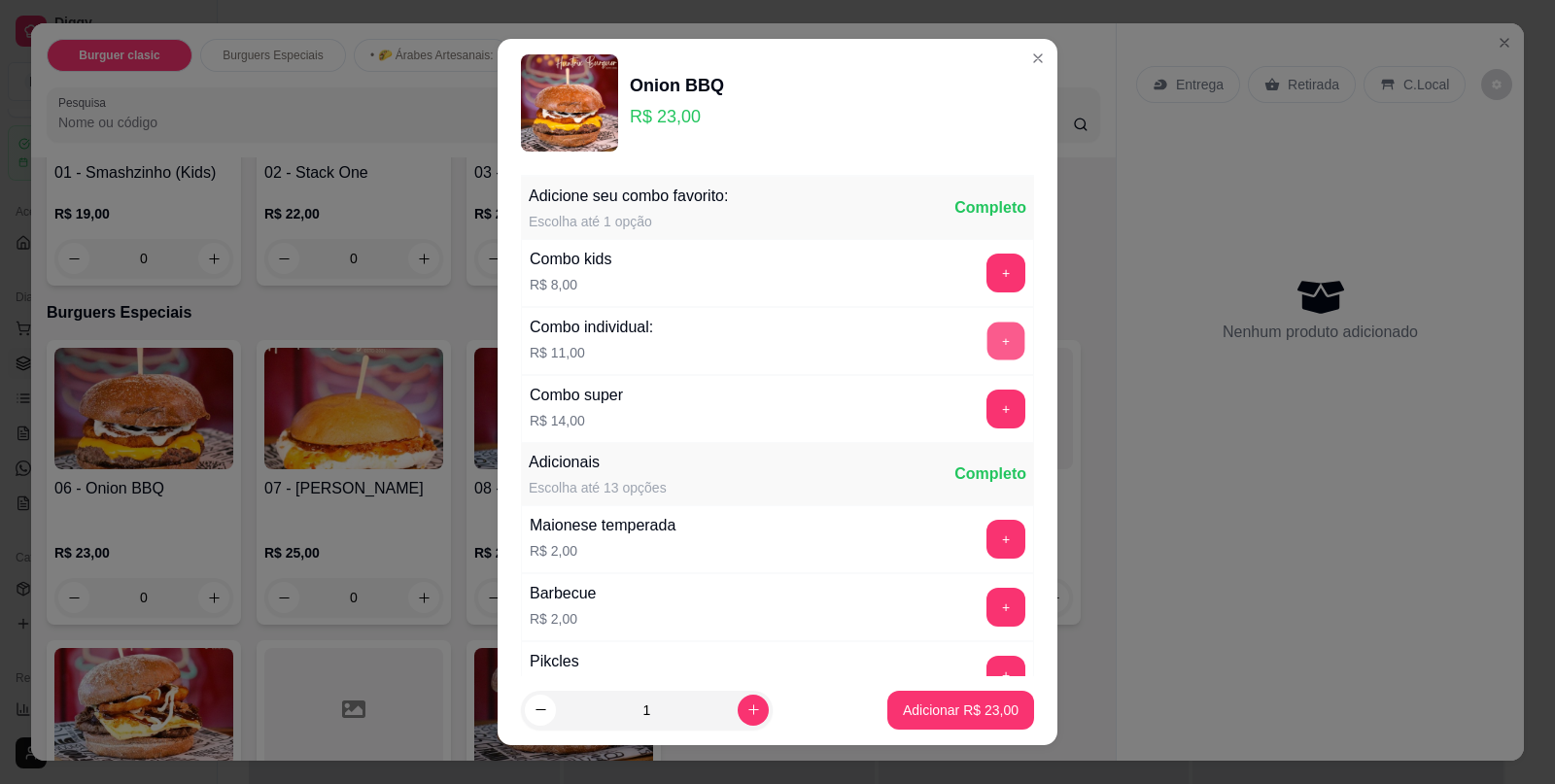
click at [988, 350] on button "+" at bounding box center [1007, 341] width 38 height 38
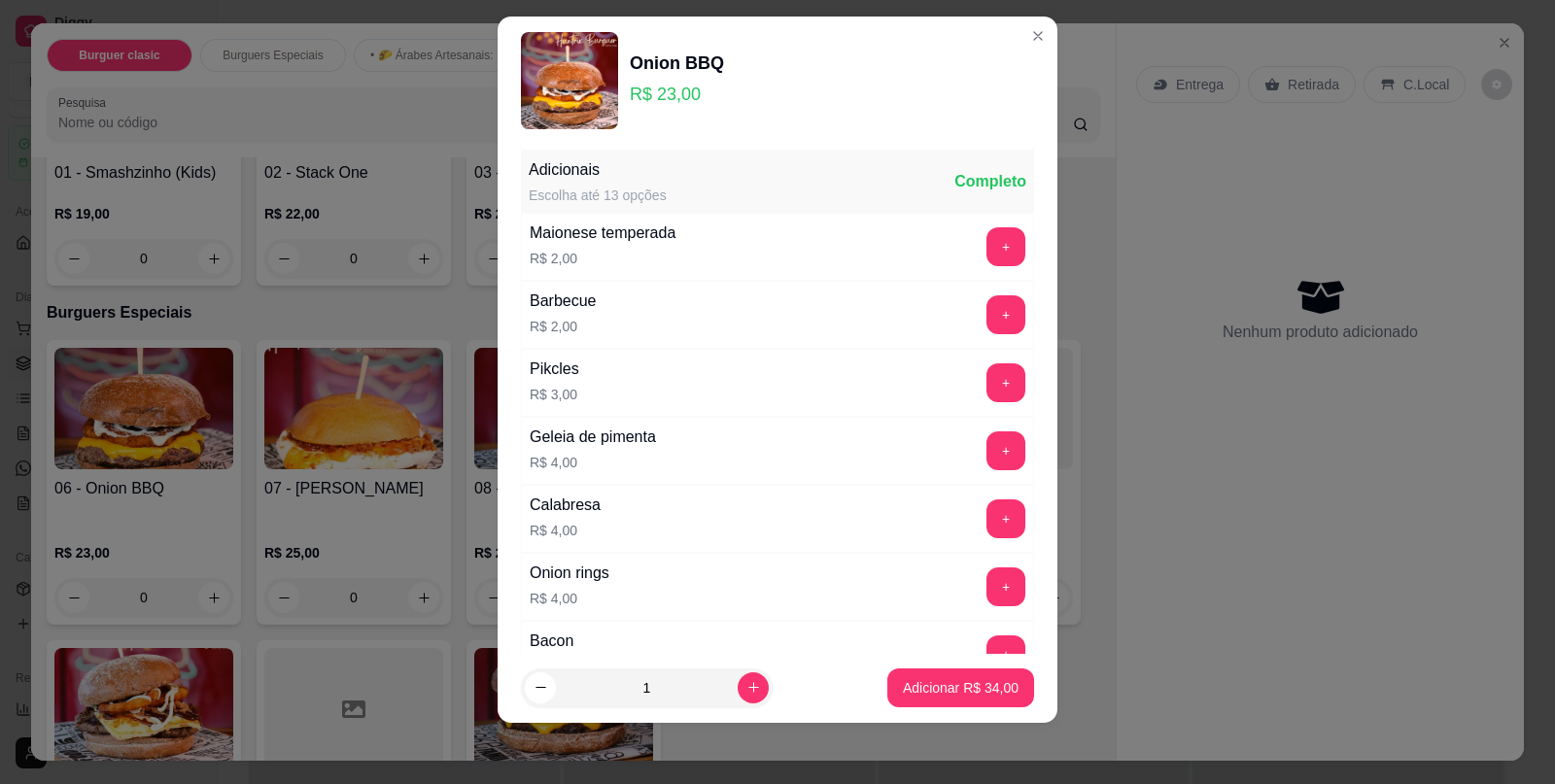
scroll to position [274, 0]
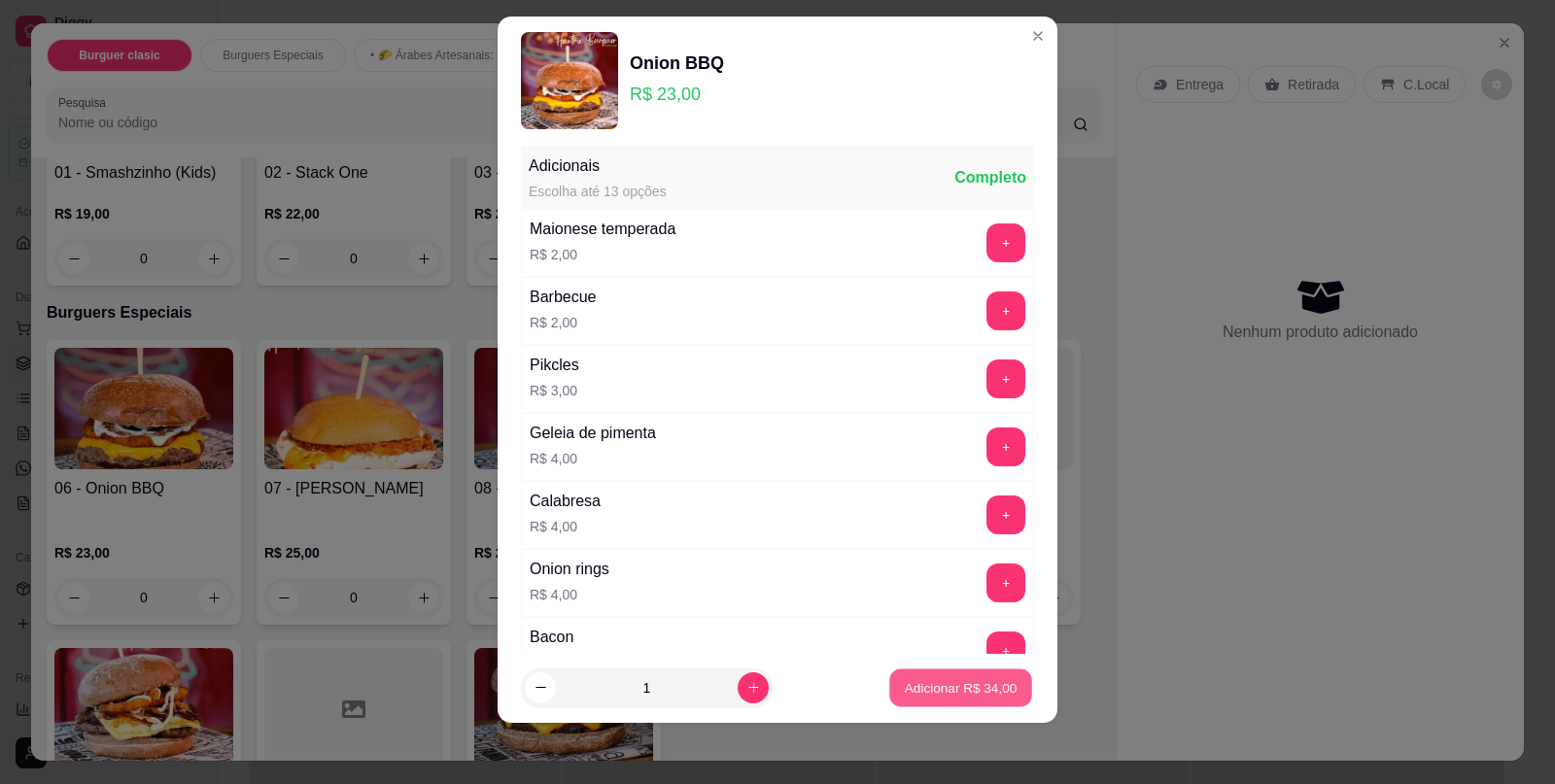
click at [964, 691] on p "Adicionar R$ 34,00" at bounding box center [961, 687] width 113 height 19
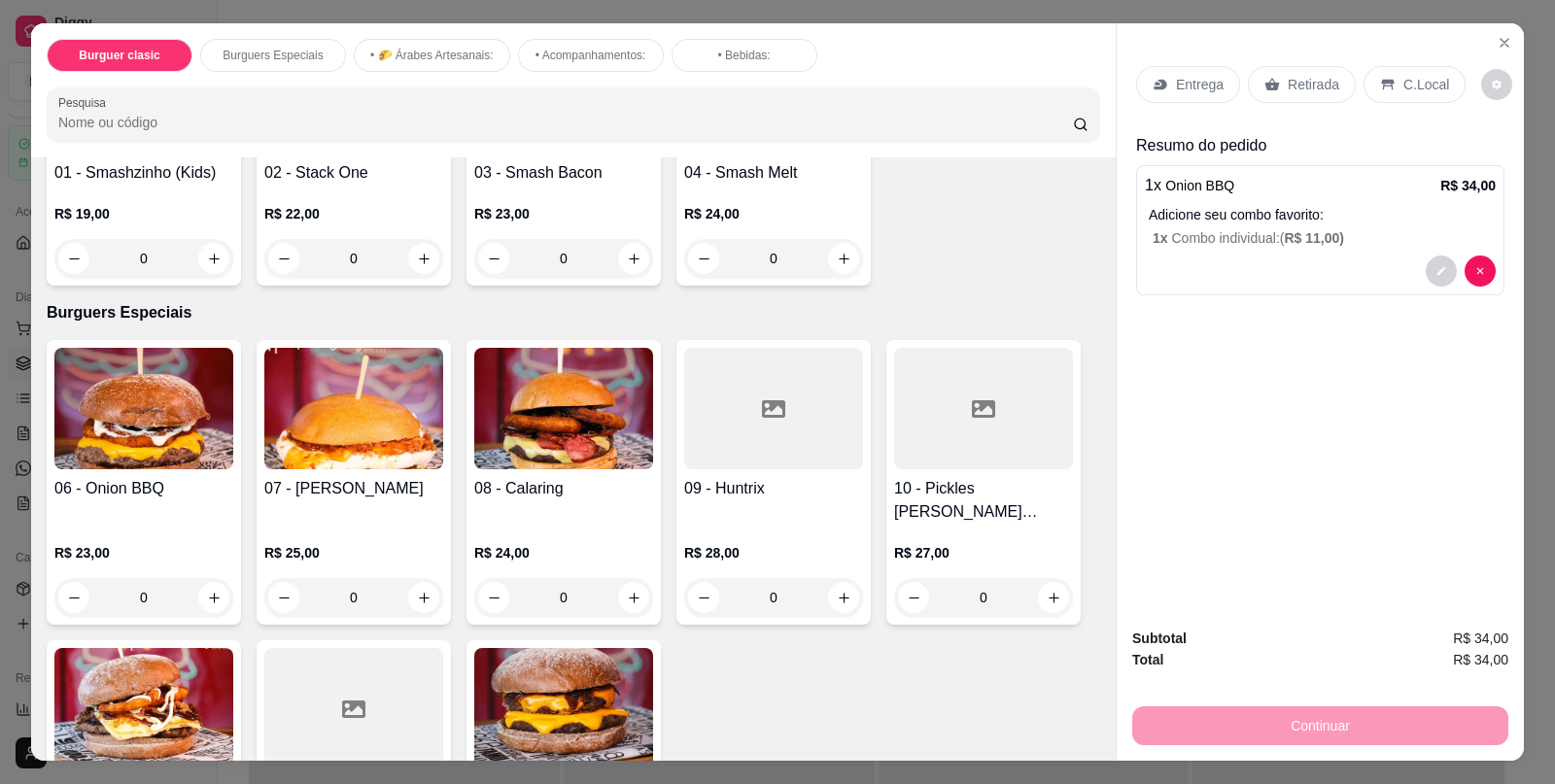
click at [1411, 66] on div "C.Local" at bounding box center [1415, 84] width 102 height 37
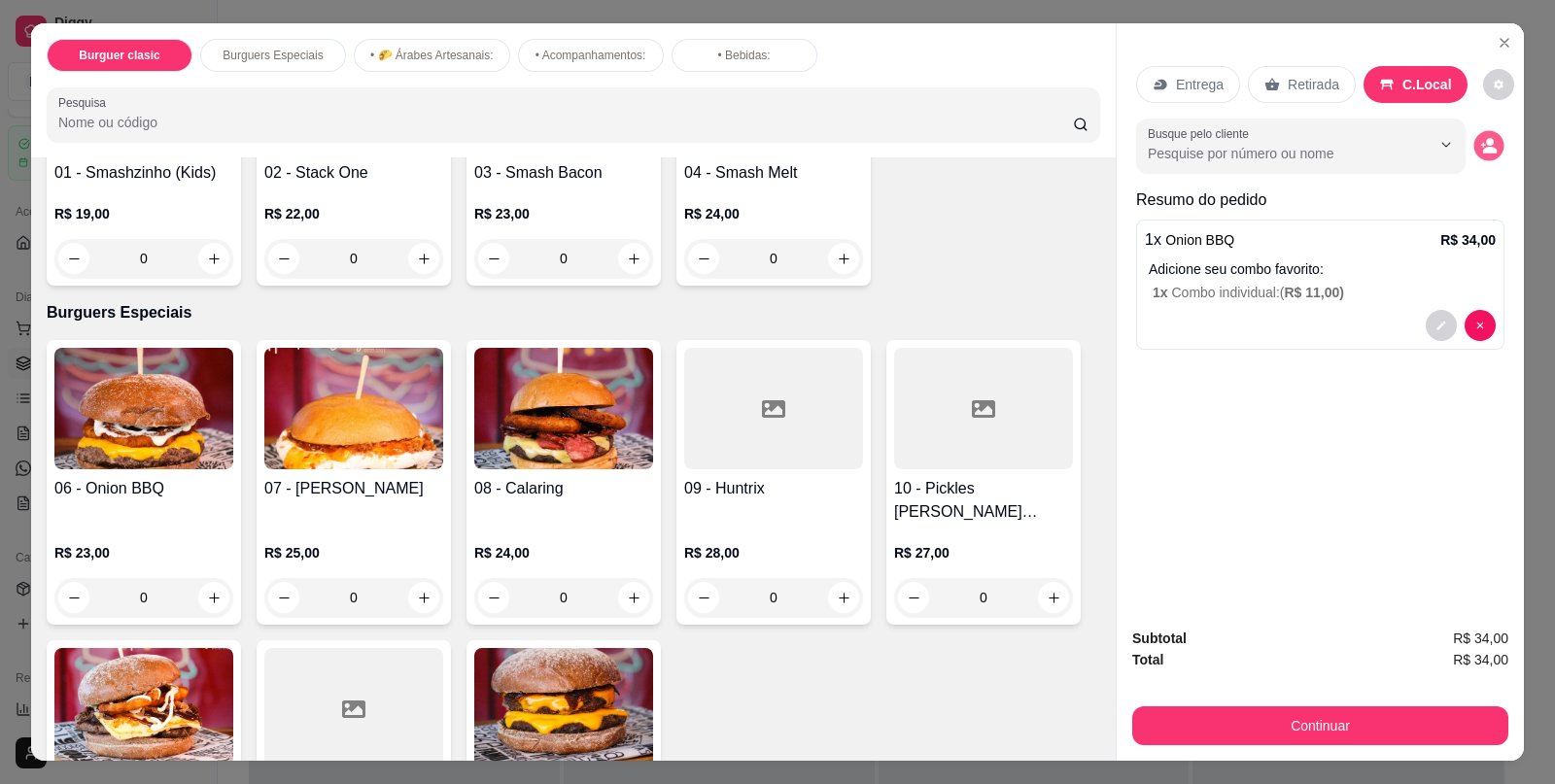
click at [1489, 142] on button "decrease-product-quantity" at bounding box center [1489, 146] width 30 height 30
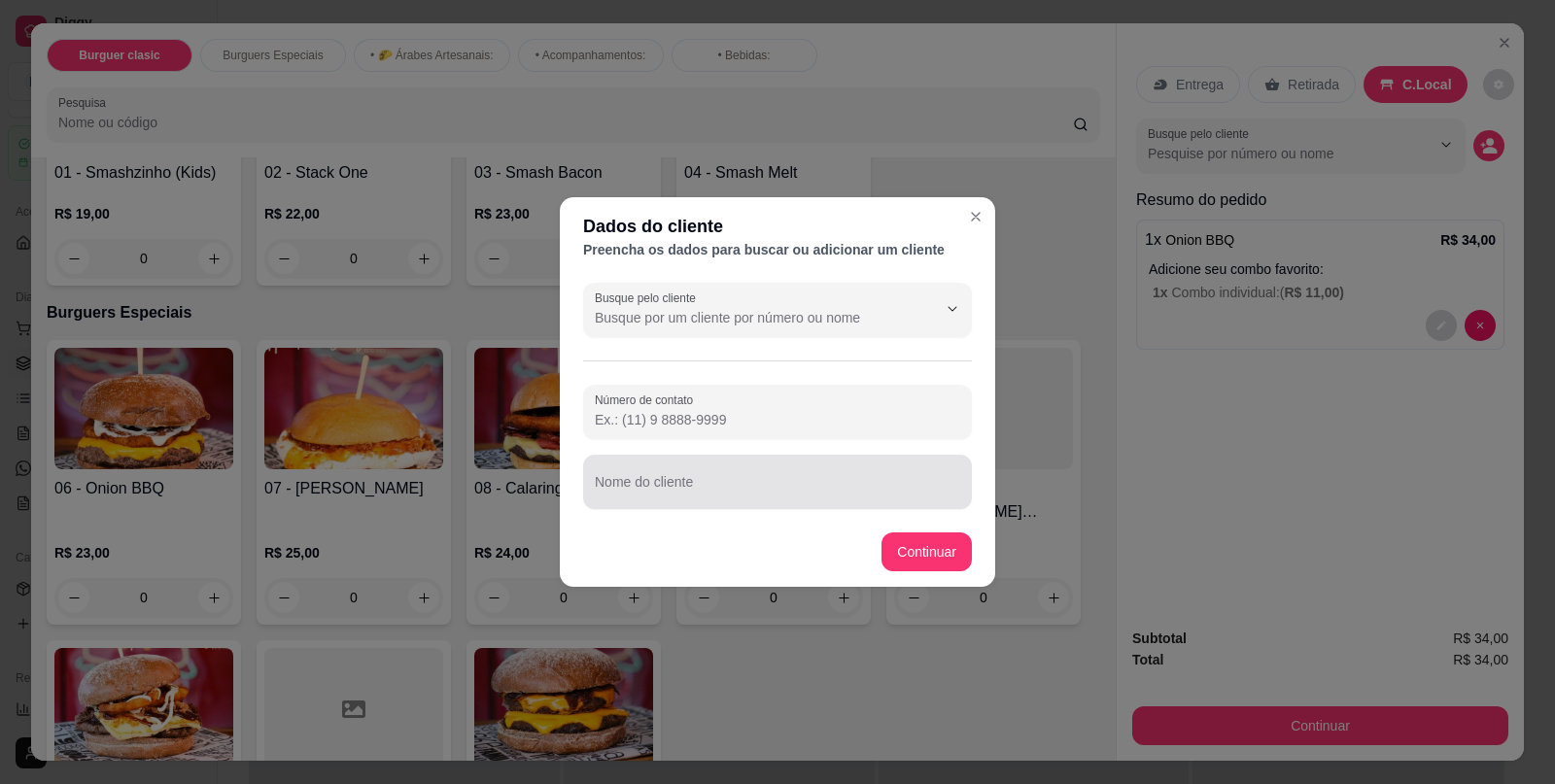
click at [904, 476] on div at bounding box center [778, 482] width 365 height 39
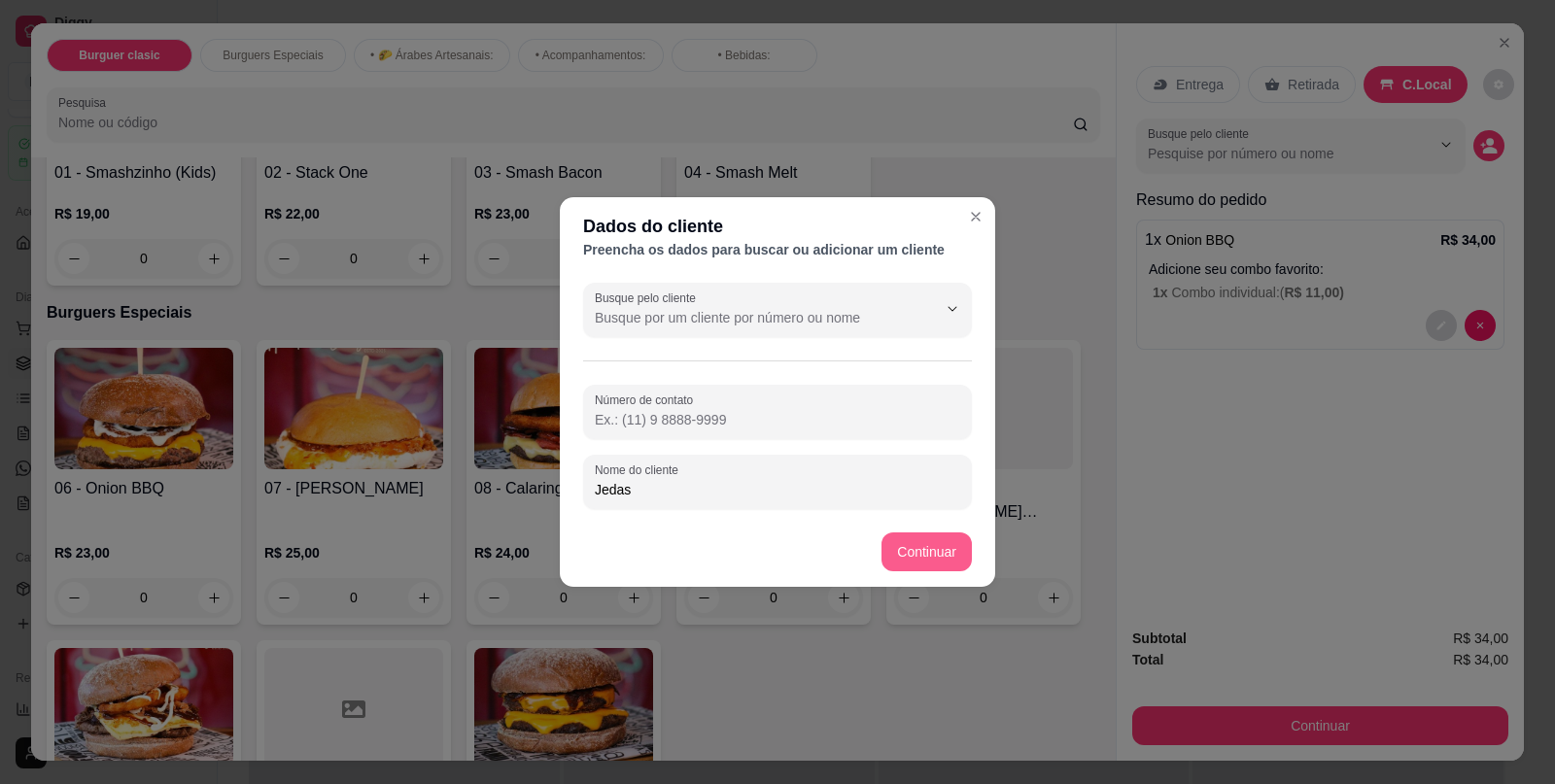
type input "Jedas"
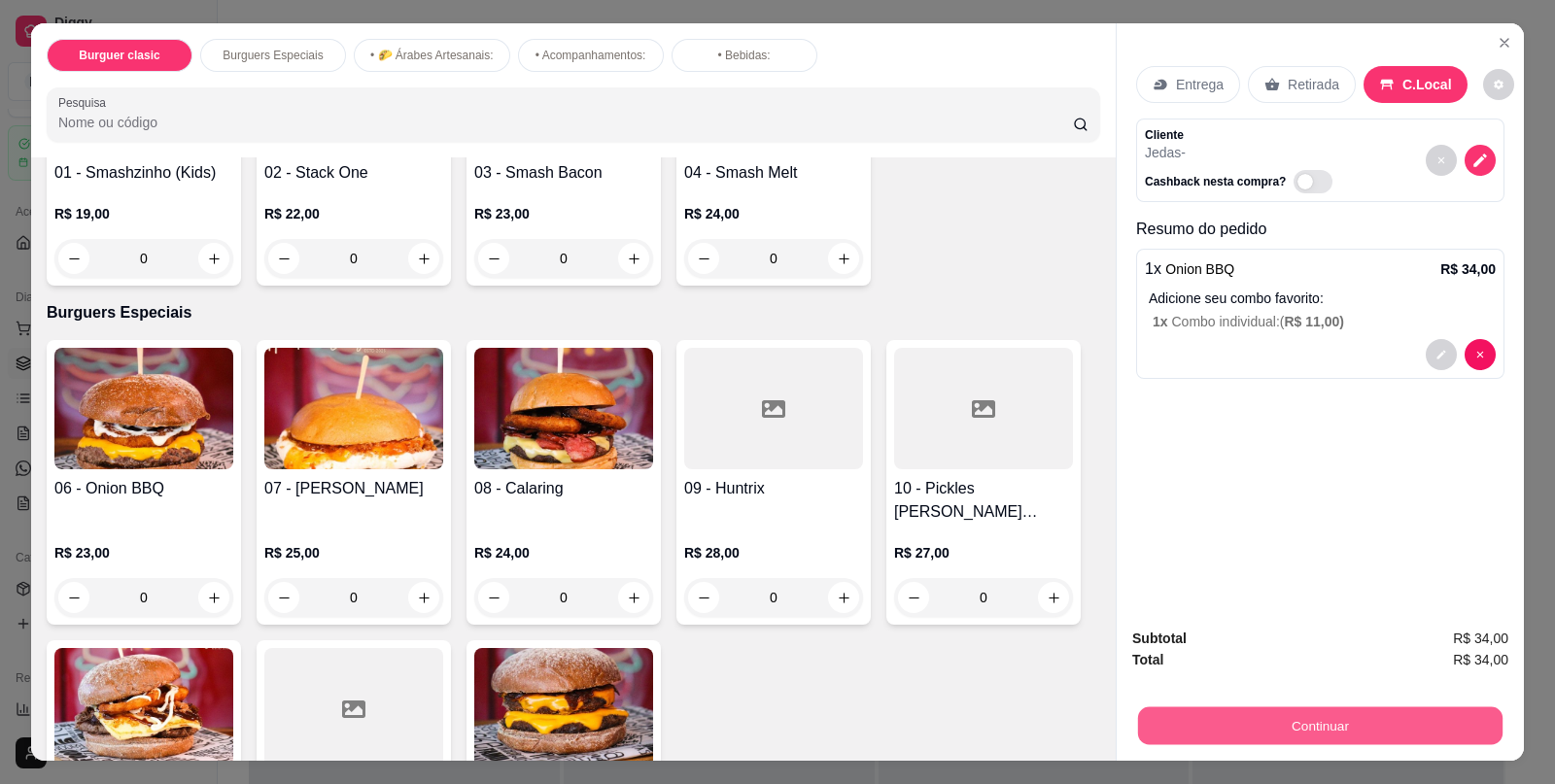
click at [1284, 728] on button "Continuar" at bounding box center [1320, 725] width 364 height 38
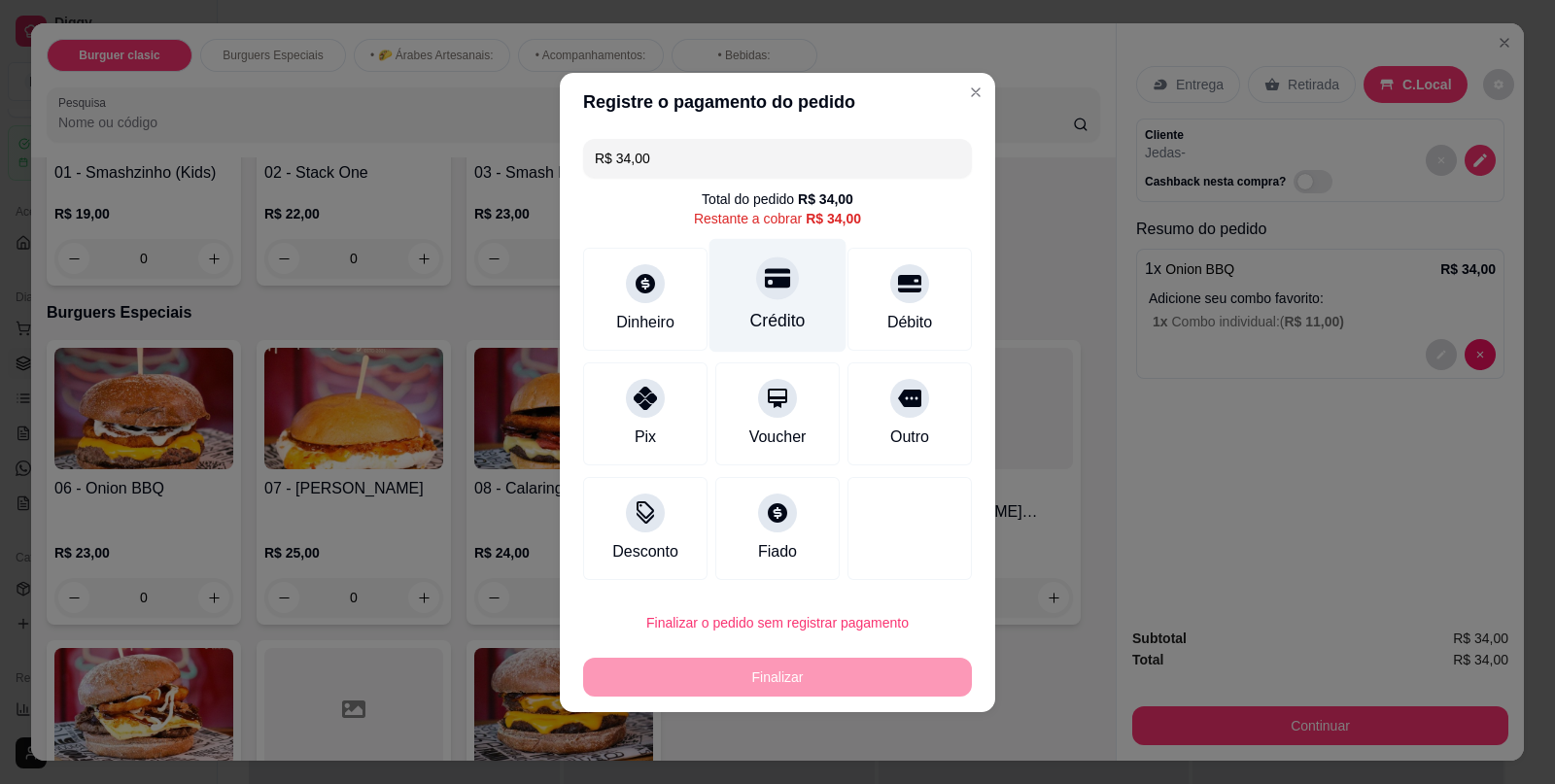
click at [802, 312] on div "Crédito" at bounding box center [778, 295] width 137 height 114
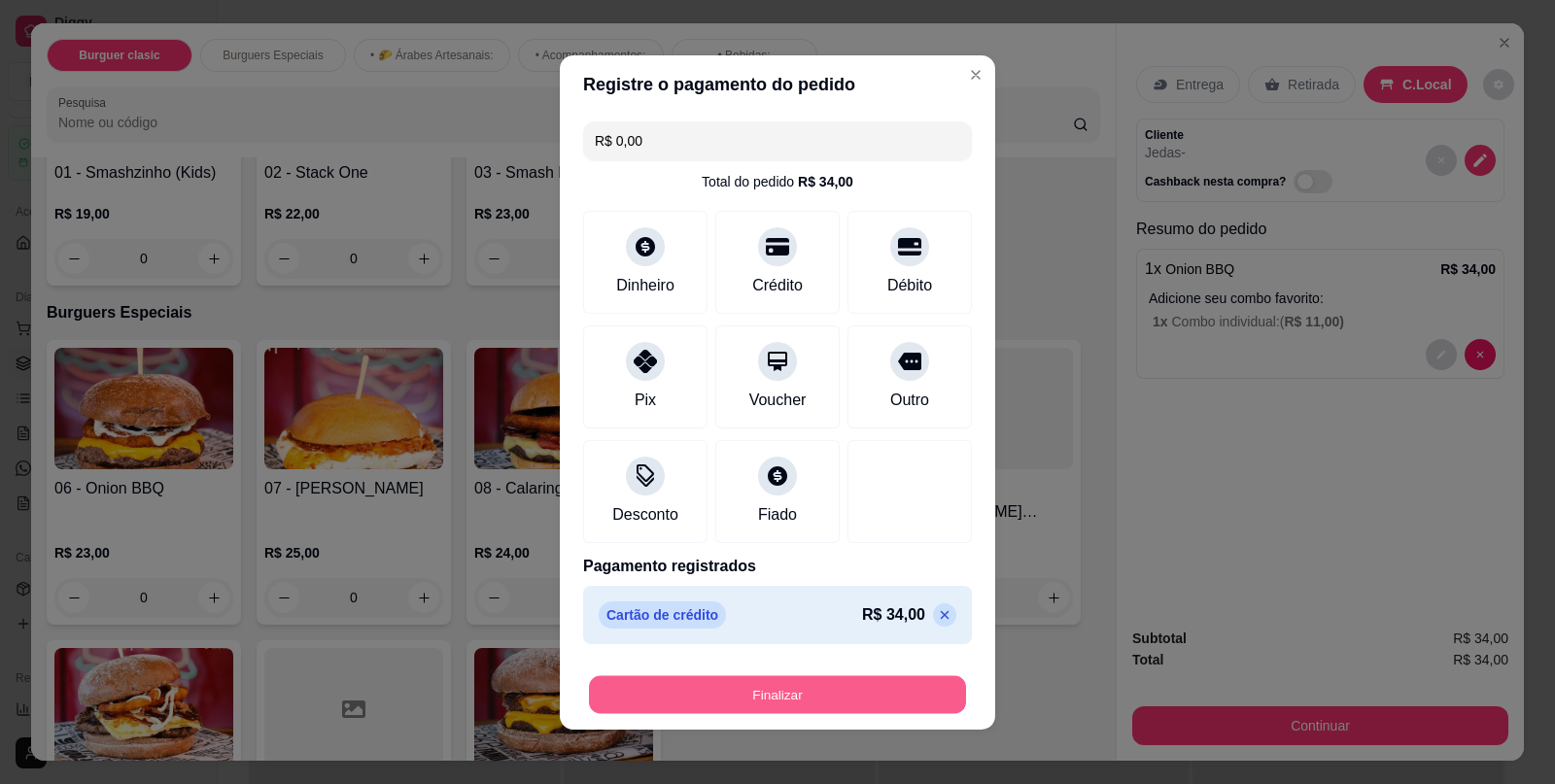
click at [773, 706] on button "Finalizar" at bounding box center [778, 694] width 377 height 38
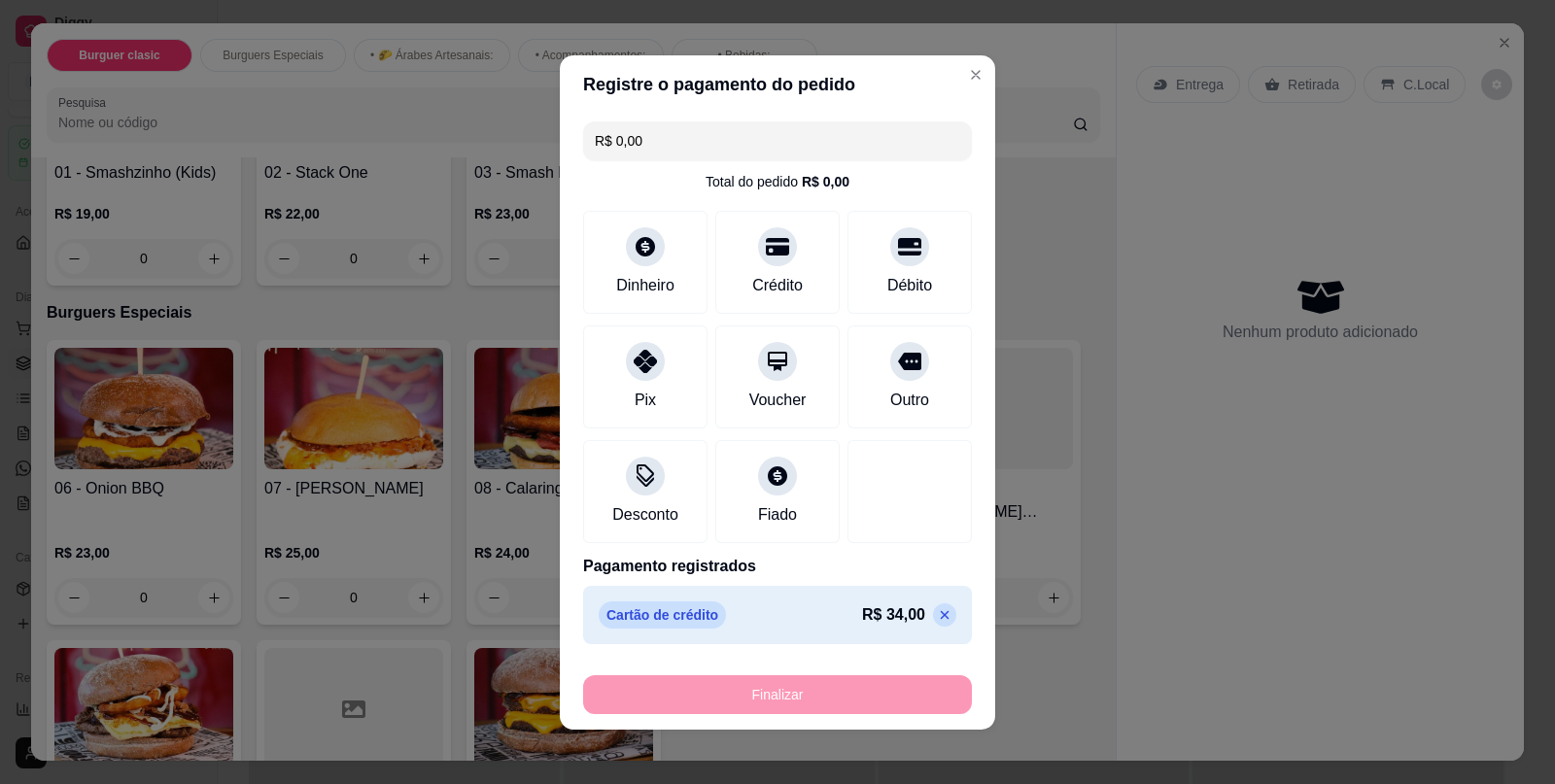
type input "-R$ 34,00"
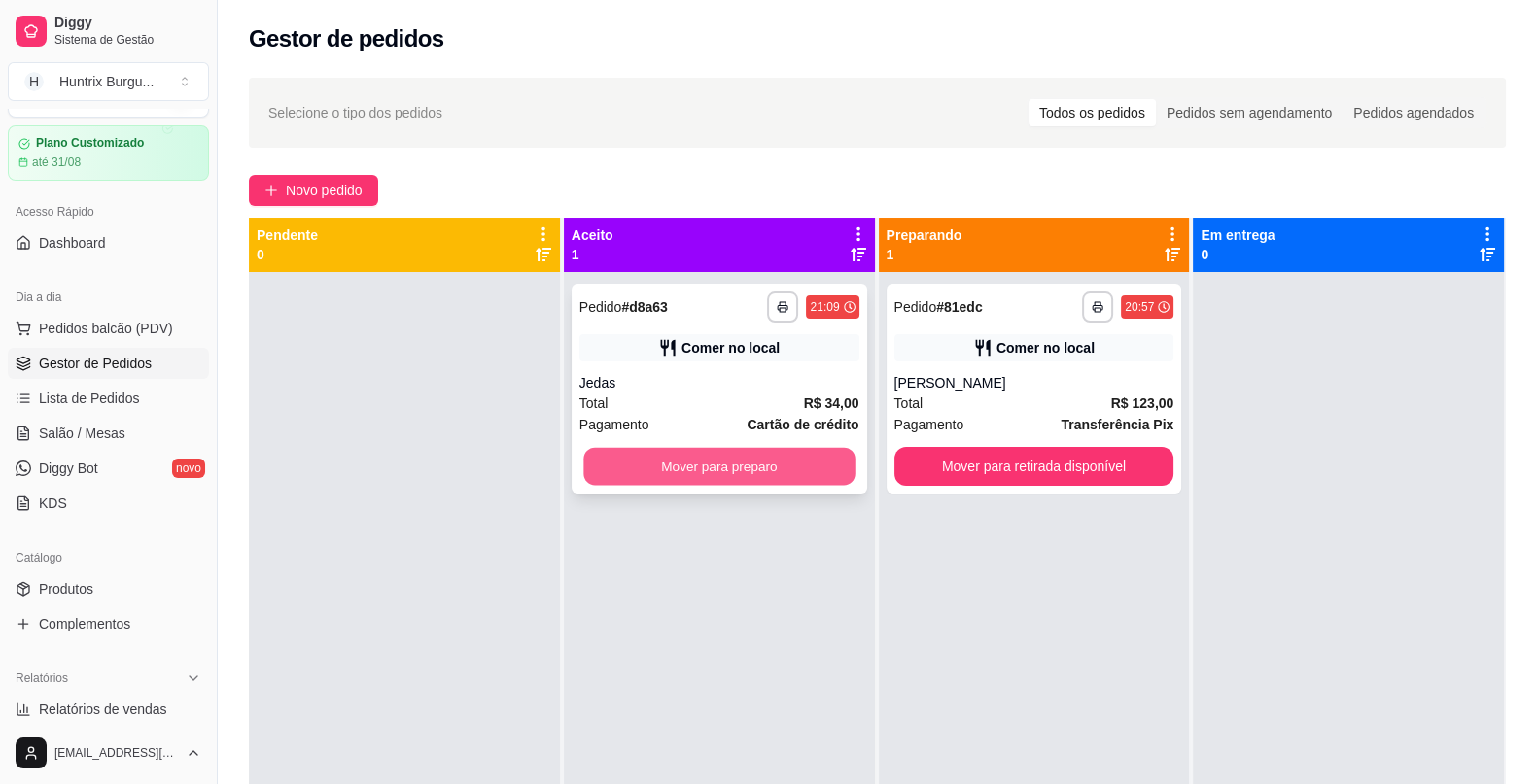
click at [768, 465] on button "Mover para preparo" at bounding box center [719, 467] width 271 height 38
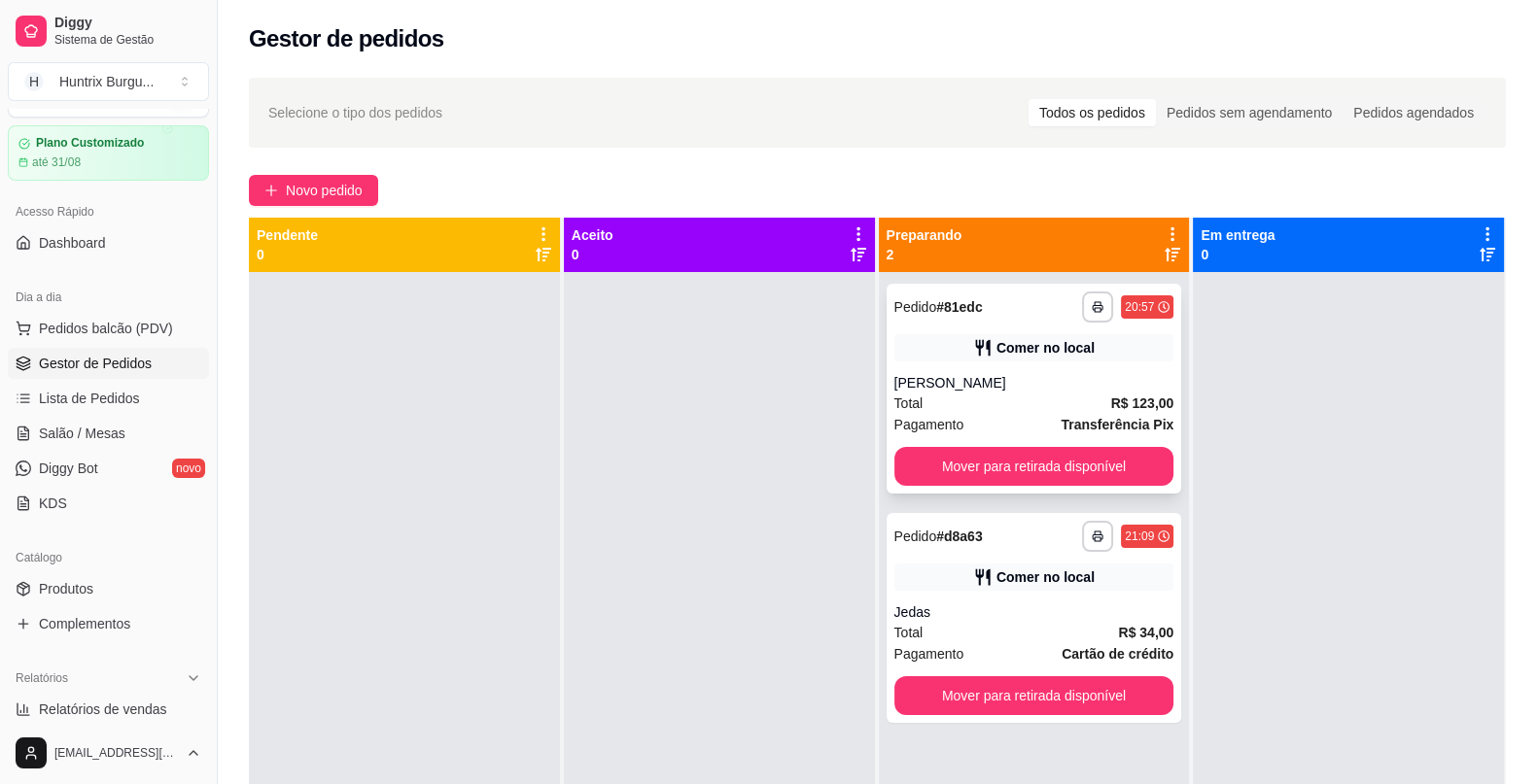
click at [1023, 358] on div "Comer no local" at bounding box center [1034, 347] width 280 height 27
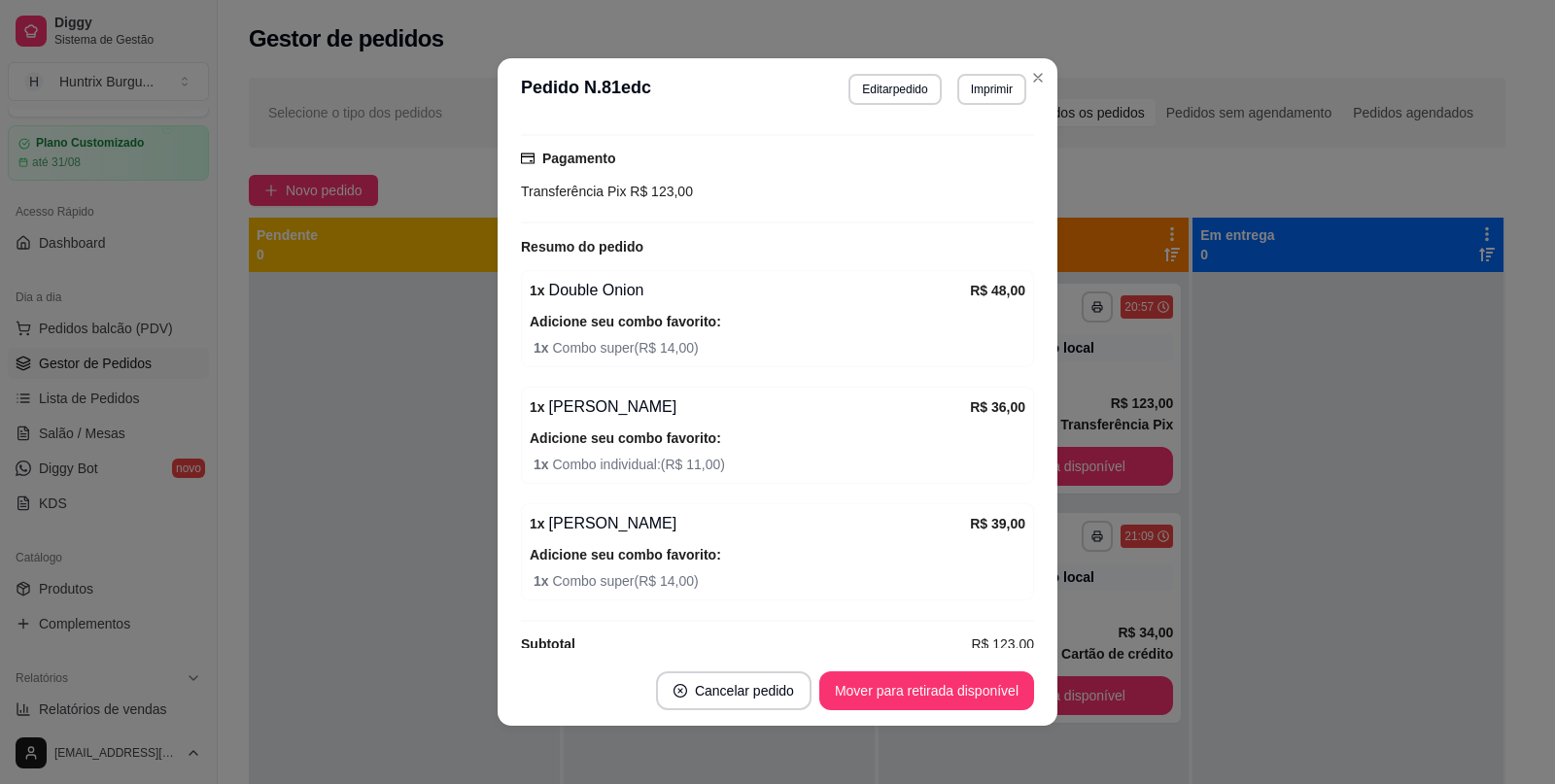
scroll to position [311, 0]
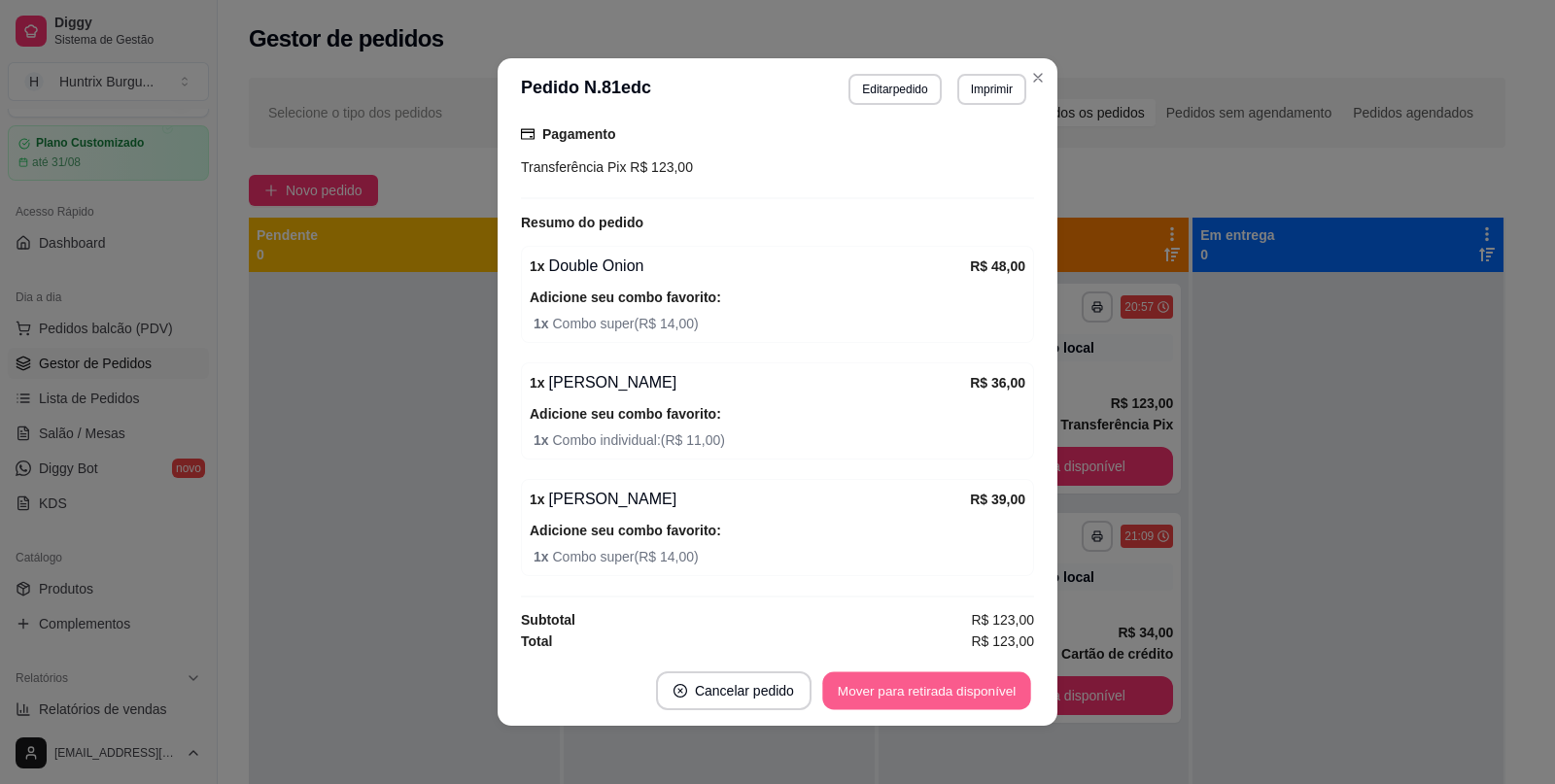
click at [874, 688] on button "Mover para retirada disponível" at bounding box center [926, 691] width 208 height 38
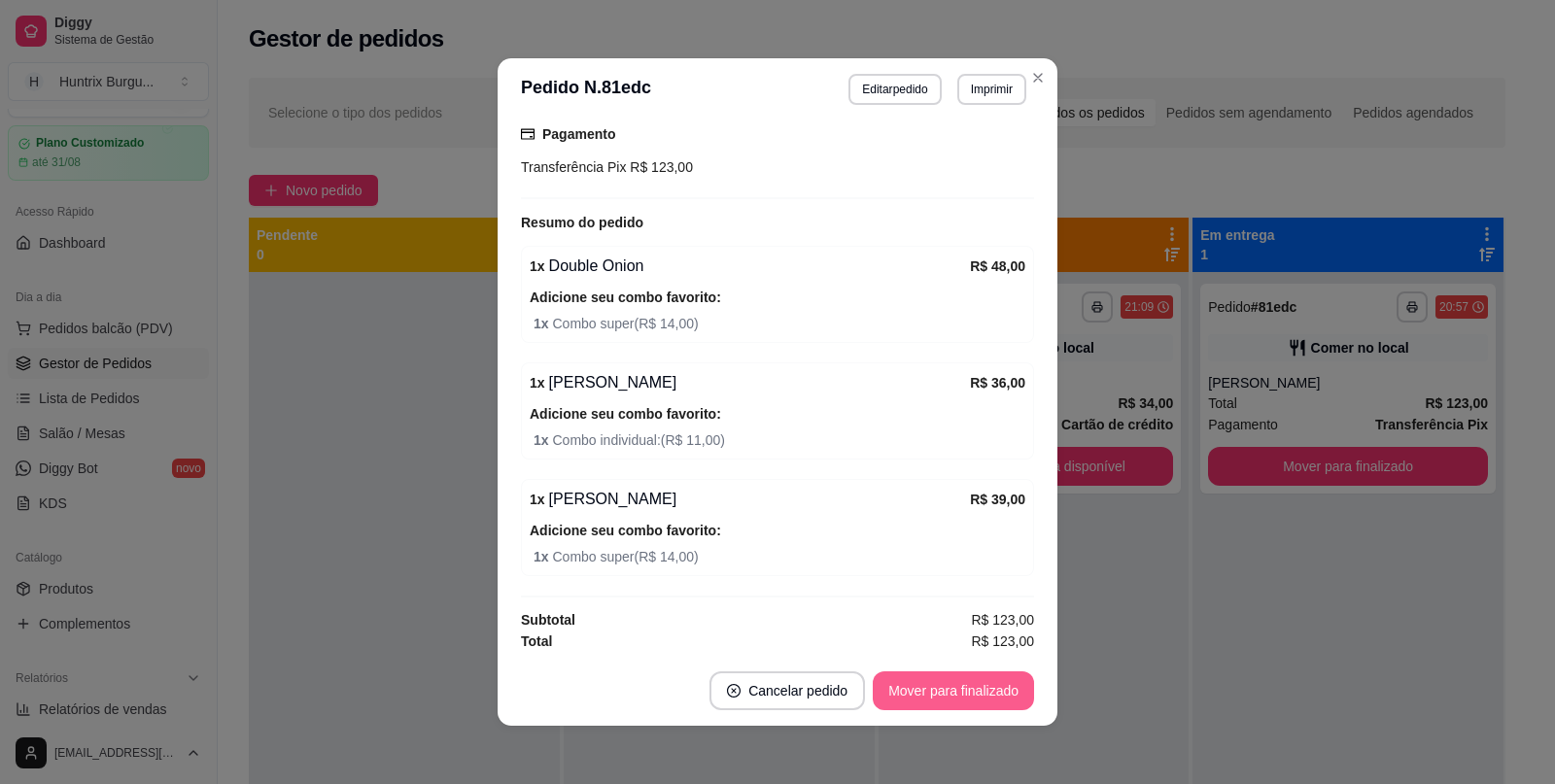
click at [874, 688] on button "Mover para finalizado" at bounding box center [954, 690] width 162 height 39
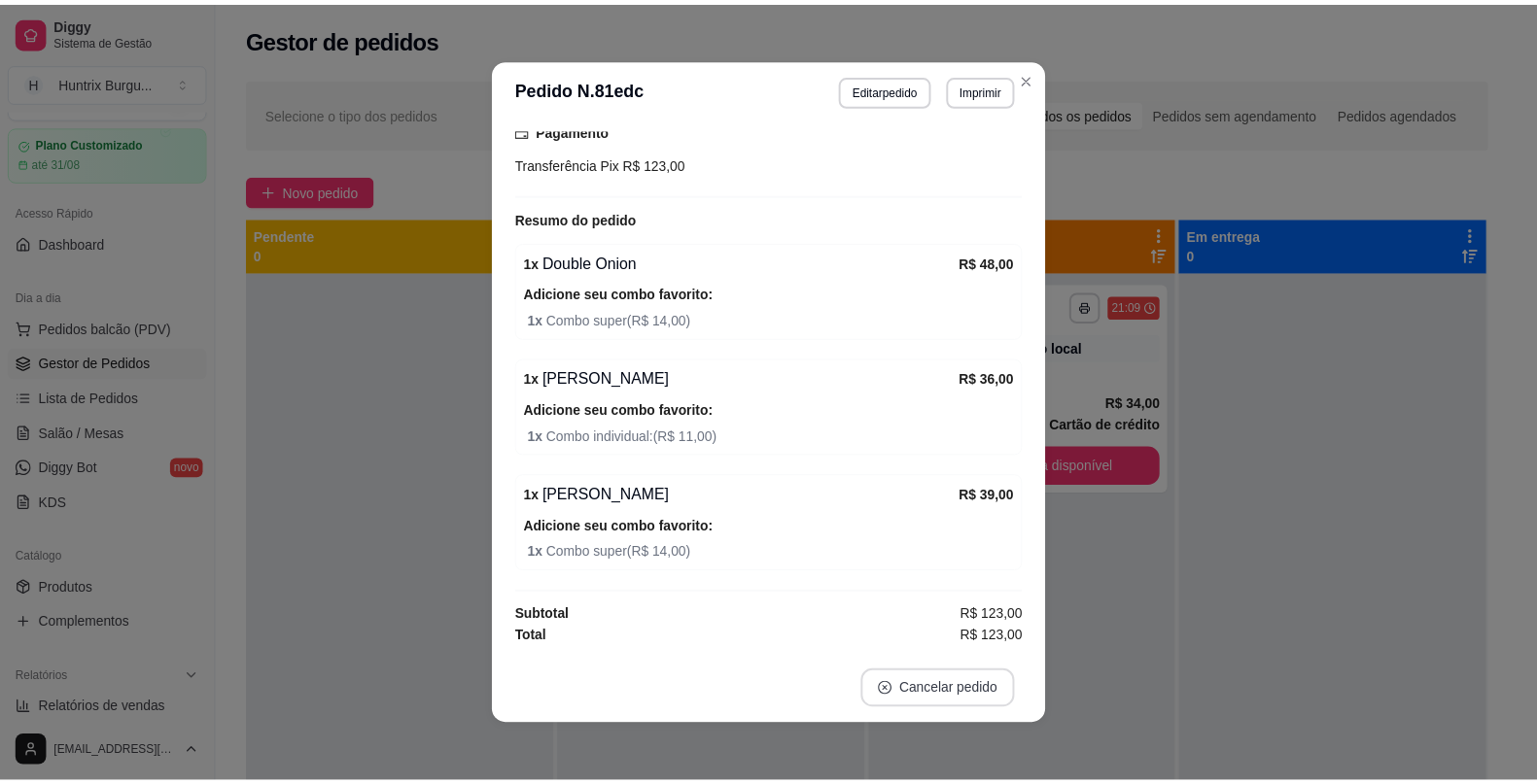
scroll to position [227, 0]
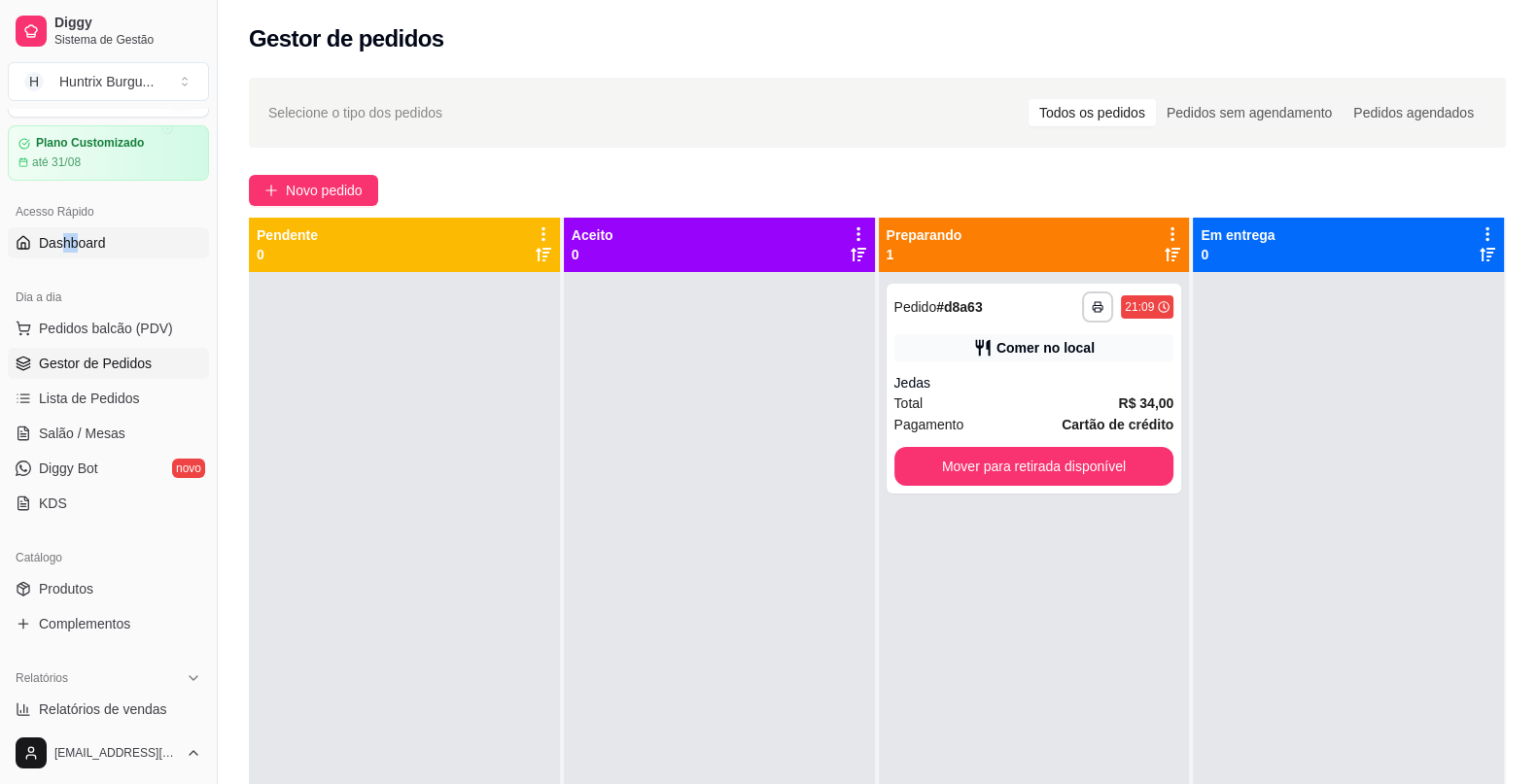
drag, startPoint x: 63, startPoint y: 257, endPoint x: 77, endPoint y: 250, distance: 15.7
click at [77, 250] on div "Acesso Rápido Dashboard" at bounding box center [108, 227] width 217 height 78
click at [77, 250] on link "Dashboard" at bounding box center [109, 242] width 202 height 31
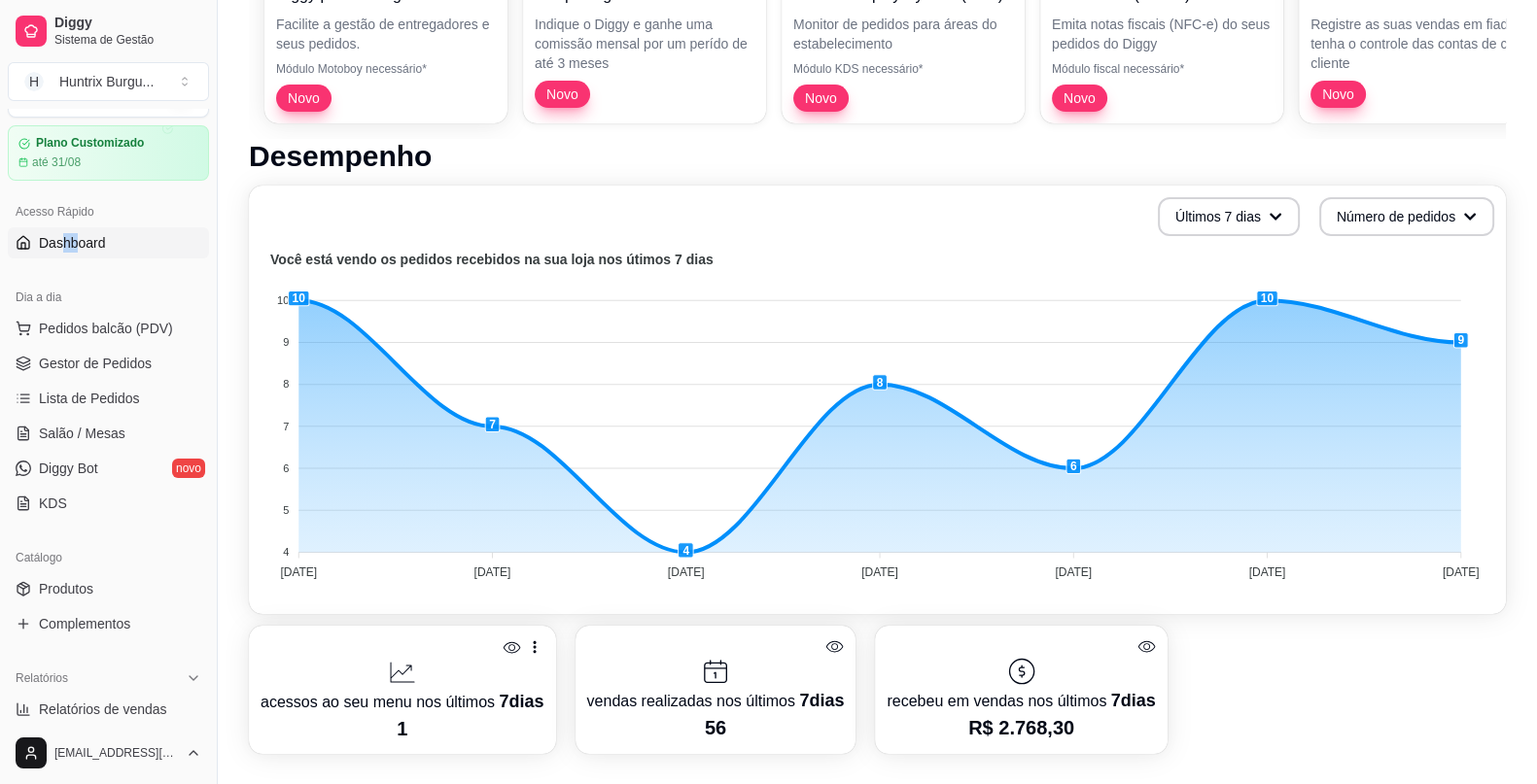
scroll to position [272, 0]
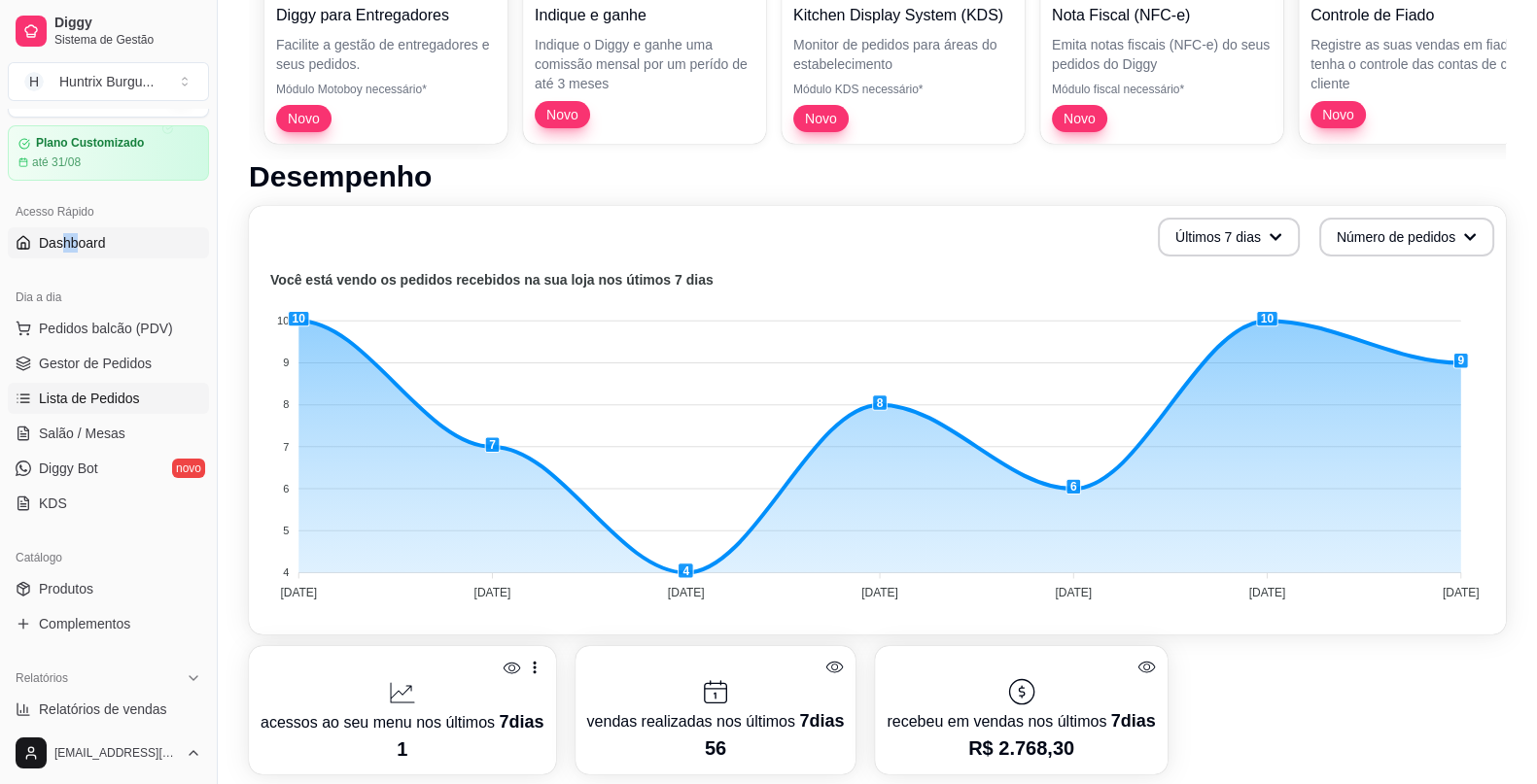
click at [108, 393] on span "Lista de Pedidos" at bounding box center [89, 398] width 101 height 19
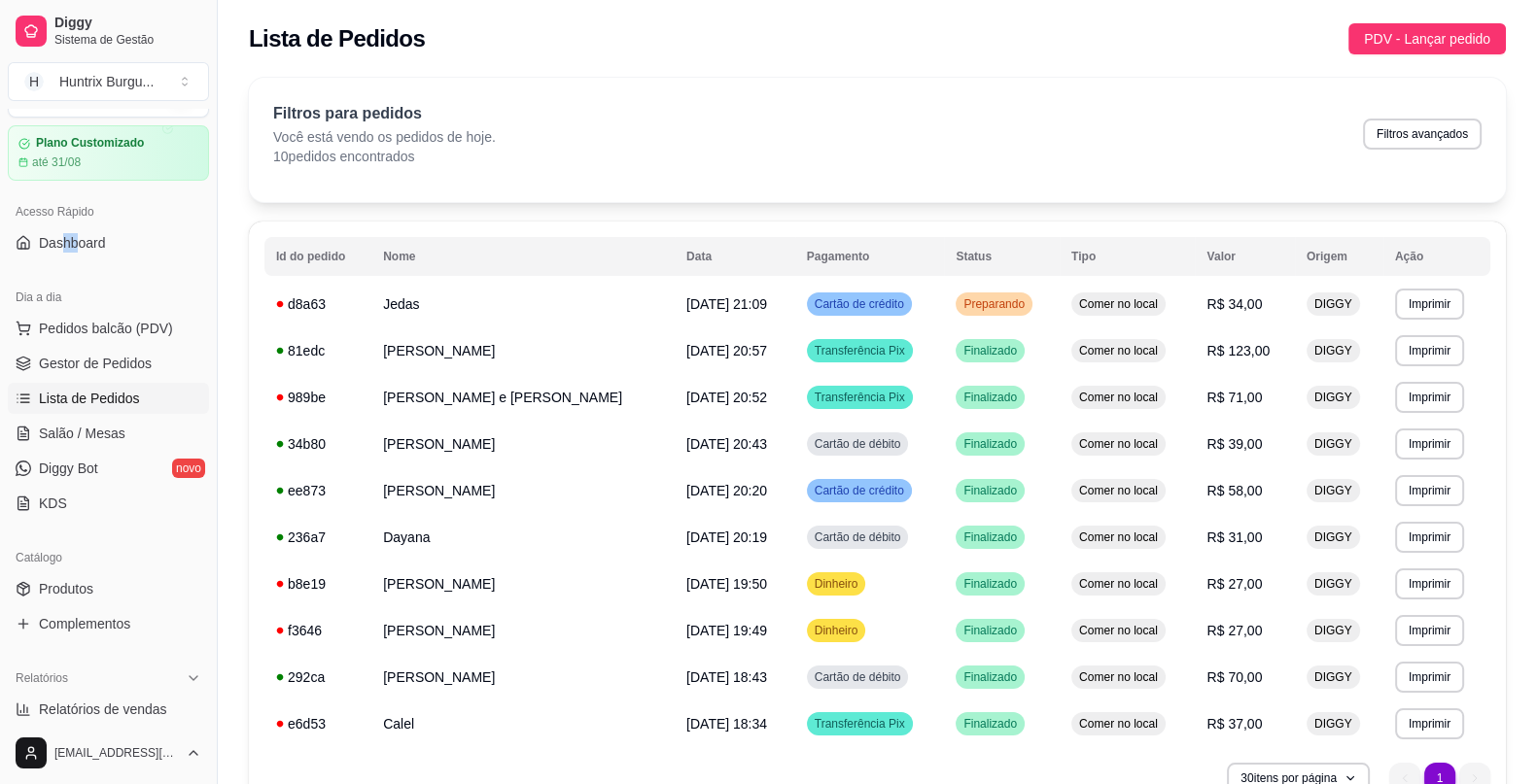
click at [108, 393] on span "Lista de Pedidos" at bounding box center [89, 398] width 101 height 19
click at [107, 369] on span "Gestor de Pedidos" at bounding box center [95, 363] width 113 height 19
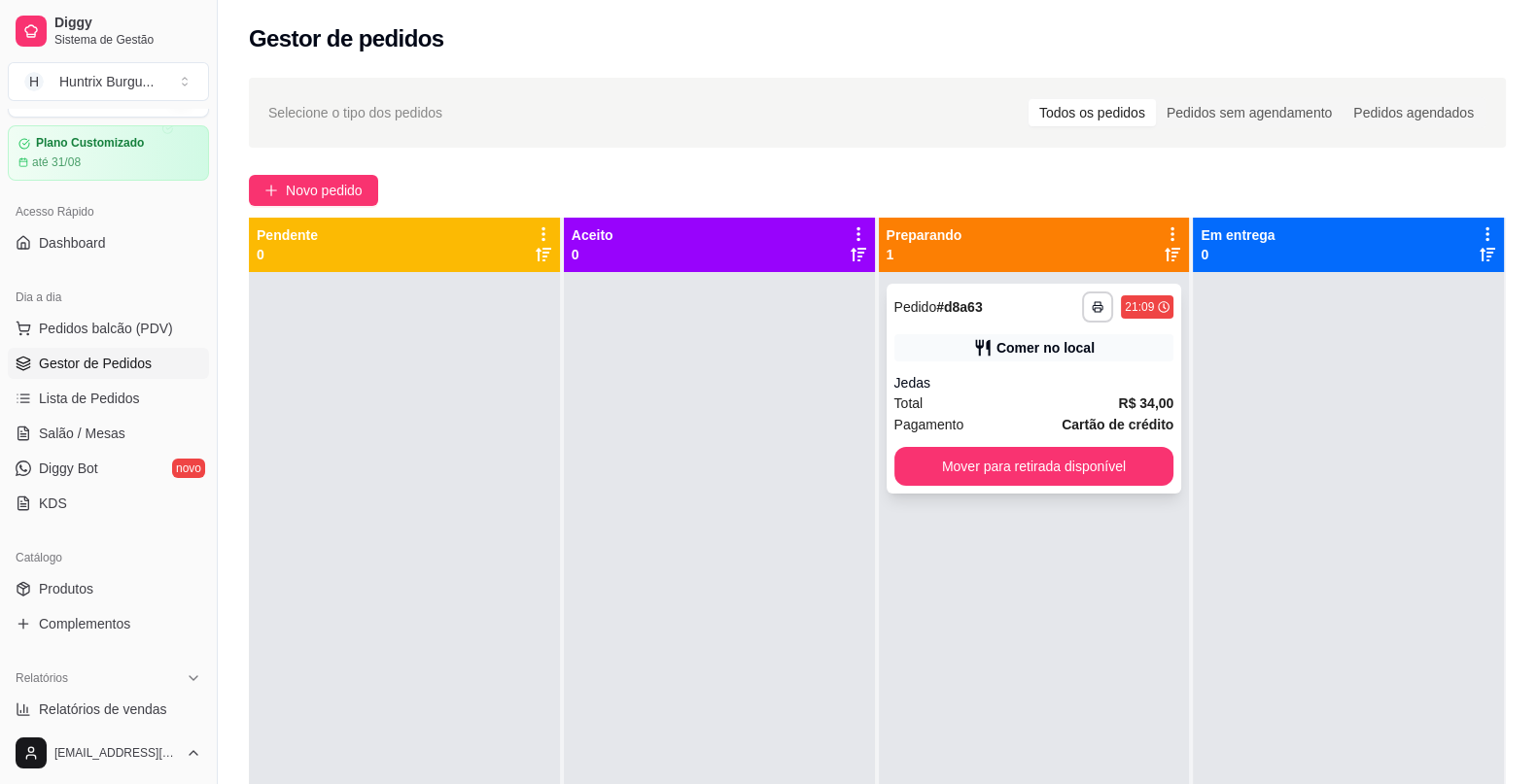
click at [943, 486] on div "**********" at bounding box center [1034, 388] width 295 height 209
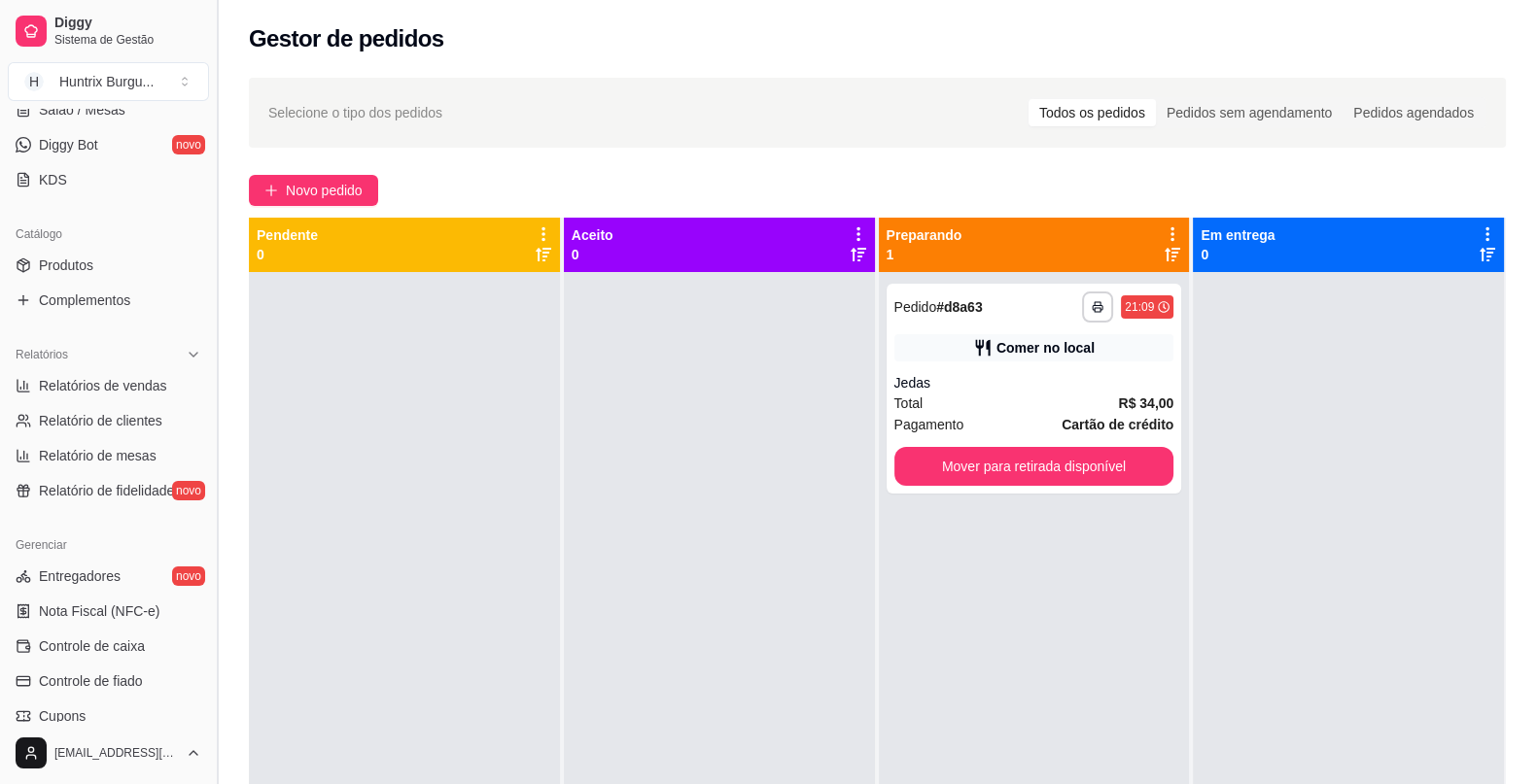
scroll to position [373, 0]
click at [127, 384] on span "Relatórios de vendas" at bounding box center [103, 383] width 129 height 19
select select "ALL"
select select "0"
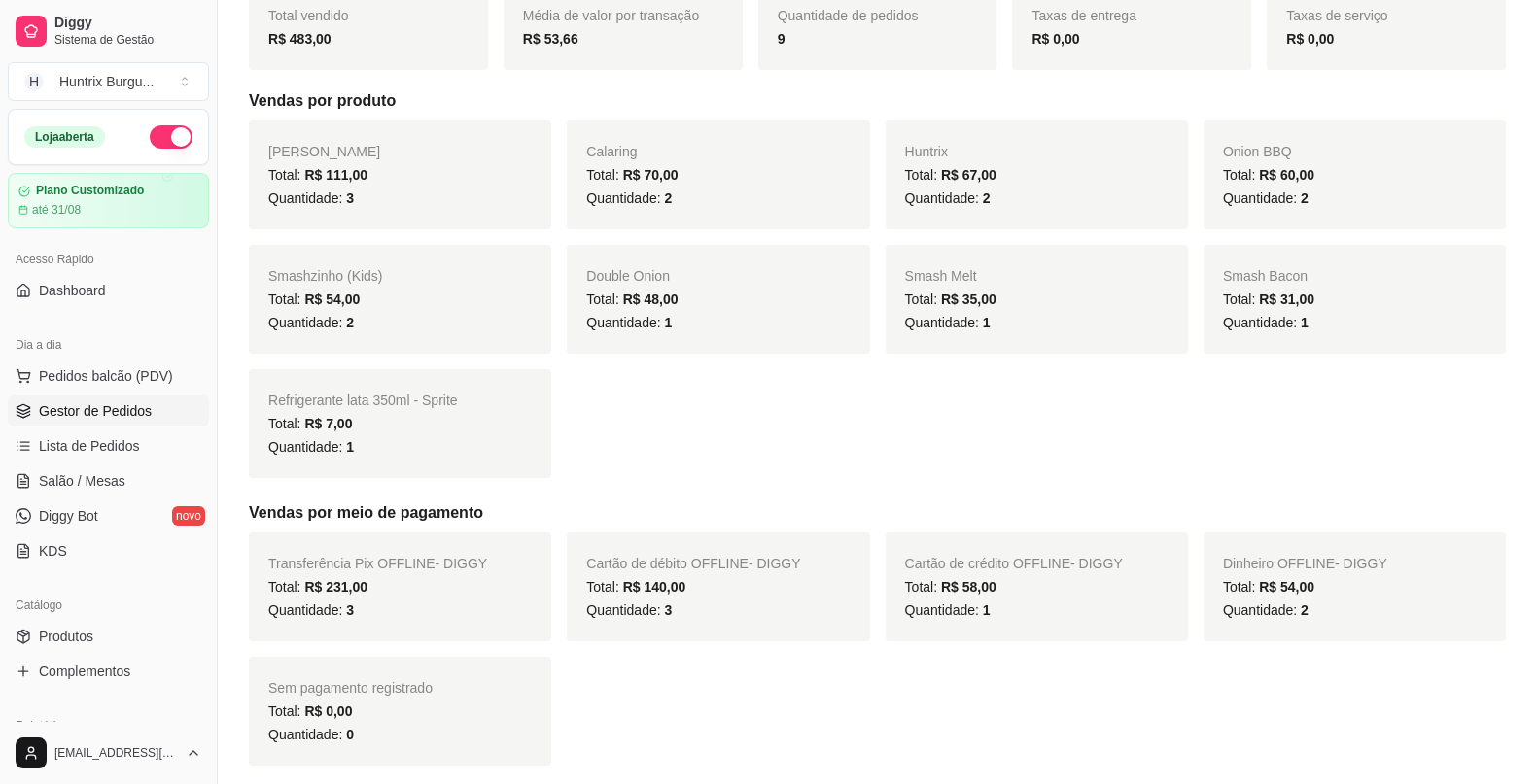
click at [125, 409] on span "Gestor de Pedidos" at bounding box center [95, 410] width 113 height 19
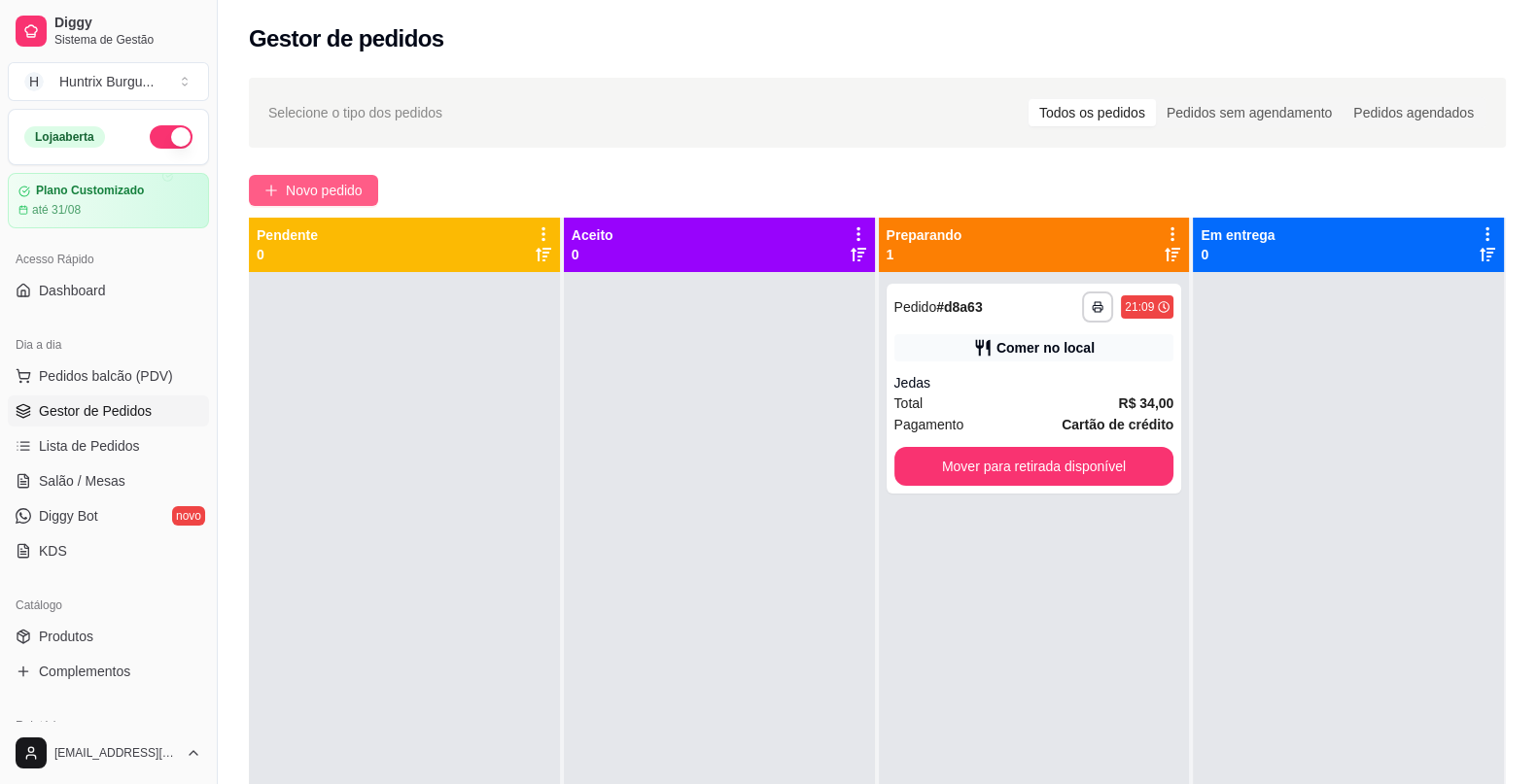
click at [312, 184] on span "Novo pedido" at bounding box center [323, 190] width 77 height 21
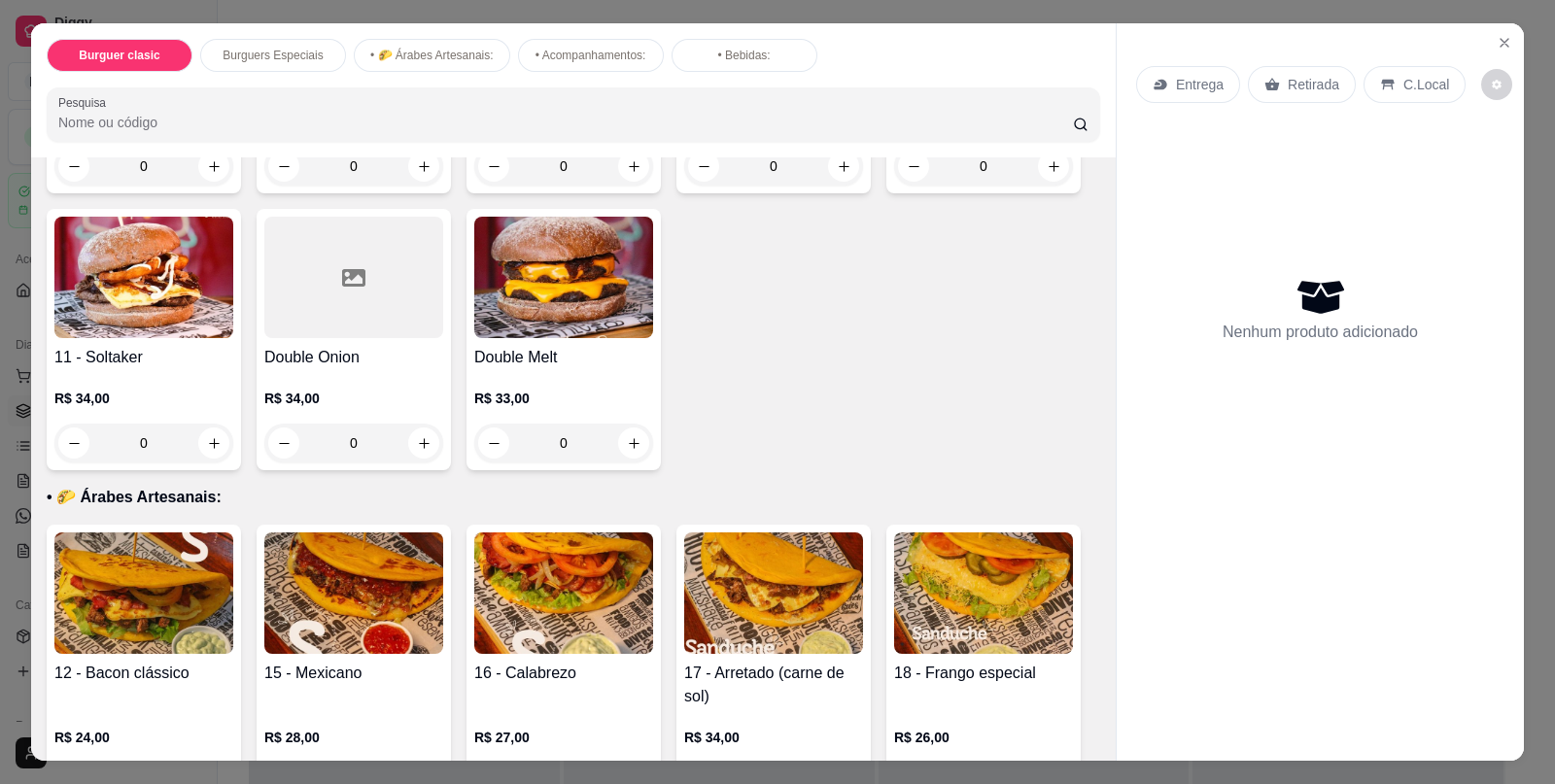
scroll to position [642, 0]
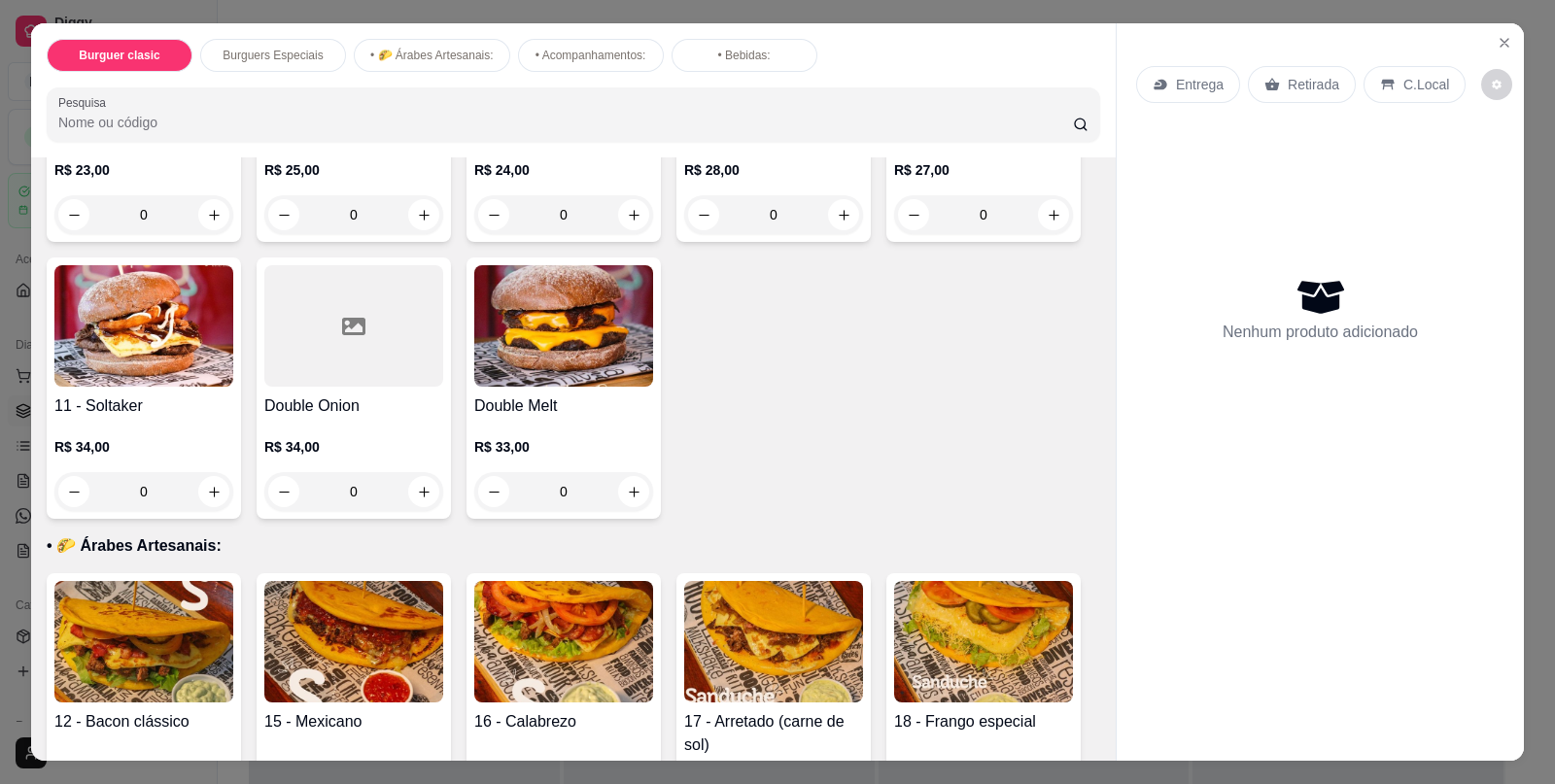
click at [414, 476] on div "0" at bounding box center [353, 491] width 179 height 39
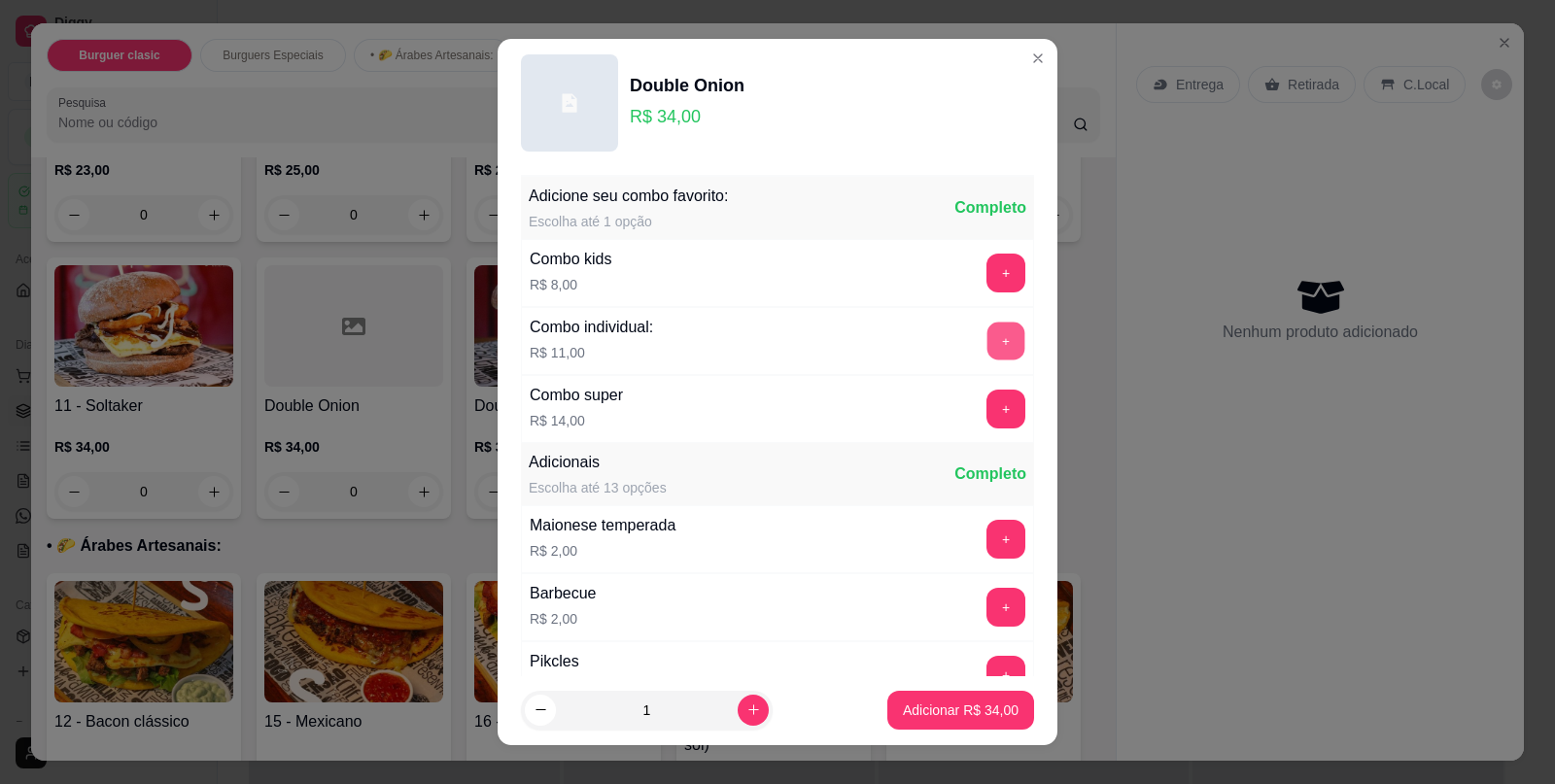
click at [988, 331] on button "+" at bounding box center [1007, 341] width 38 height 38
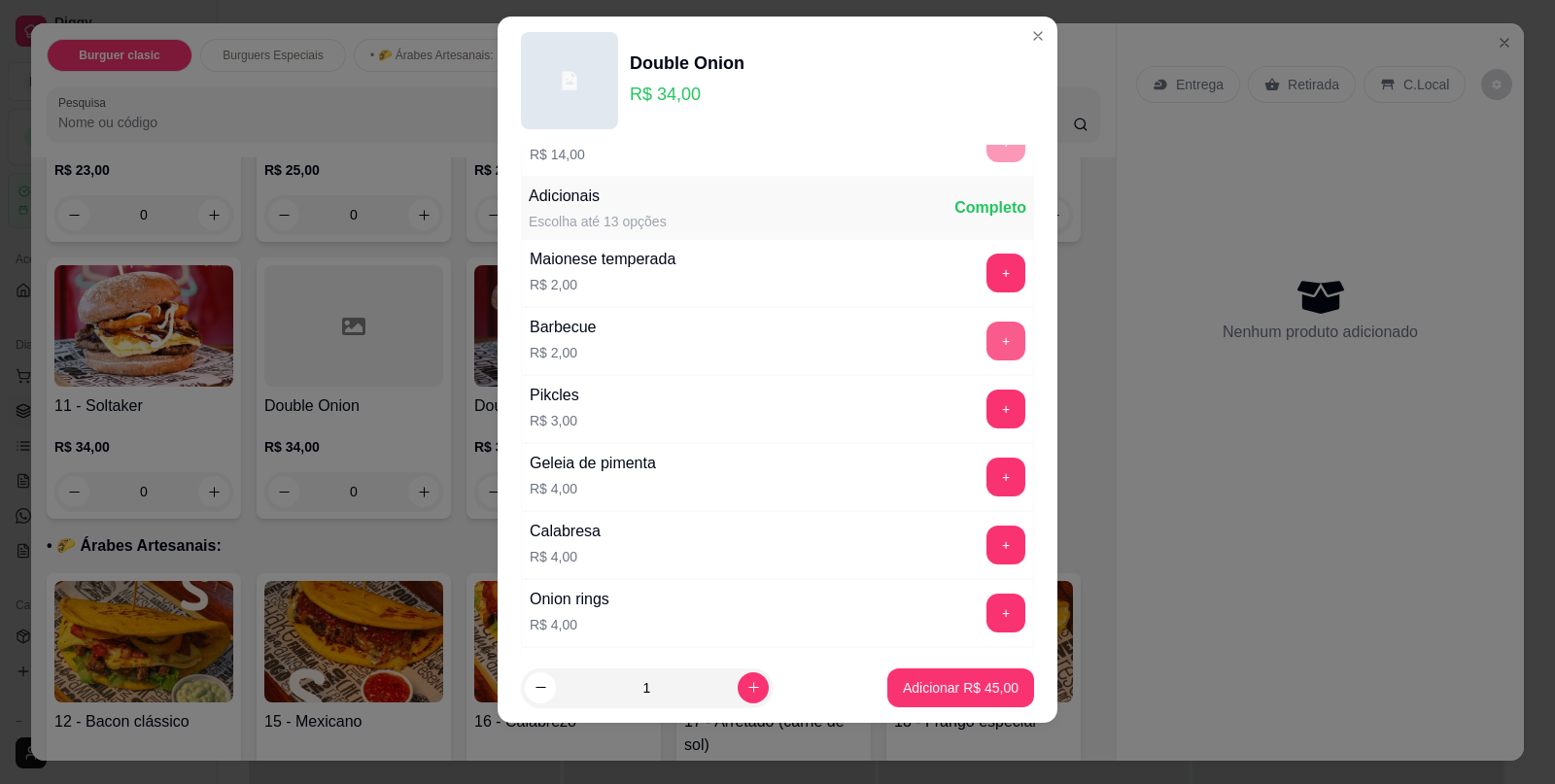
scroll to position [274, 0]
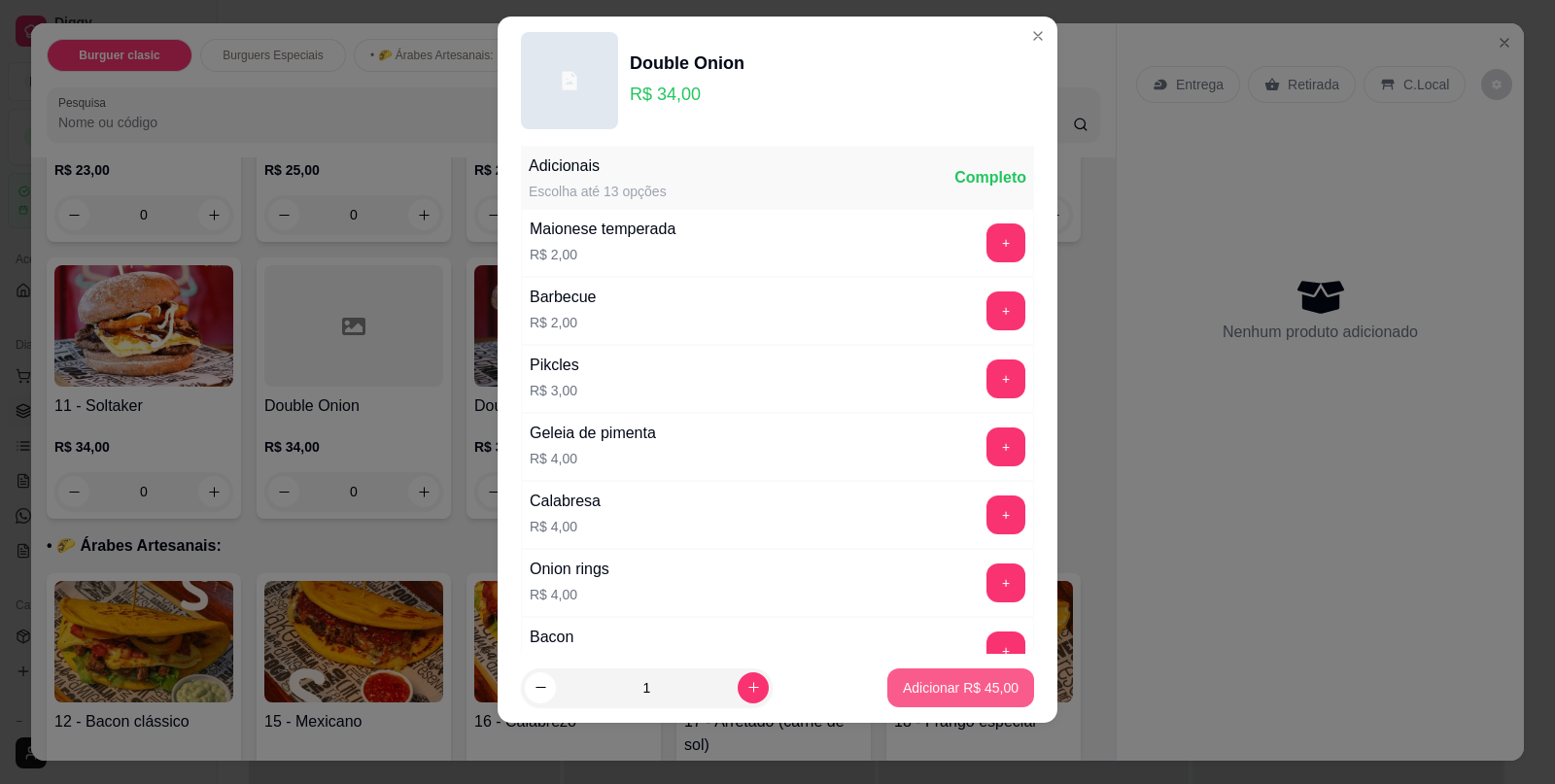
click at [987, 674] on button "Adicionar R$ 45,00" at bounding box center [960, 687] width 147 height 39
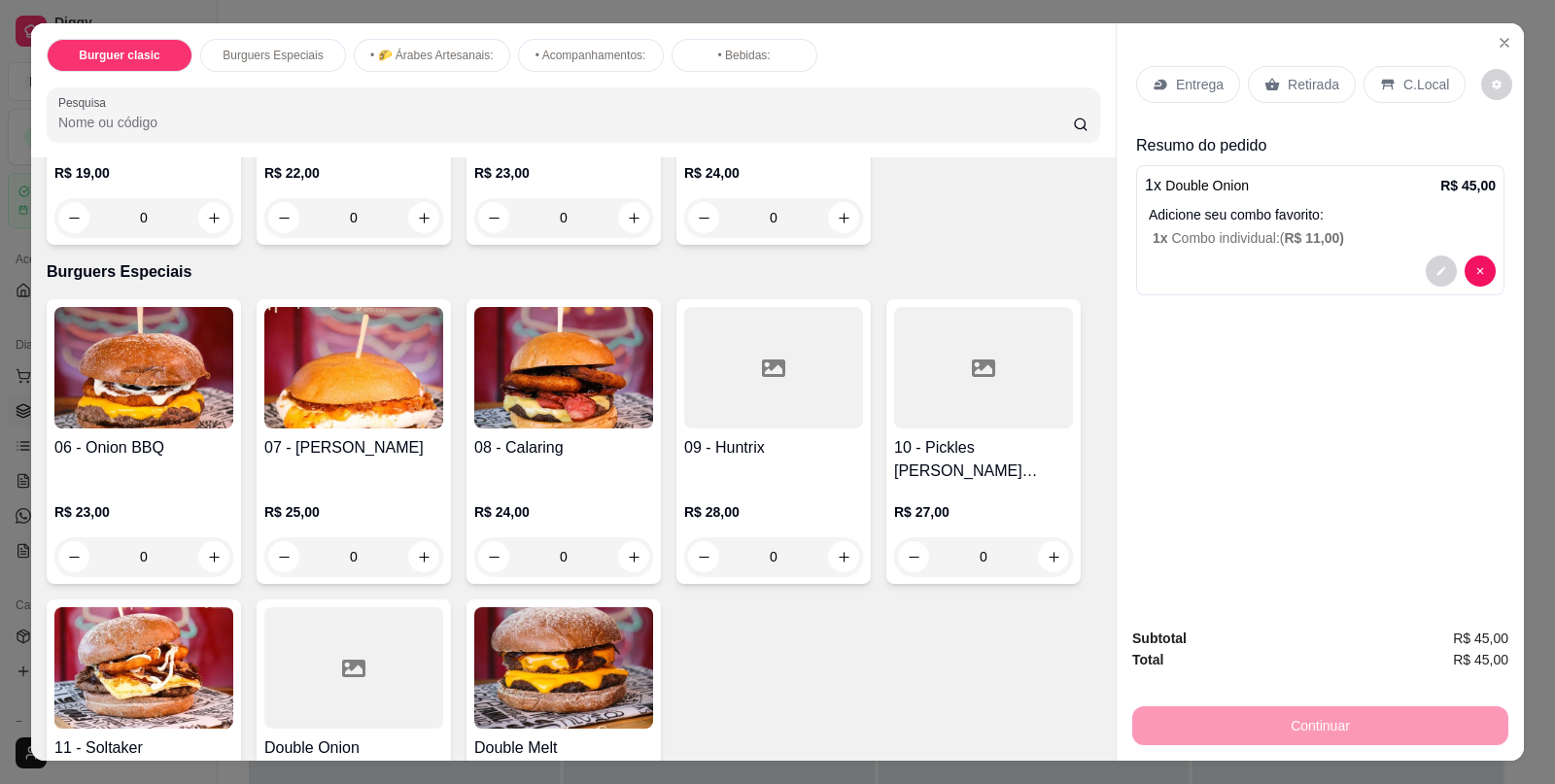
scroll to position [293, 0]
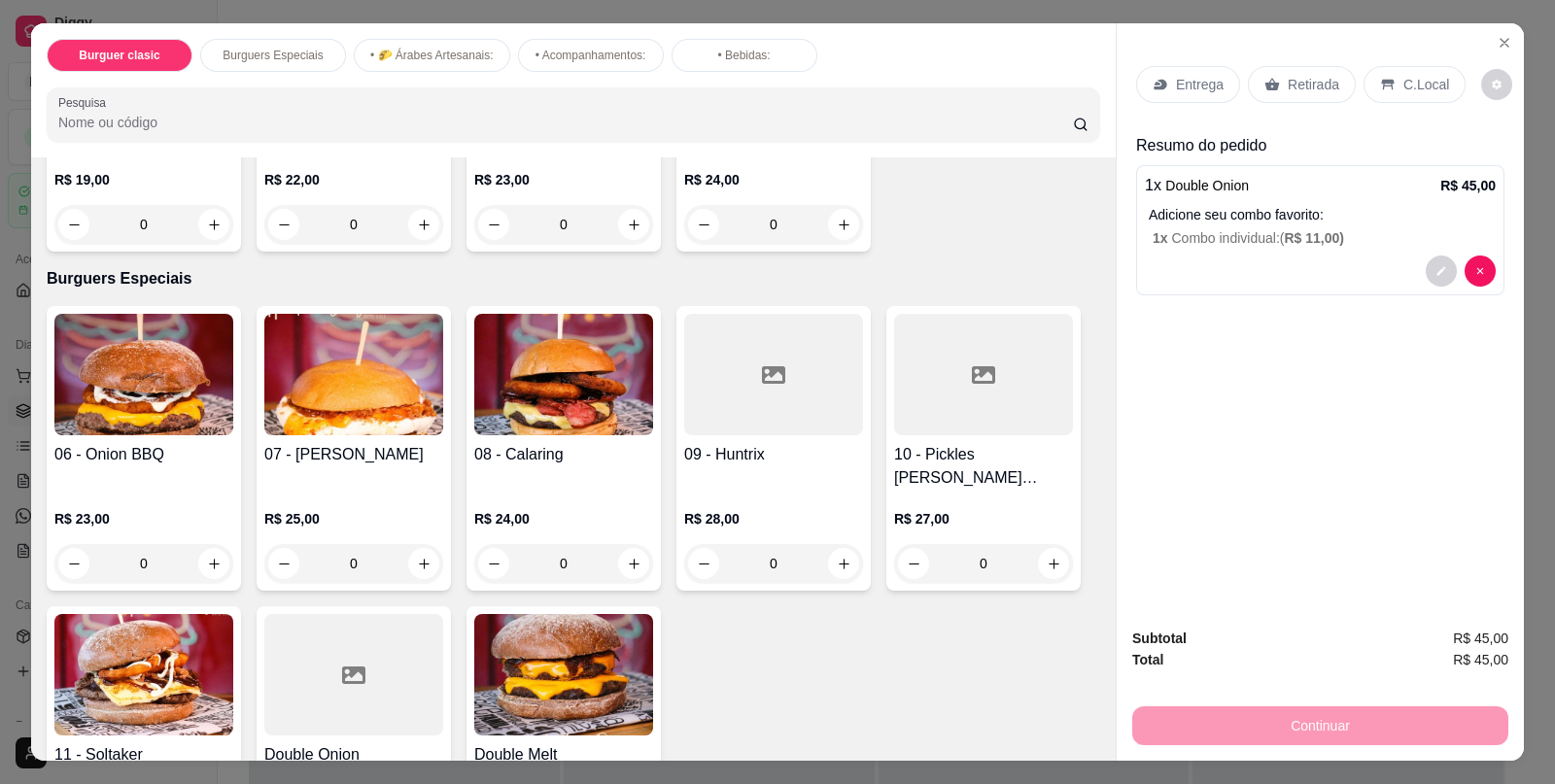
click at [204, 557] on div "0" at bounding box center [144, 563] width 179 height 39
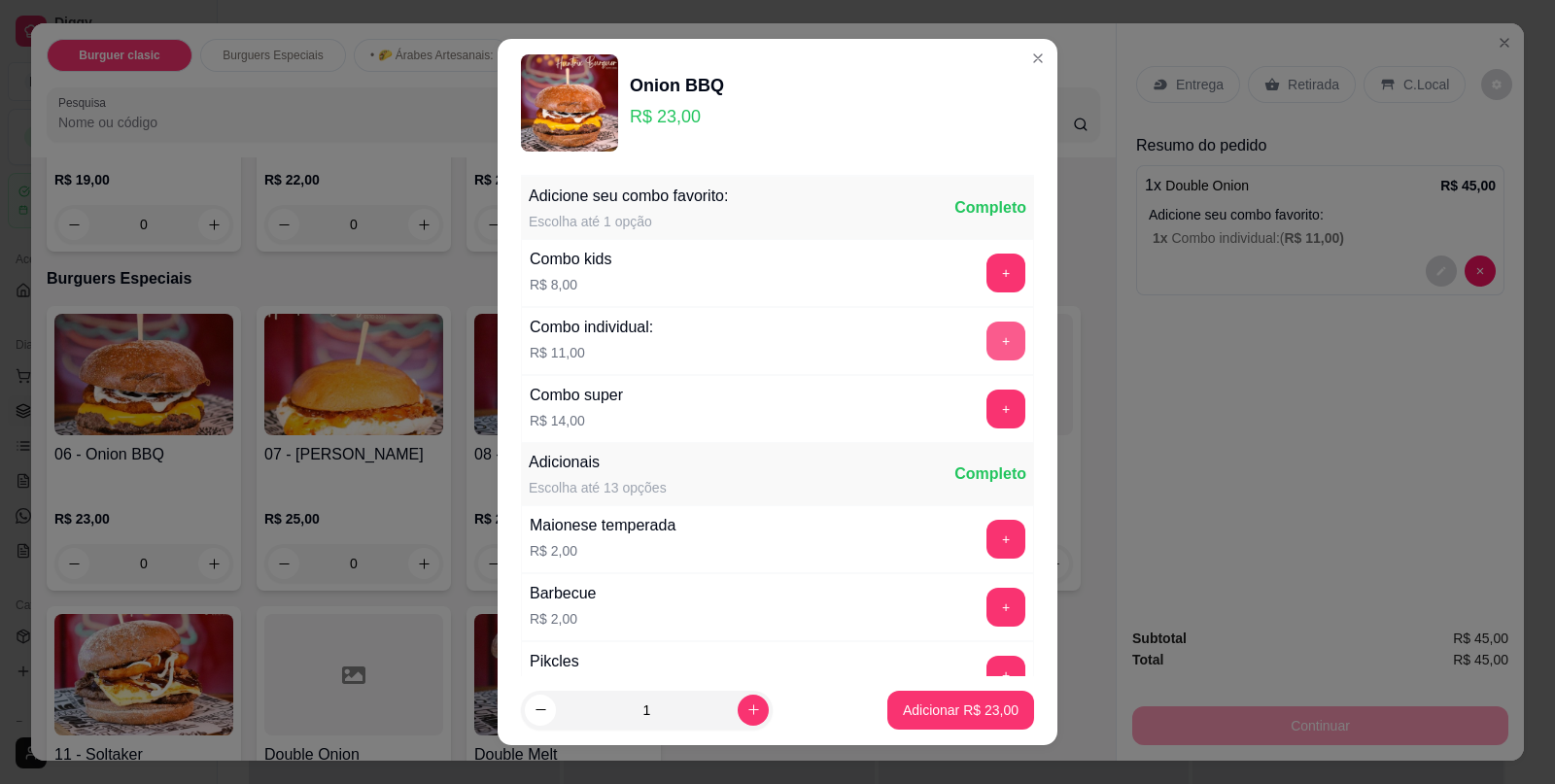
click at [987, 331] on button "+" at bounding box center [1006, 340] width 39 height 39
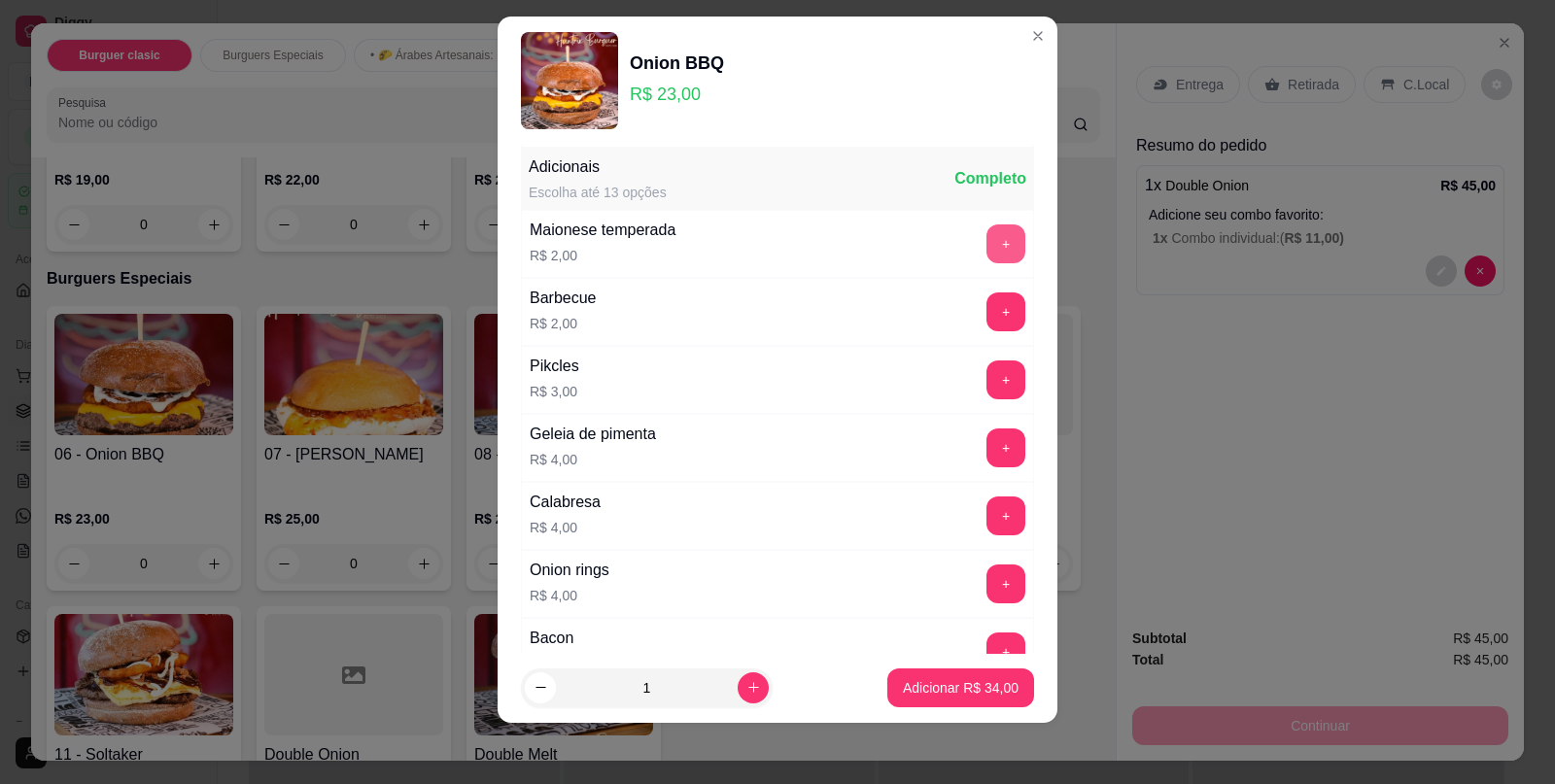
scroll to position [274, 0]
click at [928, 686] on p "Adicionar R$ 34,00" at bounding box center [961, 687] width 113 height 19
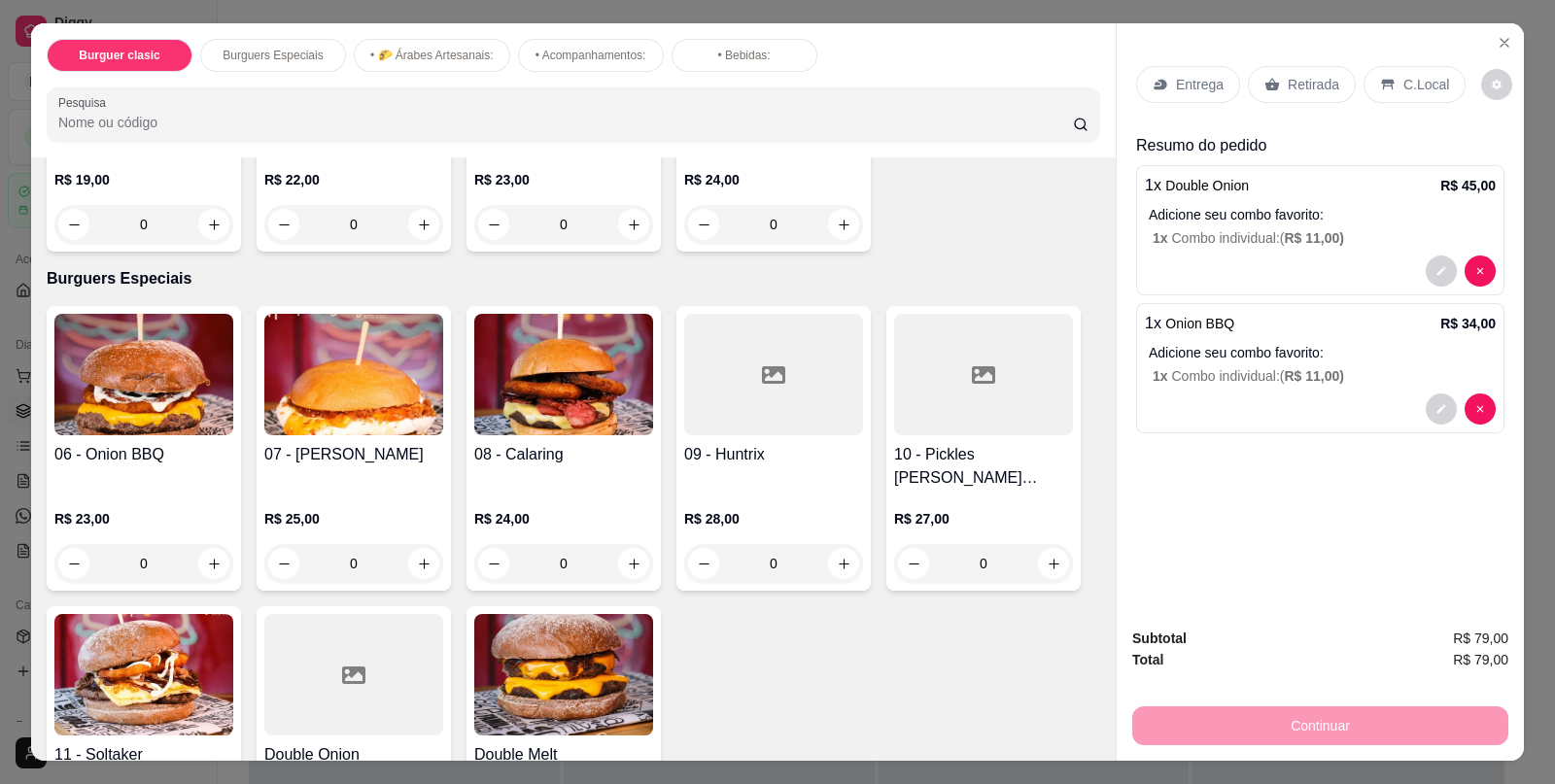
click at [1381, 80] on icon at bounding box center [1387, 85] width 13 height 11
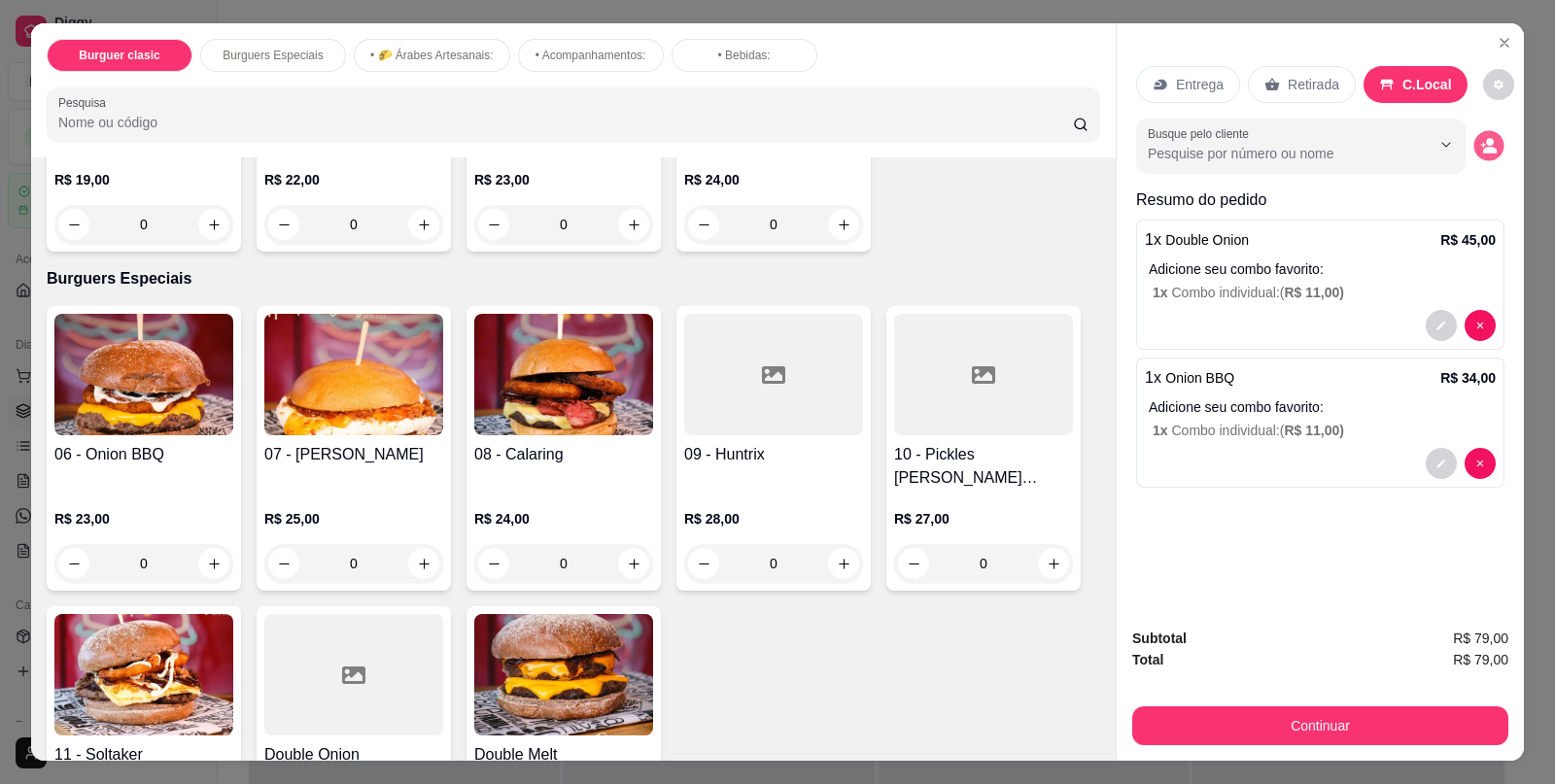
click at [1487, 137] on icon "decrease-product-quantity" at bounding box center [1488, 145] width 17 height 17
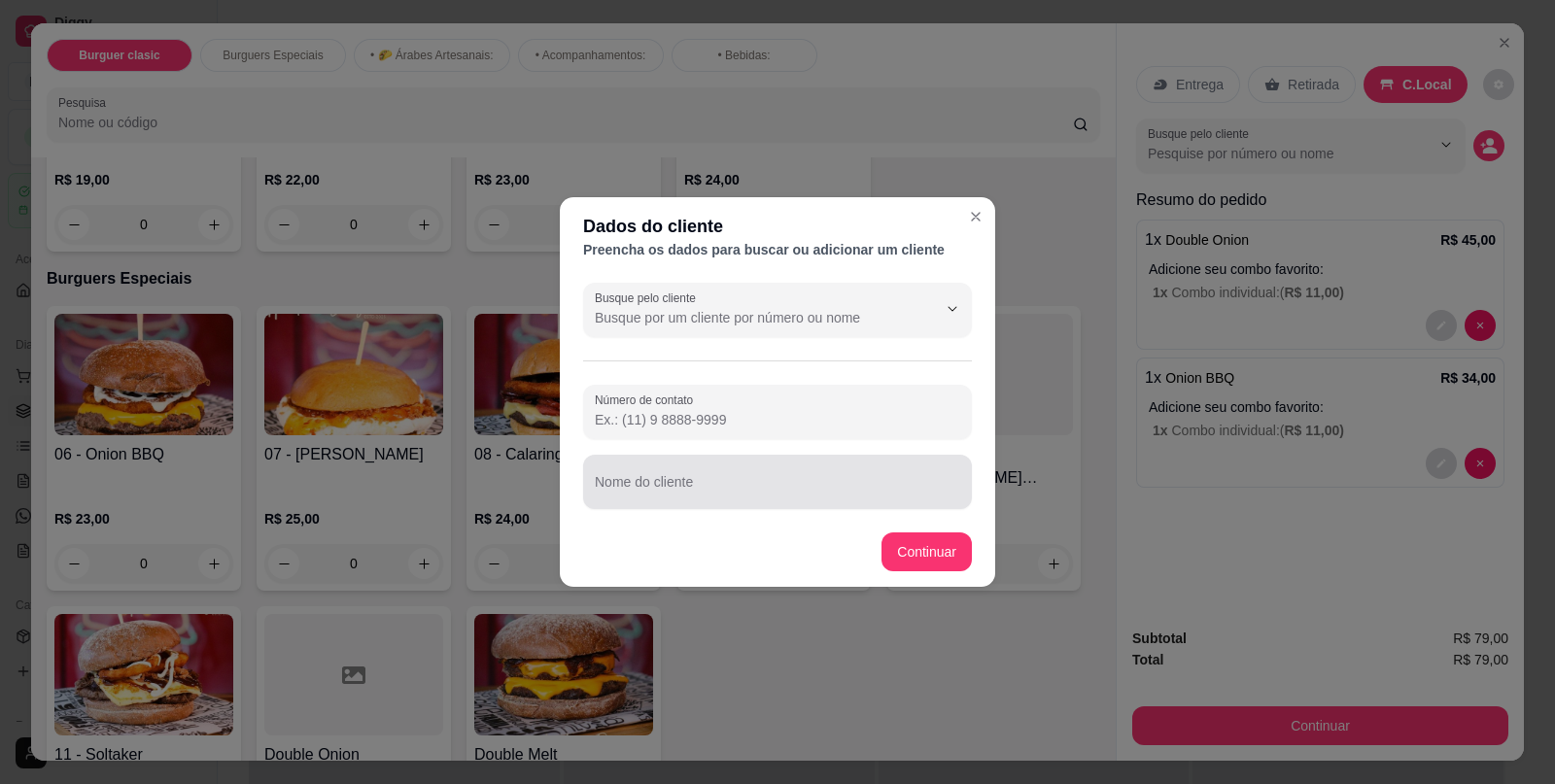
click at [802, 505] on div "Nome do cliente" at bounding box center [778, 482] width 389 height 55
type input "[PERSON_NAME]"
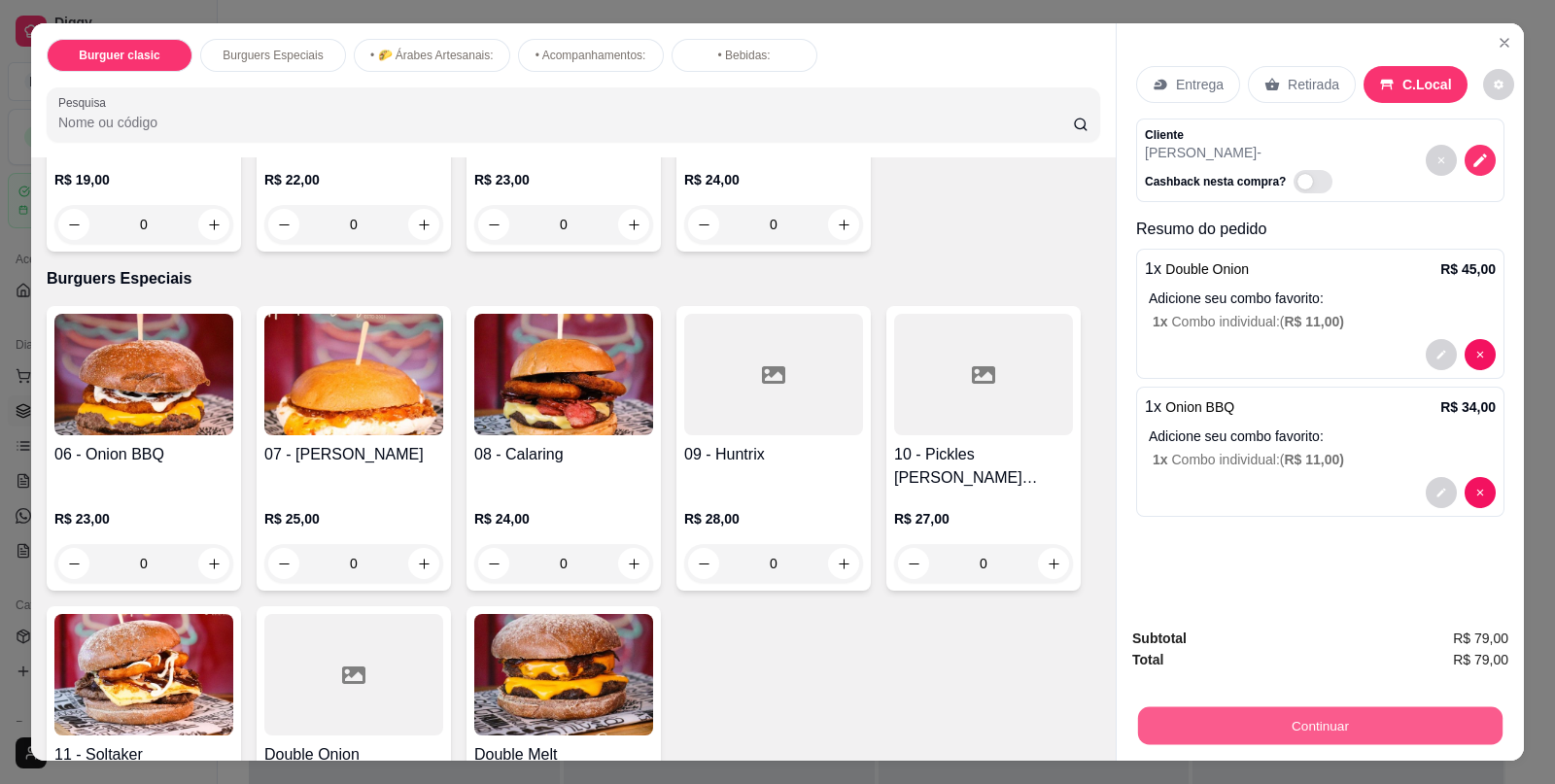
click at [1304, 712] on button "Continuar" at bounding box center [1320, 725] width 364 height 38
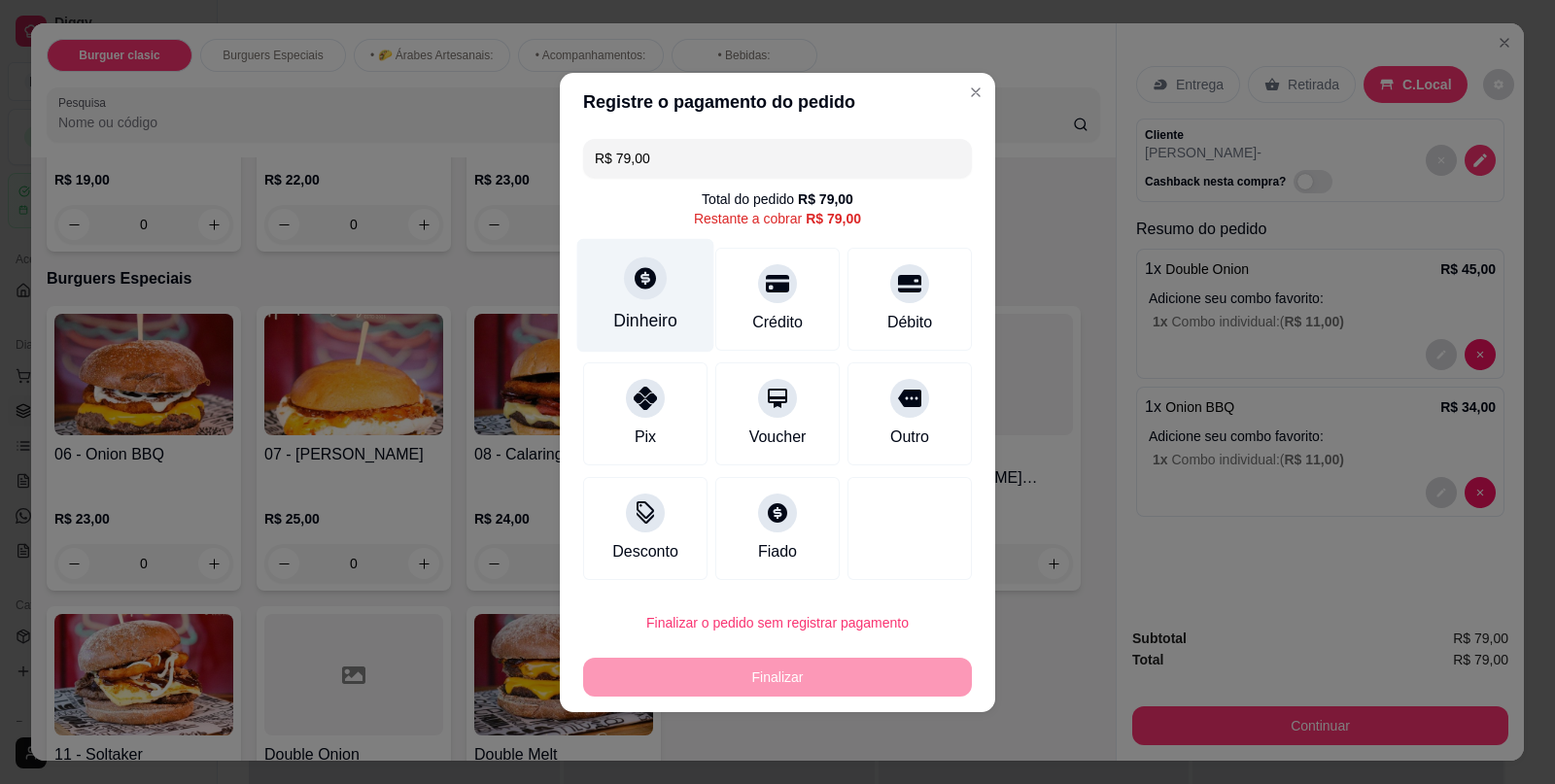
click at [665, 292] on div "Dinheiro" at bounding box center [646, 295] width 137 height 114
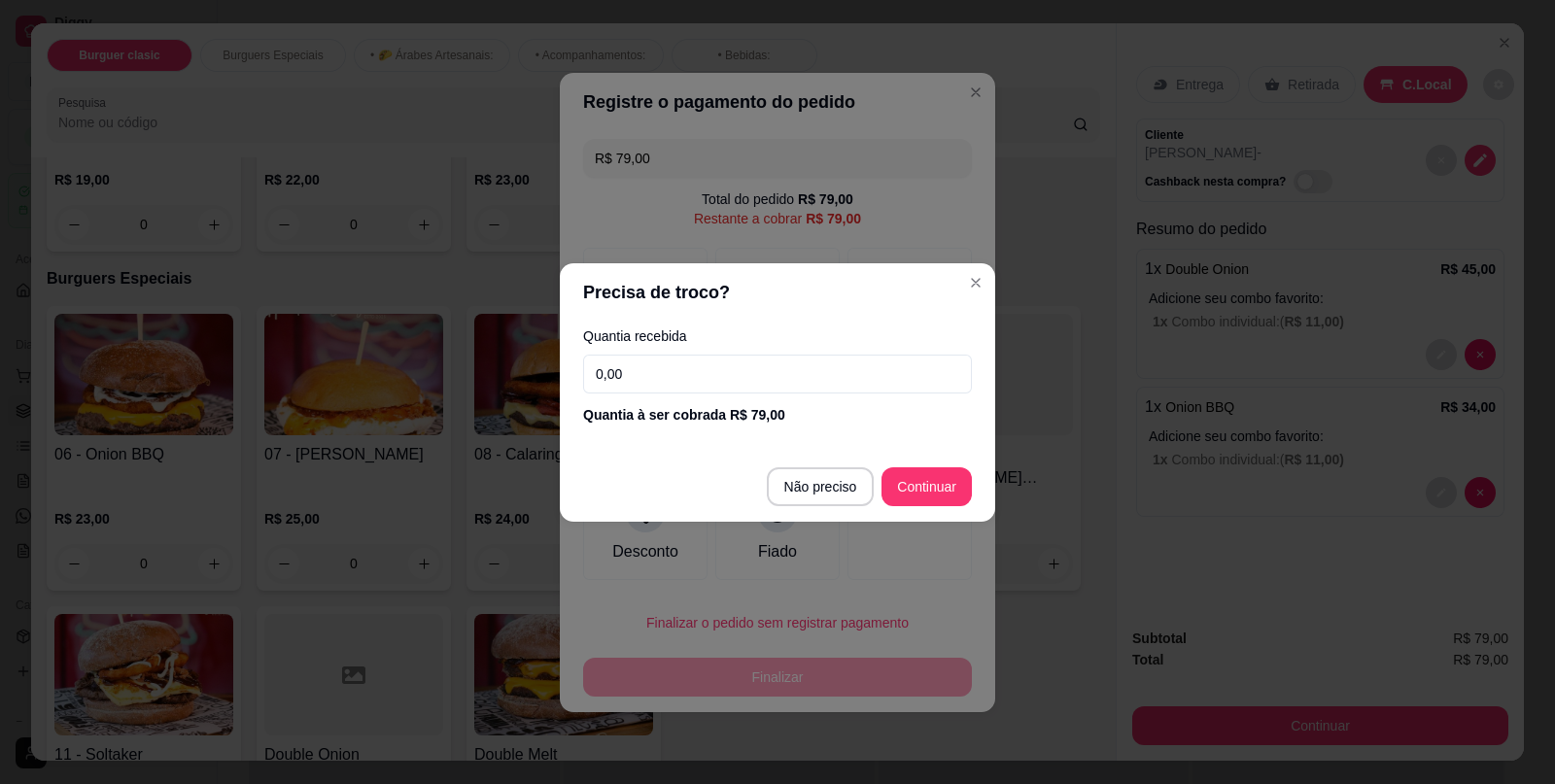
click at [770, 369] on input "0,00" at bounding box center [778, 374] width 389 height 39
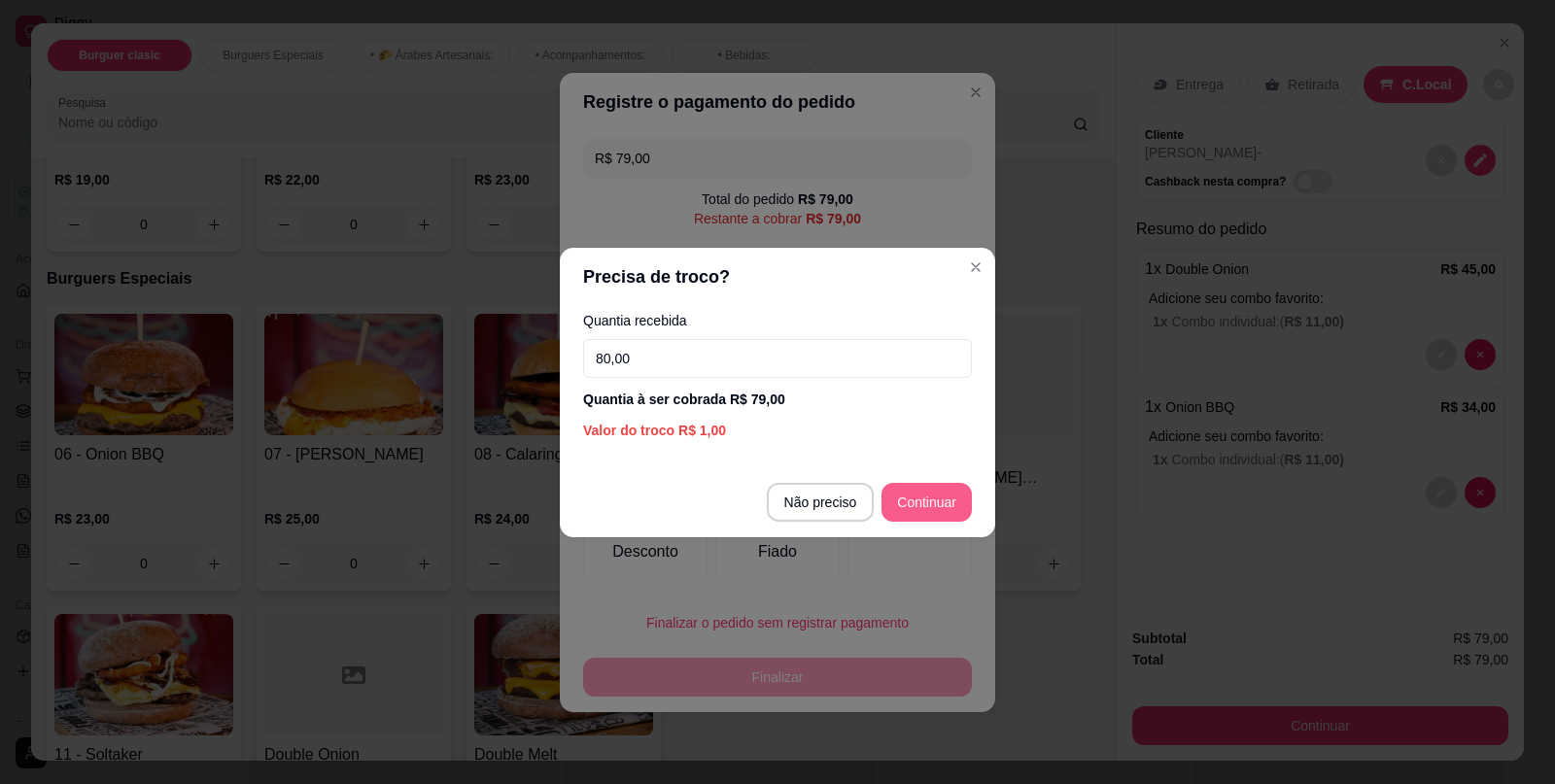
type input "80,00"
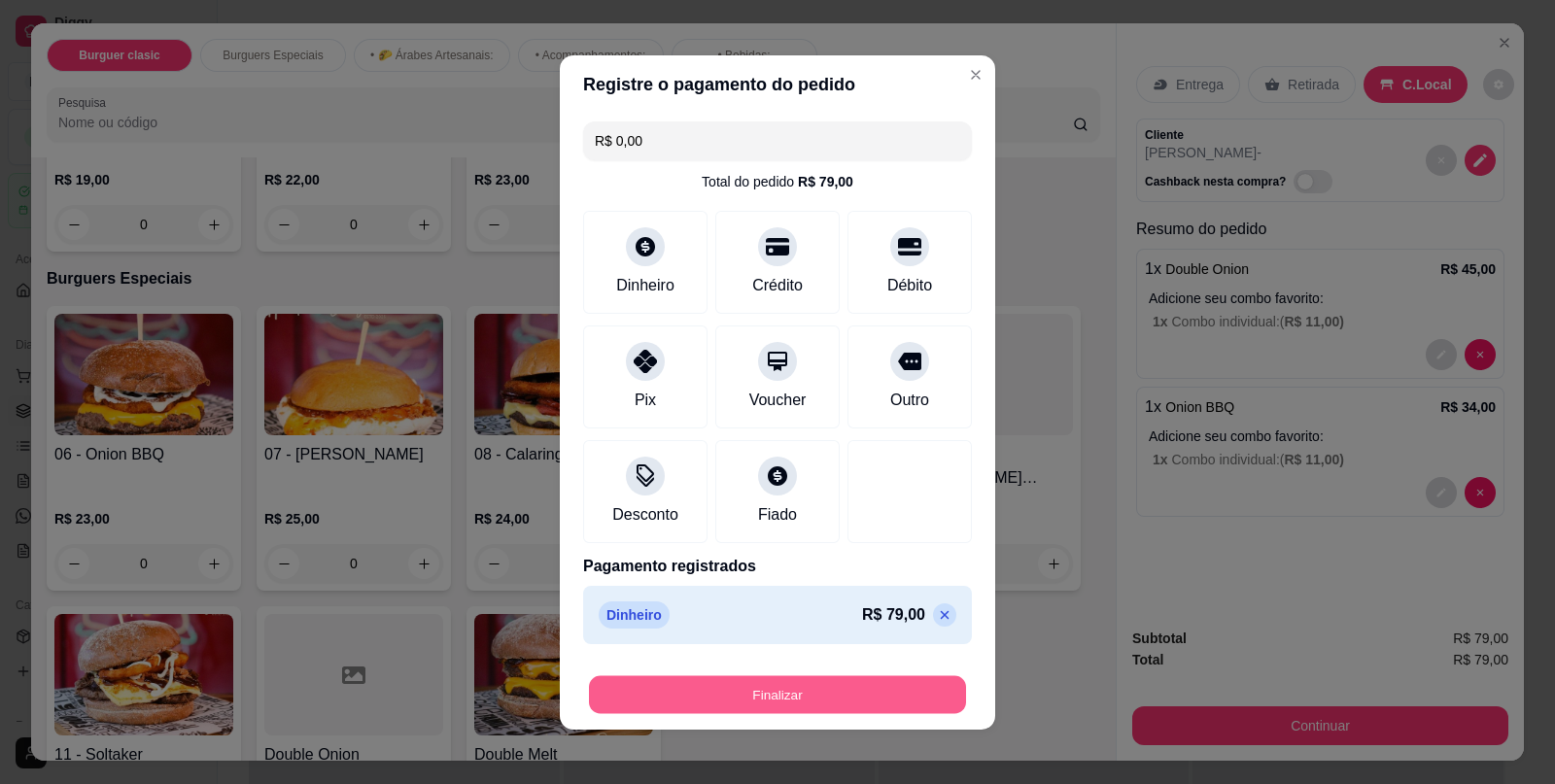
click at [740, 701] on button "Finalizar" at bounding box center [778, 694] width 377 height 38
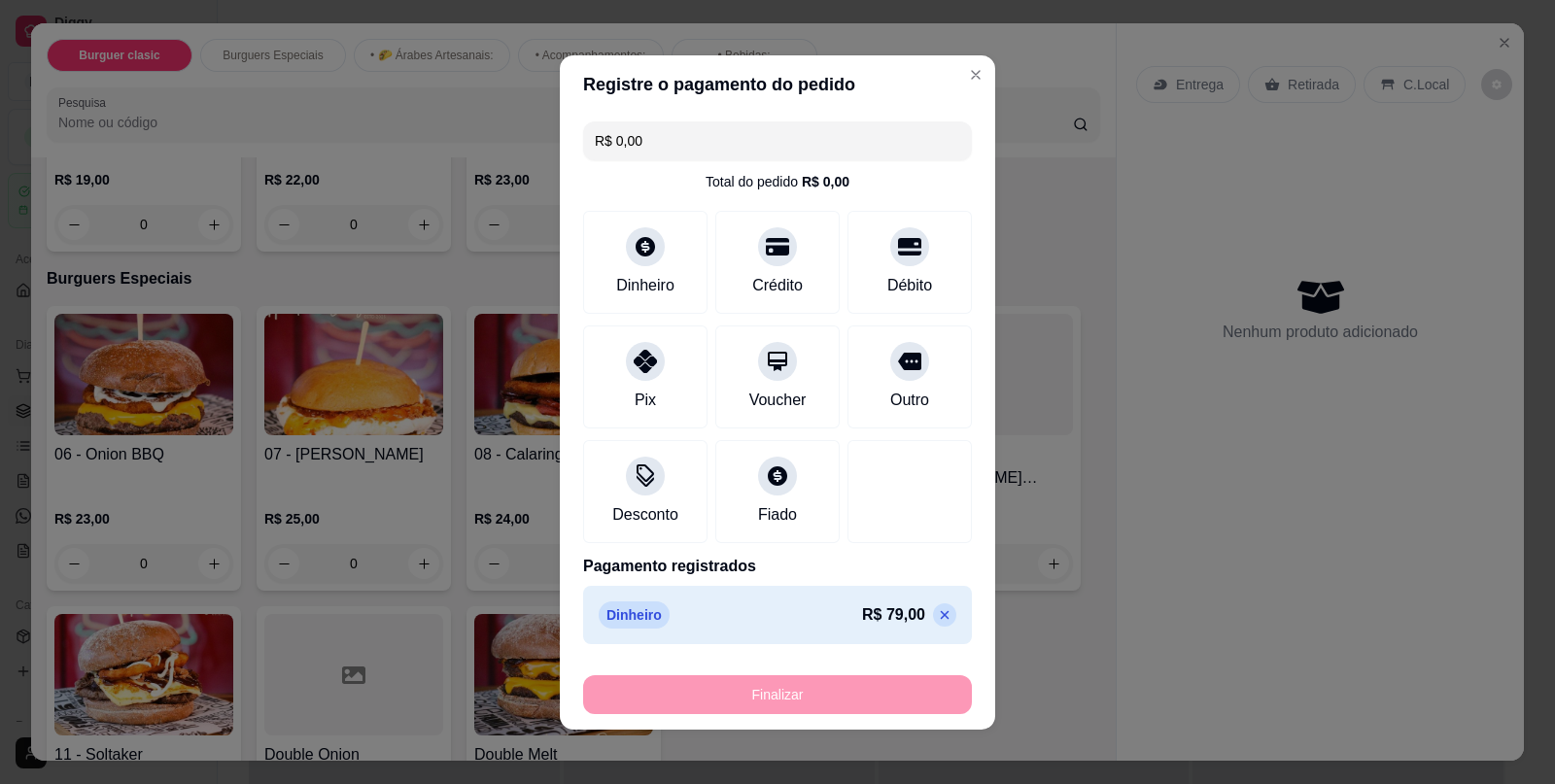
type input "-R$ 79,00"
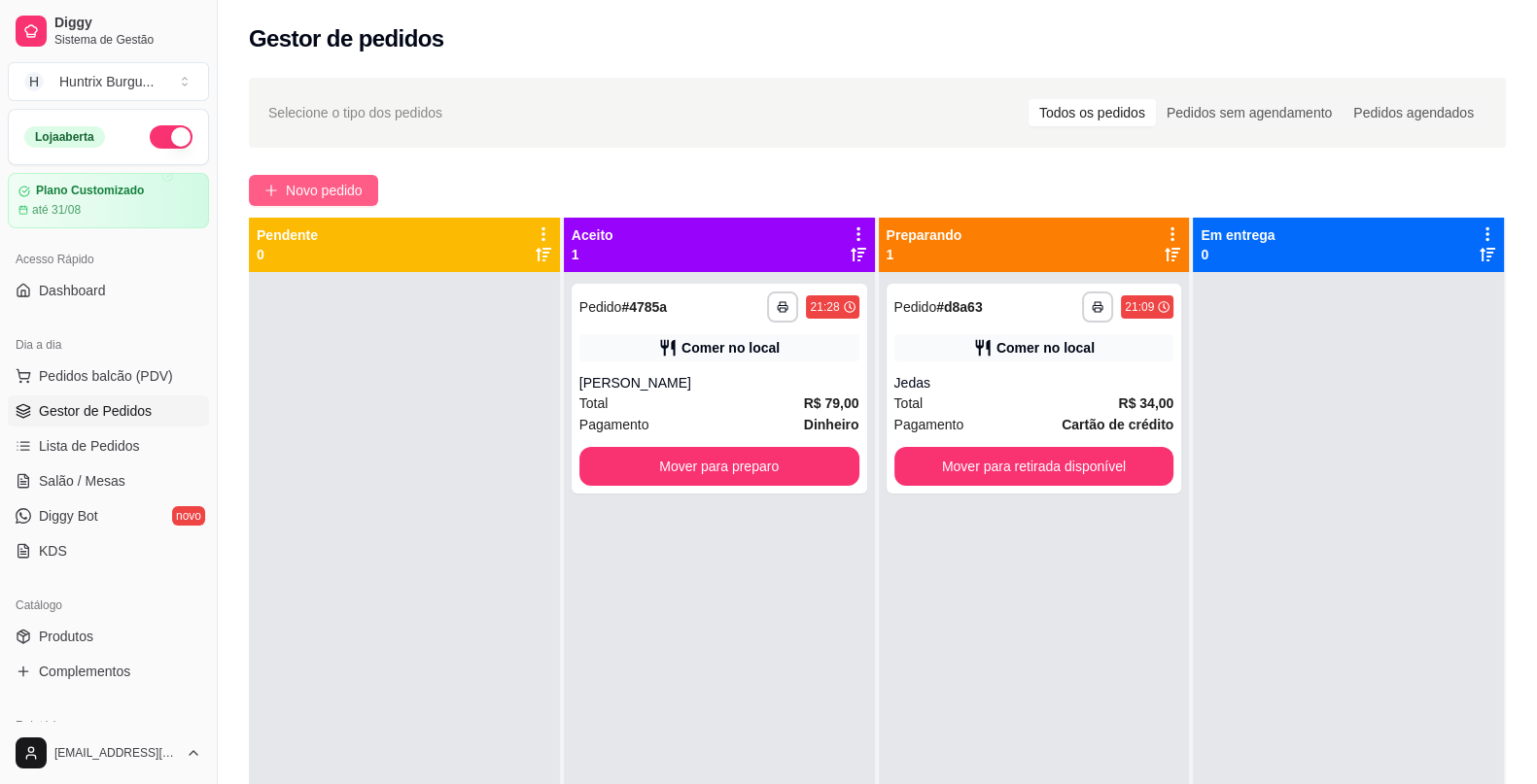
click at [317, 188] on span "Novo pedido" at bounding box center [323, 190] width 77 height 21
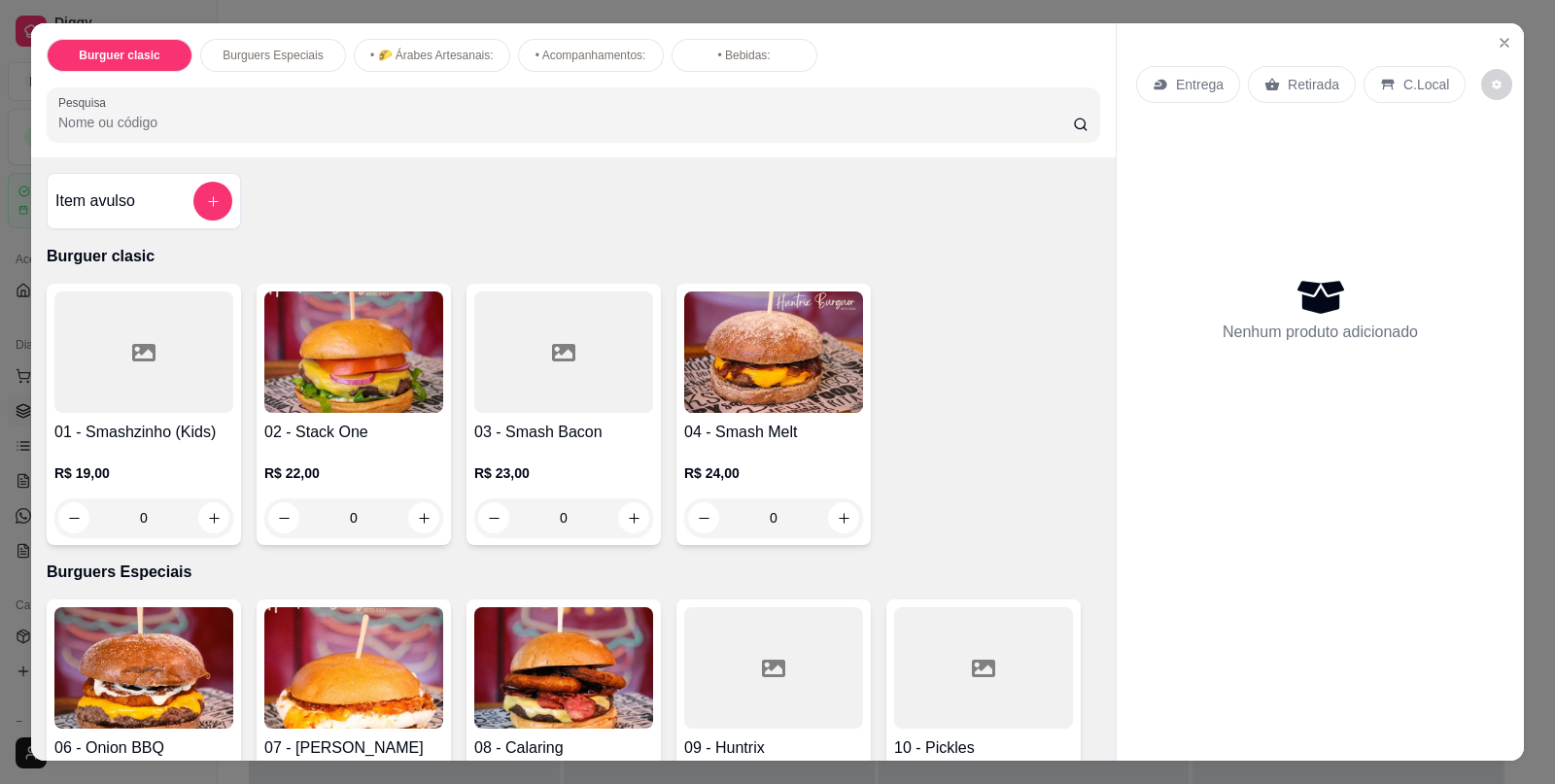
scroll to position [412, 0]
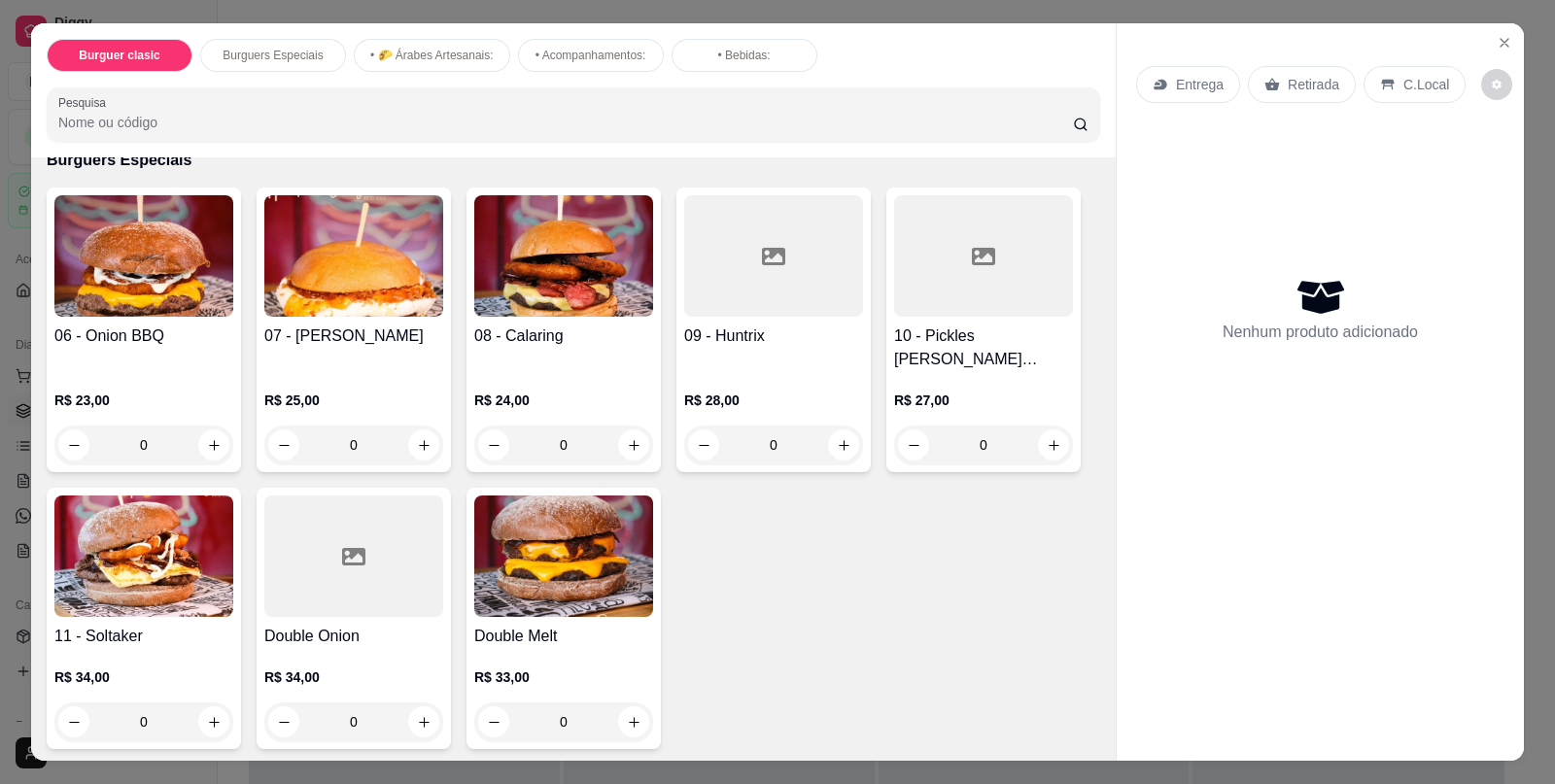
click at [211, 433] on div "0" at bounding box center [144, 445] width 179 height 39
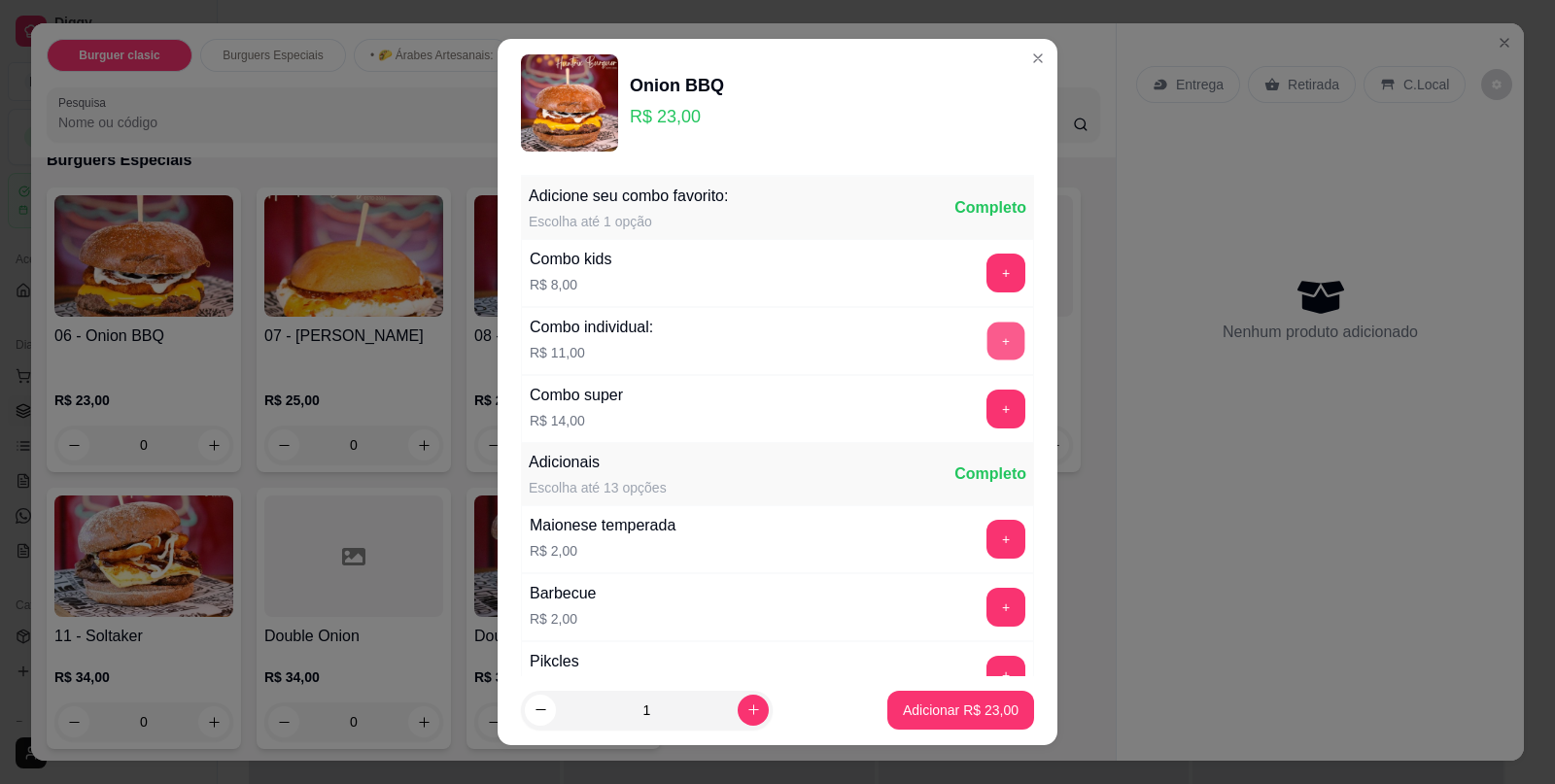
click at [988, 327] on button "+" at bounding box center [1007, 341] width 38 height 38
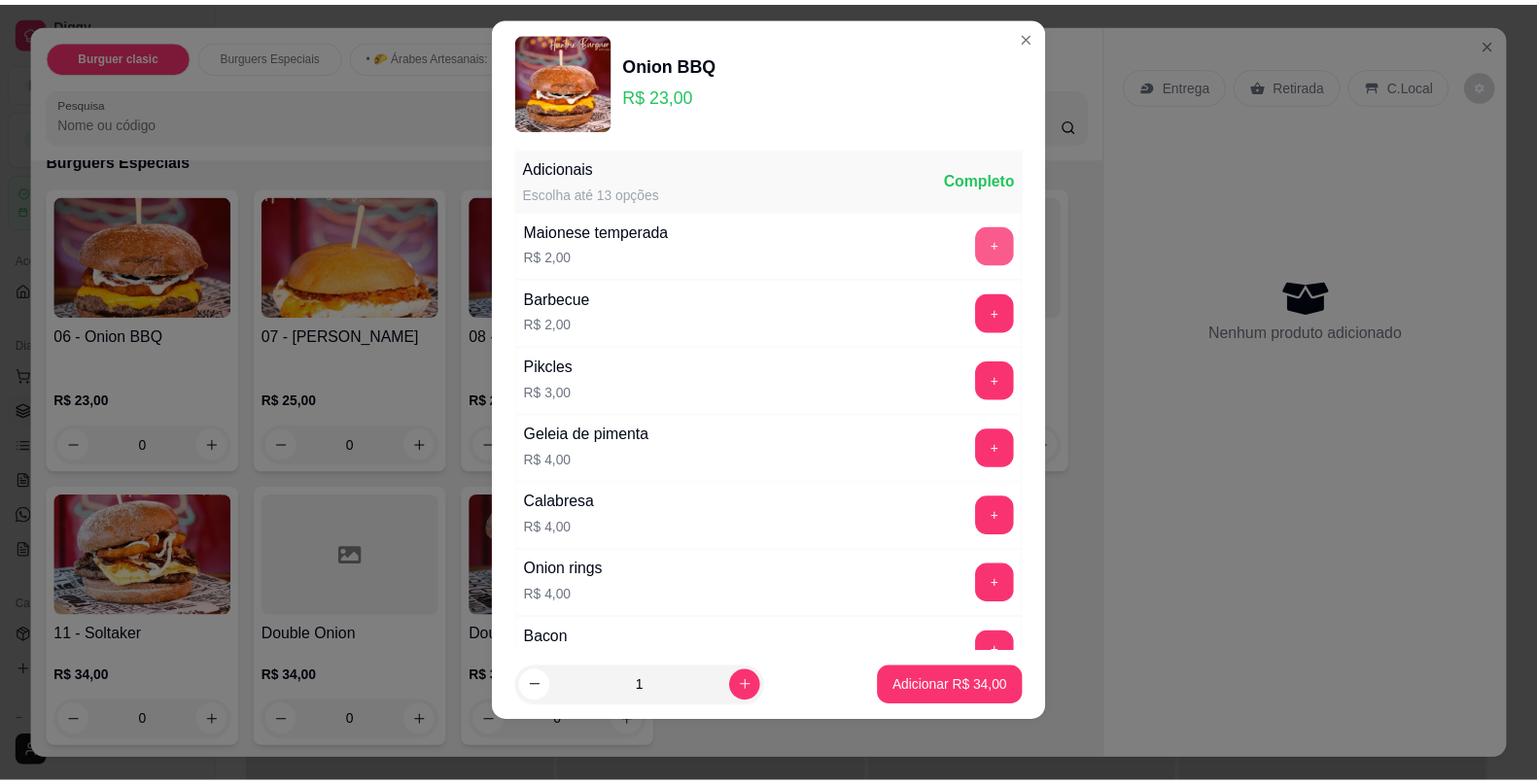
scroll to position [274, 0]
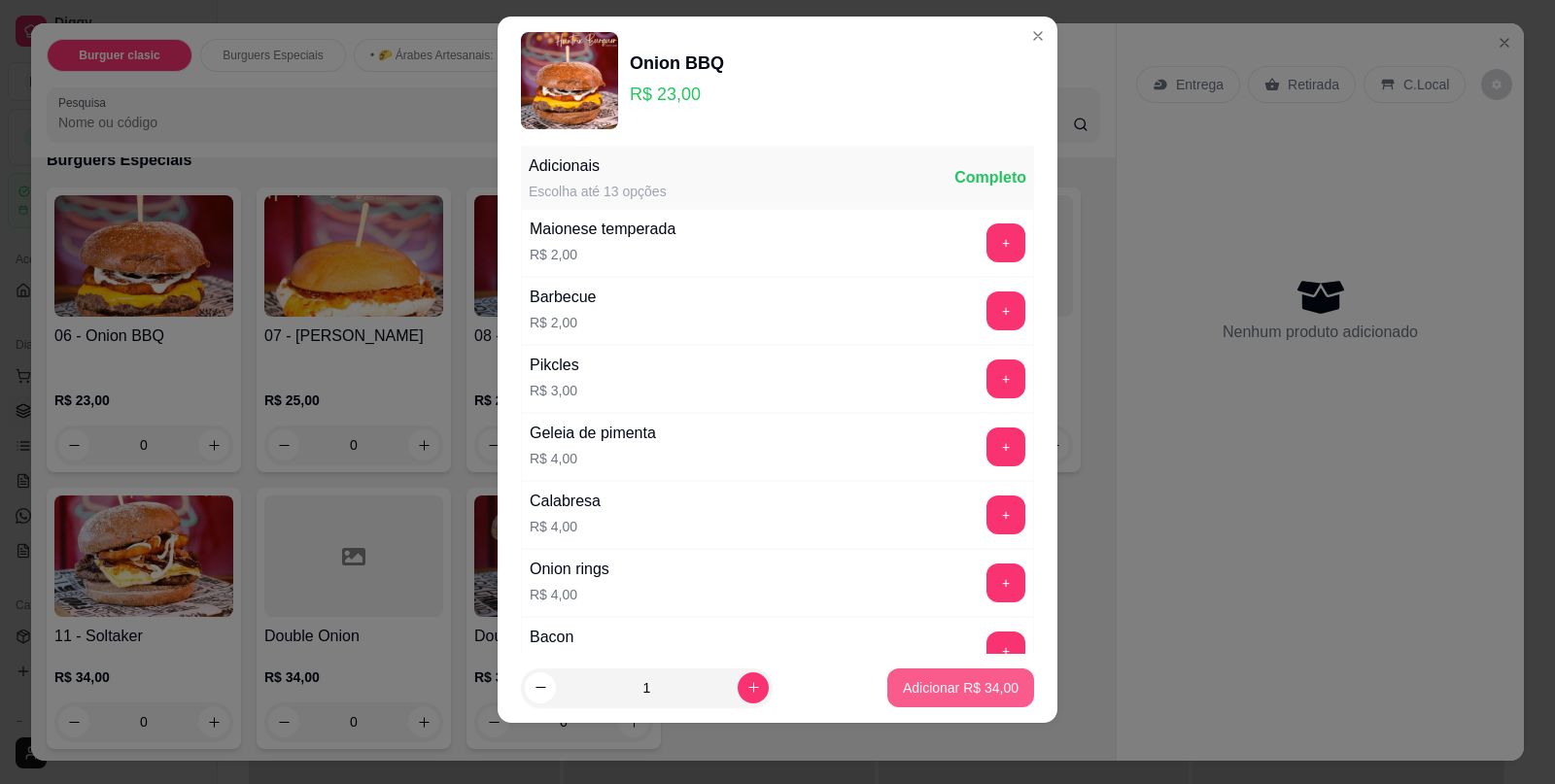
click at [986, 690] on p "Adicionar R$ 34,00" at bounding box center [961, 687] width 116 height 19
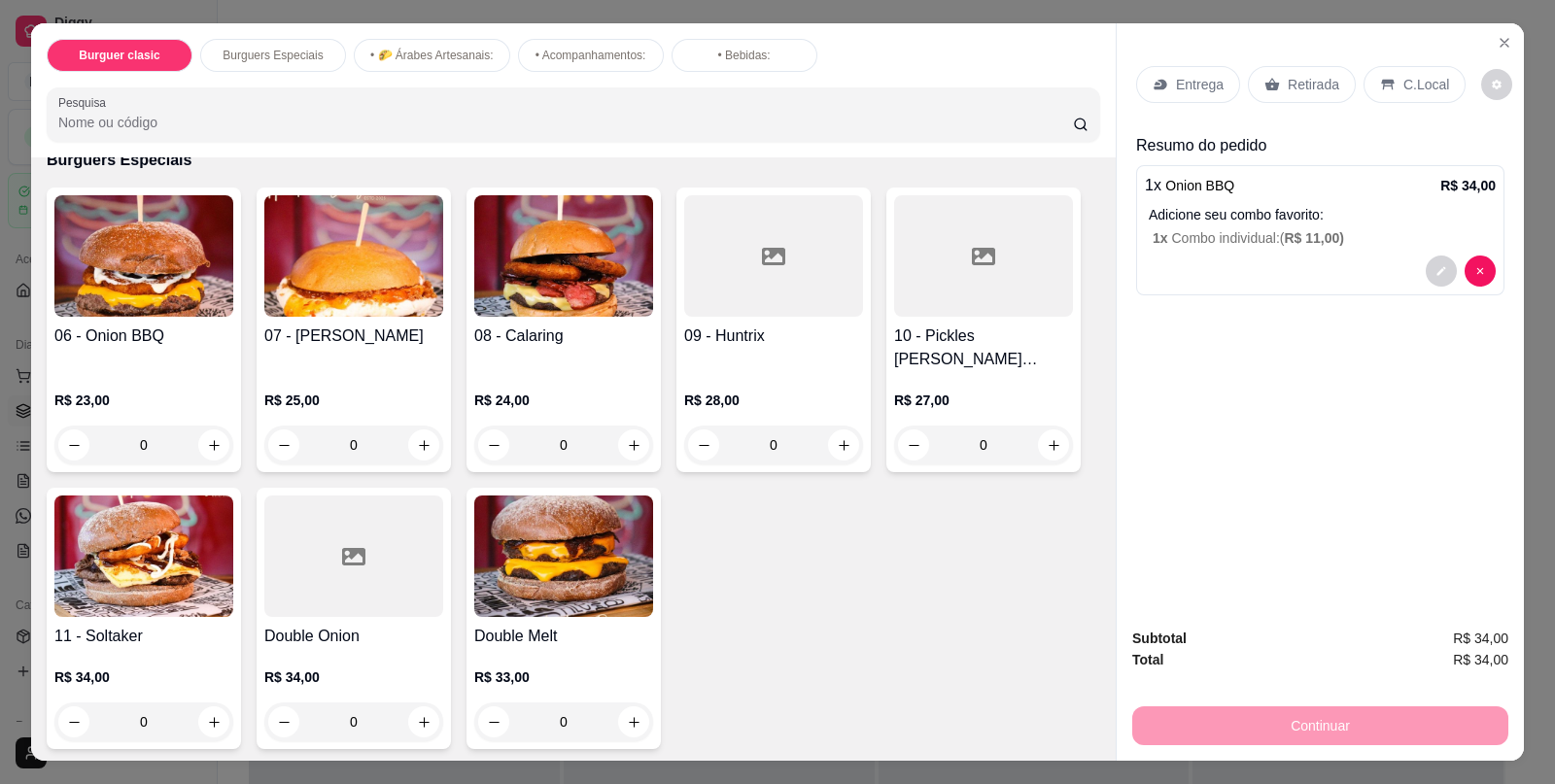
click at [1403, 84] on p "C.Local" at bounding box center [1426, 84] width 46 height 19
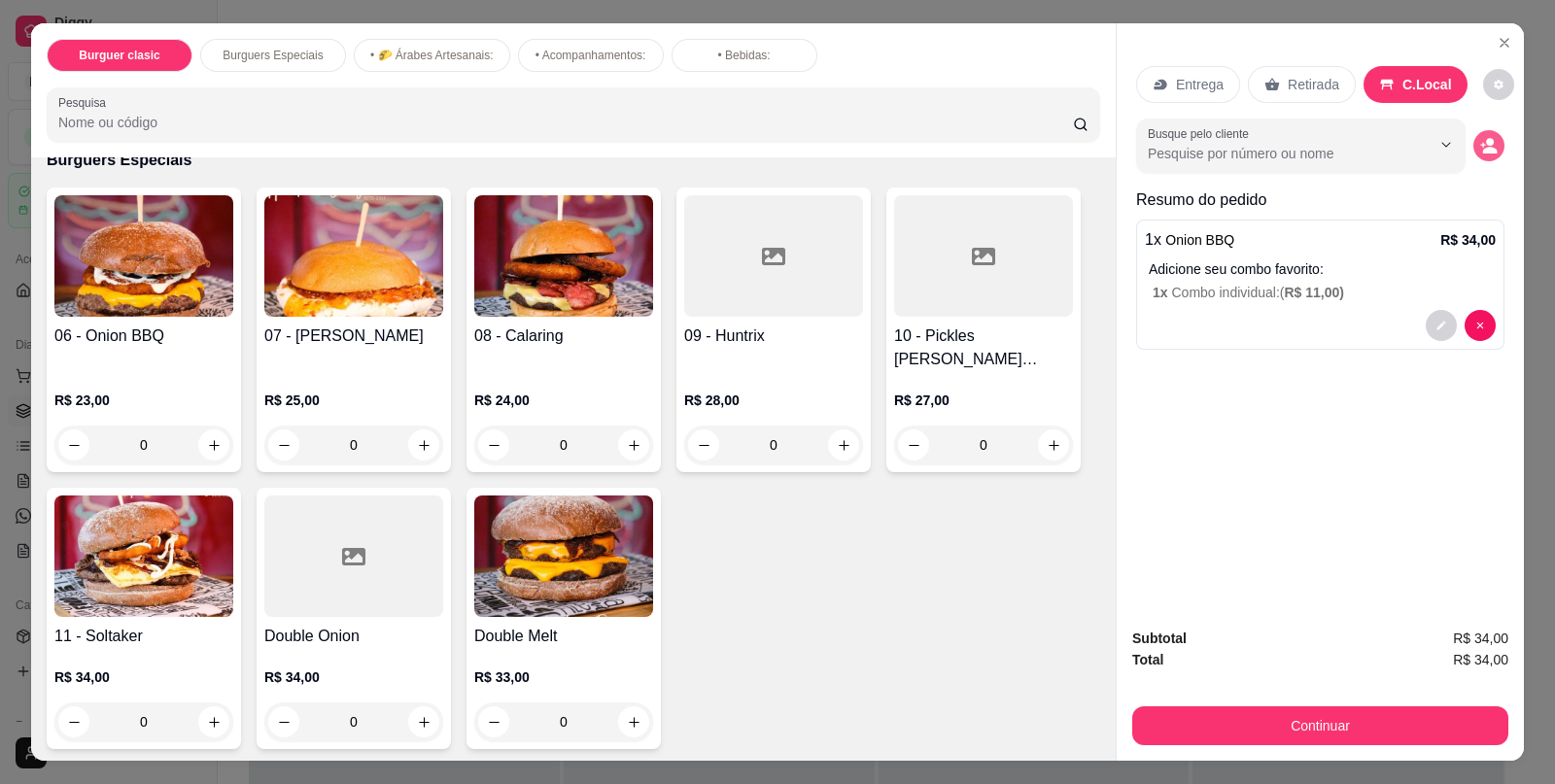
click at [1483, 147] on icon "decrease-product-quantity" at bounding box center [1490, 150] width 15 height 7
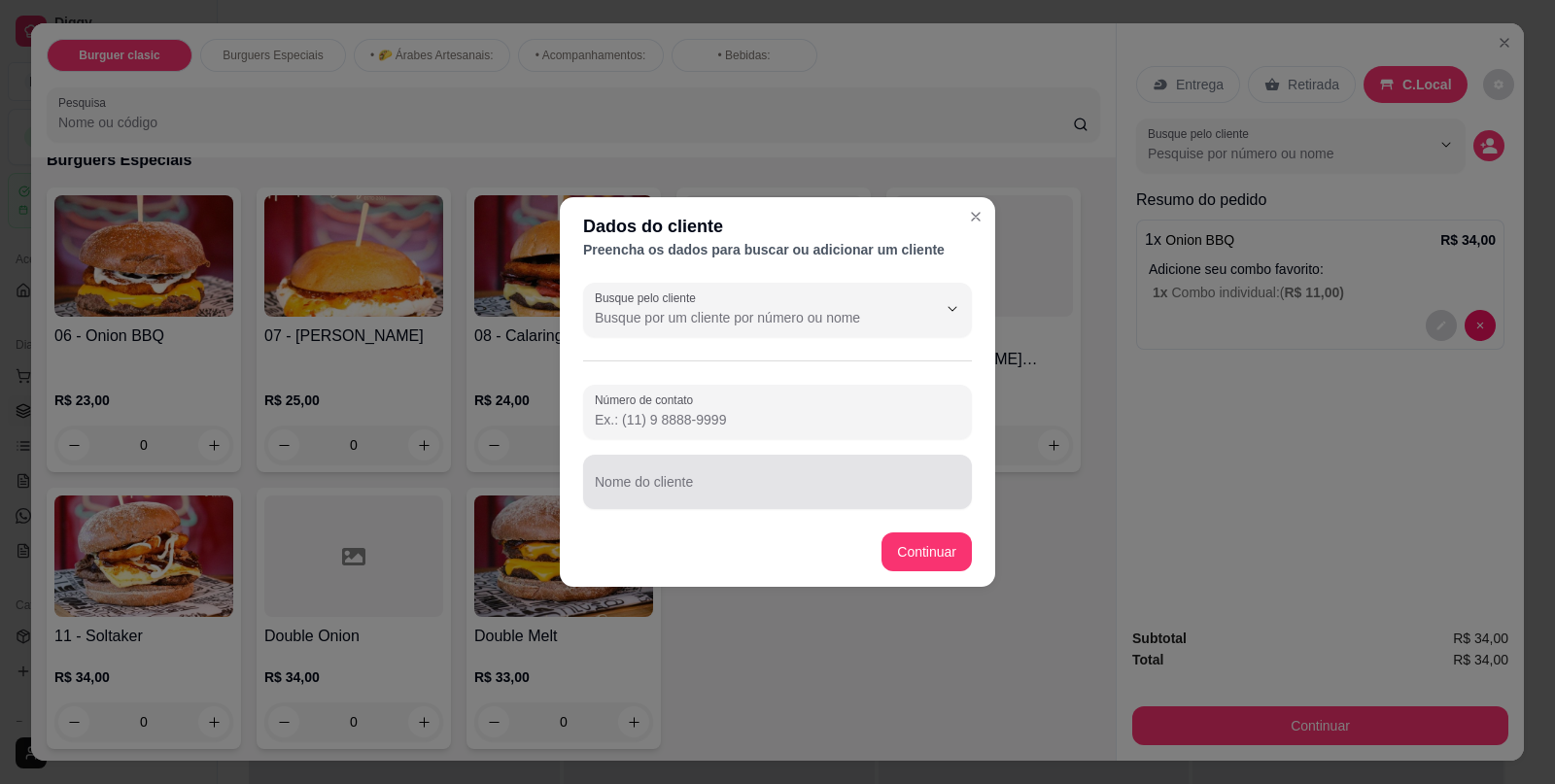
click at [883, 467] on div at bounding box center [778, 482] width 365 height 39
type input "[PERSON_NAME]"
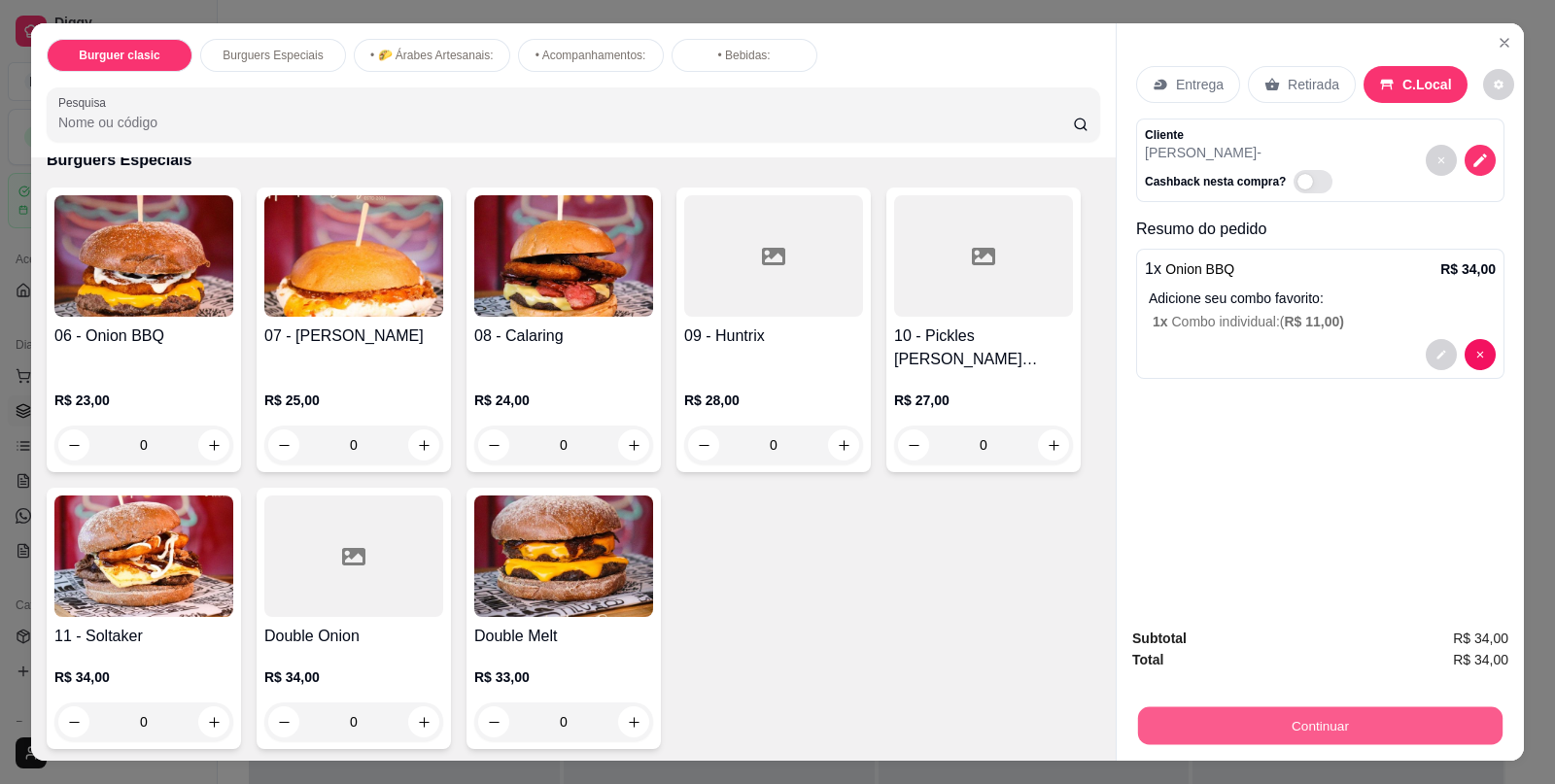
click at [1244, 713] on button "Continuar" at bounding box center [1320, 725] width 364 height 38
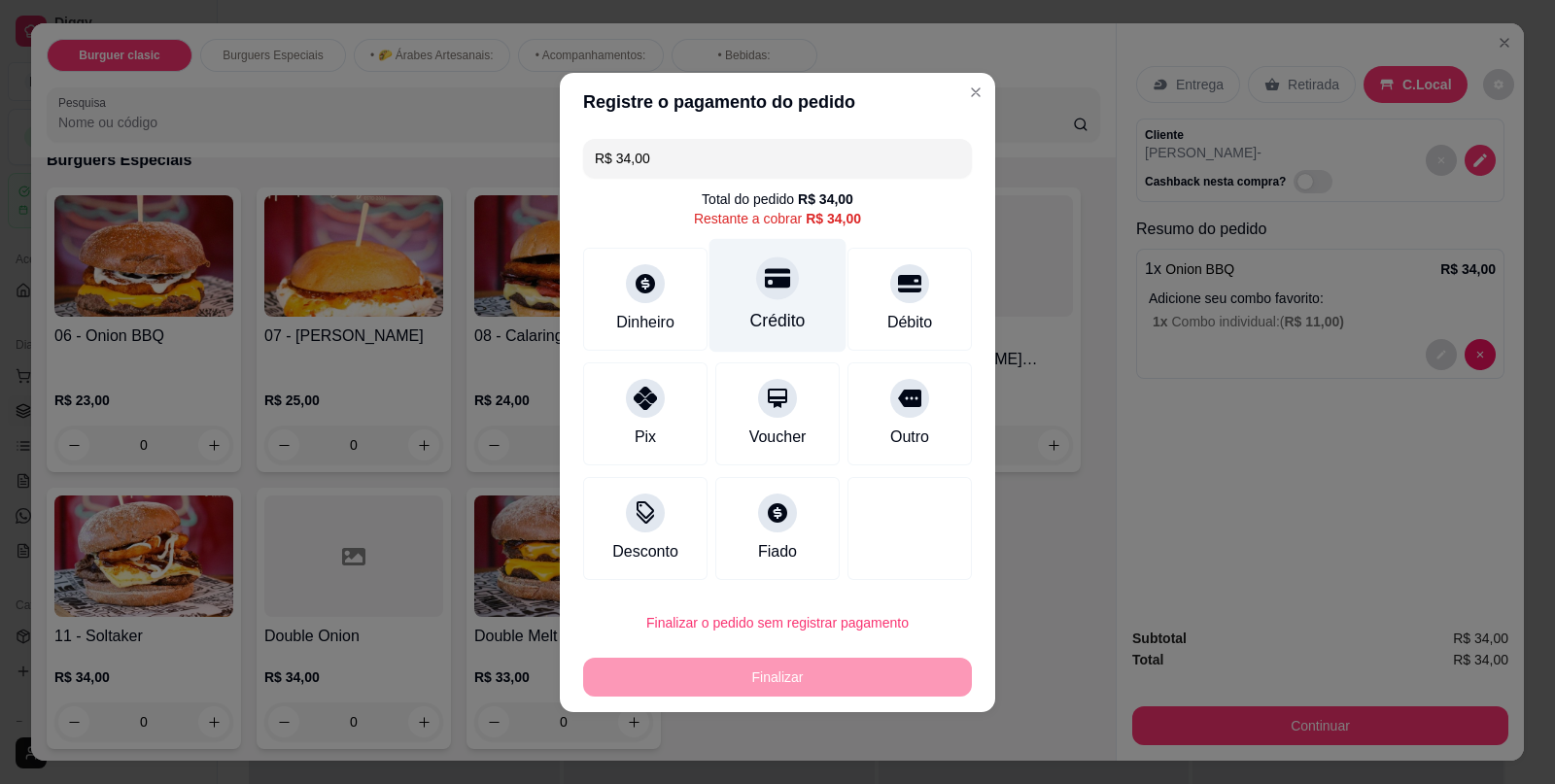
click at [780, 312] on div "Crédito" at bounding box center [778, 320] width 56 height 25
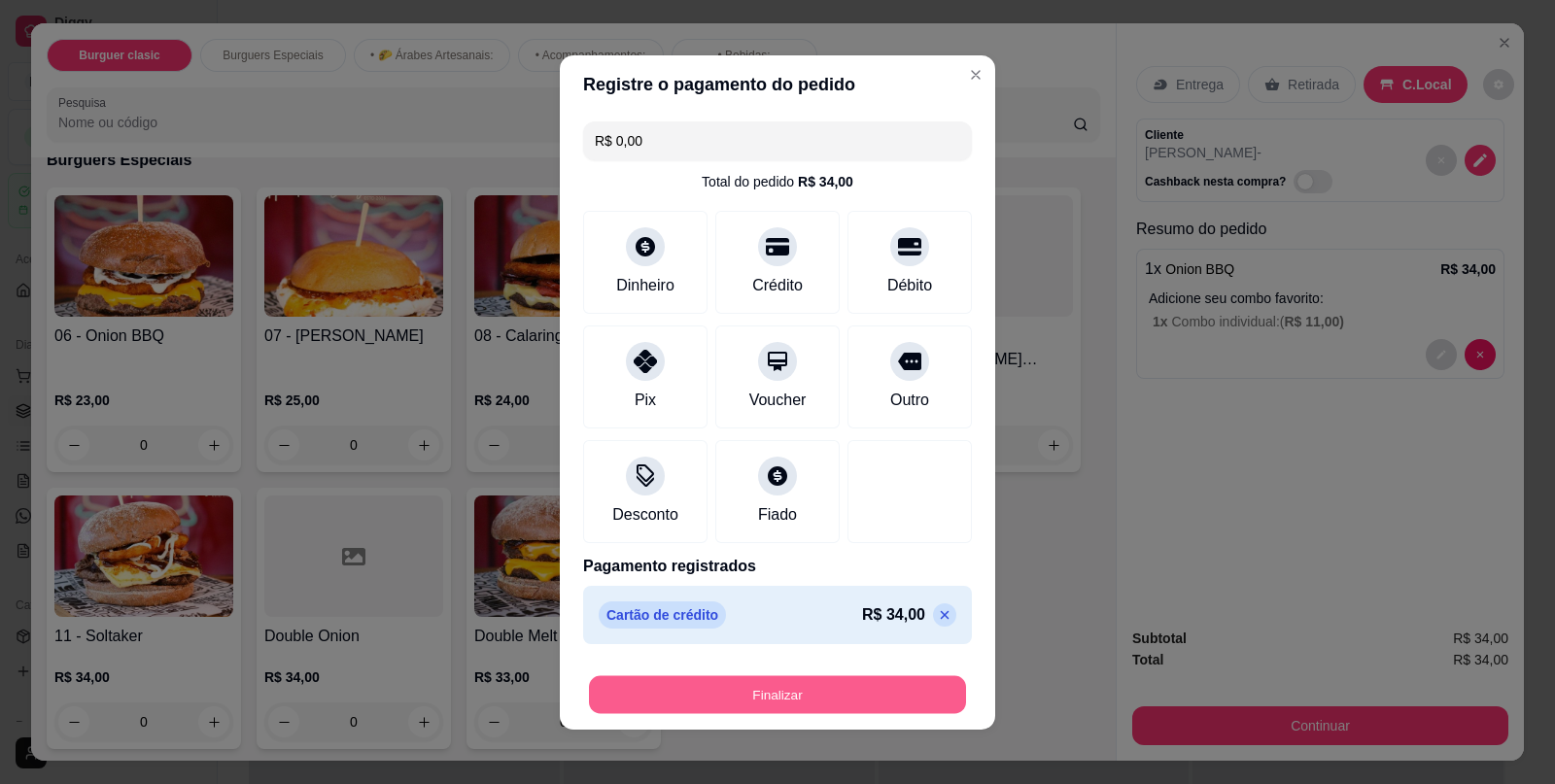
click at [782, 691] on button "Finalizar" at bounding box center [778, 694] width 377 height 38
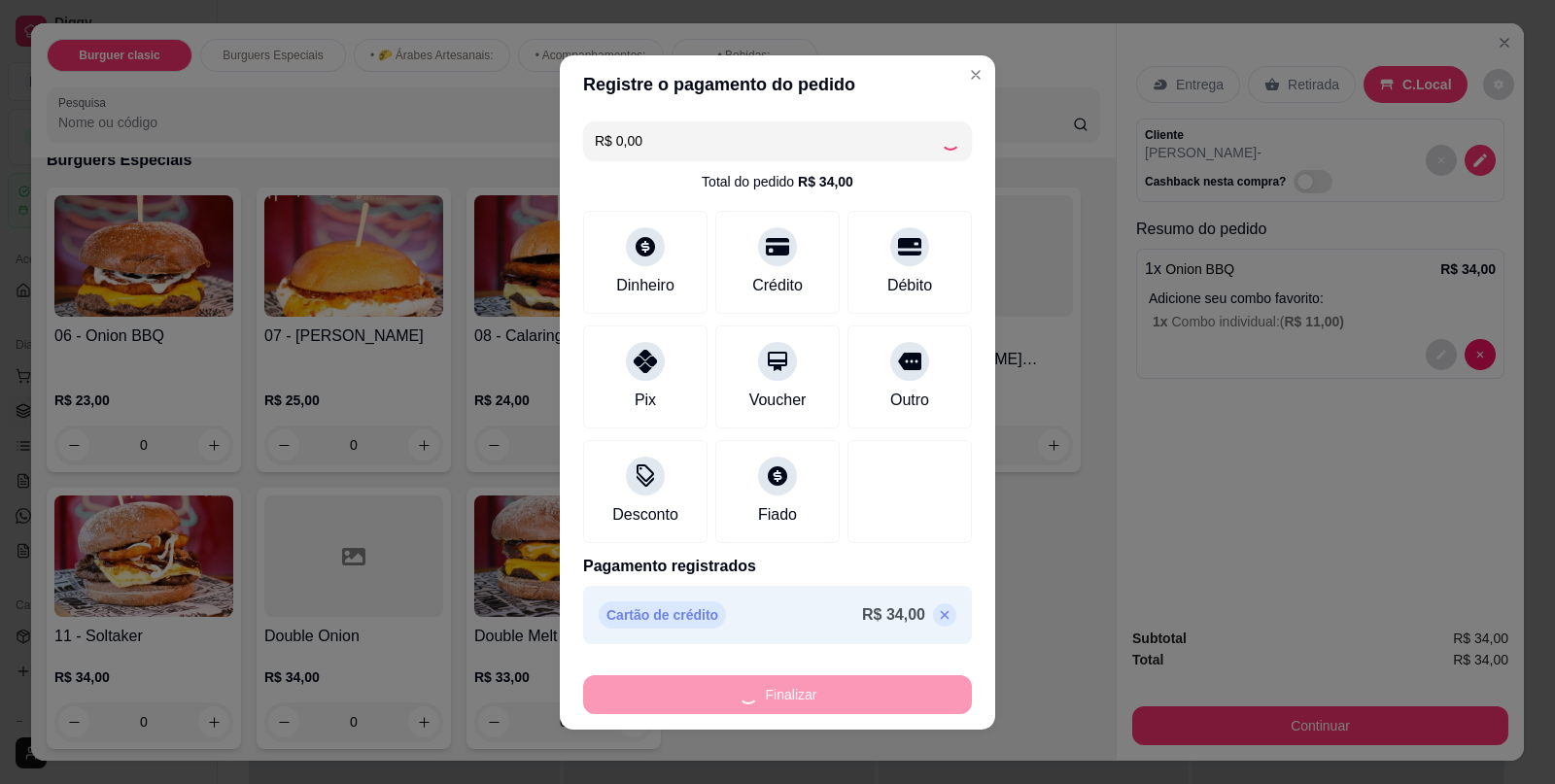
type input "-R$ 34,00"
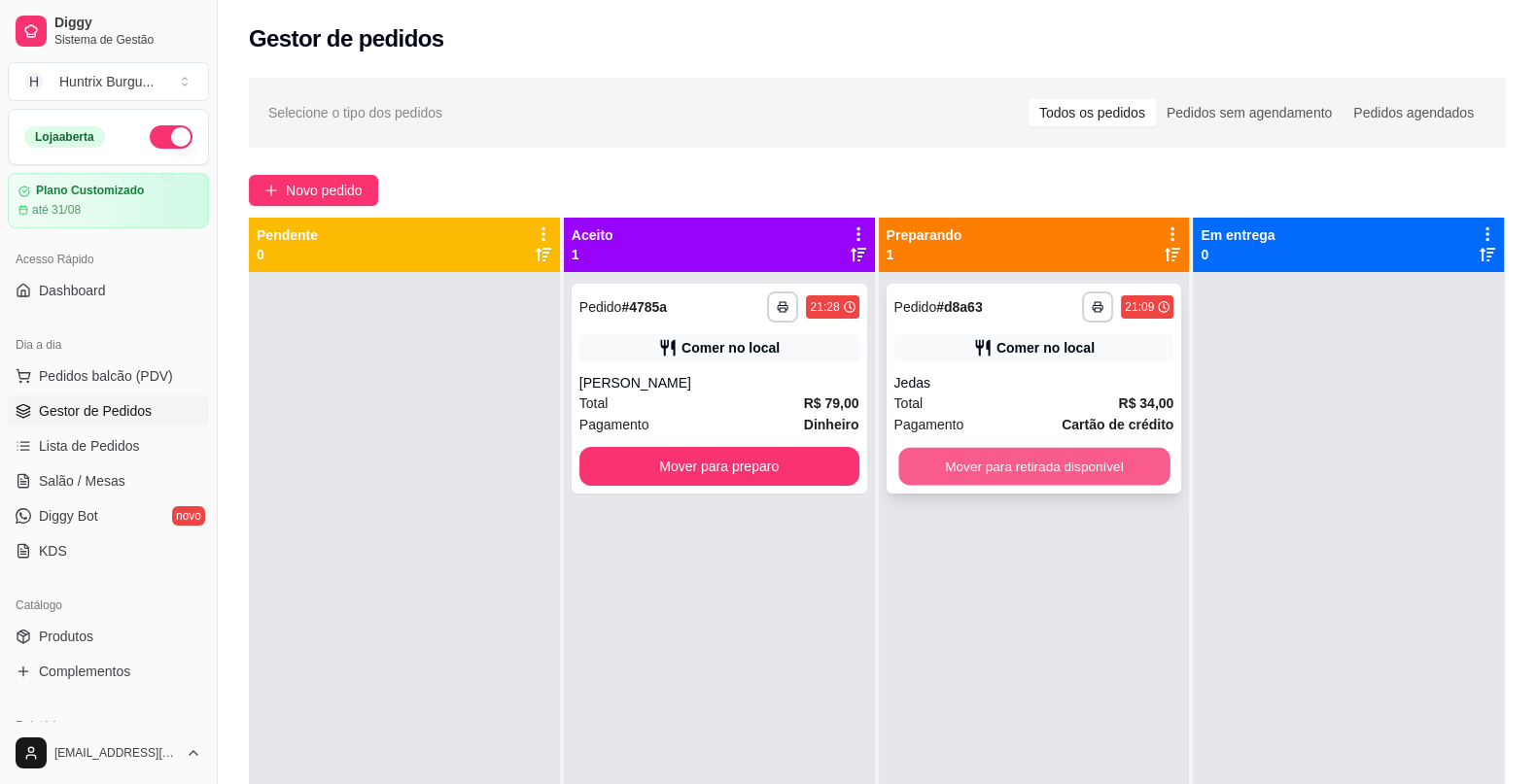
click at [1059, 458] on button "Mover para retirada disponível" at bounding box center [1034, 467] width 271 height 38
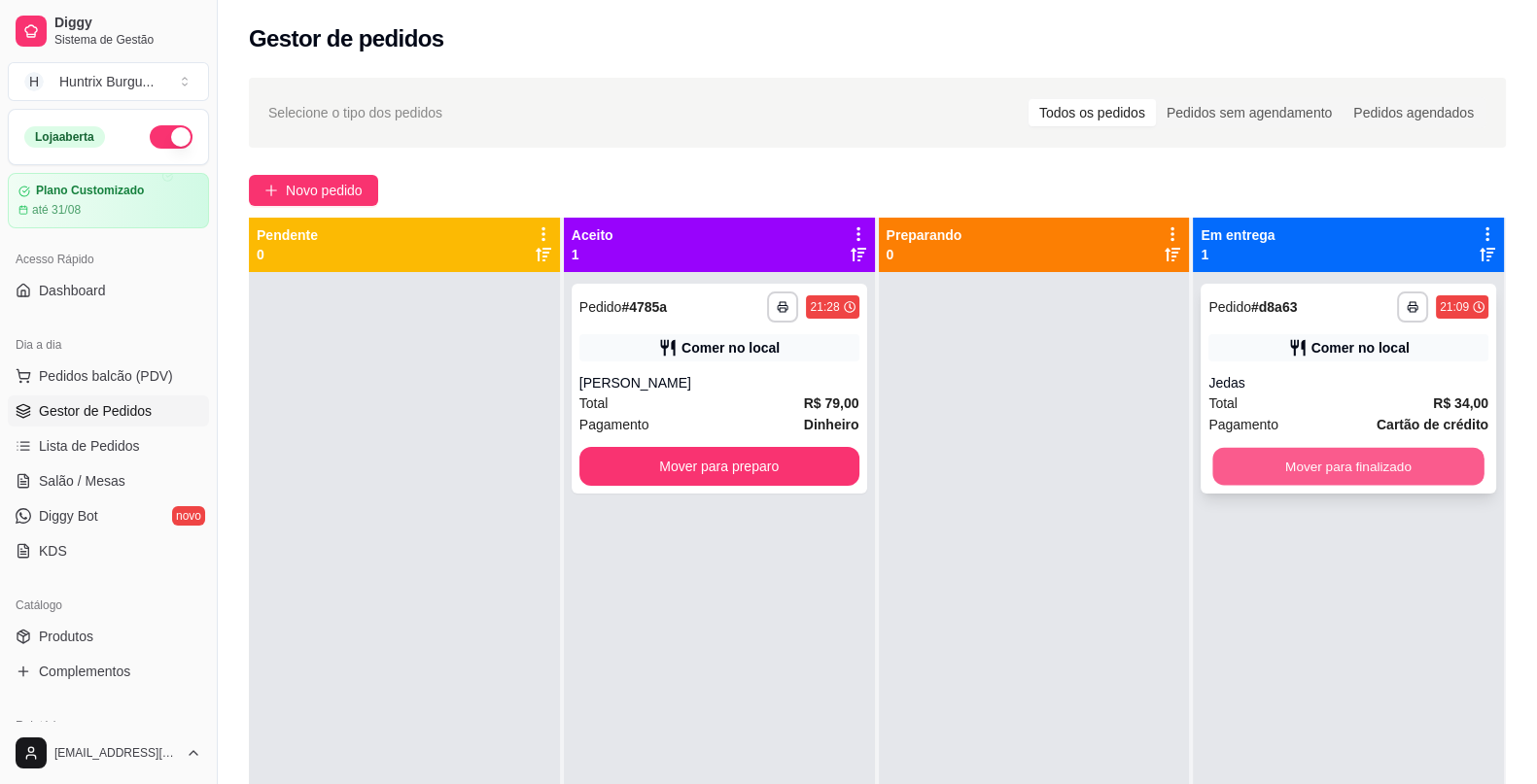
click at [1280, 474] on button "Mover para finalizado" at bounding box center [1349, 467] width 271 height 38
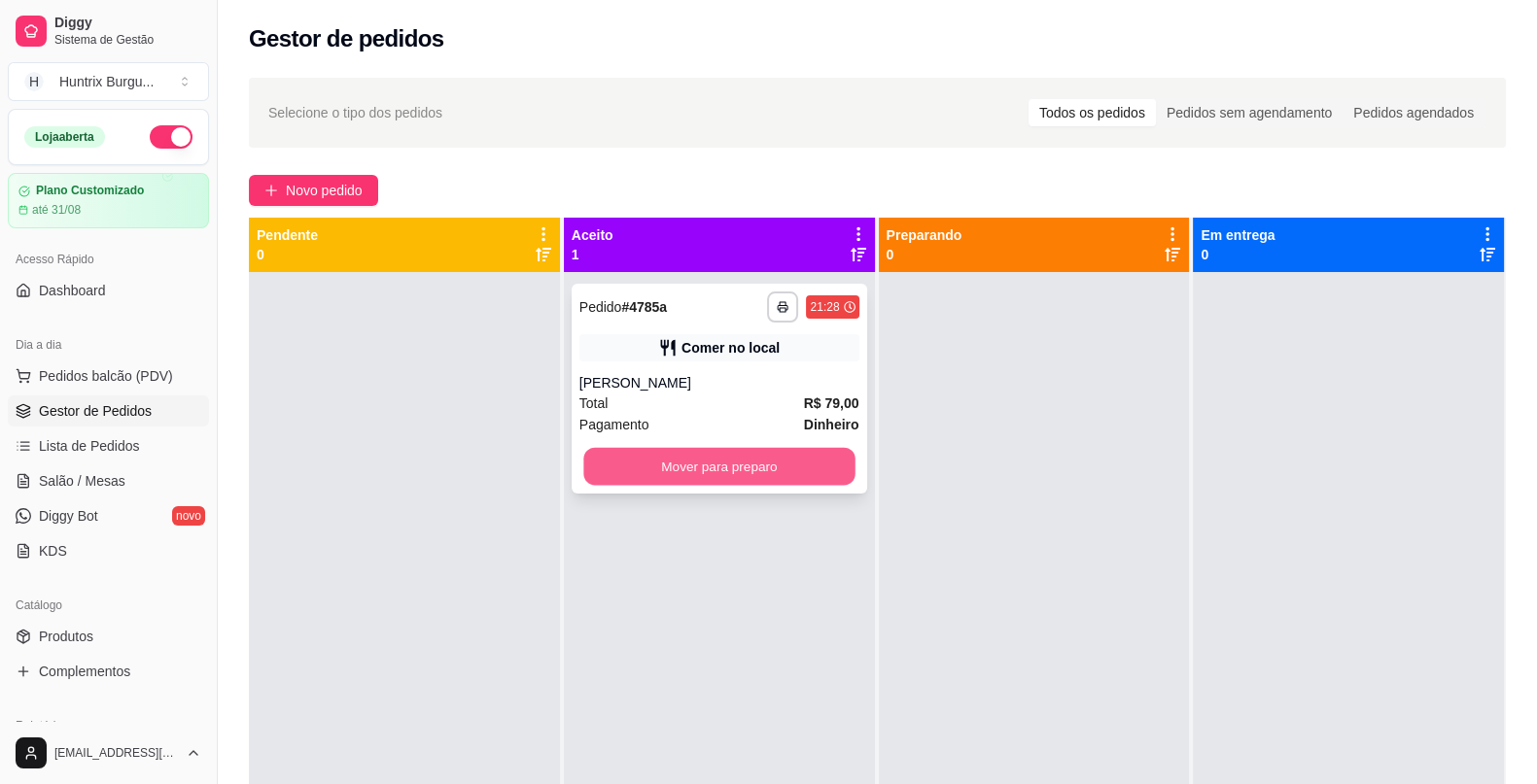
click at [759, 467] on button "Mover para preparo" at bounding box center [719, 467] width 271 height 38
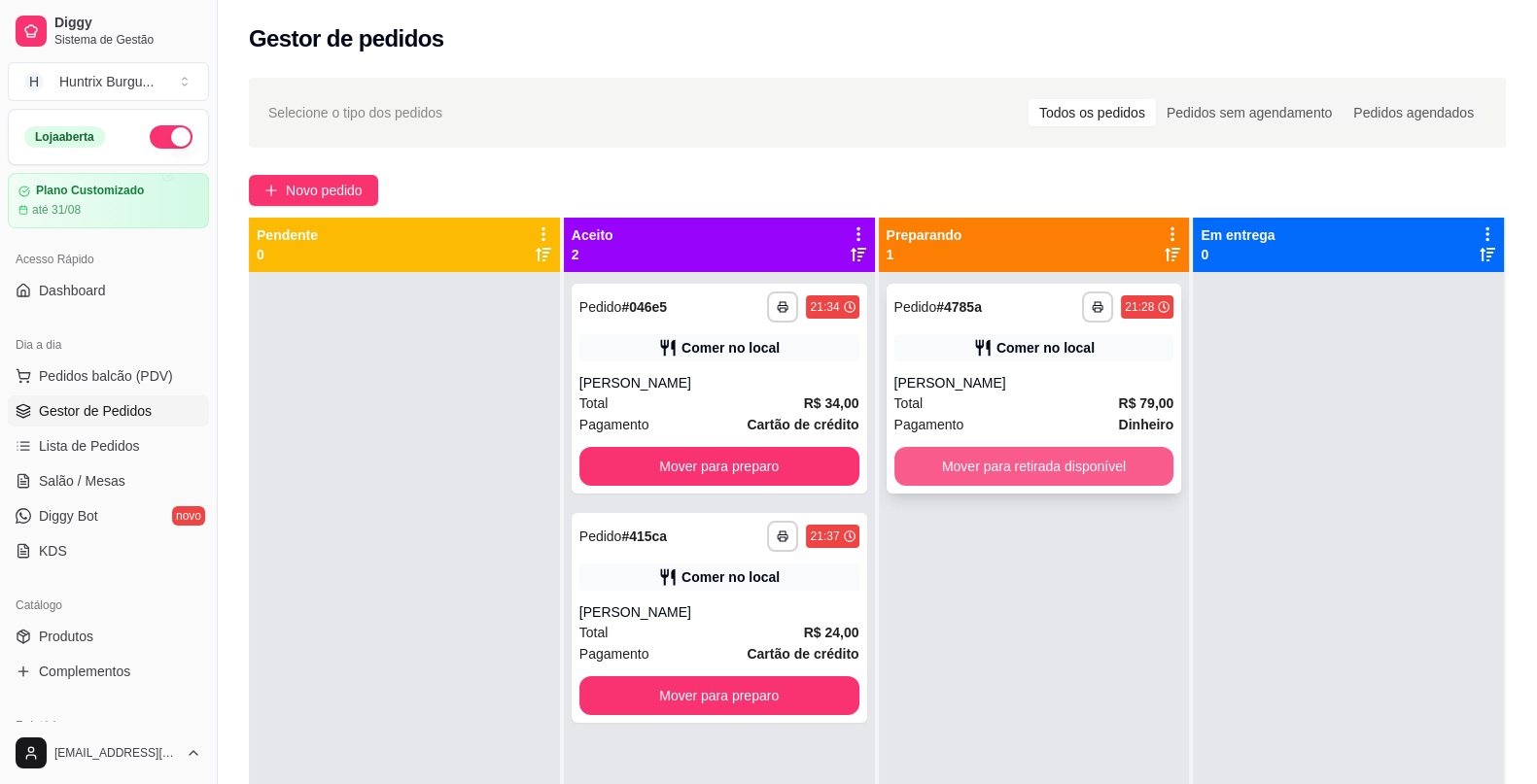
click at [1036, 474] on button "Mover para retirada disponível" at bounding box center [1034, 466] width 280 height 39
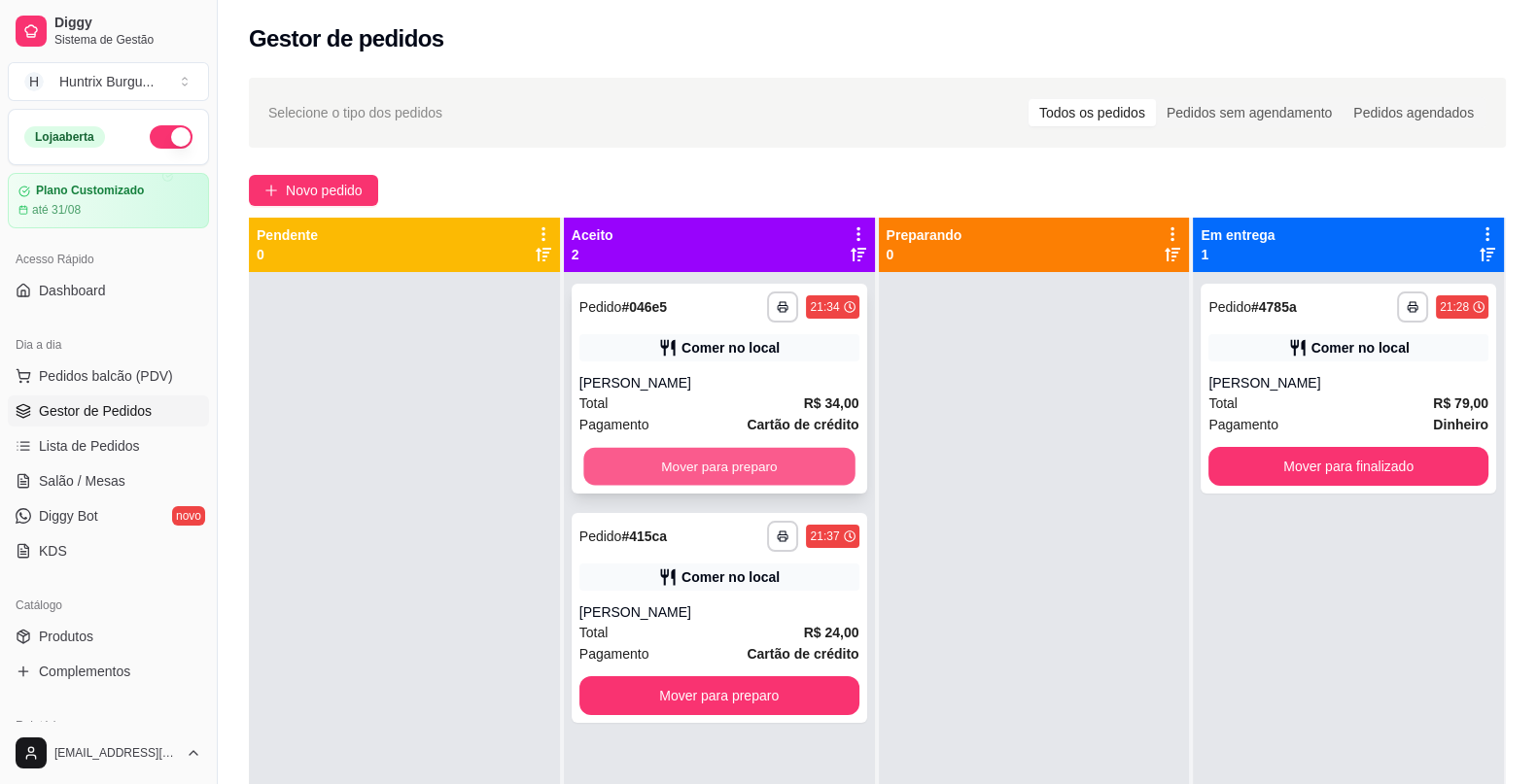
click at [767, 464] on button "Mover para preparo" at bounding box center [719, 467] width 271 height 38
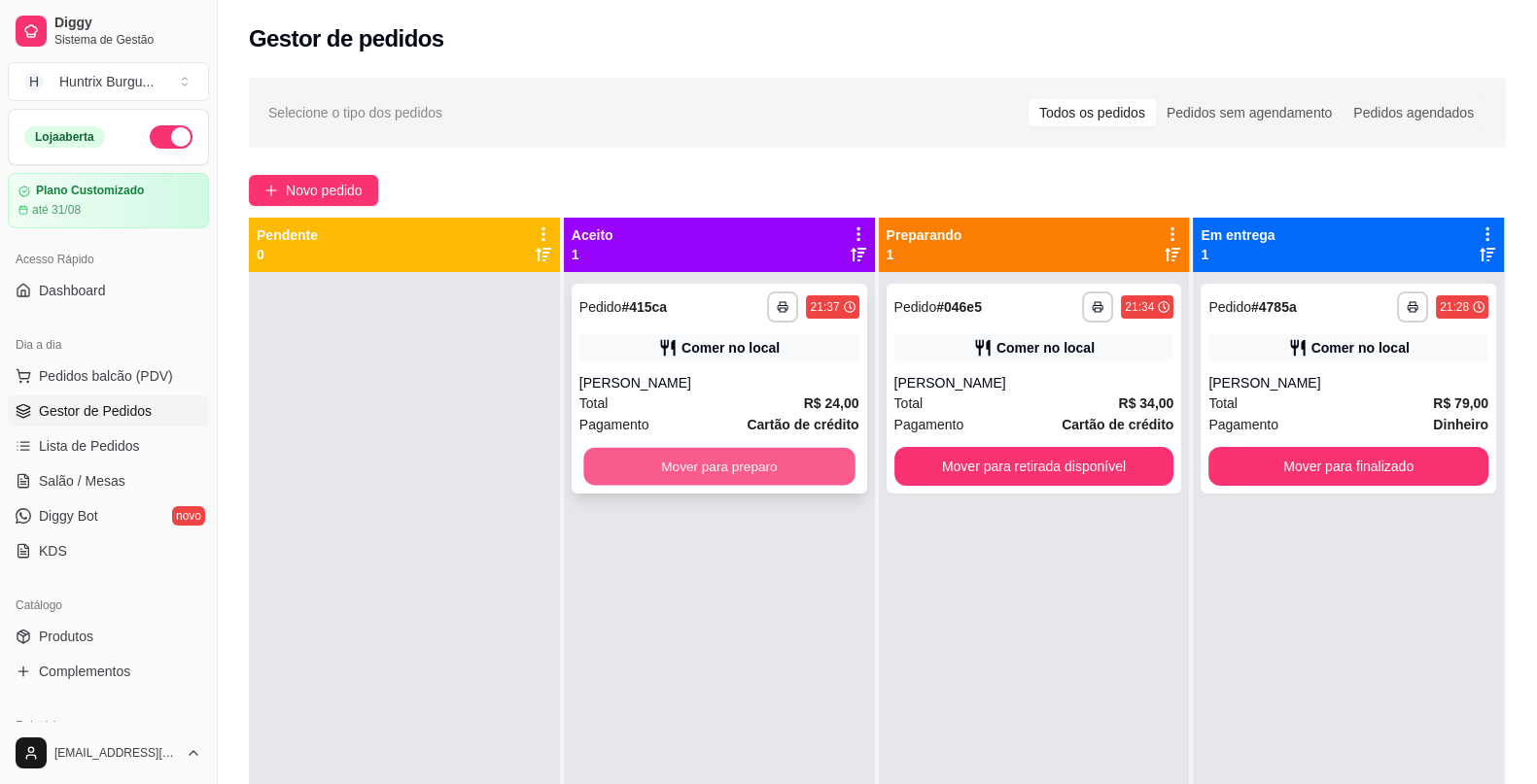
click at [816, 471] on button "Mover para preparo" at bounding box center [719, 467] width 271 height 38
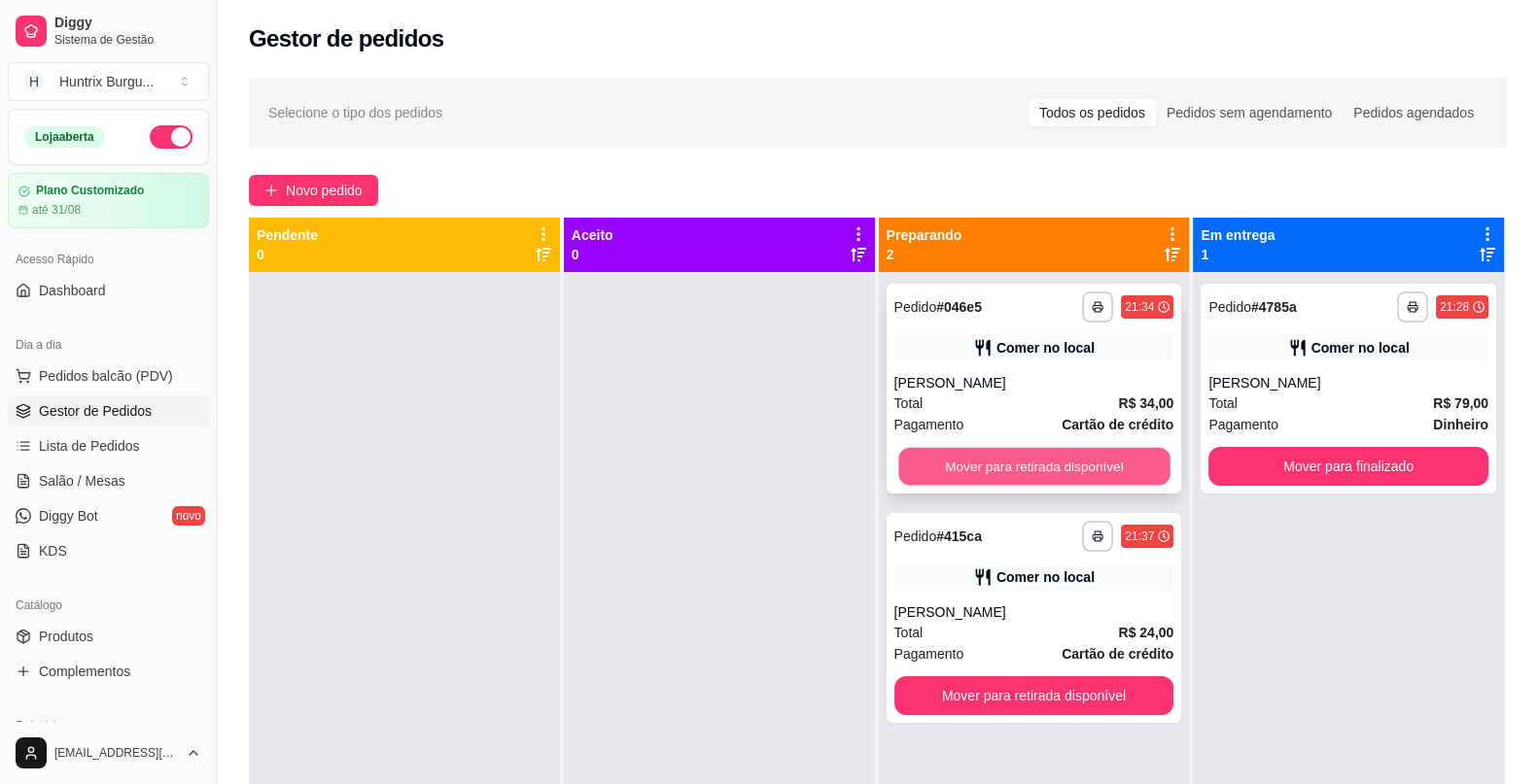
click at [1030, 466] on button "Mover para retirada disponível" at bounding box center [1034, 467] width 271 height 38
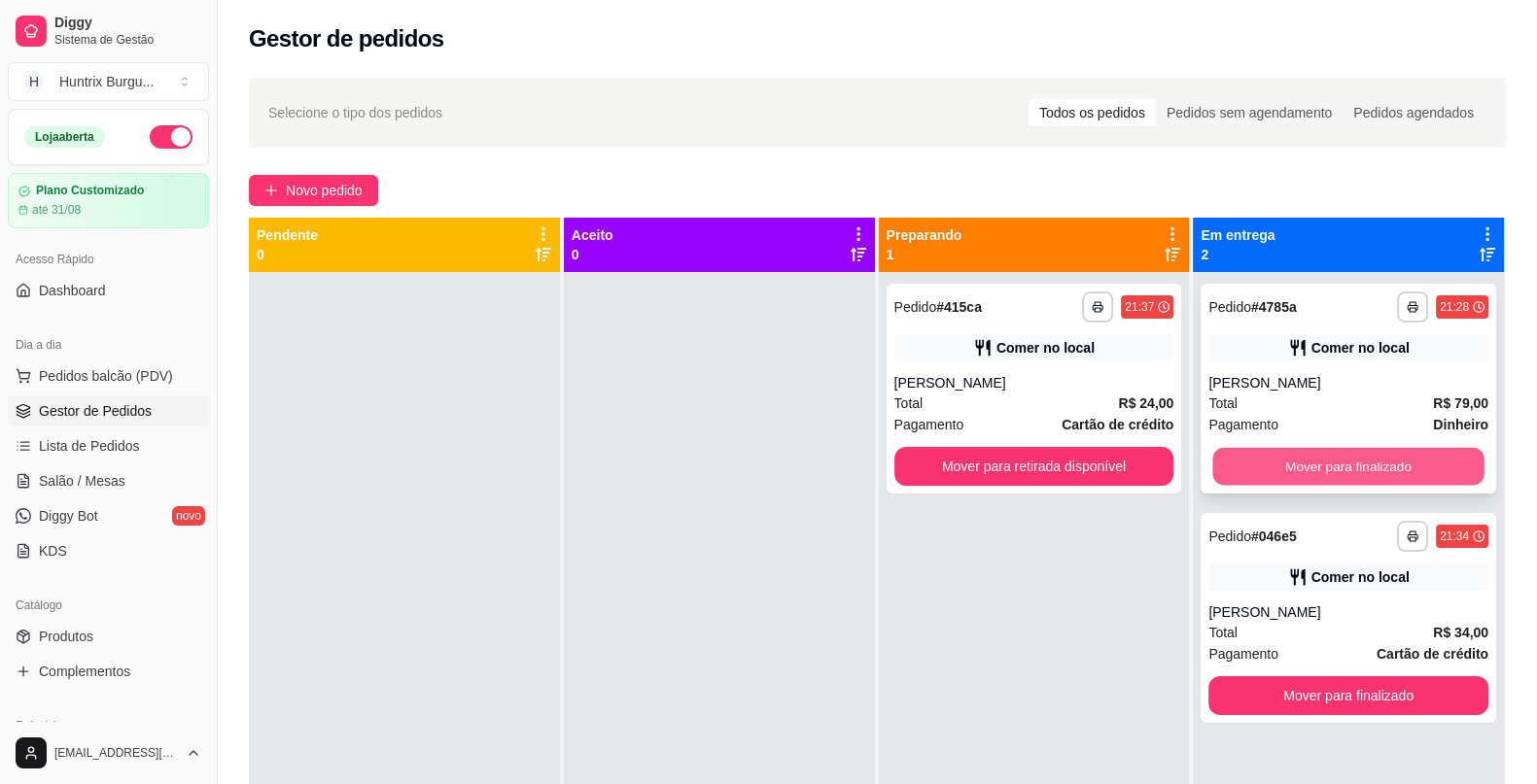
click at [1275, 459] on button "Mover para finalizado" at bounding box center [1349, 467] width 271 height 38
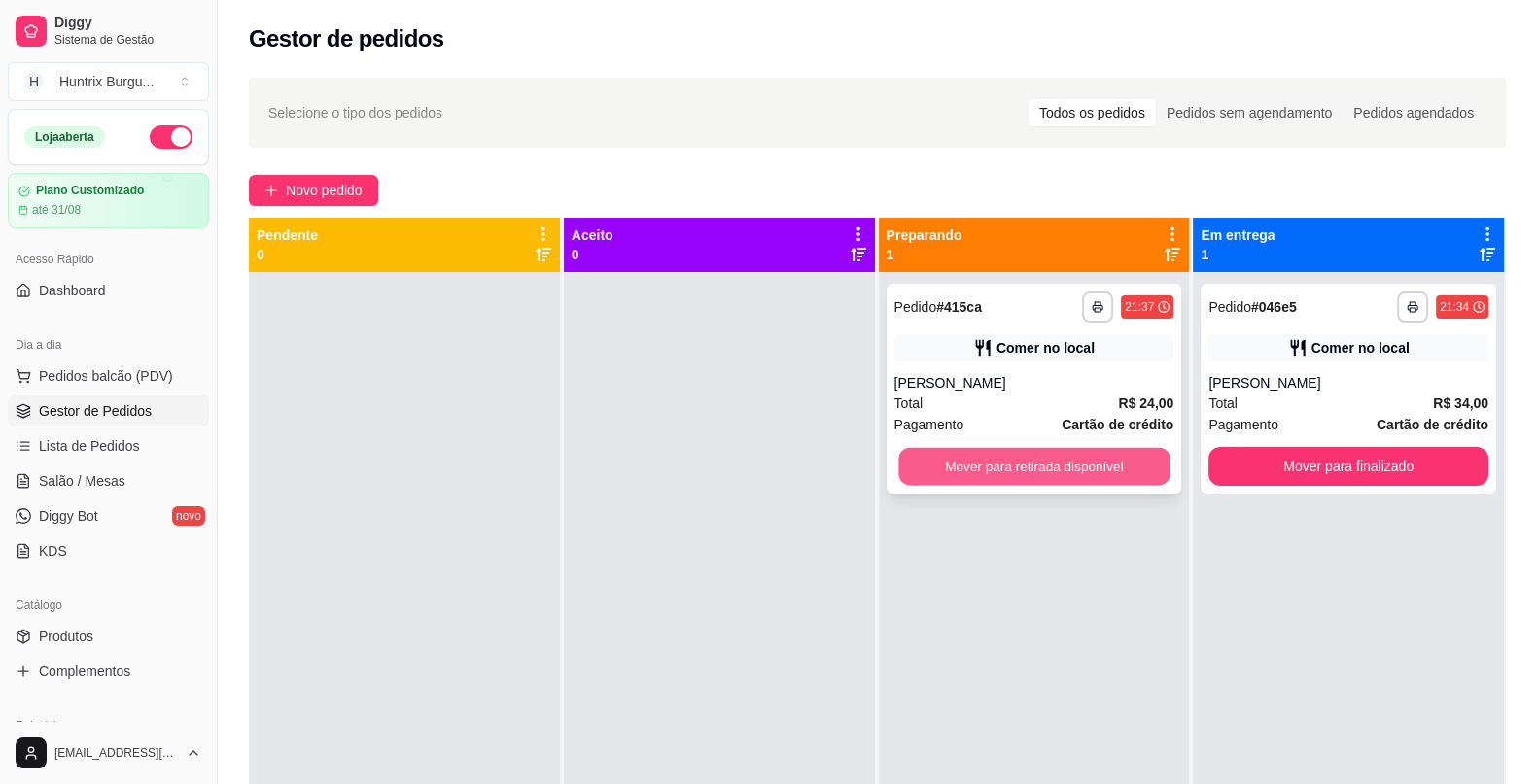
click at [1125, 456] on button "Mover para retirada disponível" at bounding box center [1034, 467] width 271 height 38
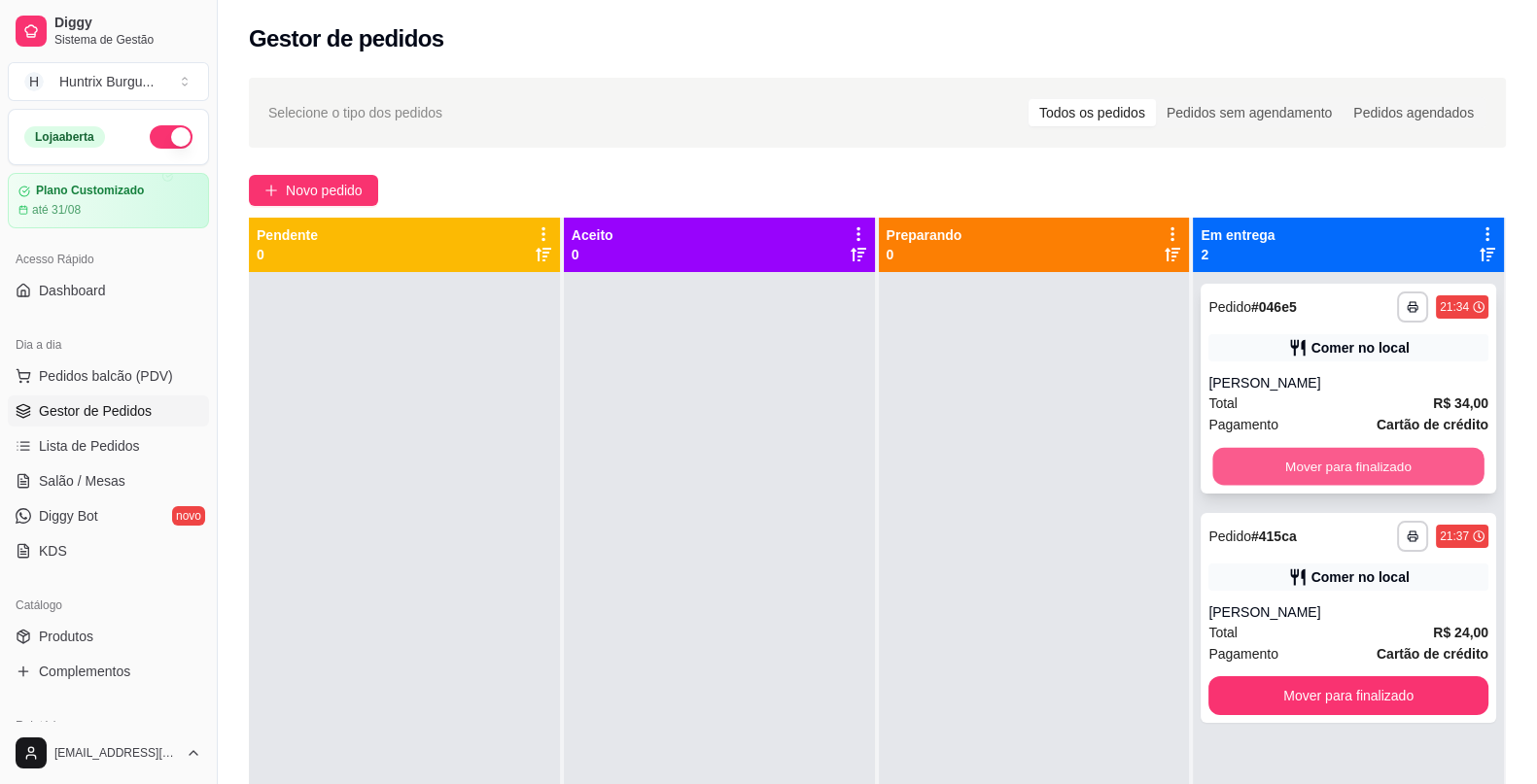
click at [1305, 461] on button "Mover para finalizado" at bounding box center [1349, 467] width 271 height 38
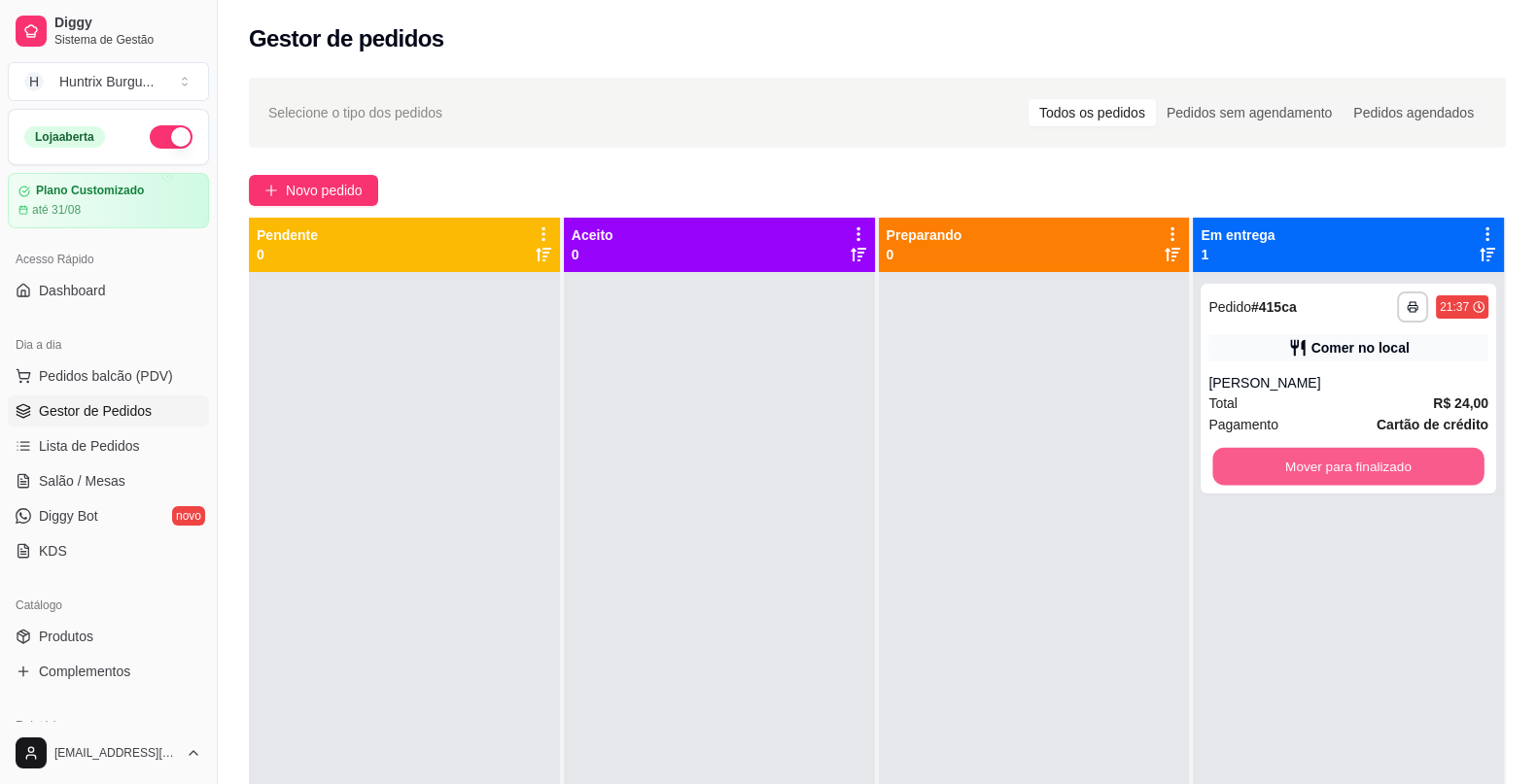
click at [1305, 461] on button "Mover para finalizado" at bounding box center [1349, 467] width 271 height 38
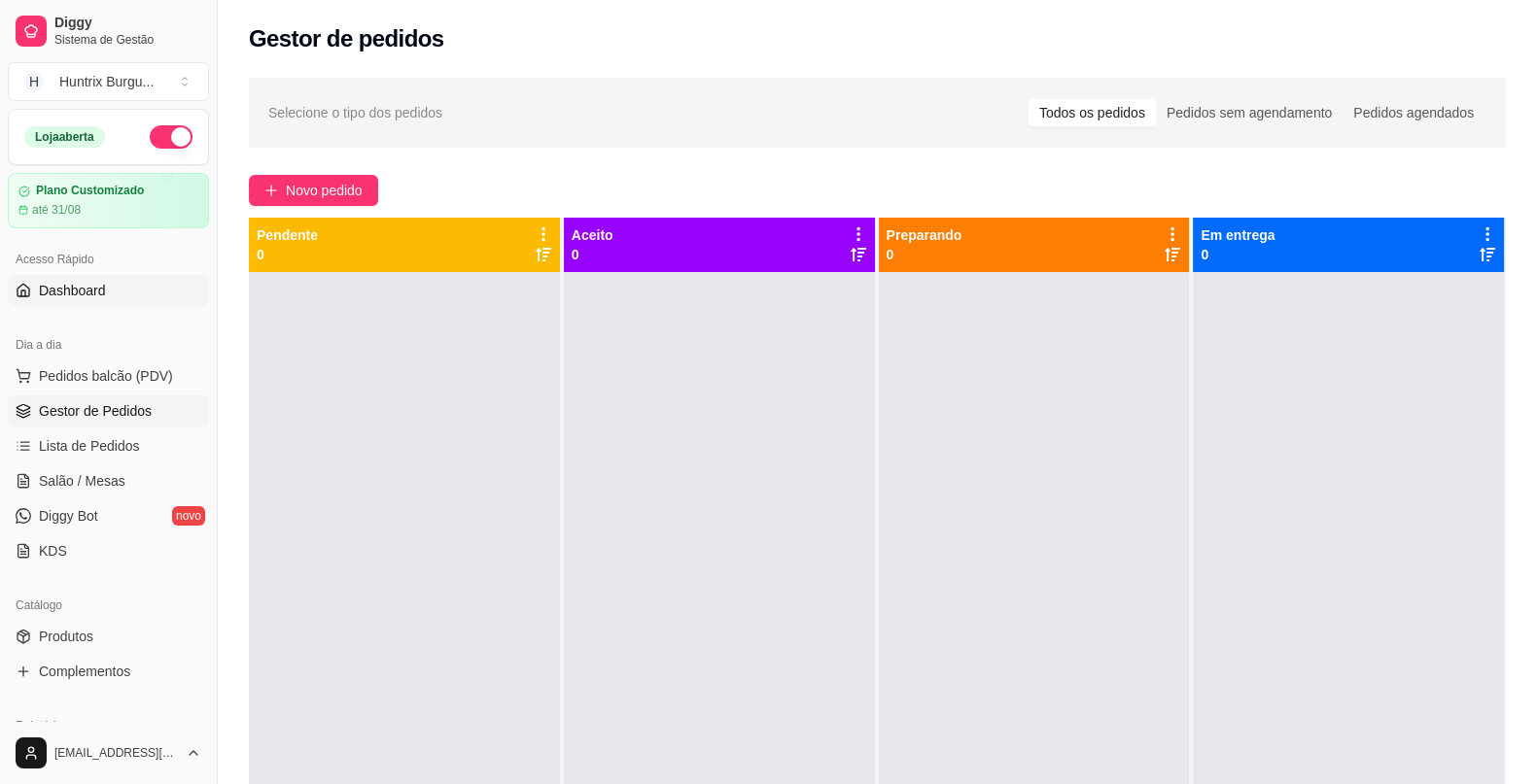
click at [77, 289] on span "Dashboard" at bounding box center [72, 289] width 67 height 19
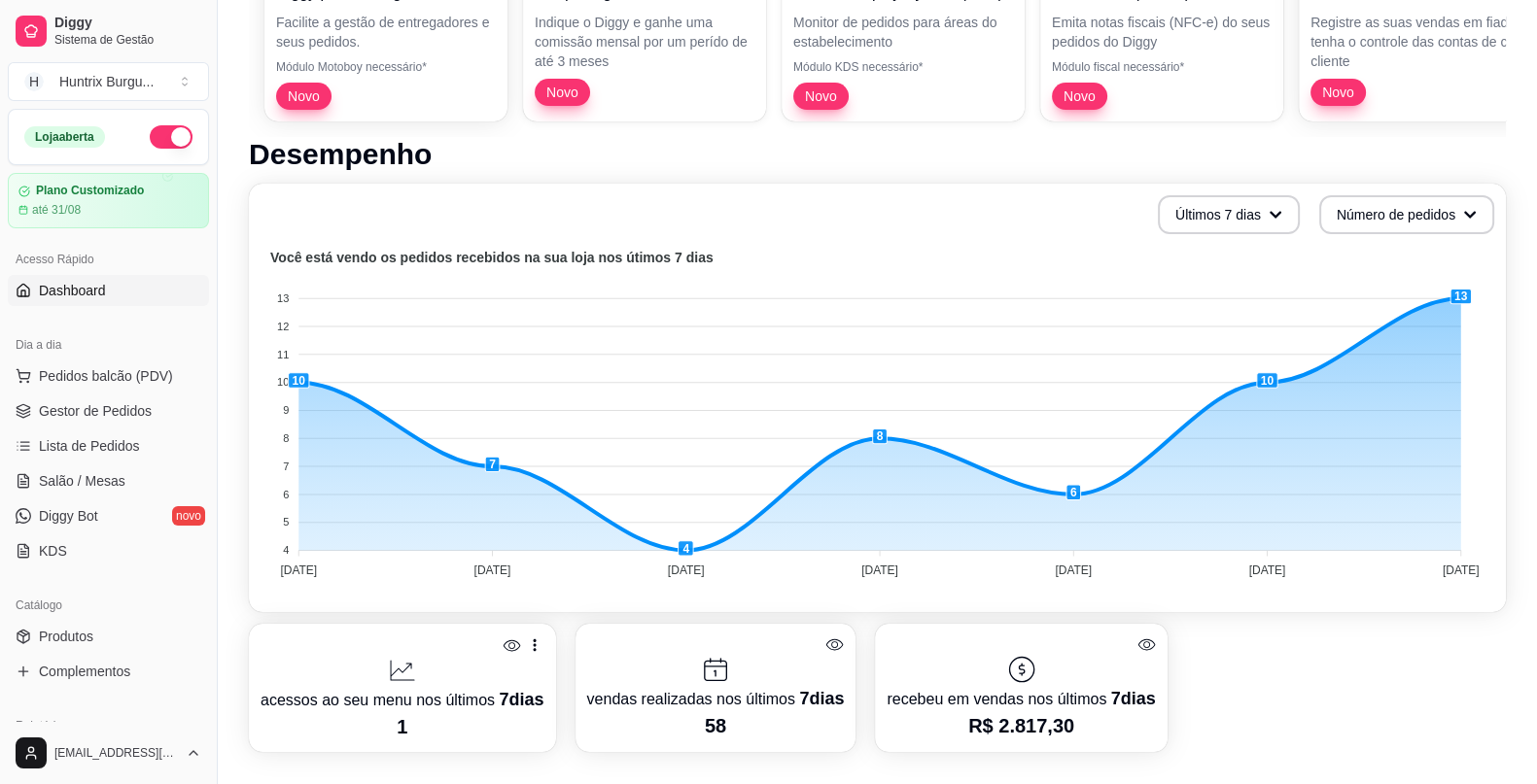
scroll to position [300, 0]
